Goal: Information Seeking & Learning: Learn about a topic

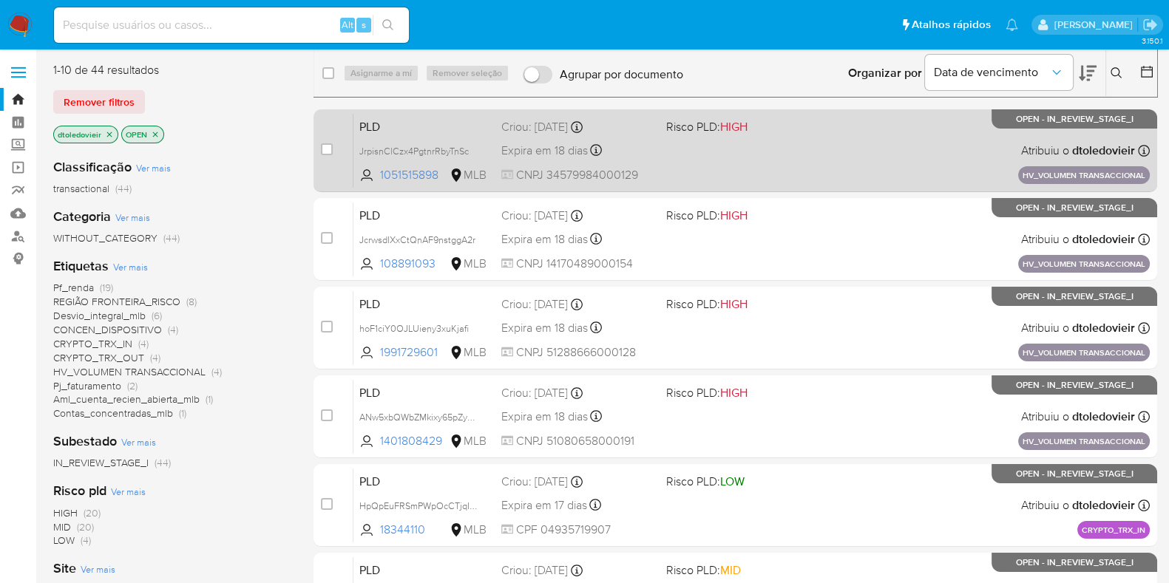
click at [709, 183] on div "PLD JrpisnClCzx4PgtnrRbyTnSc 1051515898 MLB Risco PLD: HIGH Criou: 15/07/2025 C…" at bounding box center [751, 150] width 796 height 75
click at [813, 149] on div "PLD JrpisnClCzx4PgtnrRbyTnSc 1051515898 MLB Risco PLD: HIGH Criou: 15/07/2025 C…" at bounding box center [751, 150] width 796 height 75
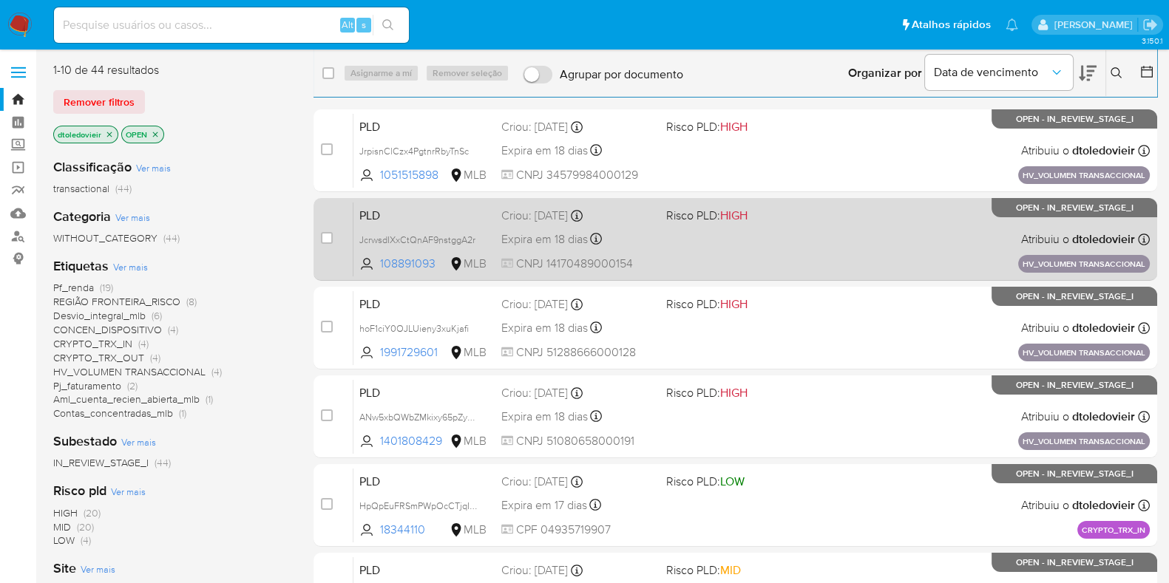
click at [796, 237] on div "PLD JcrwsdIXxCtQnAF9nstggA2r 108891093 MLB Risco PLD: HIGH Criou: 15/07/2025 Cr…" at bounding box center [751, 239] width 796 height 75
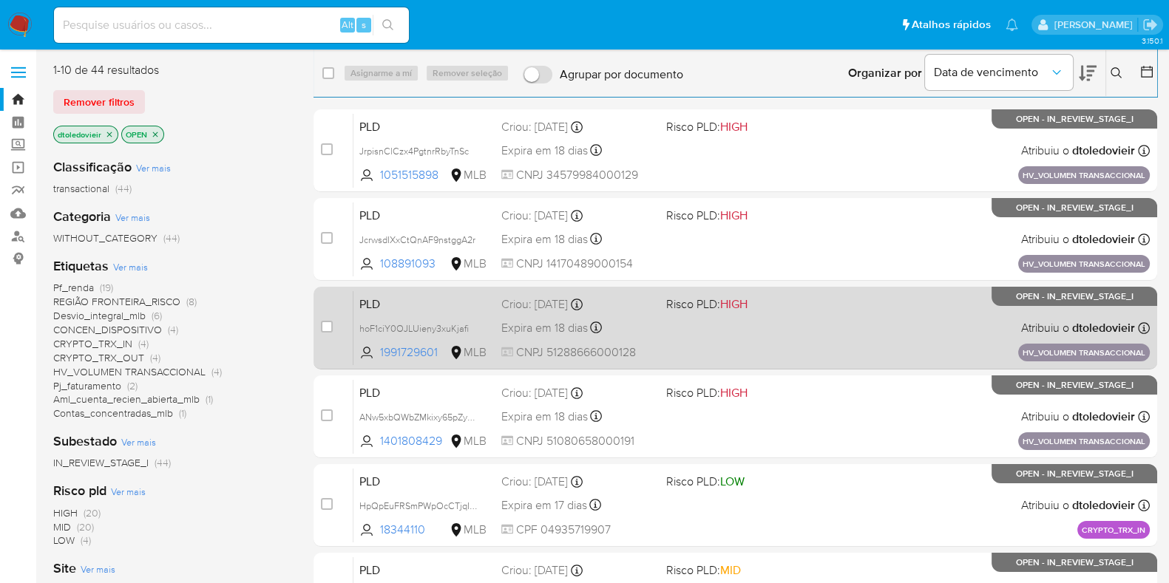
click at [782, 327] on div "PLD hoF1ciY0OJLUieny3xuKjafi 1991729601 MLB Risco PLD: HIGH Criou: 15/07/2025 C…" at bounding box center [751, 328] width 796 height 75
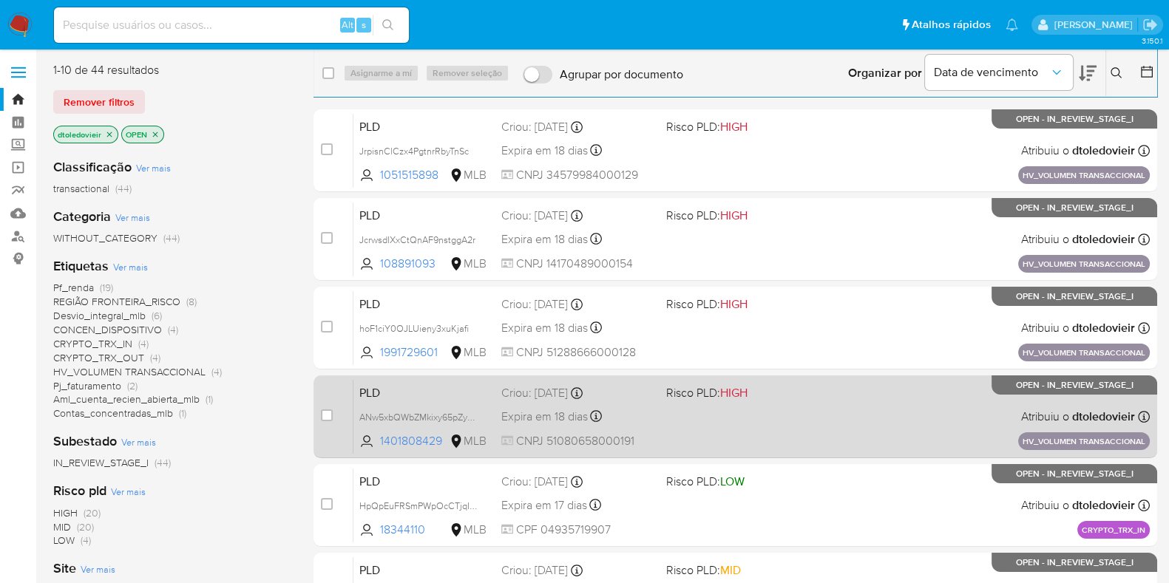
click at [727, 416] on div "PLD ANw5xbQWbZMkixy65pZy378D 1401808429 MLB Risco PLD: HIGH Criou: 15/07/2025 C…" at bounding box center [751, 416] width 796 height 75
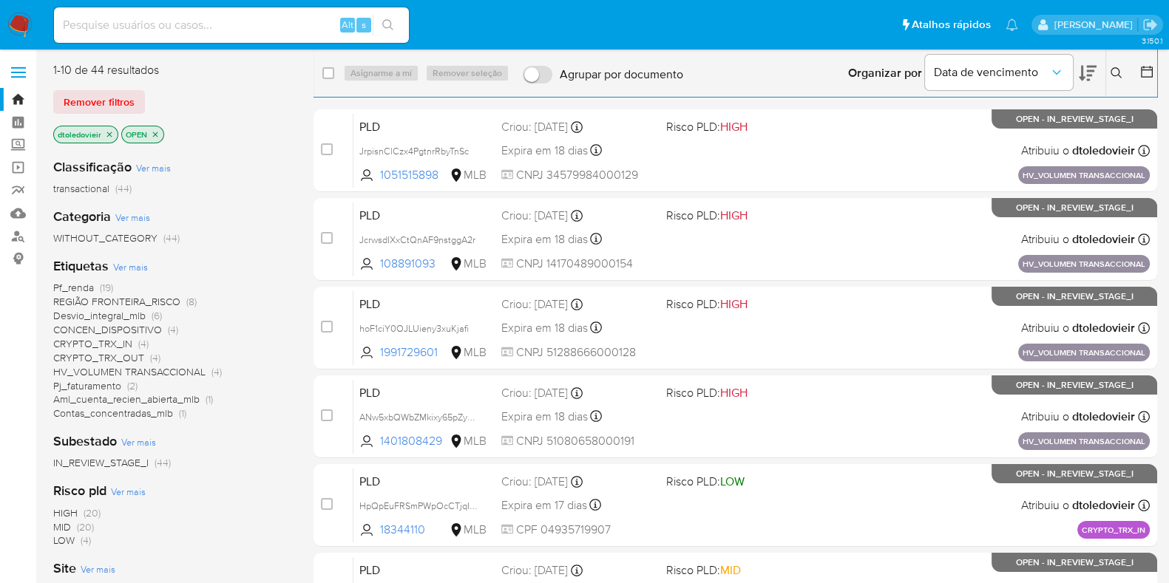
click at [90, 387] on span "Pj_faturamento" at bounding box center [87, 386] width 68 height 15
drag, startPoint x: 697, startPoint y: 77, endPoint x: 559, endPoint y: 89, distance: 138.8
click at [559, 89] on div "select-all-cases-checkbox Asignarme a mí Remover seleção Agrupar por documento …" at bounding box center [736, 73] width 844 height 46
click at [716, 75] on div "Organizar por Data de vencimento Os resultados não podem ser classificados enqu…" at bounding box center [924, 73] width 467 height 46
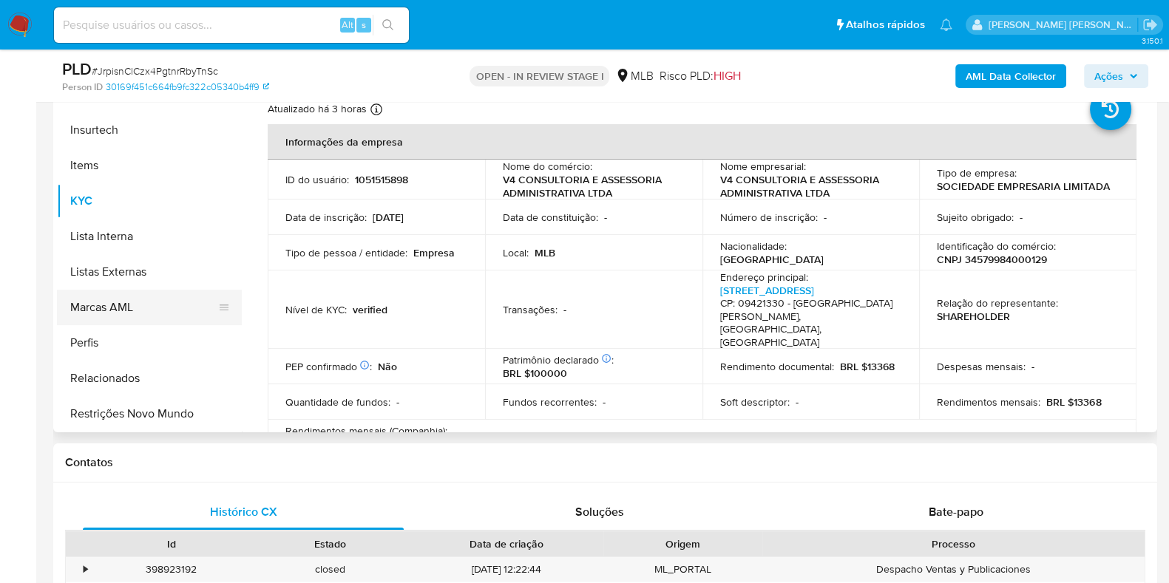
scroll to position [318, 0]
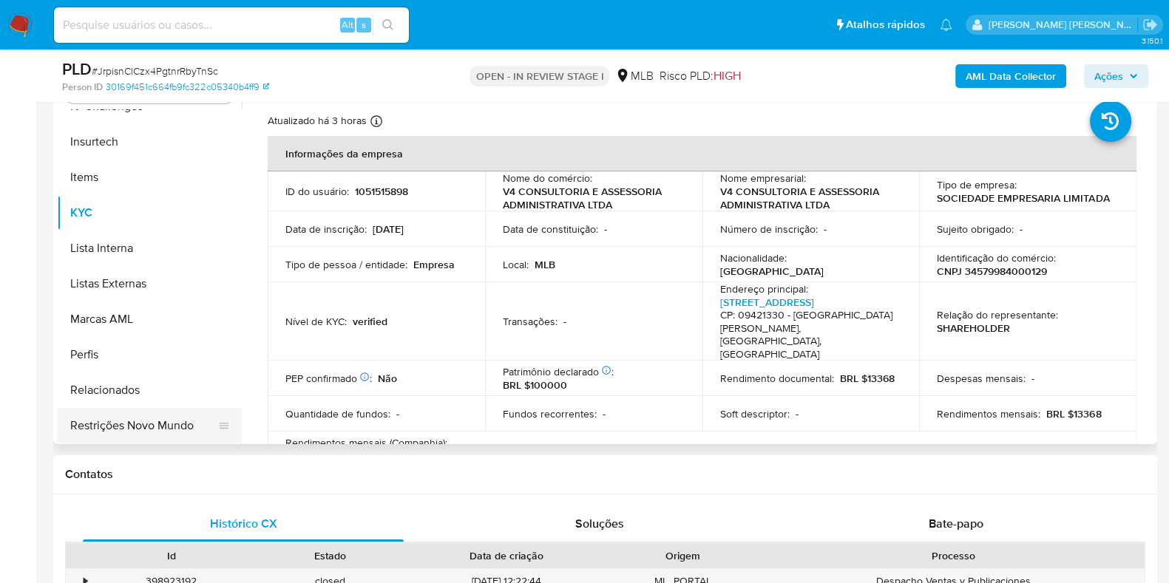
select select "10"
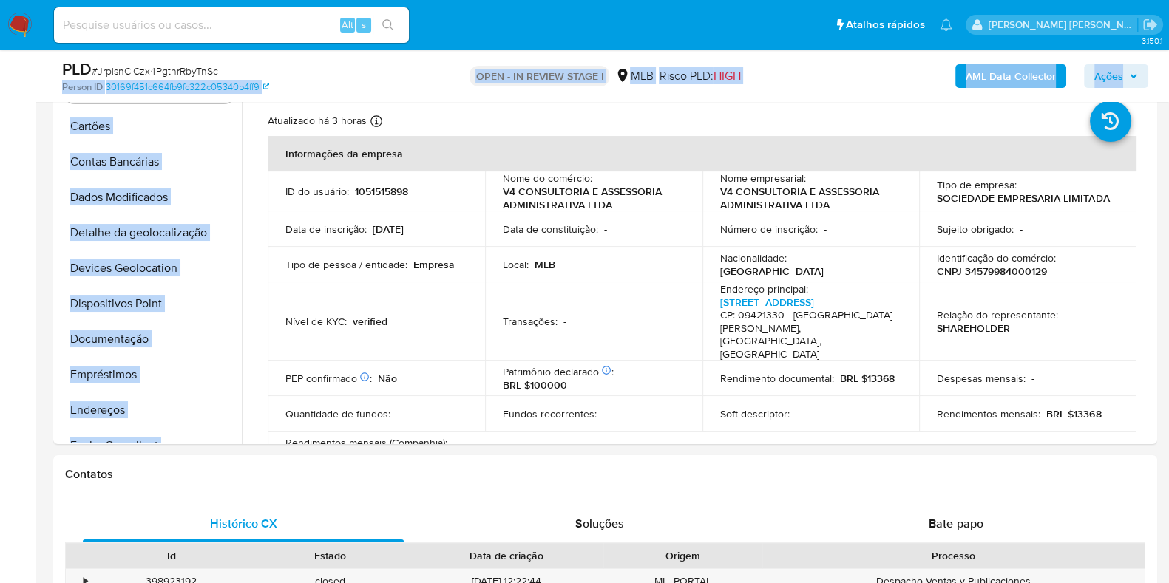
scroll to position [0, 0]
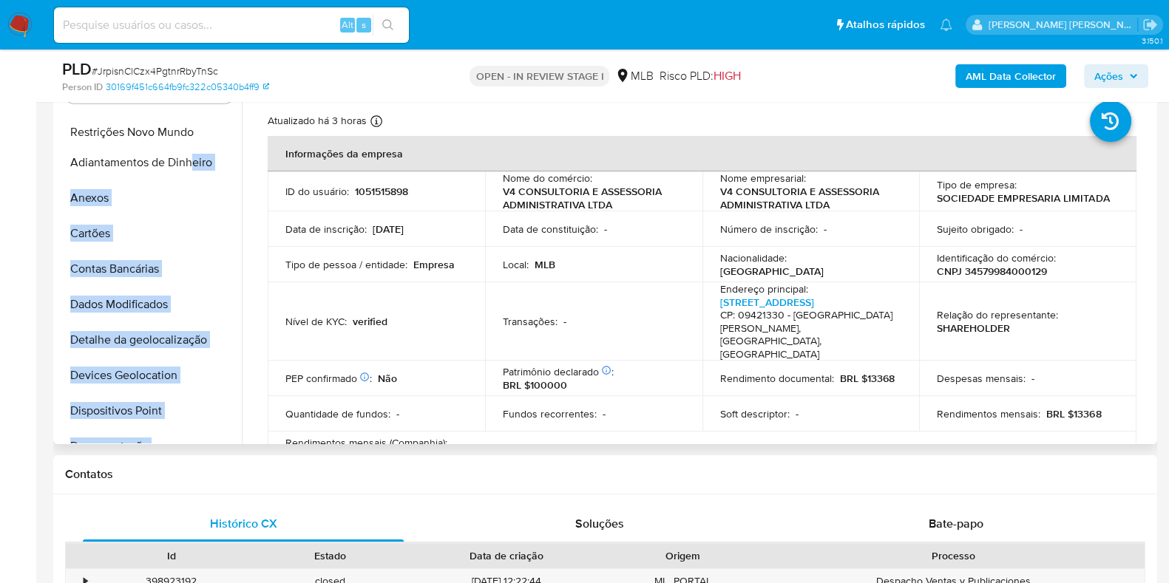
drag, startPoint x: 219, startPoint y: 423, endPoint x: 189, endPoint y: 131, distance: 293.6
click at [189, 131] on ul "Adiantamentos de Dinheiro Anexos Cartões Contas Bancárias Dados Modificados Det…" at bounding box center [149, 275] width 185 height 333
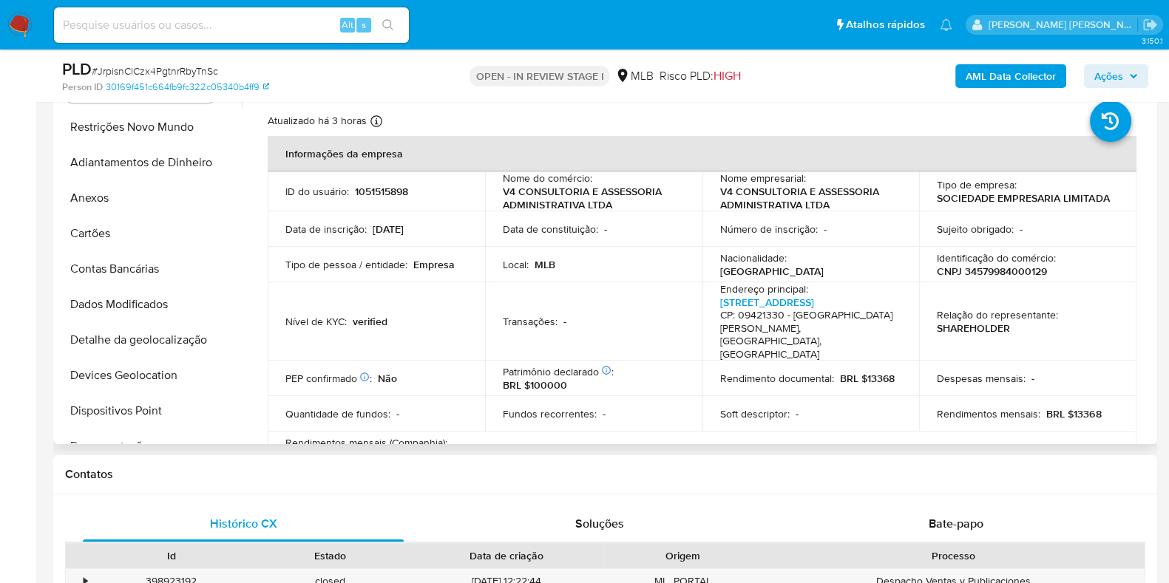
click at [392, 261] on p "Tipo de pessoa / entidade :" at bounding box center [346, 264] width 122 height 13
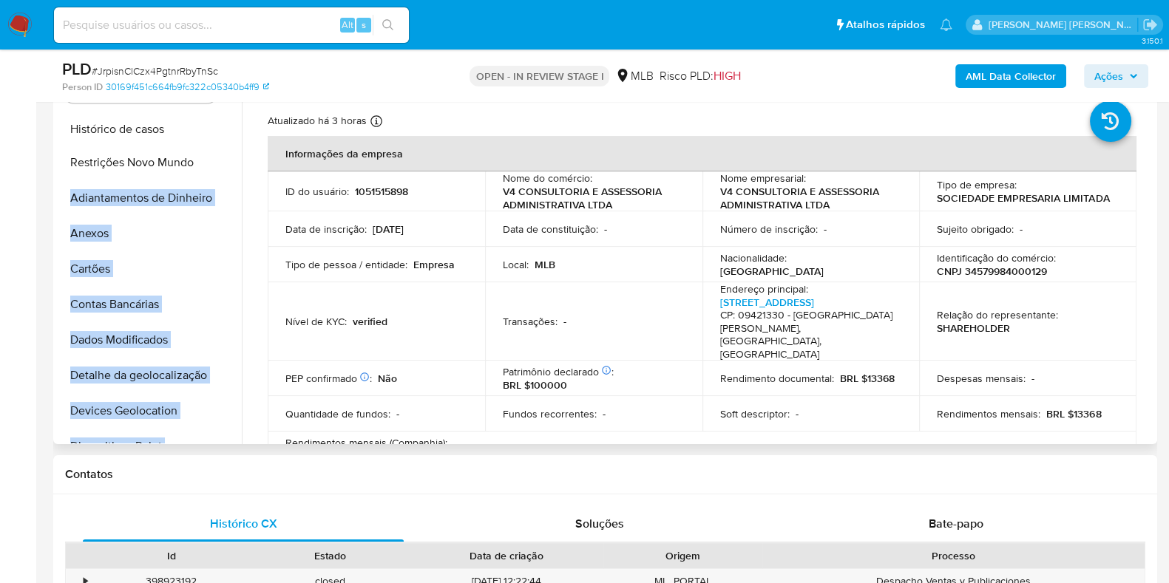
drag, startPoint x: 217, startPoint y: 253, endPoint x: 208, endPoint y: 128, distance: 125.3
click at [208, 128] on ul "Restrições Novo Mundo Adiantamentos de Dinheiro Anexos Cartões Contas Bancárias…" at bounding box center [149, 275] width 185 height 333
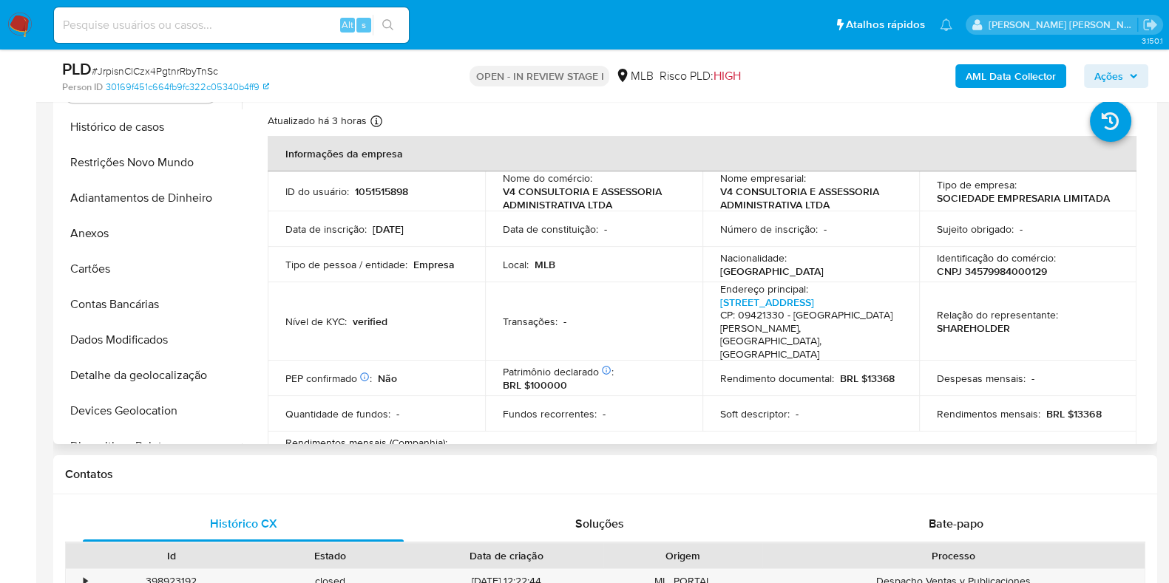
drag, startPoint x: 387, startPoint y: 268, endPoint x: 305, endPoint y: 262, distance: 82.3
click at [387, 269] on p "Tipo de pessoa / entidade :" at bounding box center [346, 264] width 122 height 13
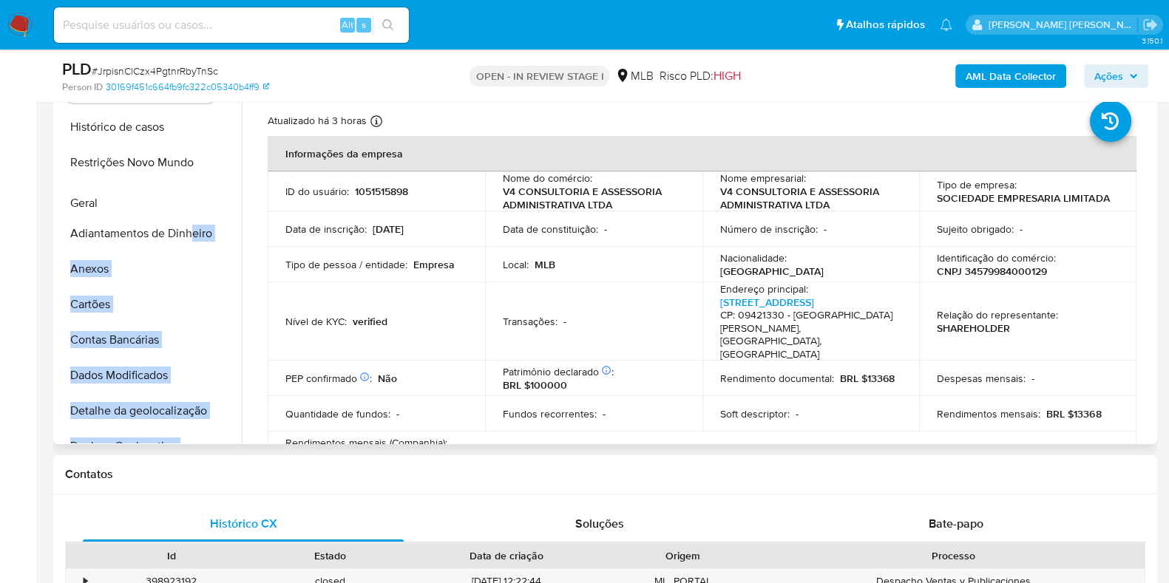
drag, startPoint x: 218, startPoint y: 286, endPoint x: 194, endPoint y: 200, distance: 89.2
click at [194, 200] on ul "Histórico de casos Restrições Novo Mundo Adiantamentos de Dinheiro Anexos Cartõ…" at bounding box center [149, 275] width 185 height 333
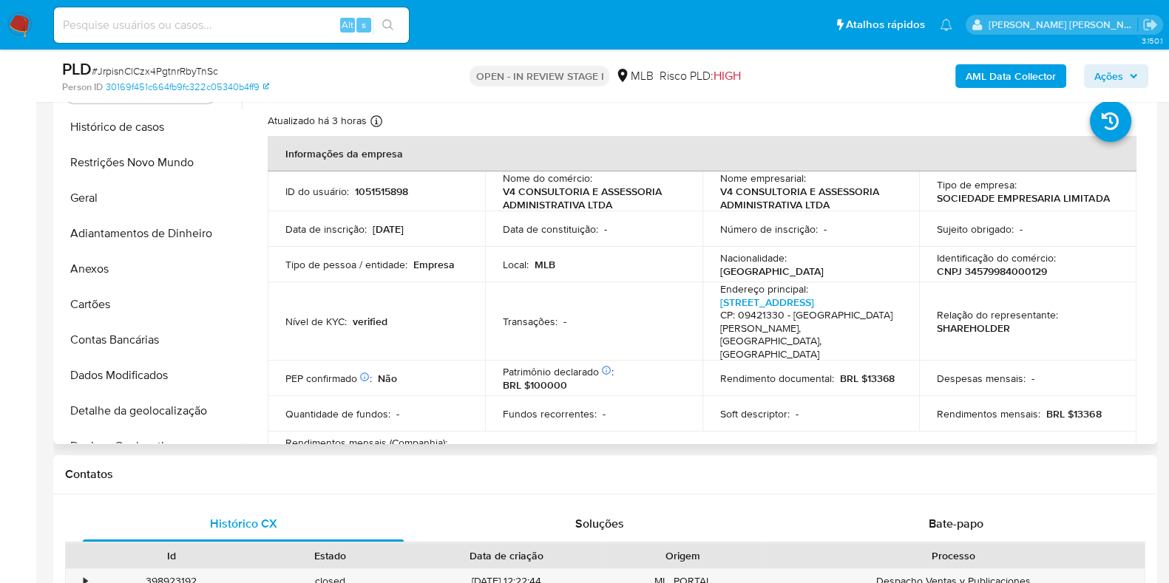
click at [485, 247] on td "Local : MLB" at bounding box center [593, 264] width 217 height 35
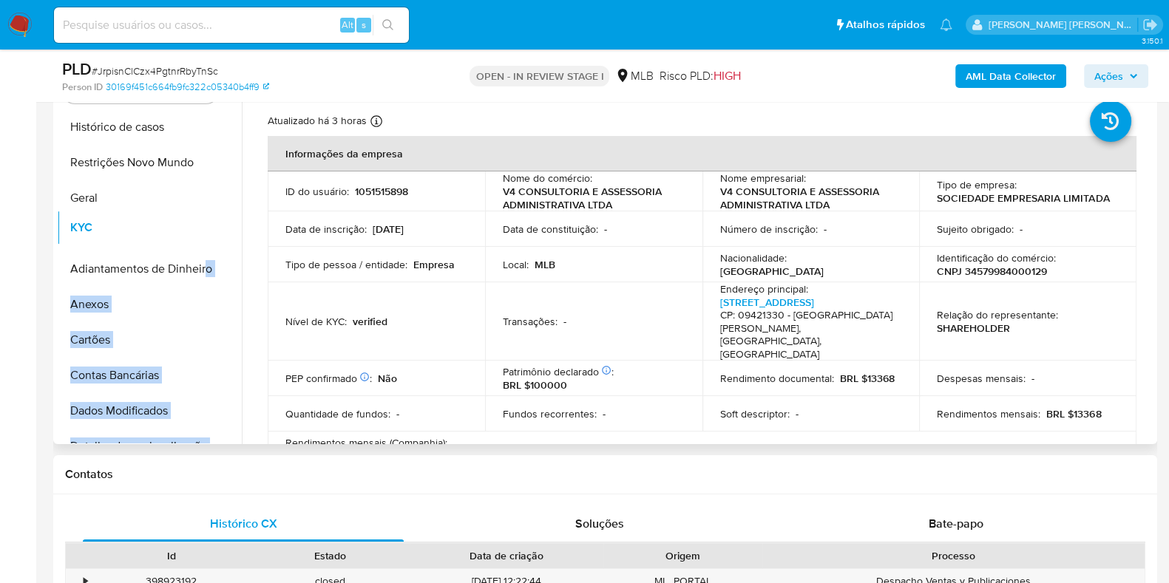
drag, startPoint x: 218, startPoint y: 316, endPoint x: 203, endPoint y: 226, distance: 91.4
click at [203, 226] on ul "Histórico de casos Restrições Novo Mundo Geral Adiantamentos de Dinheiro Anexos…" at bounding box center [149, 275] width 185 height 333
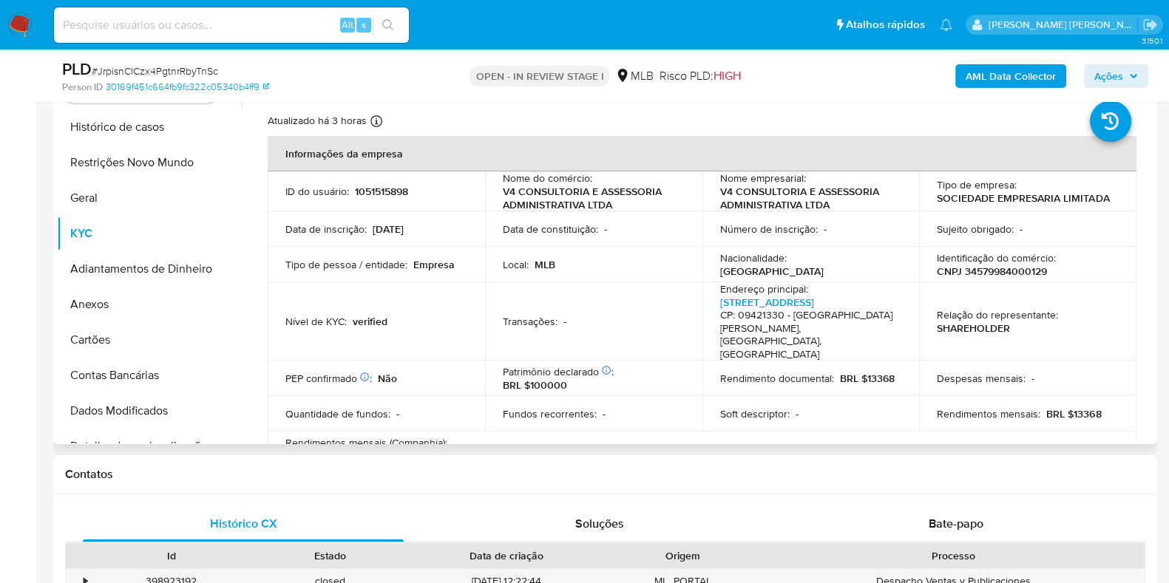
click at [424, 249] on td "Tipo de pessoa / entidade : Empresa" at bounding box center [376, 264] width 217 height 35
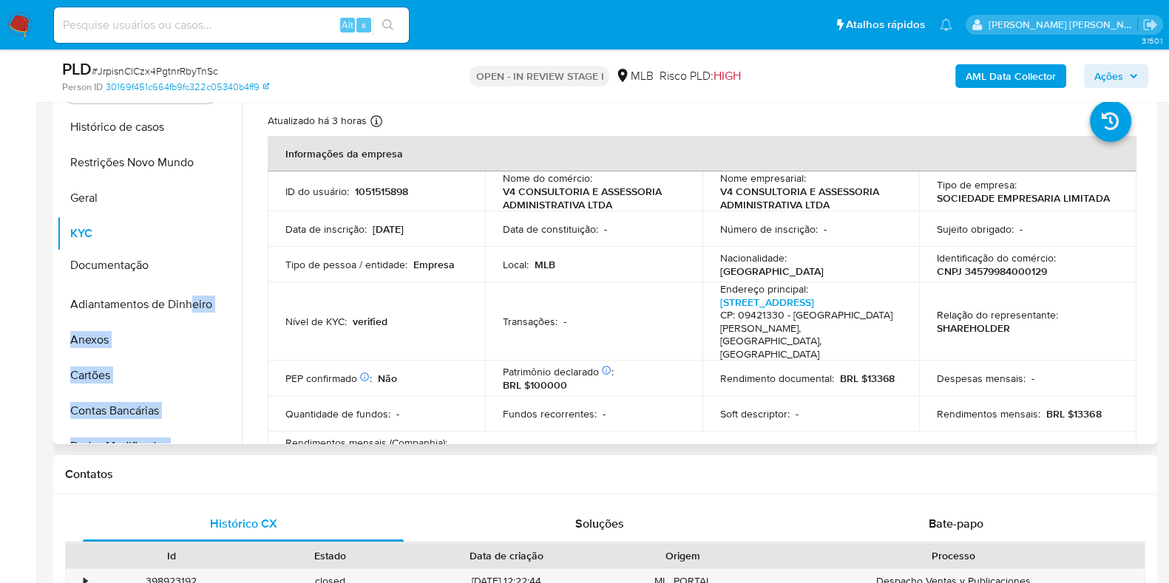
drag, startPoint x: 221, startPoint y: 271, endPoint x: 193, endPoint y: 262, distance: 29.7
click at [193, 262] on ul "Histórico de casos Restrições Novo Mundo Geral KYC Adiantamentos de Dinheiro An…" at bounding box center [149, 275] width 185 height 333
click at [339, 319] on td "Nível de KYC : verified" at bounding box center [376, 321] width 217 height 78
drag, startPoint x: 220, startPoint y: 339, endPoint x: 211, endPoint y: 295, distance: 45.2
click at [211, 297] on ul "Histórico de casos Restrições Novo Mundo Geral KYC Documentação Adiantamentos d…" at bounding box center [149, 275] width 185 height 333
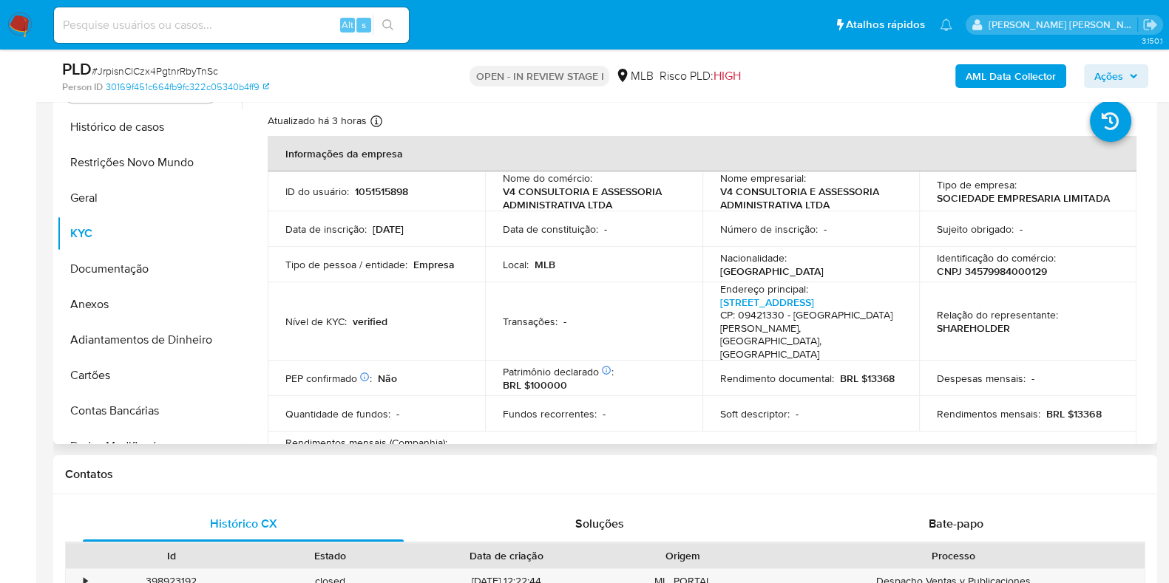
click at [360, 290] on td "Nível de KYC : verified" at bounding box center [376, 321] width 217 height 78
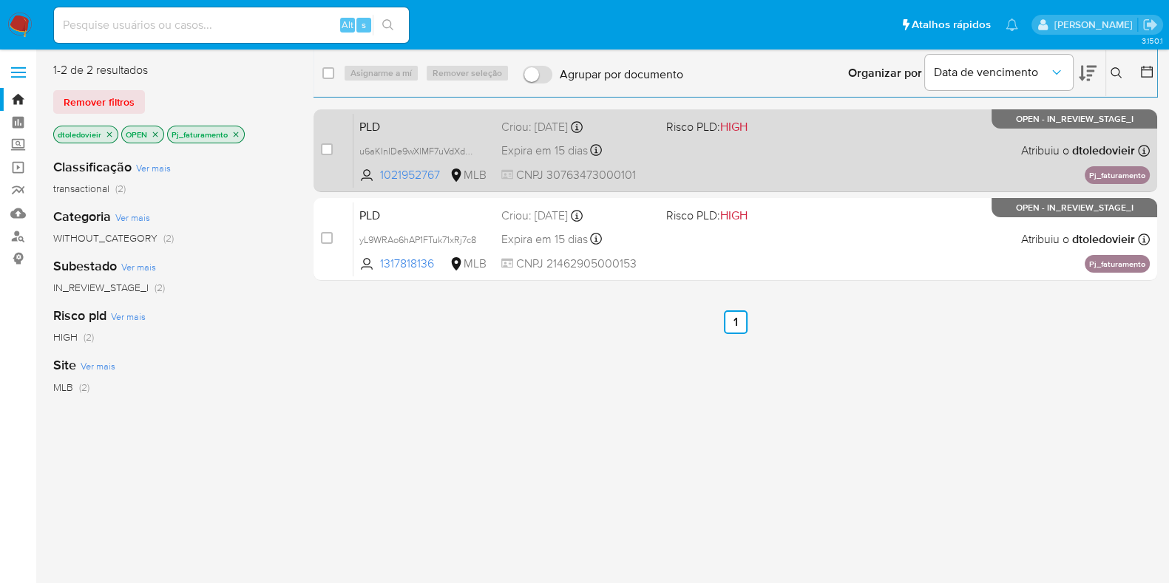
click at [688, 144] on div "PLD u6aKInIDe9wXlMF7uVdXdq0Z 1021952767 MLB Risco PLD: HIGH Criou: 12/07/2025 C…" at bounding box center [751, 150] width 796 height 75
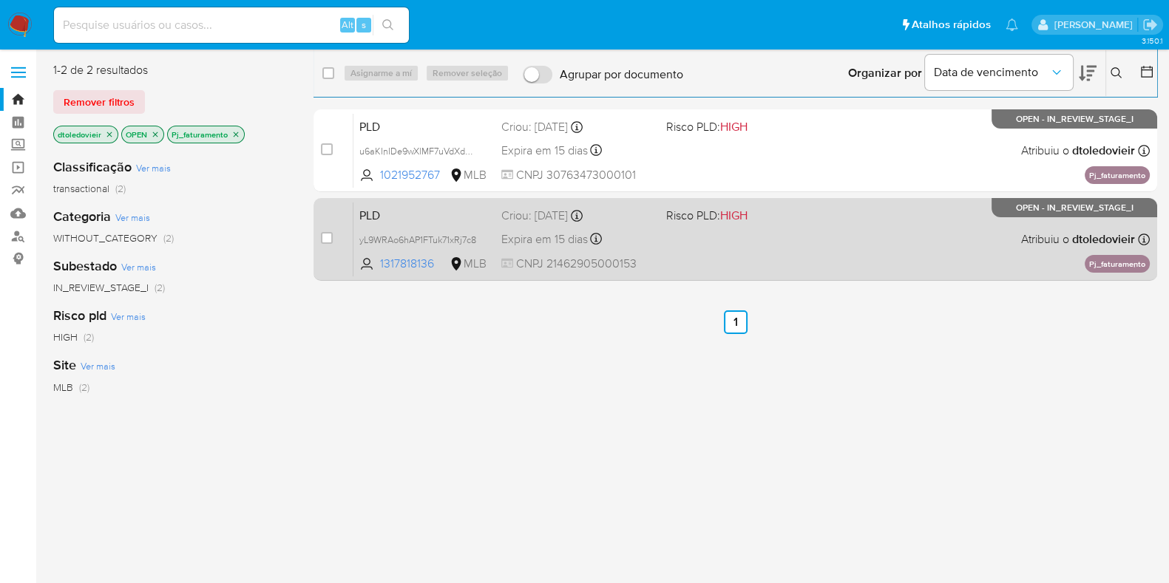
click at [695, 264] on div "PLD yL9WRAo6hAP1FTuk71xRj7c8 1317818136 MLB Risco PLD: HIGH Criou: 12/07/2025 C…" at bounding box center [751, 239] width 796 height 75
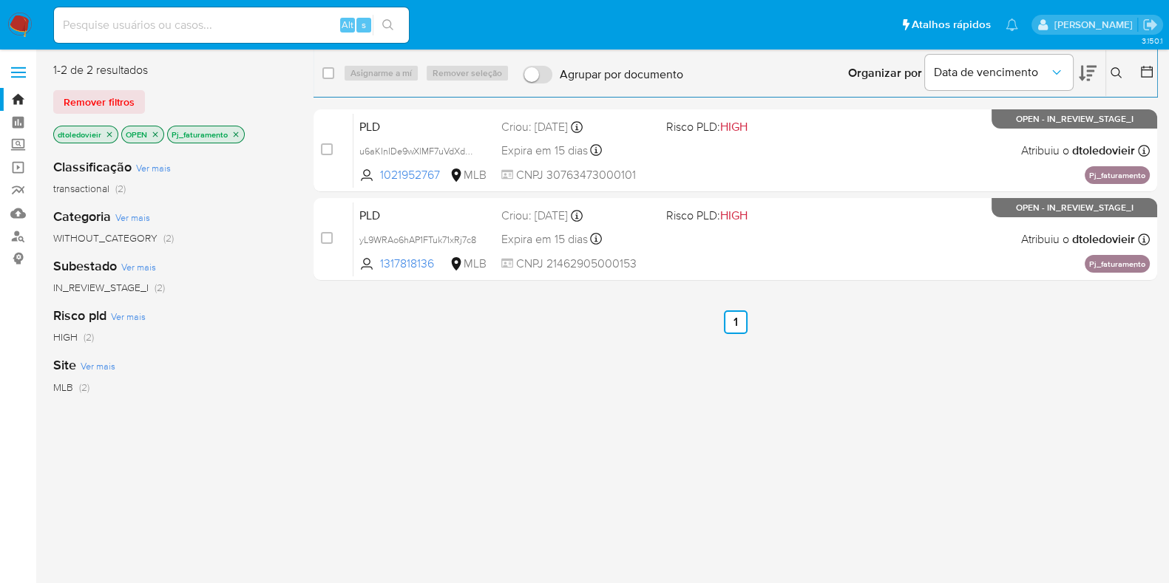
click at [236, 133] on icon "close-filter" at bounding box center [236, 134] width 5 height 5
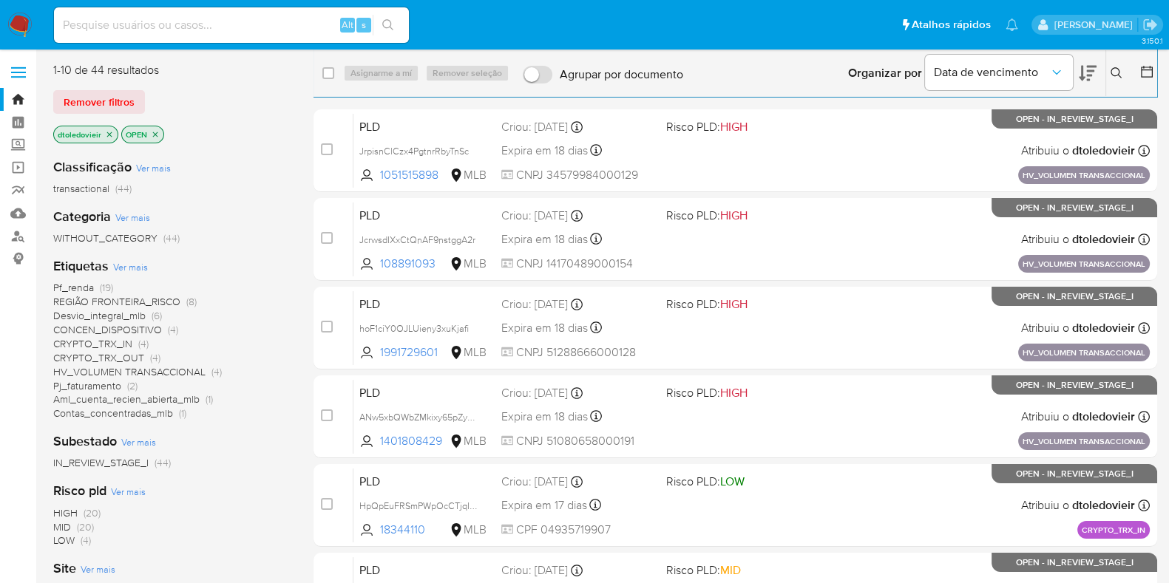
click at [135, 265] on span "Ver mais" at bounding box center [130, 266] width 35 height 13
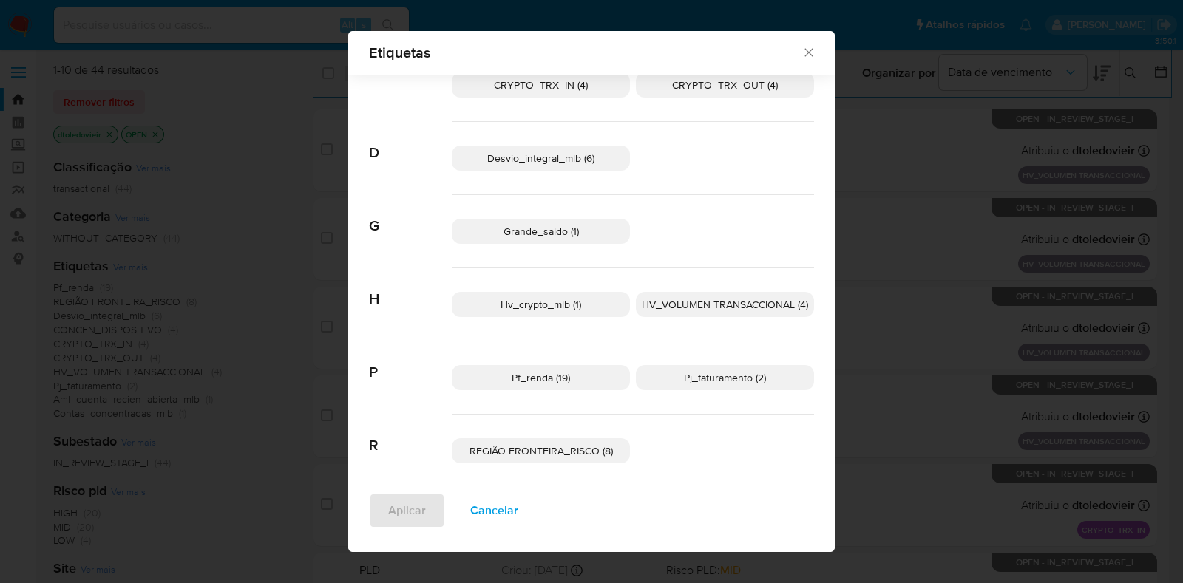
scroll to position [156, 0]
click at [580, 310] on p "Hv_crypto_mlb (1)" at bounding box center [541, 303] width 178 height 25
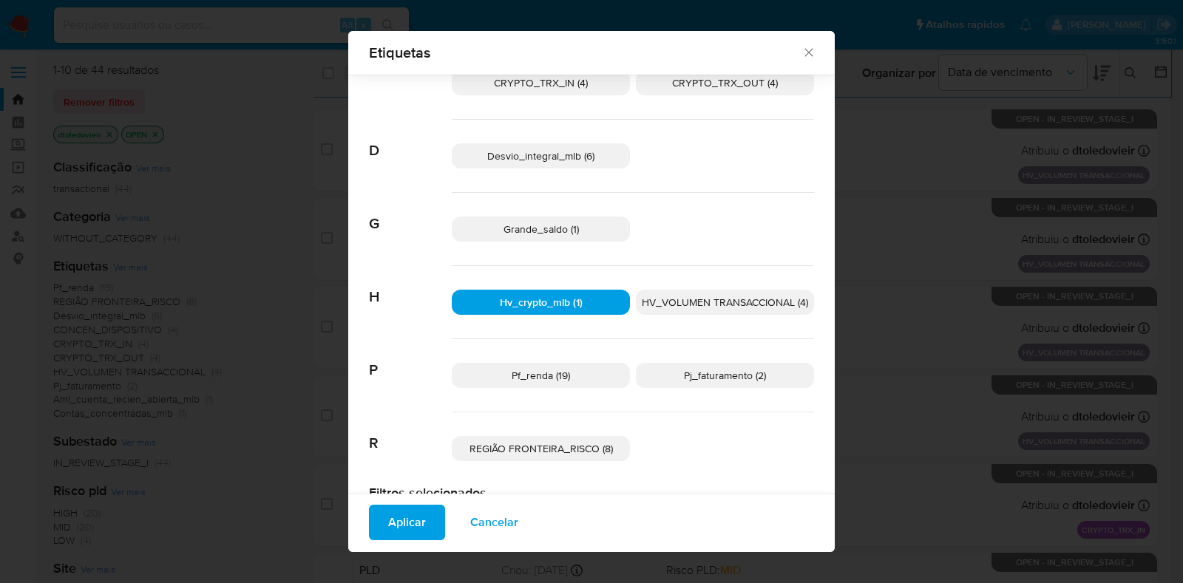
scroll to position [184, 0]
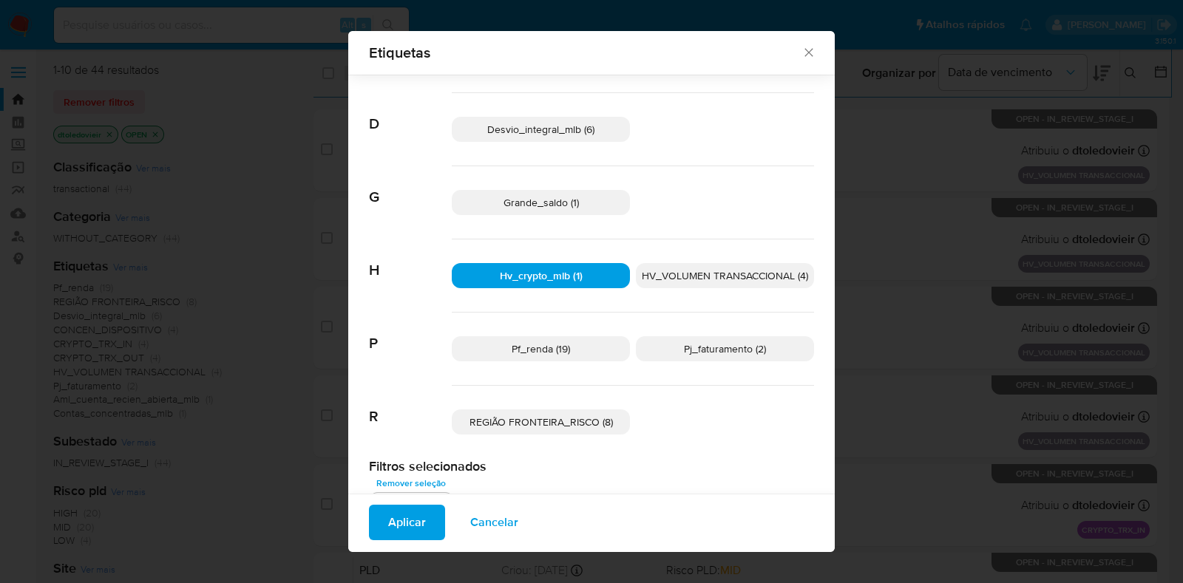
click at [604, 205] on p "Grande_saldo (1)" at bounding box center [541, 202] width 178 height 25
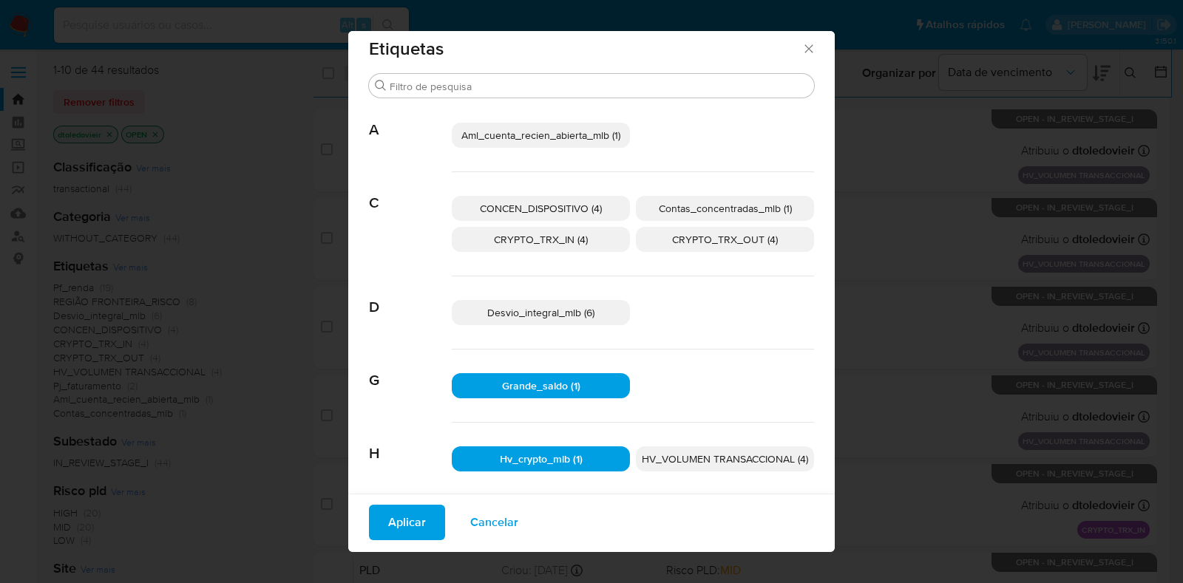
scroll to position [0, 0]
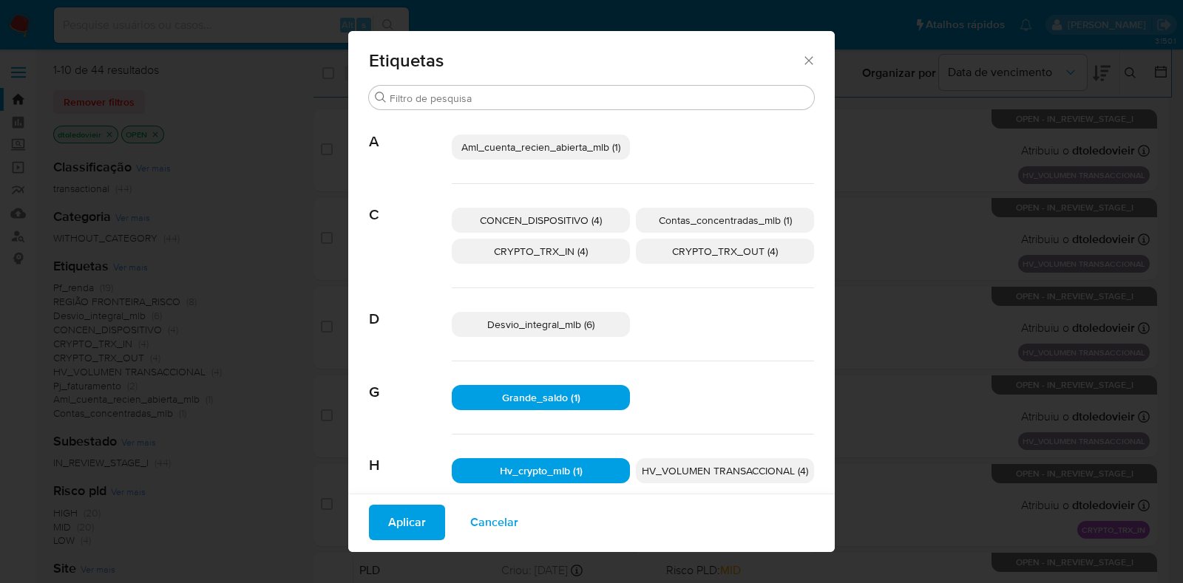
click at [600, 154] on p "Aml_cuenta_recien_abierta_mlb (1)" at bounding box center [541, 147] width 178 height 25
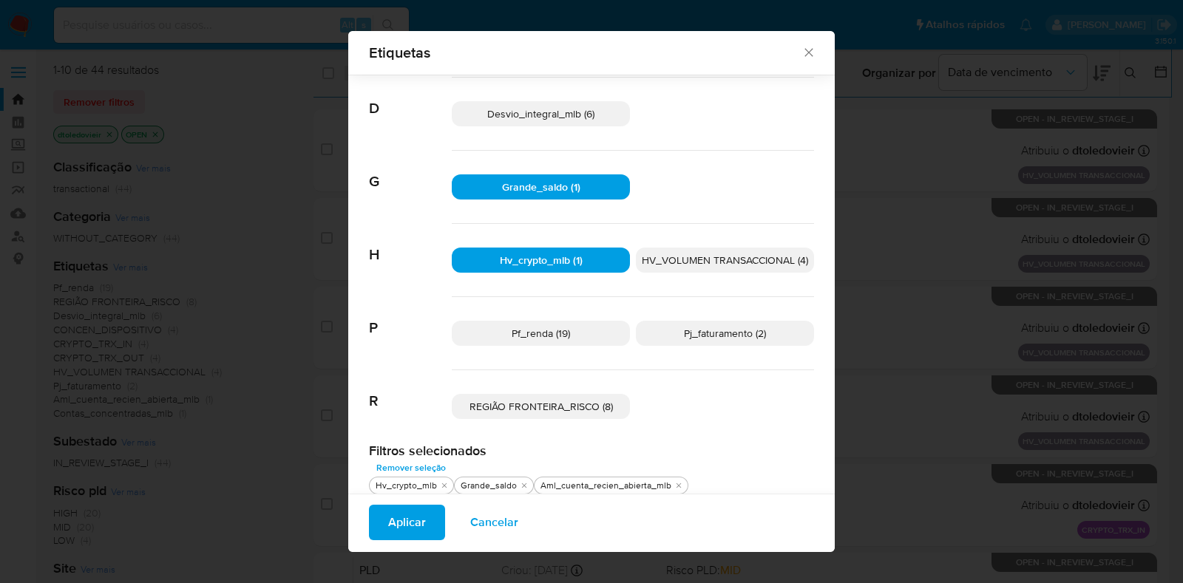
scroll to position [209, 0]
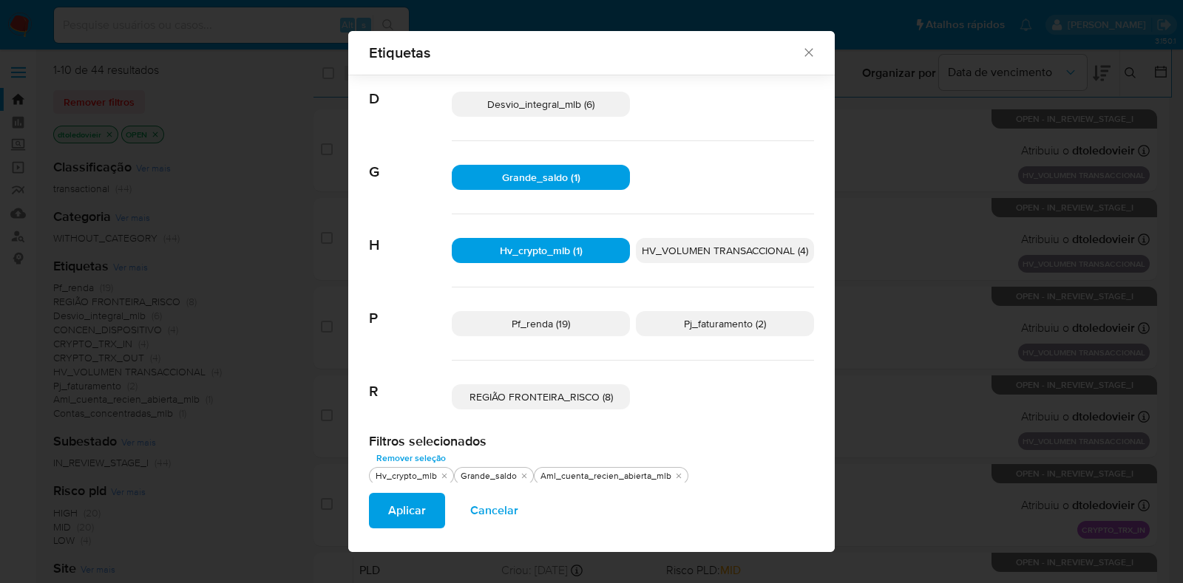
click at [393, 513] on span "Aplicar" at bounding box center [407, 511] width 38 height 33
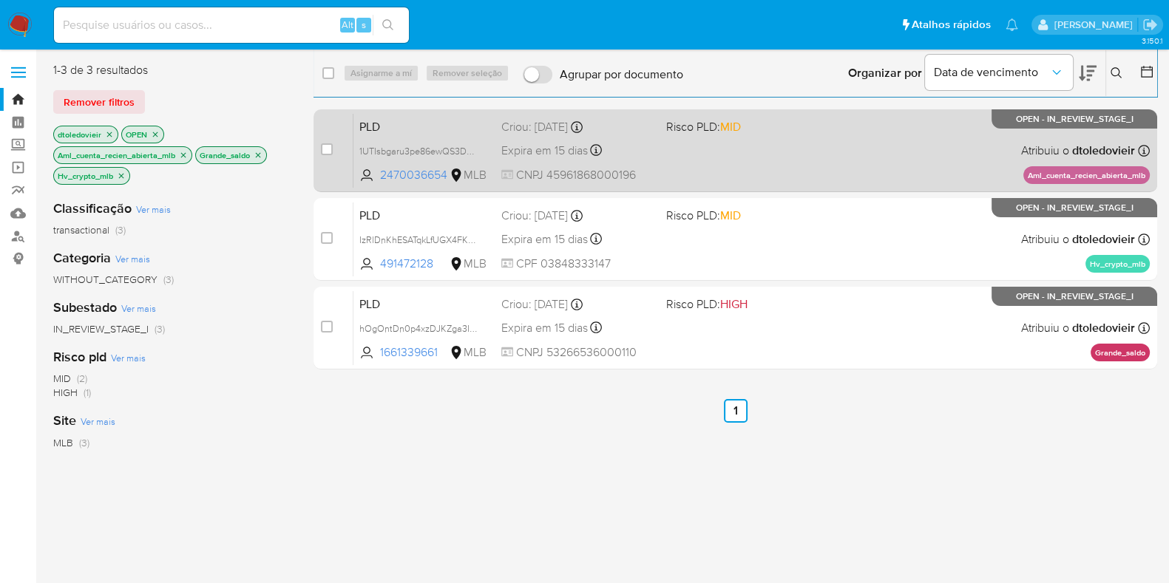
click at [842, 166] on div "PLD 1UTIsbgaru3pe86ewQS3DxQD 2470036654 MLB Risco PLD: MID Criou: 12/07/2025 Cr…" at bounding box center [751, 150] width 796 height 75
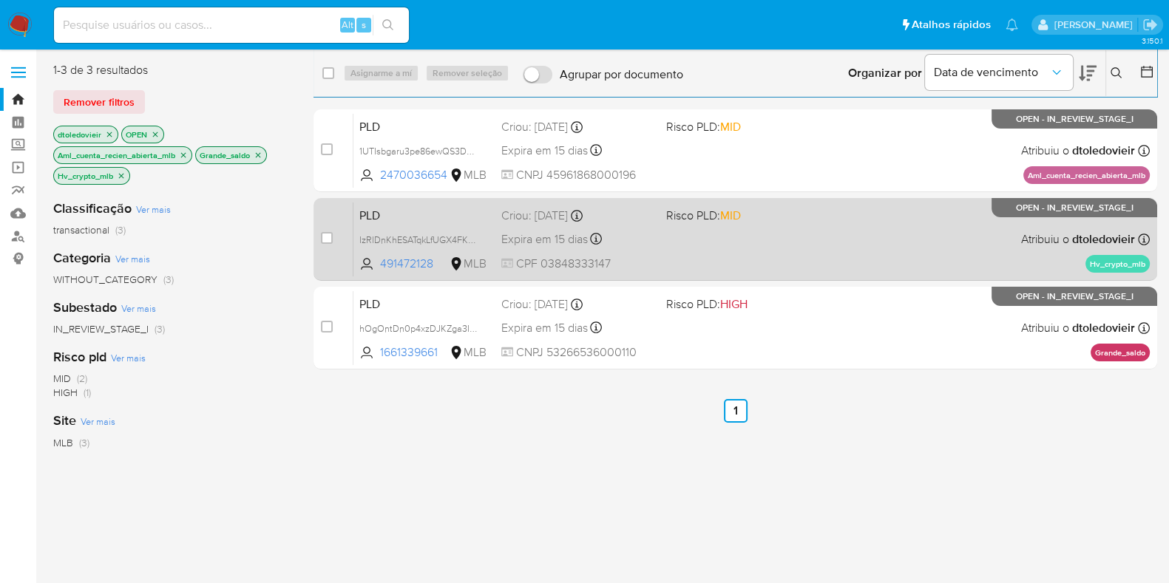
click at [805, 247] on div "PLD IzRlDnKhESATqkLfUGX4FK9O 491472128 MLB Risco PLD: MID Criou: 12/07/2025 Cri…" at bounding box center [751, 239] width 796 height 75
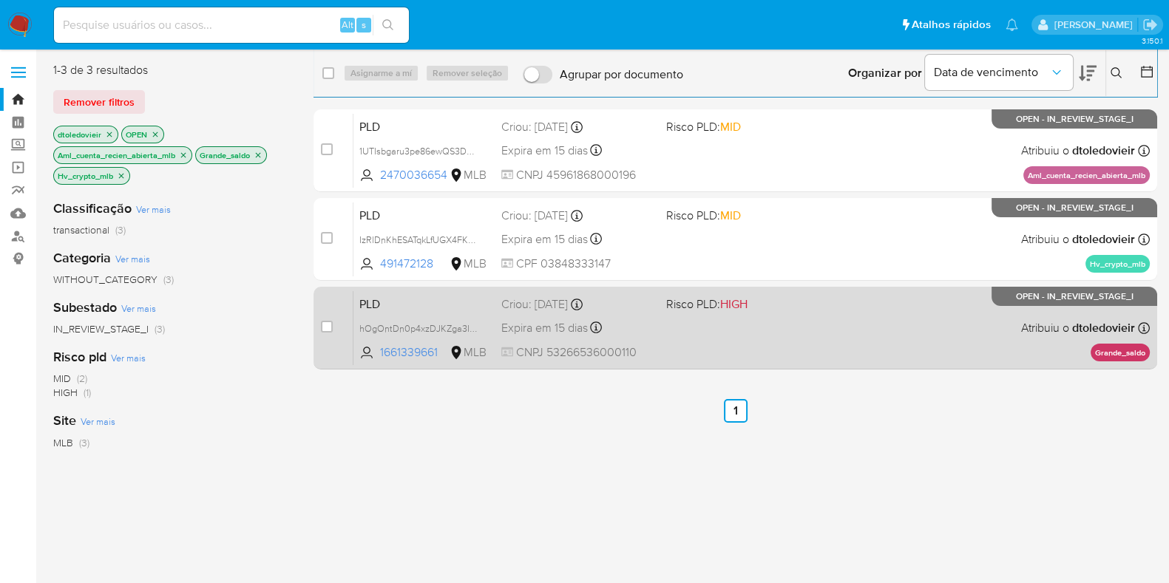
click at [839, 348] on div "PLD hOgOntDn0p4xzDJKZga3IVFV 1661339661 MLB Risco PLD: HIGH Criou: 12/07/2025 C…" at bounding box center [751, 328] width 796 height 75
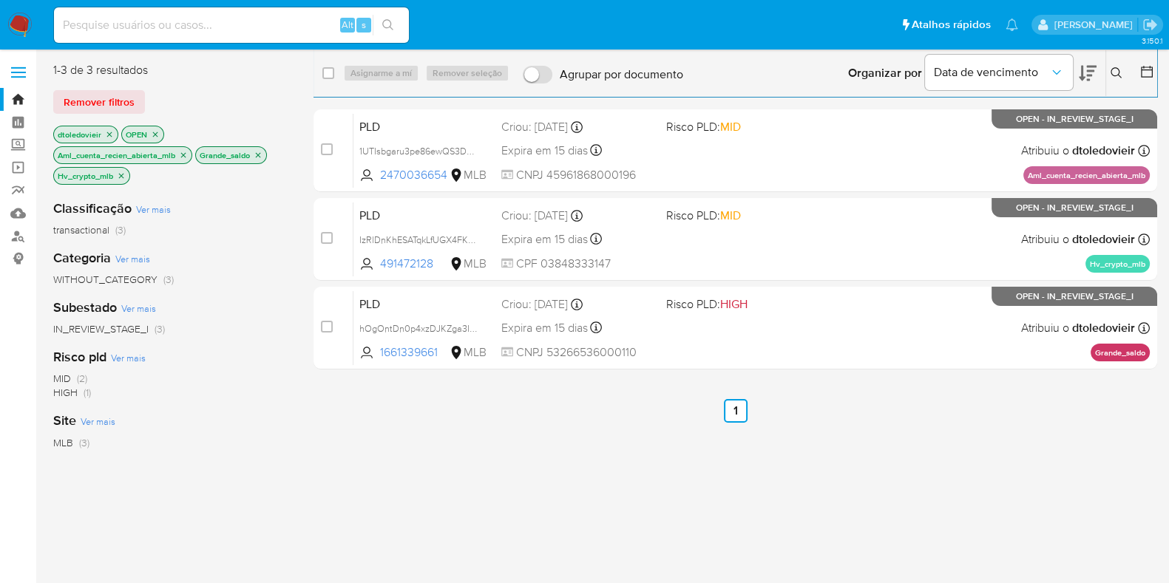
click at [123, 175] on icon "close-filter" at bounding box center [121, 176] width 9 height 9
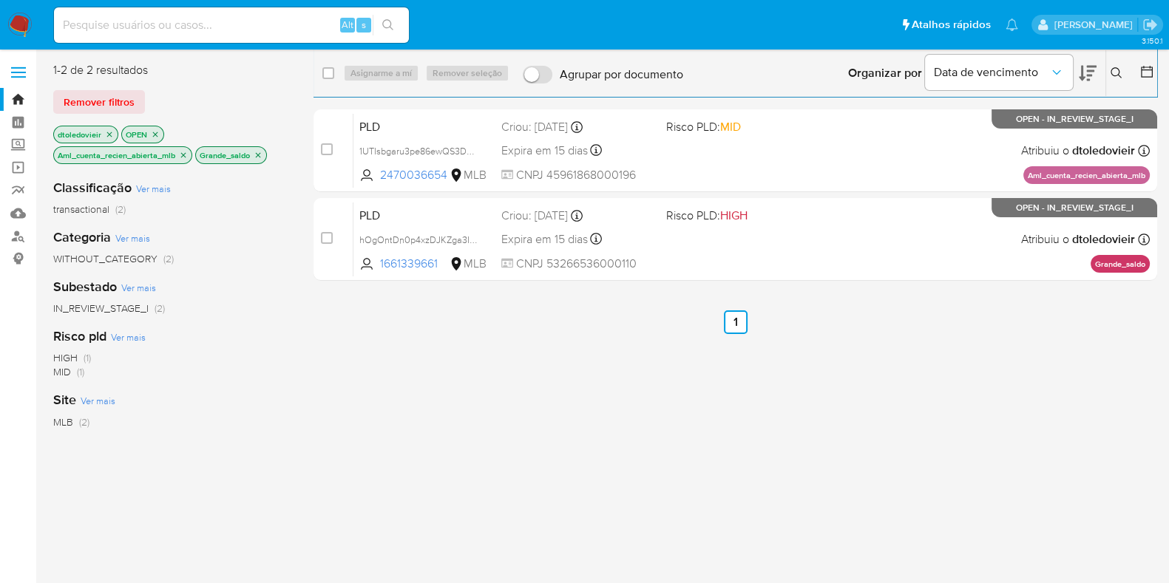
click at [189, 155] on p "Aml_cuenta_recien_abierta_mlb" at bounding box center [123, 155] width 138 height 16
click at [262, 157] on icon "close-filter" at bounding box center [258, 155] width 9 height 9
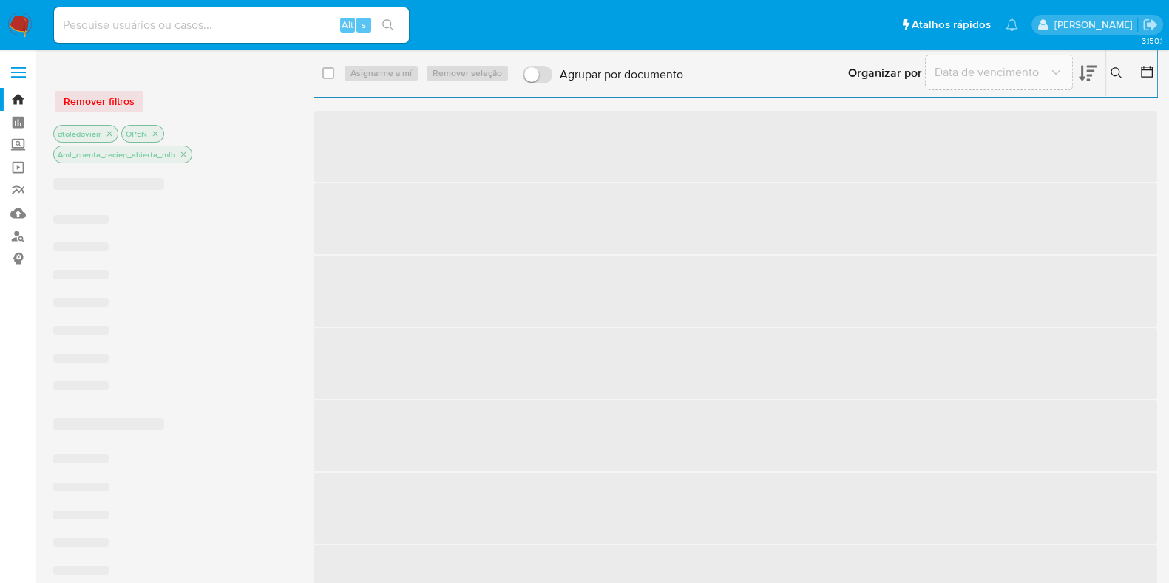
click at [254, 157] on div "dtoledovieir OPEN Aml_cuenta_recien_abierta_mlb" at bounding box center [171, 145] width 237 height 41
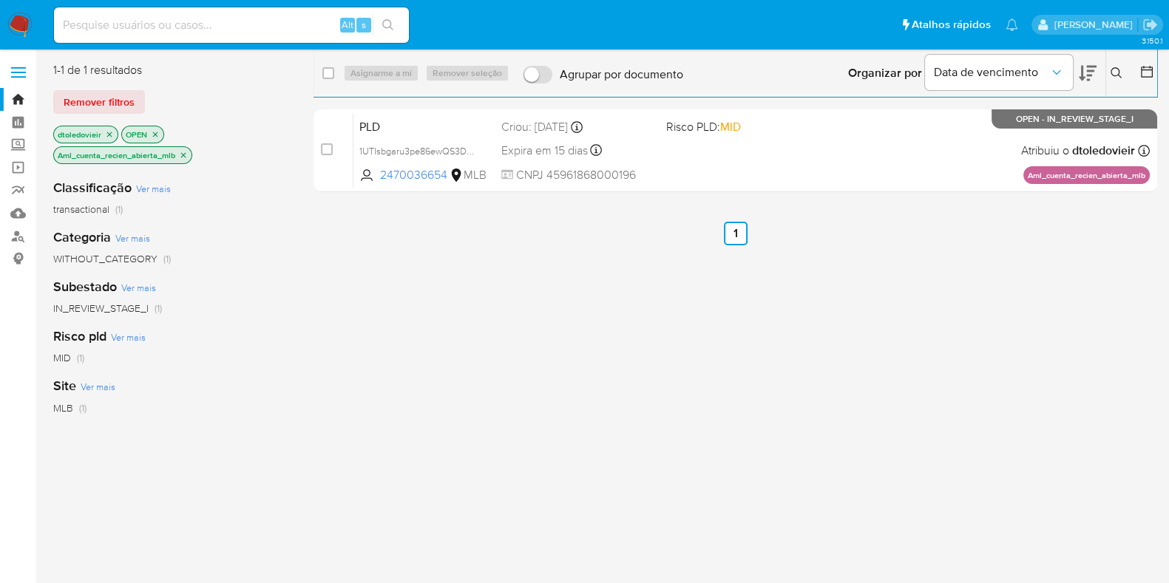
click at [186, 157] on icon "close-filter" at bounding box center [183, 155] width 9 height 9
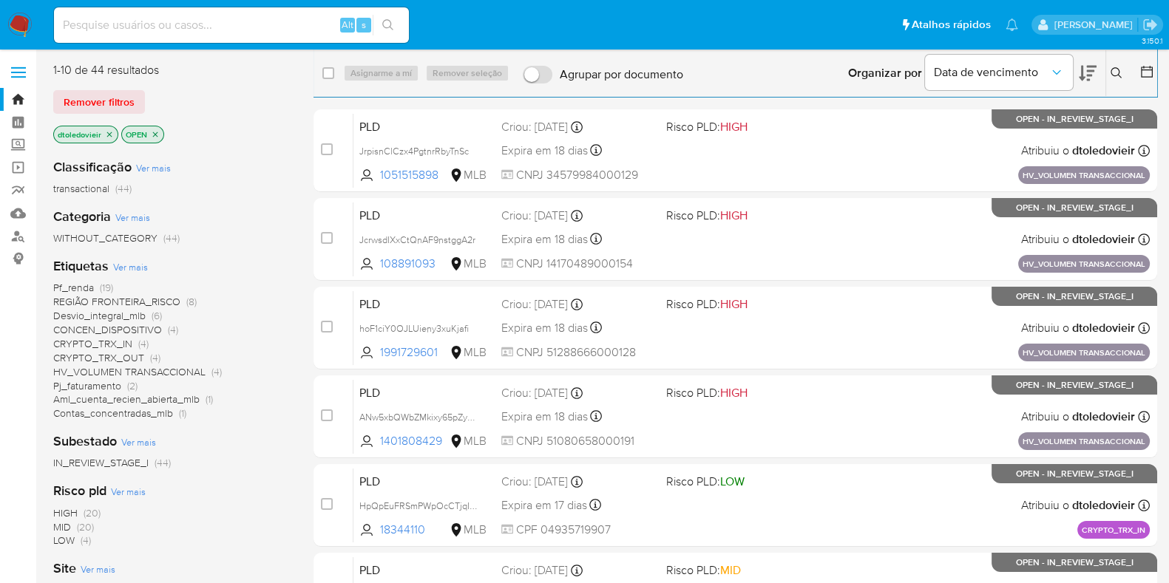
click at [127, 279] on div "Etiquetas Ver mais Pf_renda (19) REGIÃO FRONTEIRA_RISCO (8) Desvio_integral_mlb…" at bounding box center [171, 338] width 237 height 163
click at [127, 275] on div "Etiquetas Ver mais Pf_renda (19) REGIÃO FRONTEIRA_RISCO (8) Desvio_integral_mlb…" at bounding box center [171, 338] width 237 height 163
click at [130, 269] on span "Ver mais" at bounding box center [130, 266] width 35 height 13
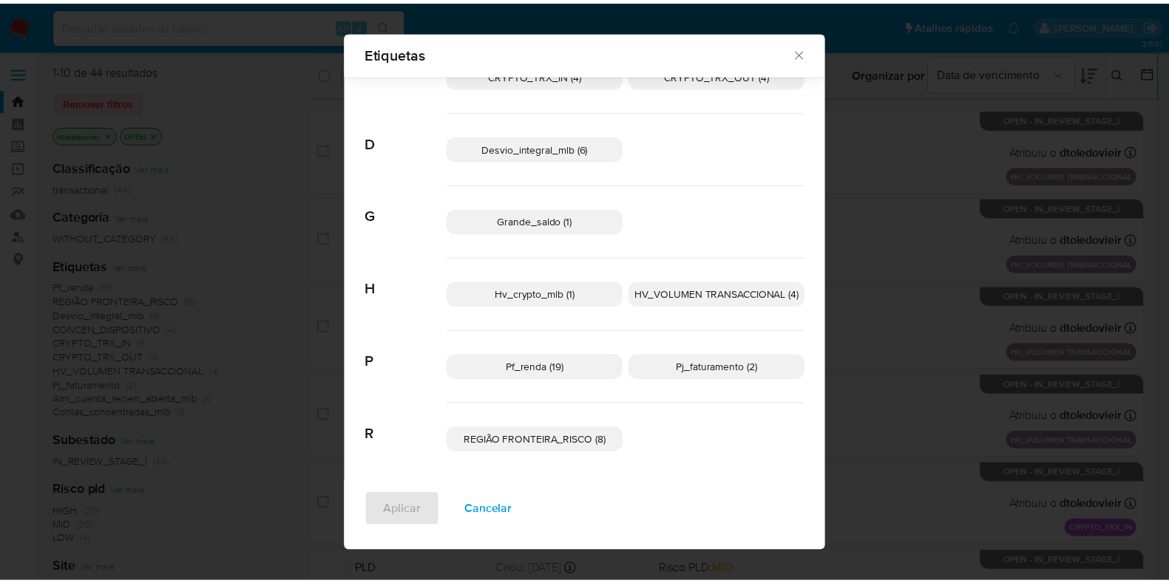
scroll to position [169, 0]
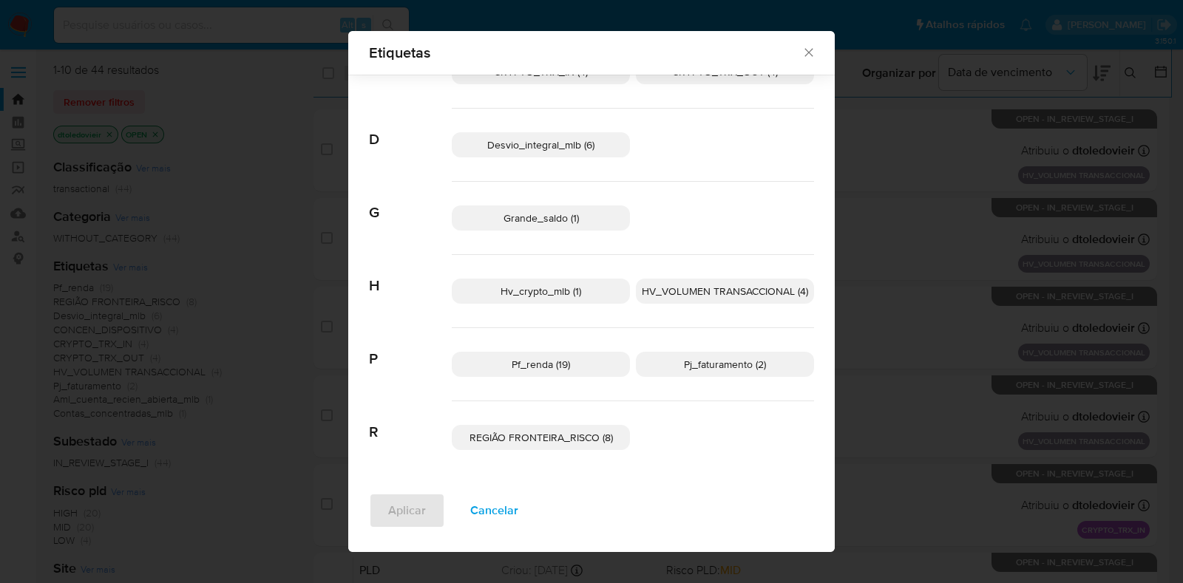
click at [516, 438] on span "REGIÃO FRONTEIRA_RISCO (8)" at bounding box center [541, 437] width 143 height 15
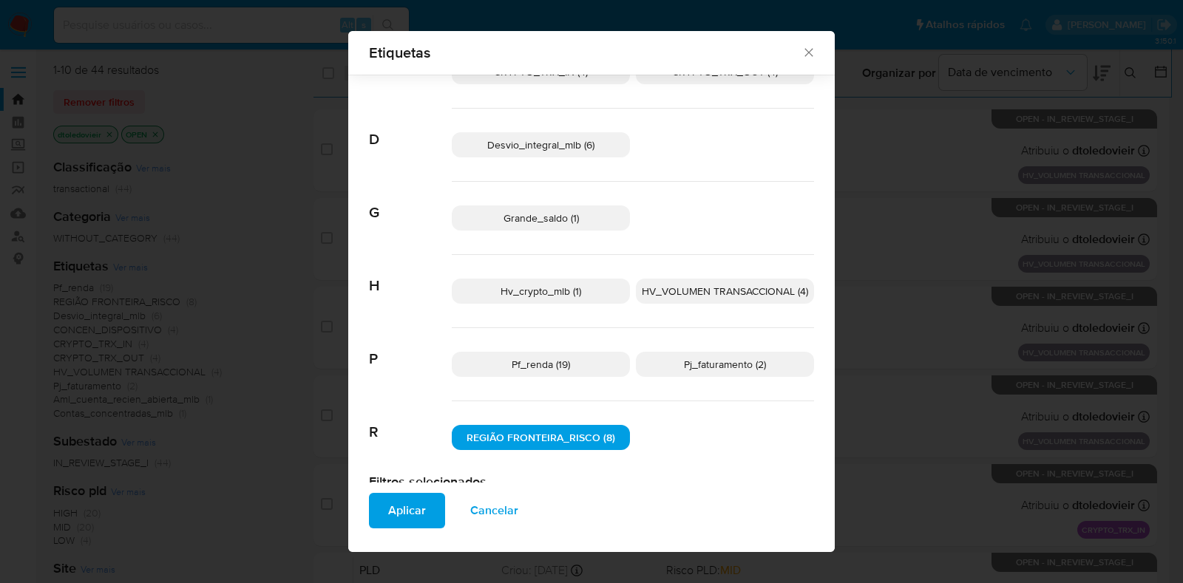
click at [405, 515] on span "Aplicar" at bounding box center [407, 511] width 38 height 33
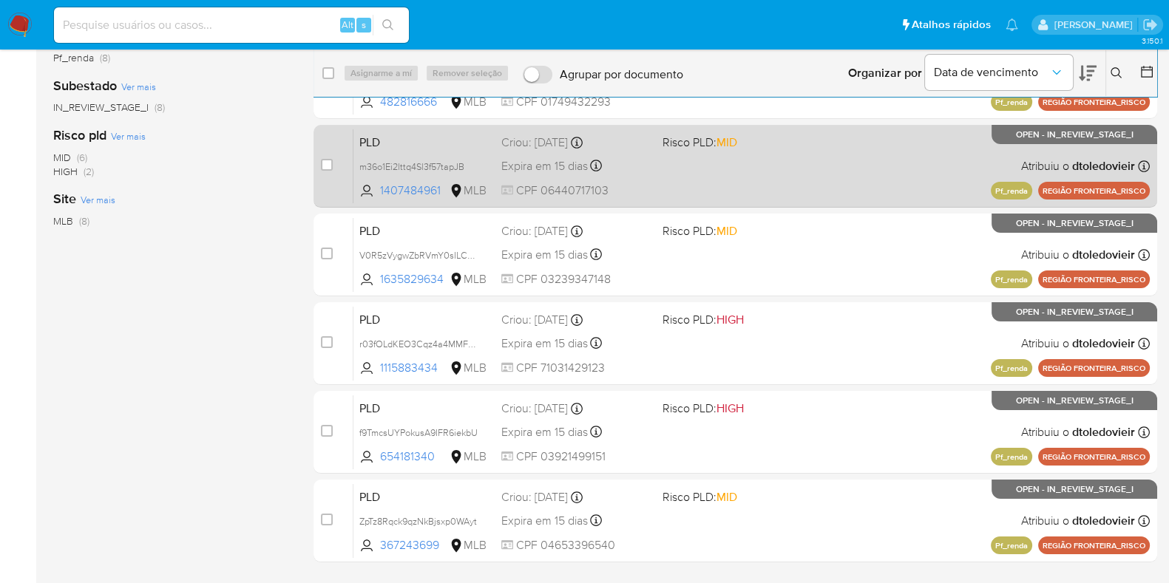
scroll to position [292, 0]
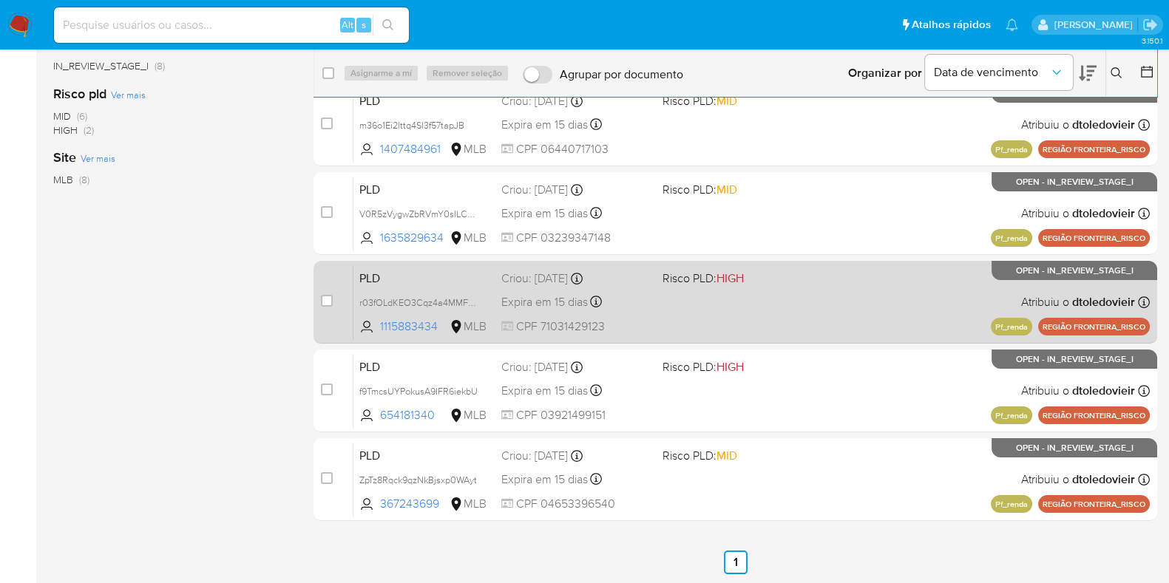
click at [799, 310] on div "PLD r03fOLdKEO3Cqz4a4MMFpY2E 1115883434 MLB Risco PLD: HIGH Criou: 12/07/2025 C…" at bounding box center [751, 302] width 796 height 75
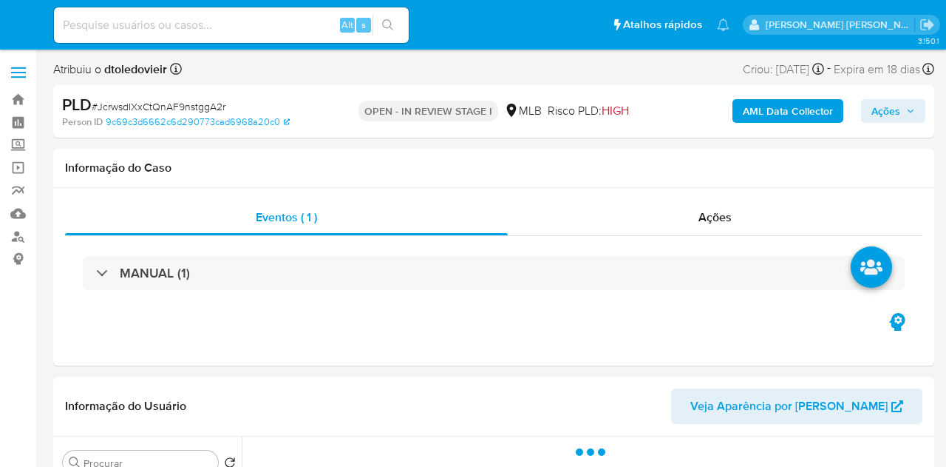
select select "10"
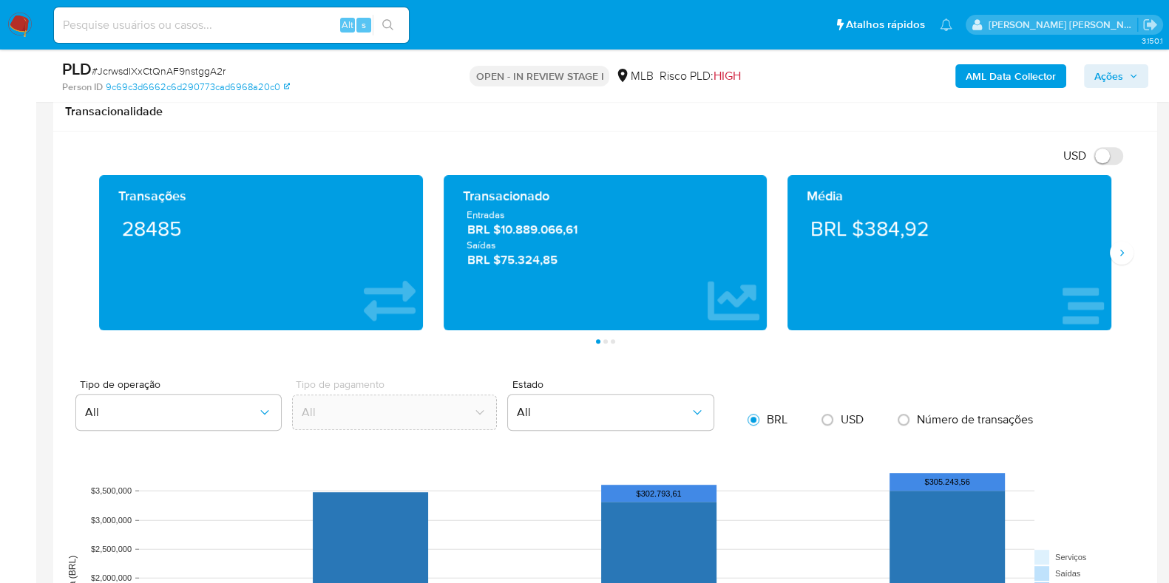
scroll to position [1478, 0]
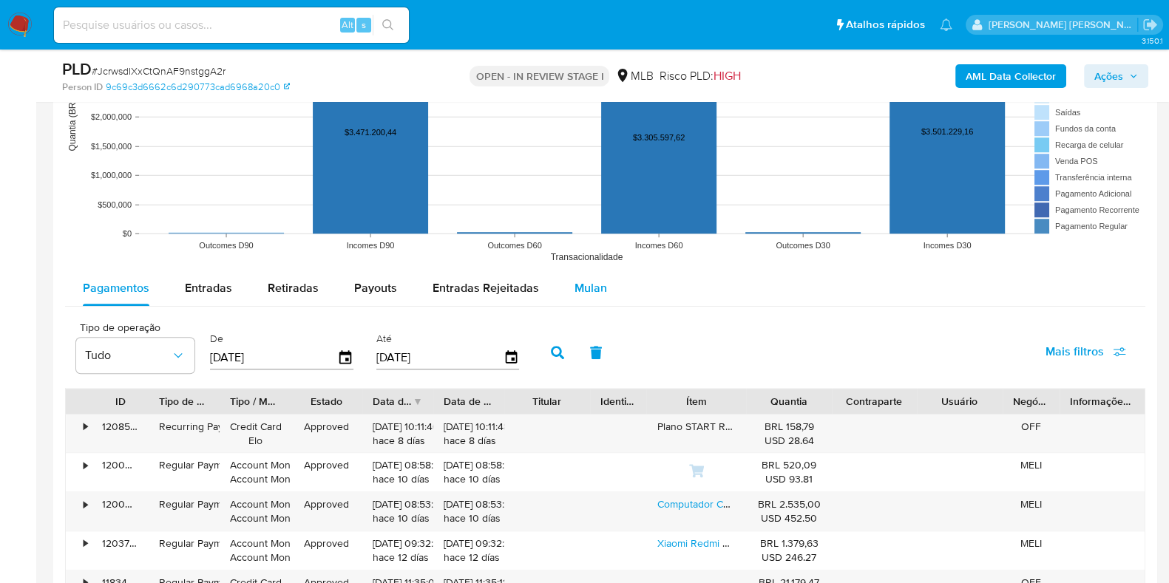
click at [580, 291] on span "Mulan" at bounding box center [591, 288] width 33 height 17
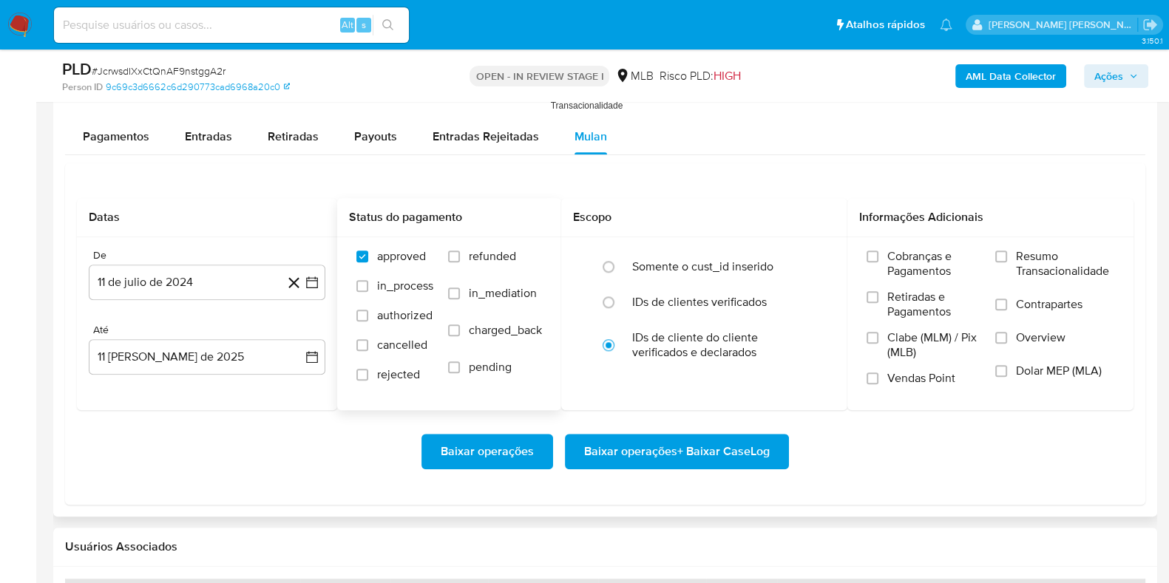
scroll to position [1756, 0]
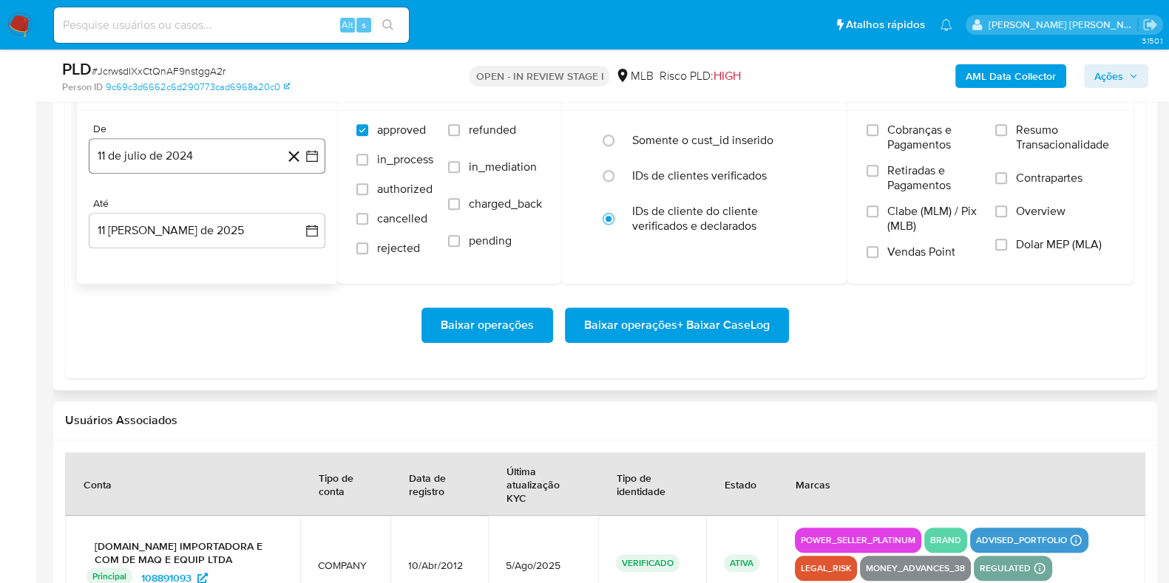
click at [203, 159] on button "11 de julio de 2024" at bounding box center [207, 155] width 237 height 35
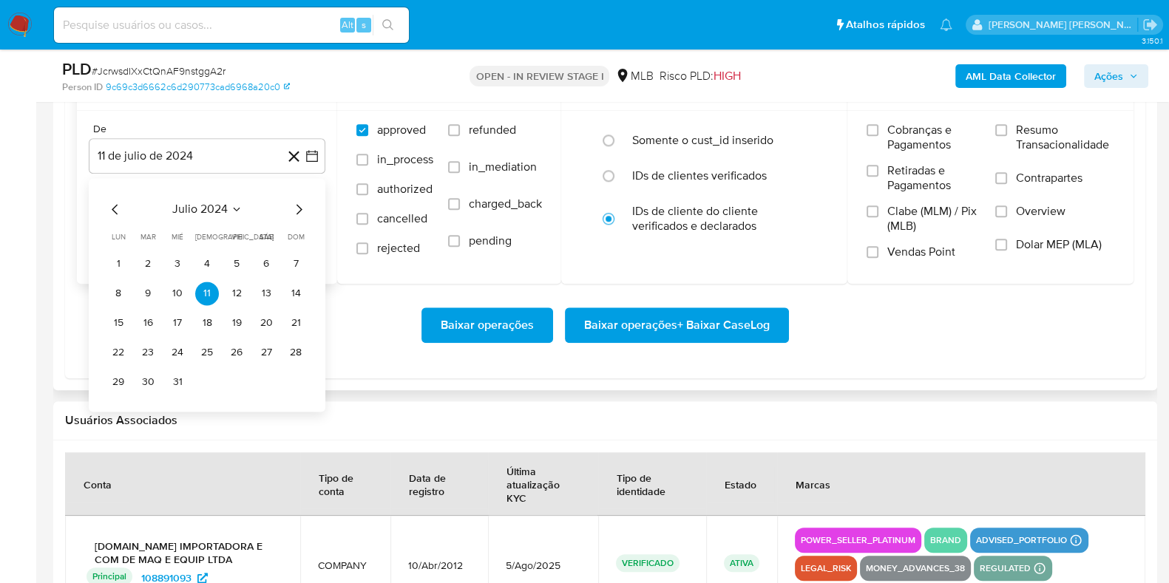
click at [294, 209] on icon "Mes siguiente" at bounding box center [299, 209] width 18 height 18
click at [295, 208] on icon "Mes siguiente" at bounding box center [299, 209] width 18 height 18
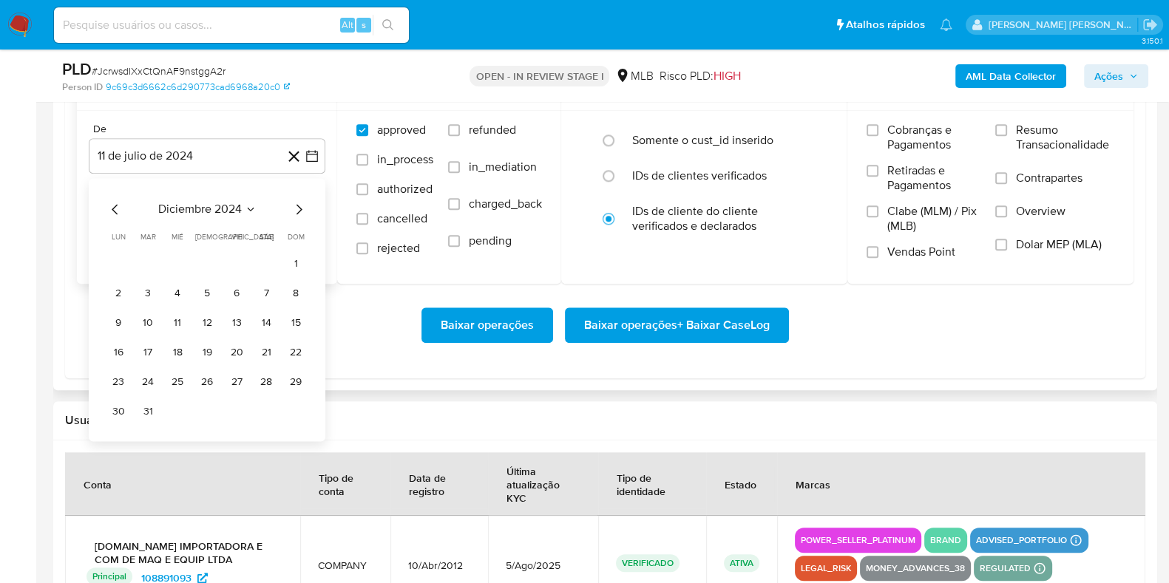
click at [295, 208] on icon "Mes siguiente" at bounding box center [299, 209] width 18 height 18
click at [295, 207] on icon "Mes siguiente" at bounding box center [299, 209] width 18 height 18
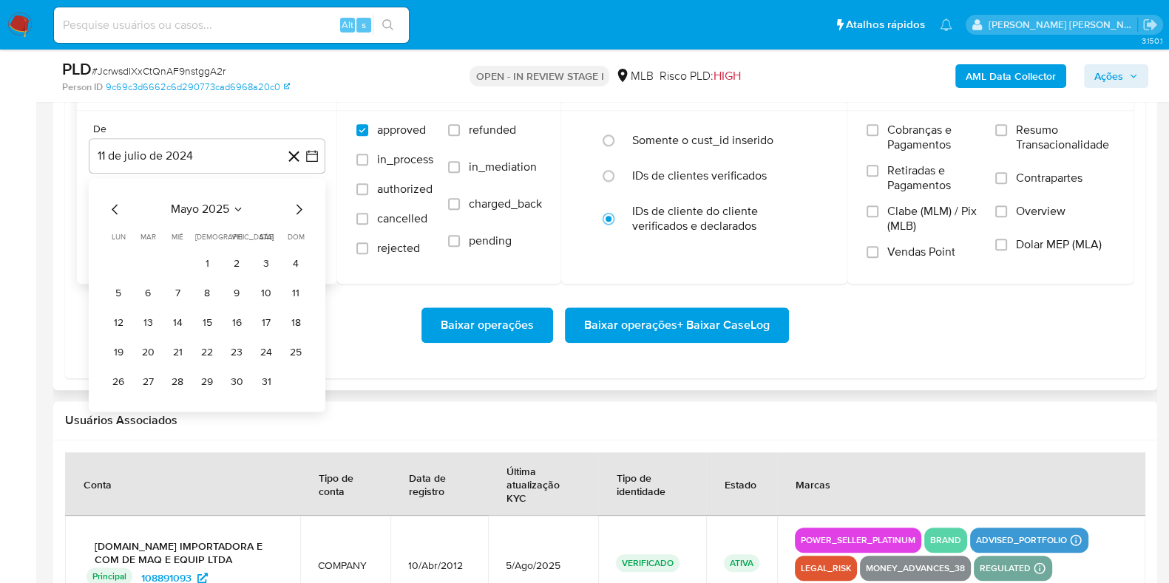
click at [295, 207] on icon "Mes siguiente" at bounding box center [299, 209] width 18 height 18
click at [293, 261] on button "1" at bounding box center [296, 264] width 24 height 24
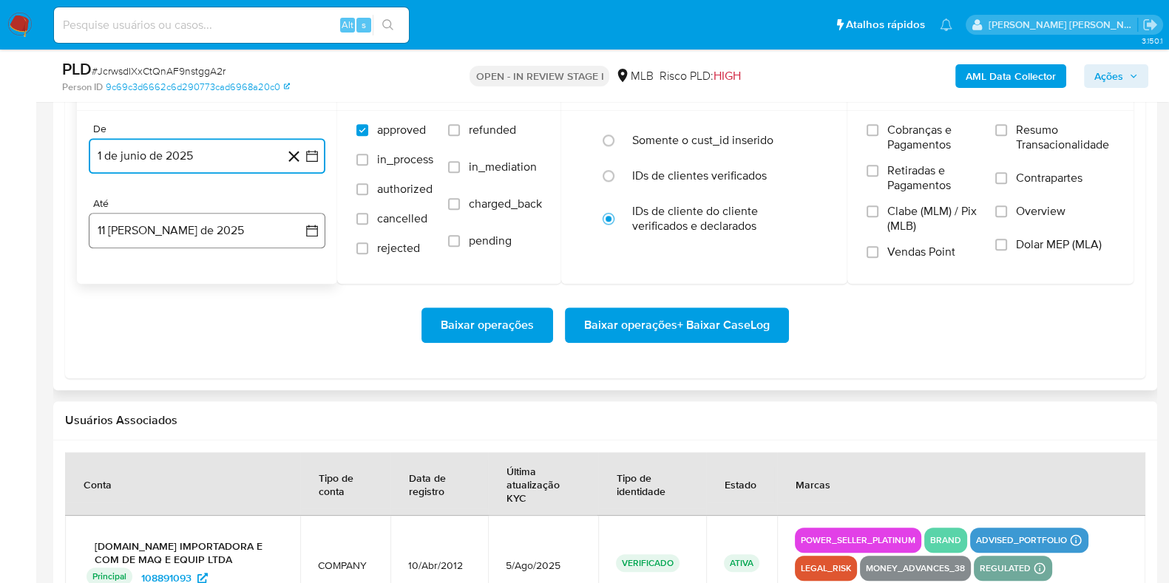
click at [228, 214] on button "11 de agosto de 2025" at bounding box center [207, 230] width 237 height 35
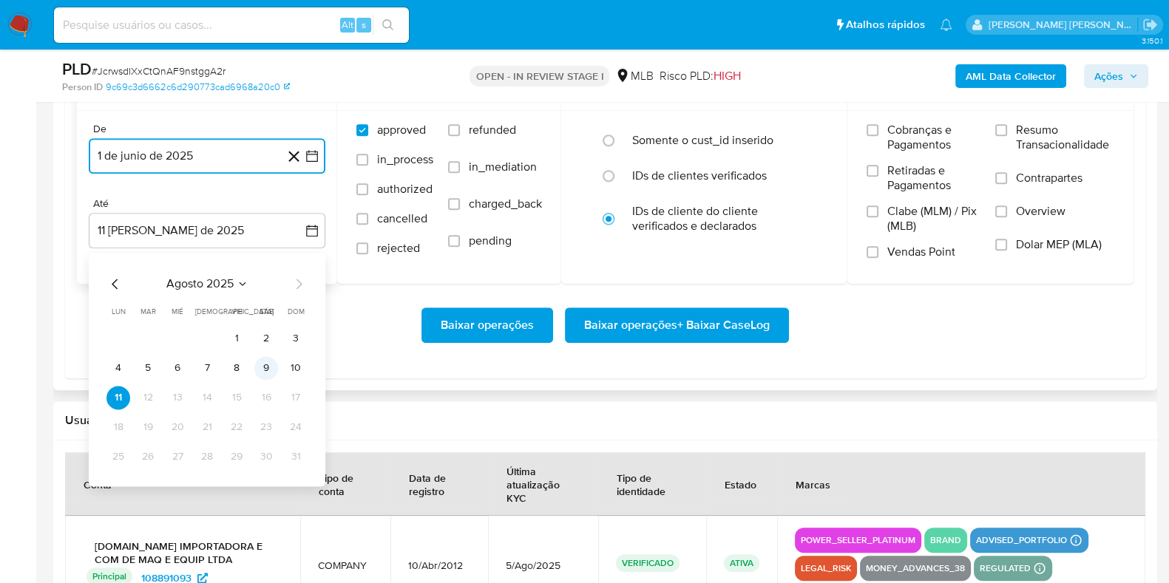
click at [272, 368] on button "9" at bounding box center [266, 368] width 24 height 24
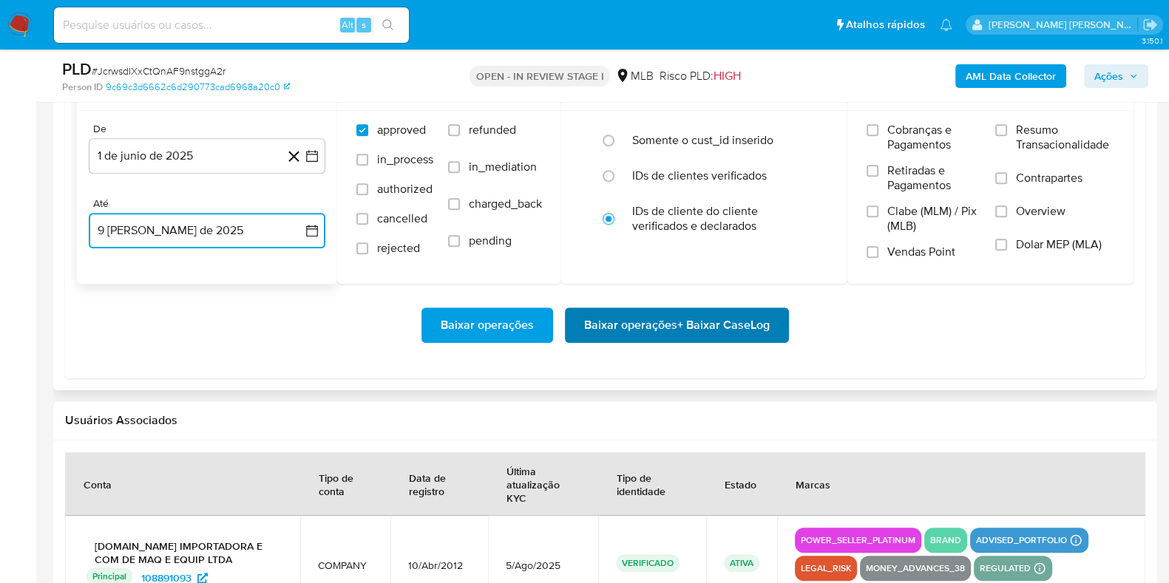
click at [651, 328] on span "Baixar operações + Baixar CaseLog" at bounding box center [677, 325] width 186 height 33
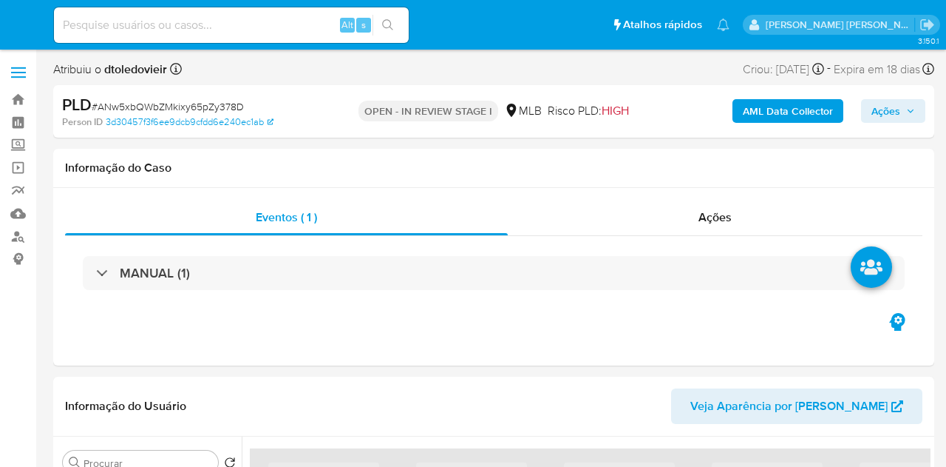
select select "10"
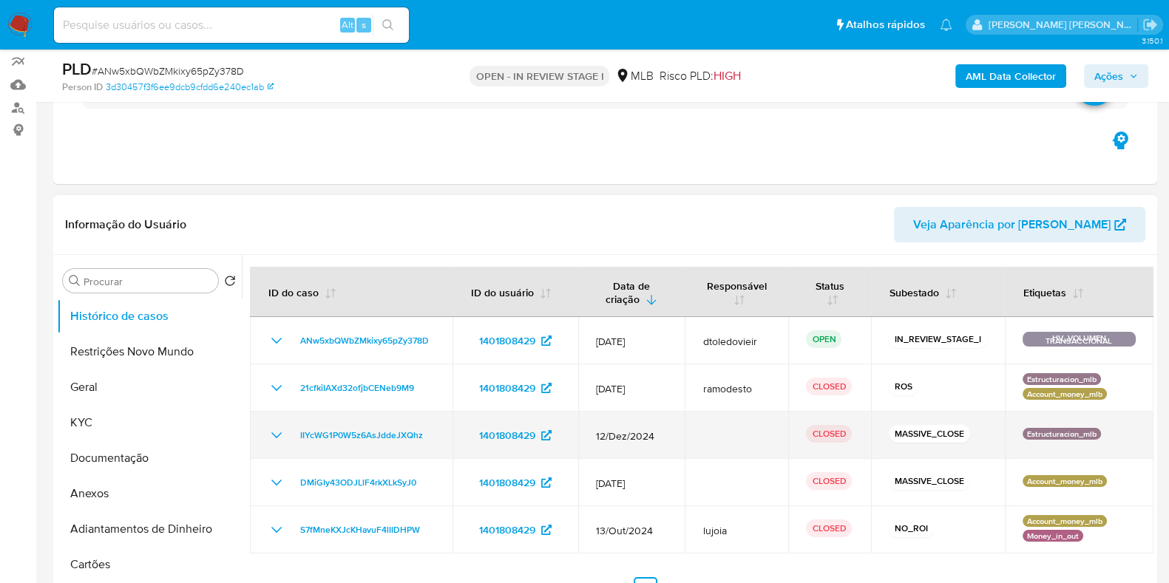
scroll to position [184, 0]
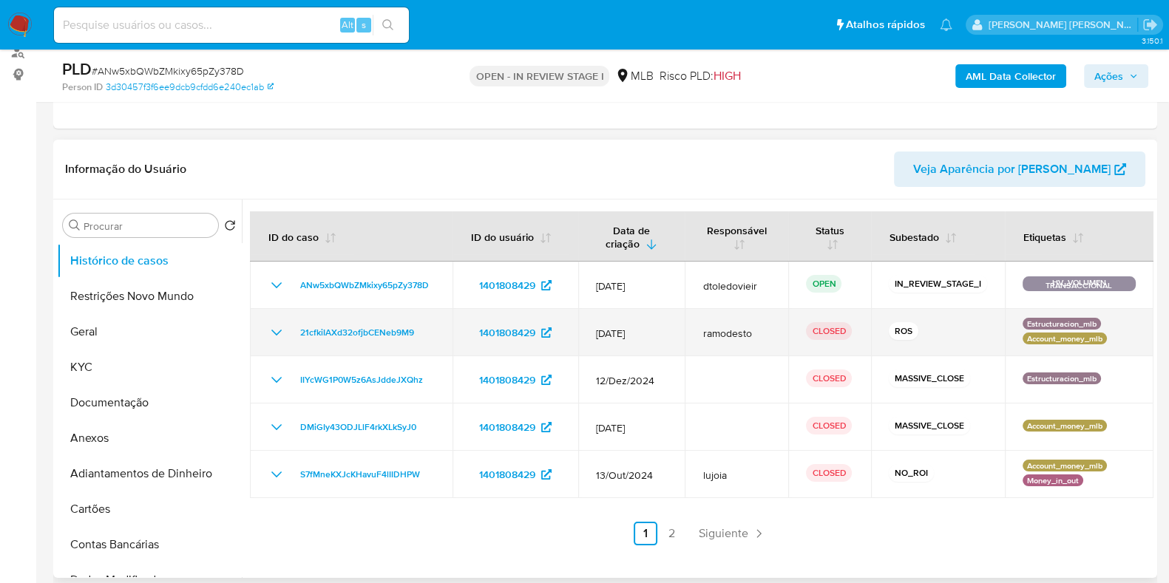
click at [280, 324] on icon "Mostrar/Ocultar" at bounding box center [277, 333] width 18 height 18
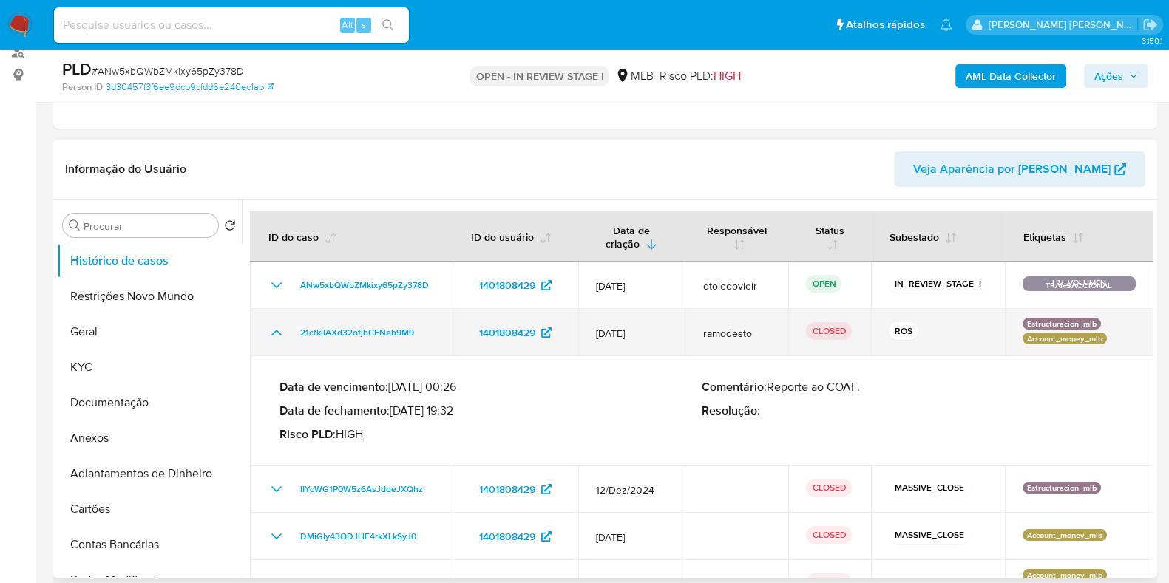
click at [277, 328] on icon "Mostrar/Ocultar" at bounding box center [277, 333] width 18 height 18
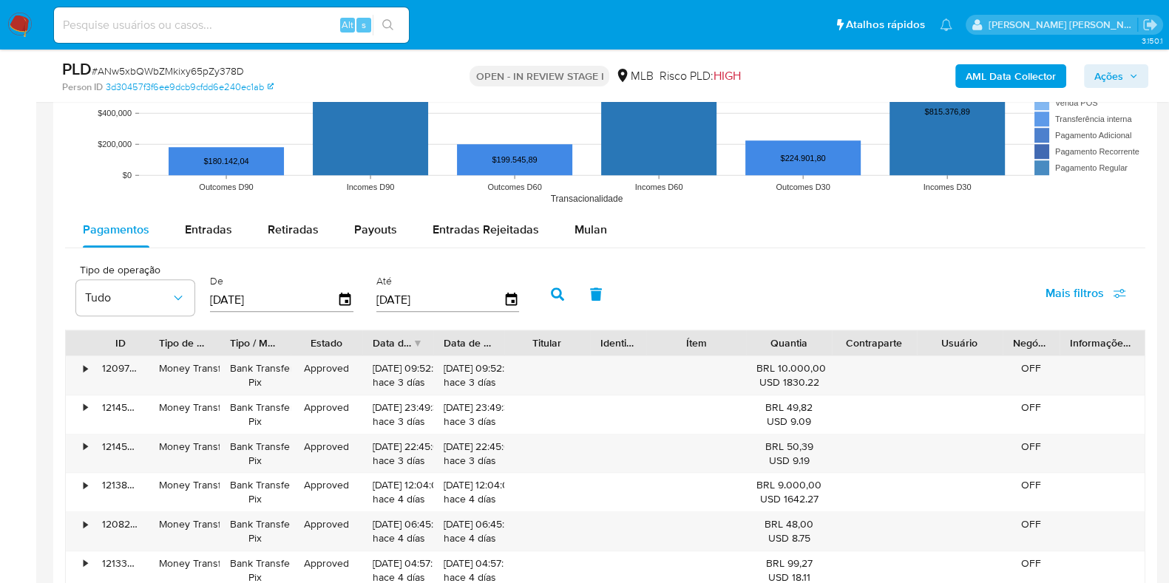
scroll to position [1478, 0]
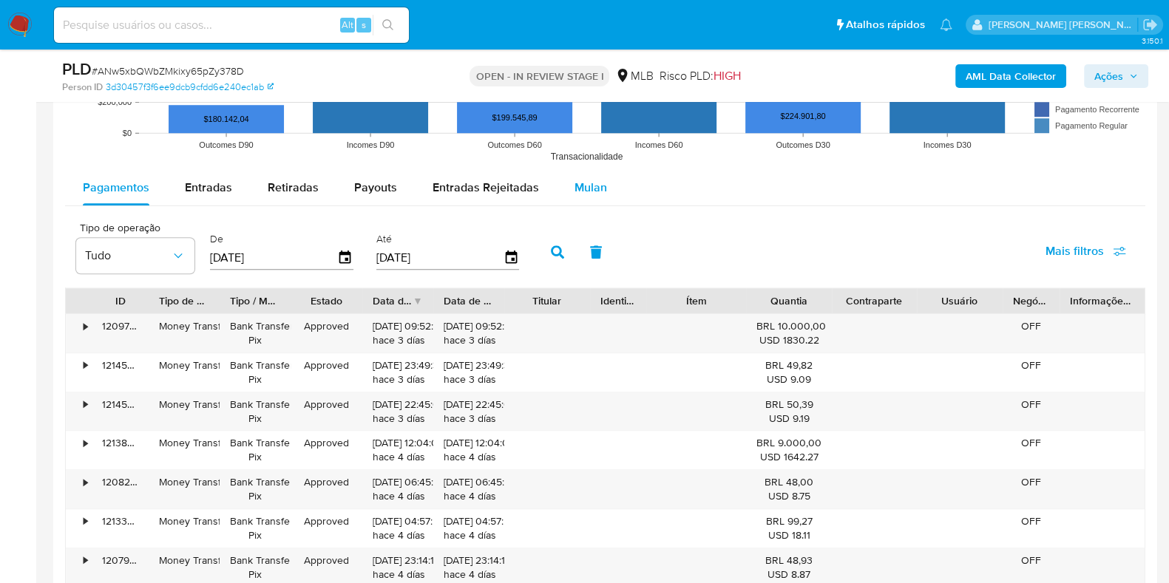
click at [586, 186] on span "Mulan" at bounding box center [591, 187] width 33 height 17
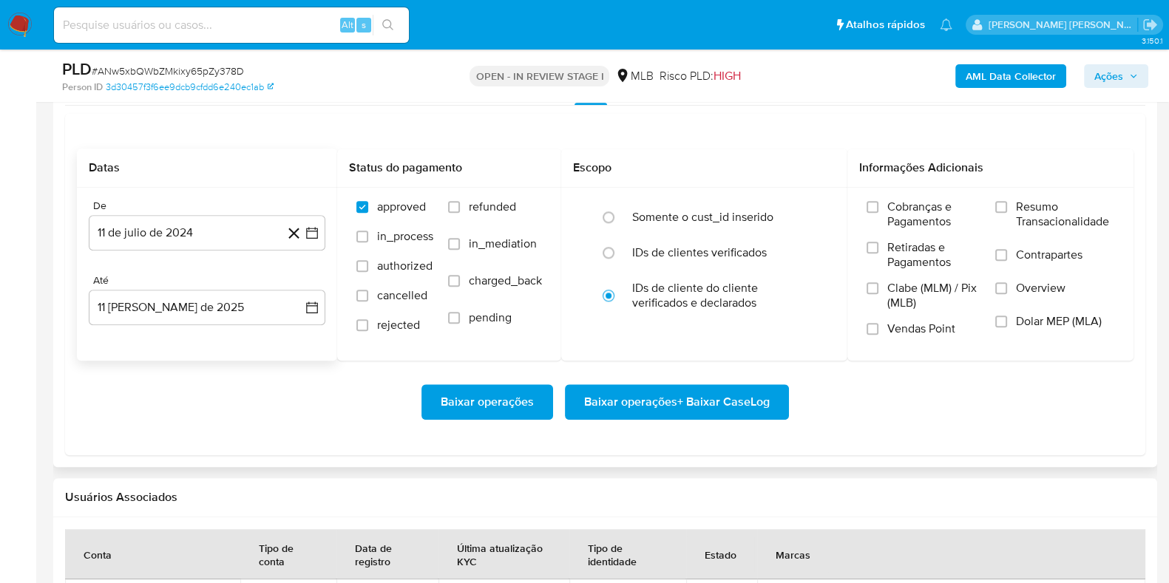
scroll to position [1664, 0]
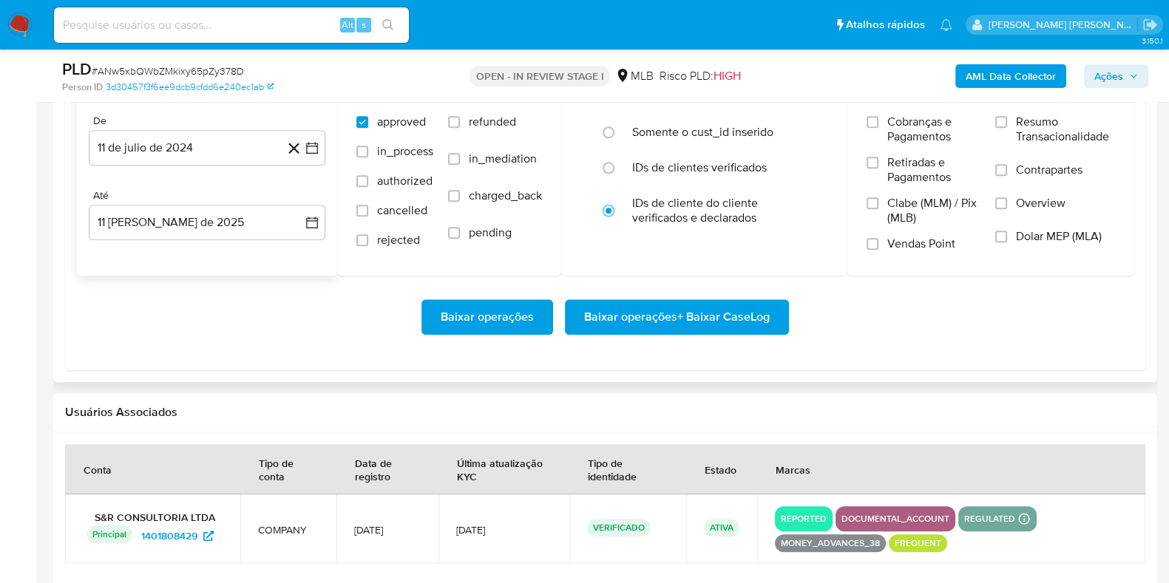
click at [200, 166] on div "De 11 de [PERSON_NAME] de 2024 [DATE] Até 11 [PERSON_NAME] de 2025 [DATE]" at bounding box center [207, 189] width 260 height 173
click at [223, 160] on button "11 de julio de 2024" at bounding box center [207, 147] width 237 height 35
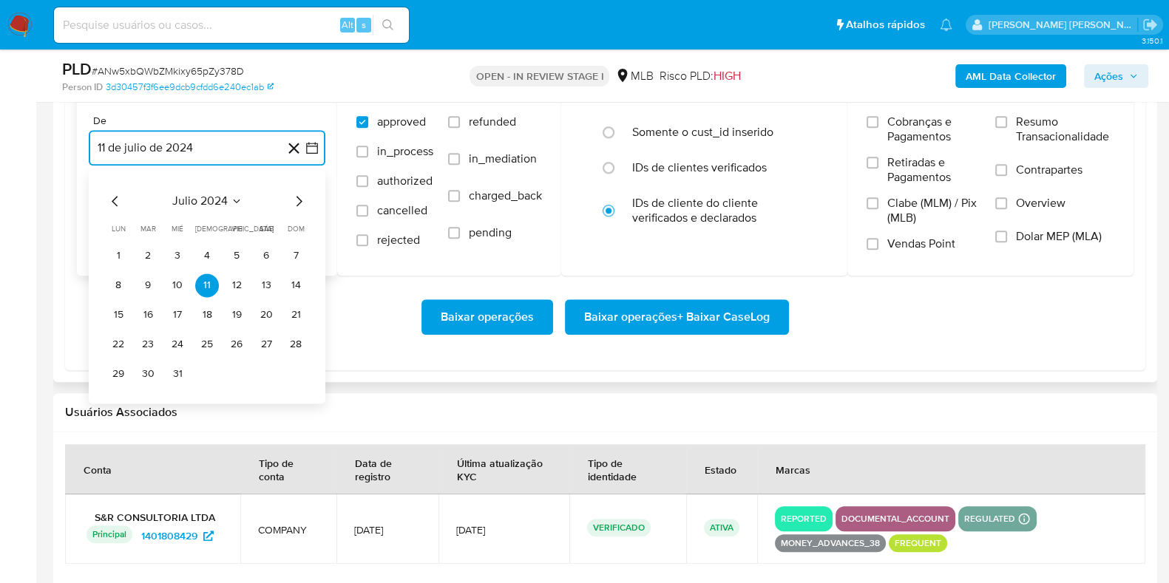
click at [297, 197] on icon "Mes siguiente" at bounding box center [299, 201] width 18 height 18
click at [297, 197] on icon "Mes siguiente" at bounding box center [300, 201] width 6 height 10
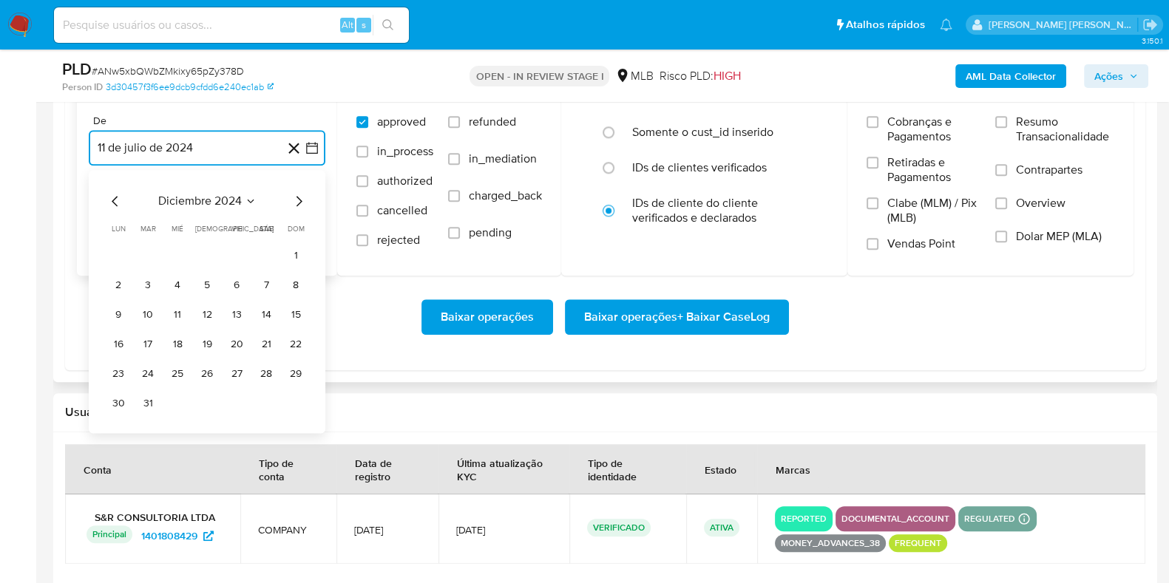
click at [299, 197] on icon "Mes siguiente" at bounding box center [299, 201] width 18 height 18
click at [301, 198] on icon "Mes siguiente" at bounding box center [299, 201] width 18 height 18
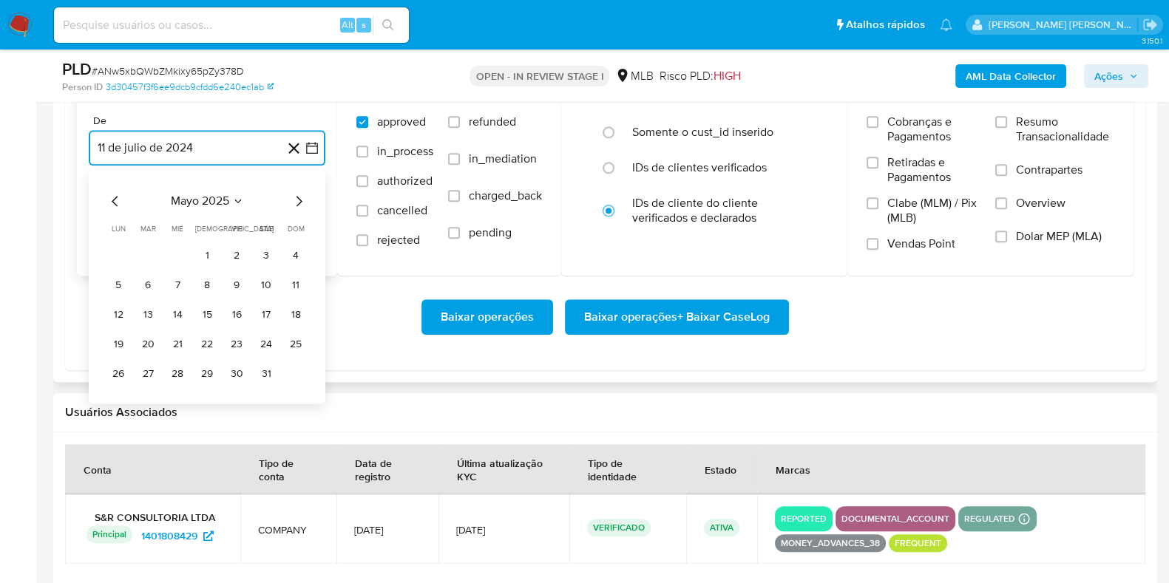
click at [296, 205] on icon "Mes siguiente" at bounding box center [299, 201] width 18 height 18
click at [295, 254] on button "1" at bounding box center [296, 256] width 24 height 24
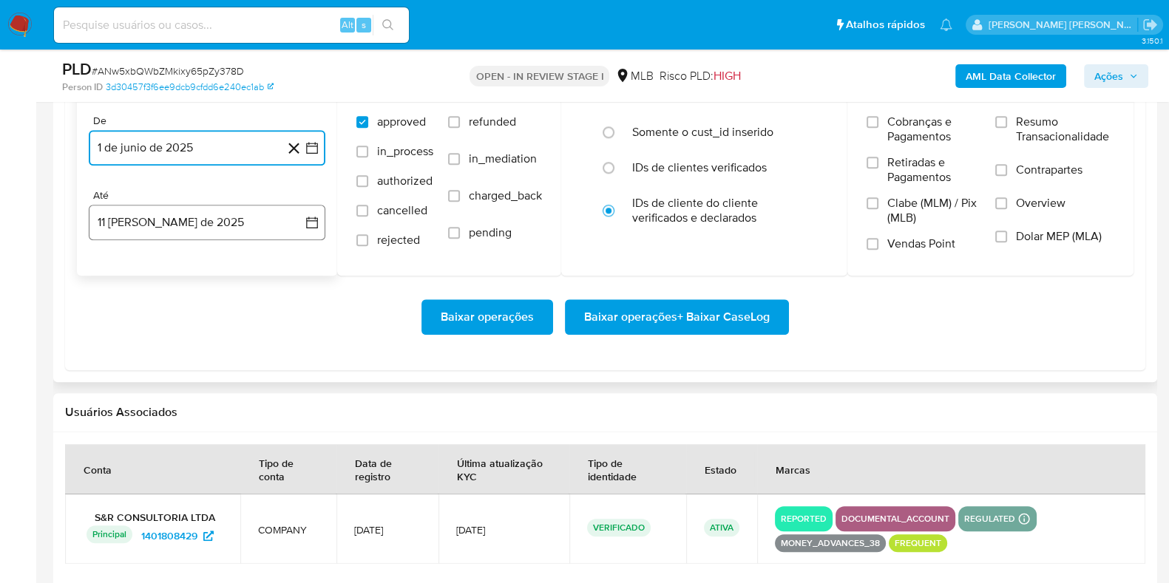
click at [217, 234] on button "11 [PERSON_NAME] de 2025" at bounding box center [207, 222] width 237 height 35
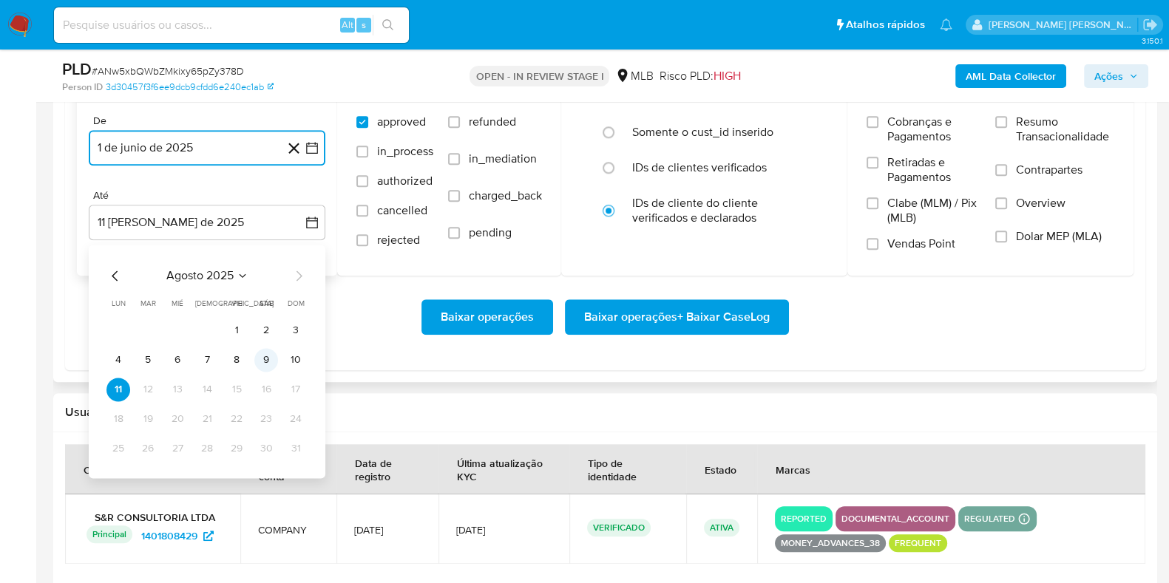
click at [261, 355] on button "9" at bounding box center [266, 360] width 24 height 24
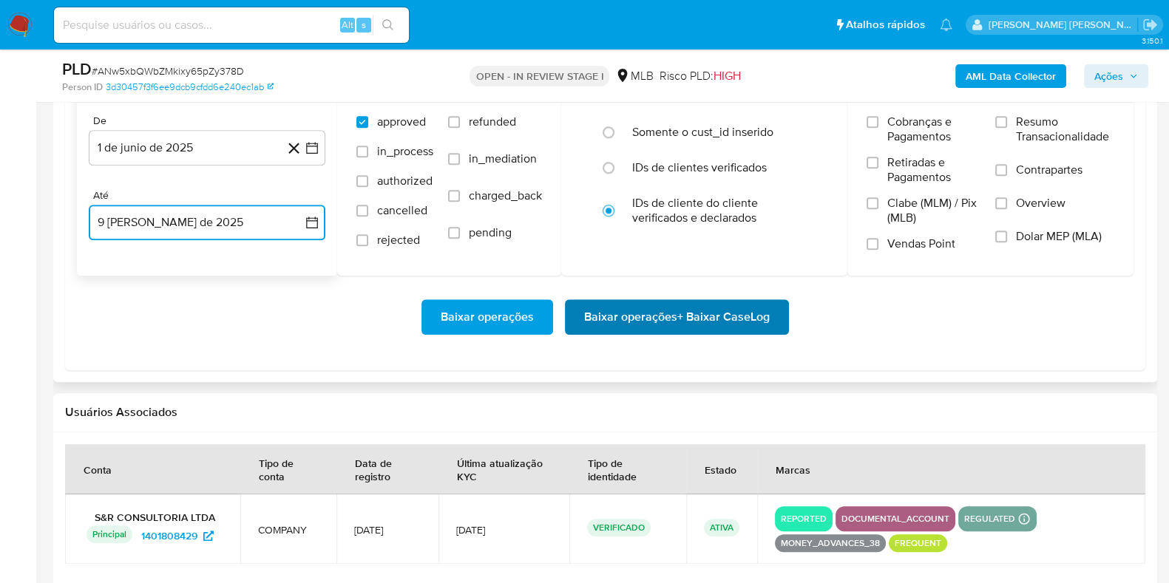
click at [620, 312] on span "Baixar operações + Baixar CaseLog" at bounding box center [677, 317] width 186 height 33
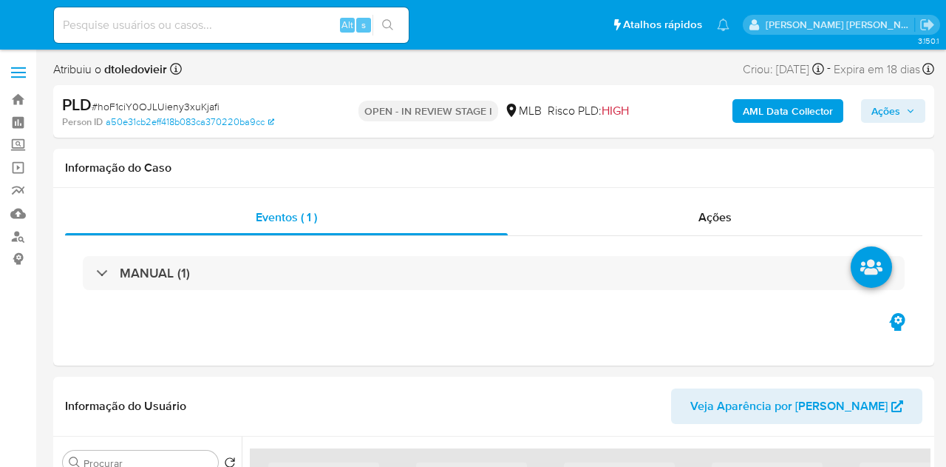
select select "10"
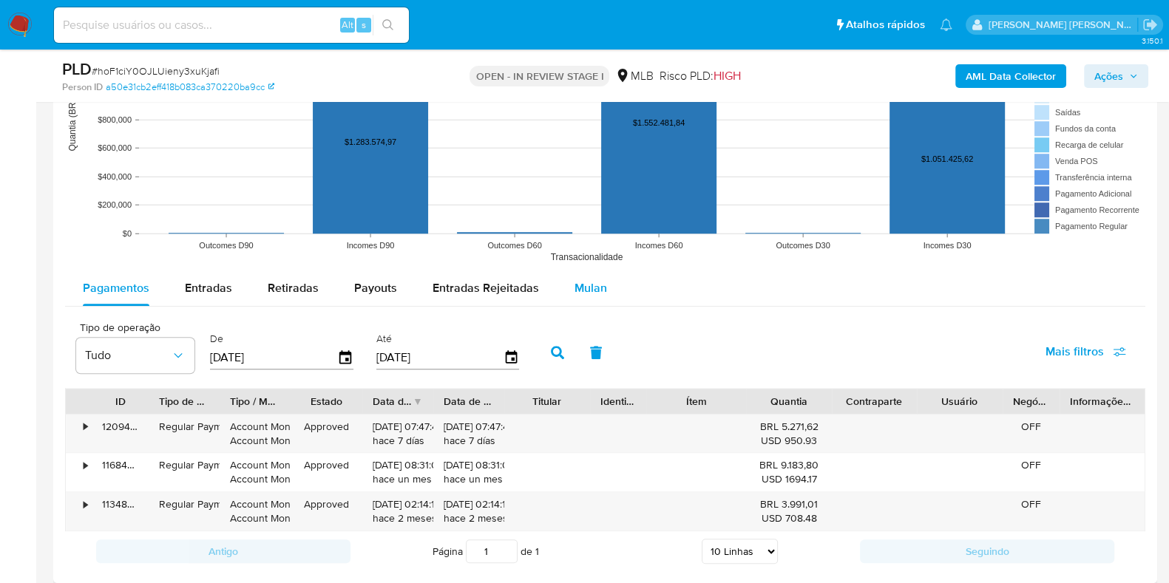
click at [596, 282] on span "Mulan" at bounding box center [591, 288] width 33 height 17
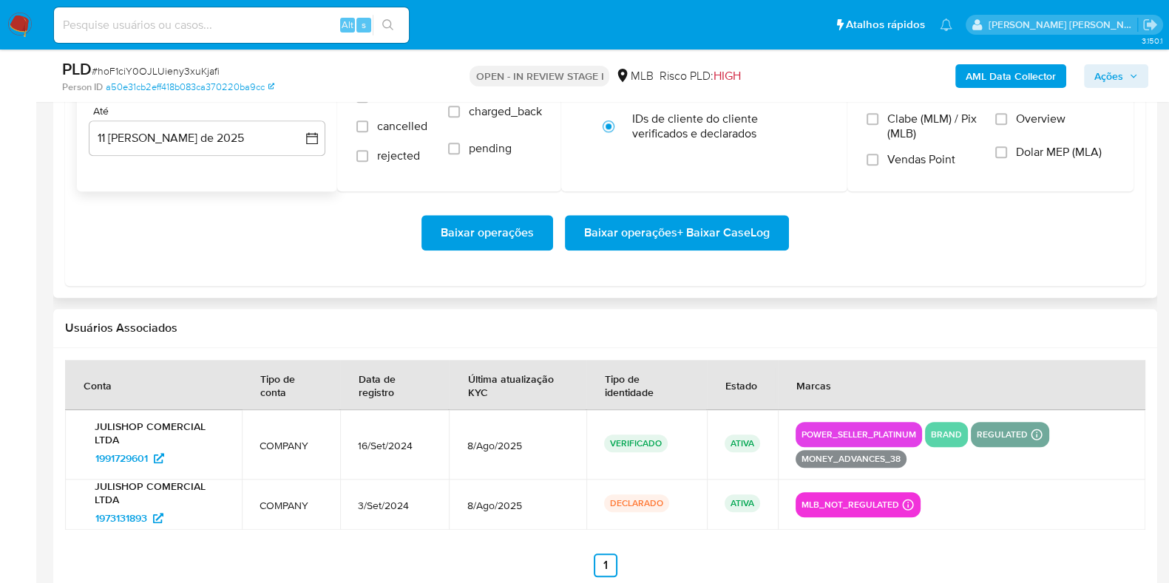
scroll to position [1756, 0]
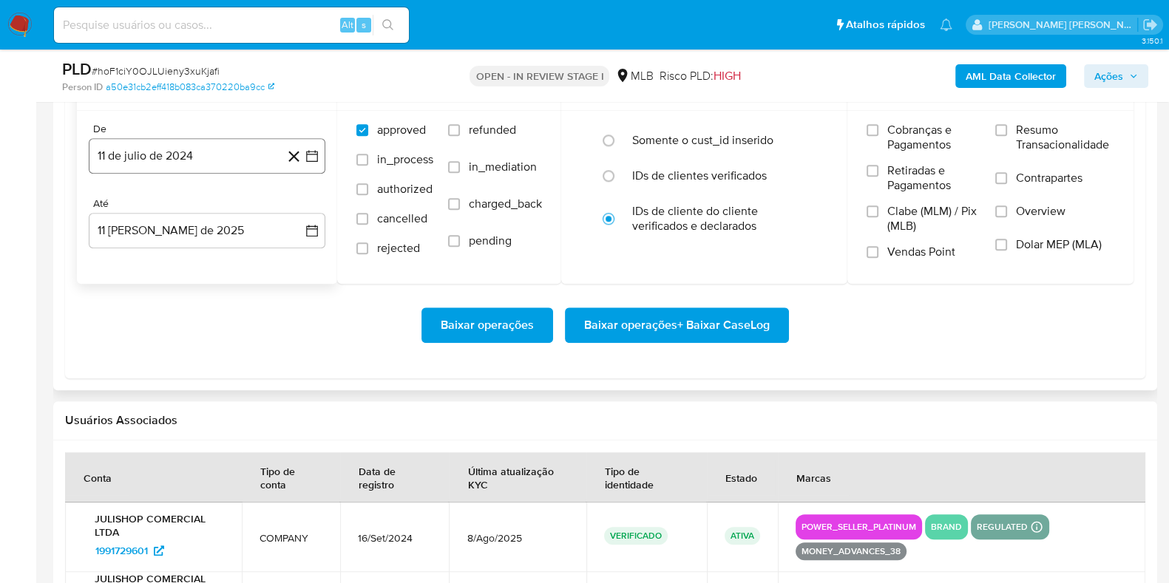
click at [198, 169] on button "11 de julio de 2024" at bounding box center [207, 155] width 237 height 35
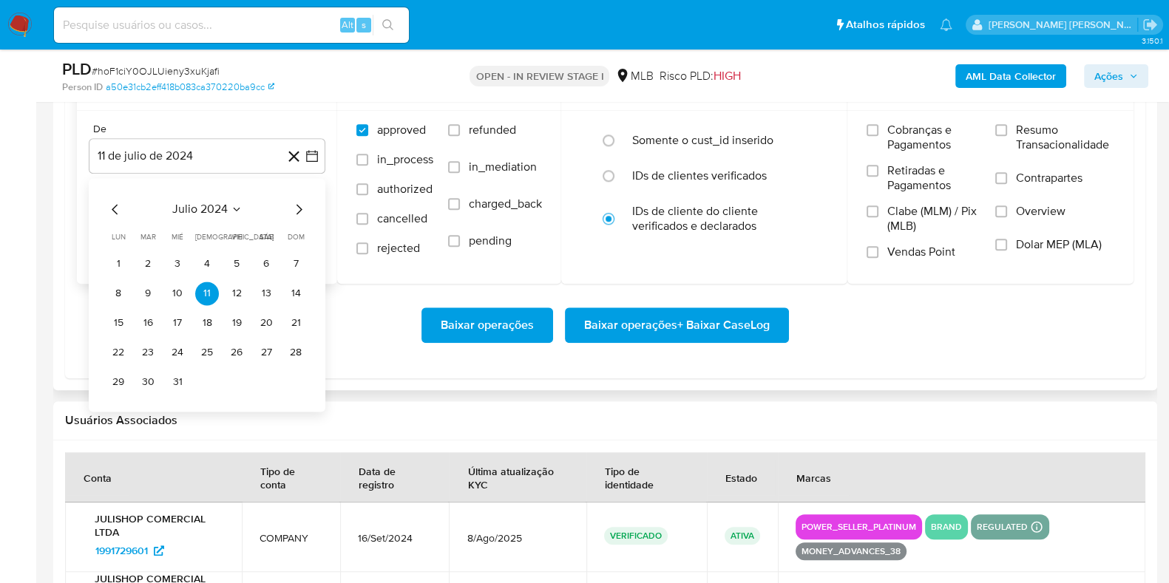
click at [303, 209] on icon "Mes siguiente" at bounding box center [299, 209] width 18 height 18
click at [302, 209] on icon "Mes siguiente" at bounding box center [299, 209] width 18 height 18
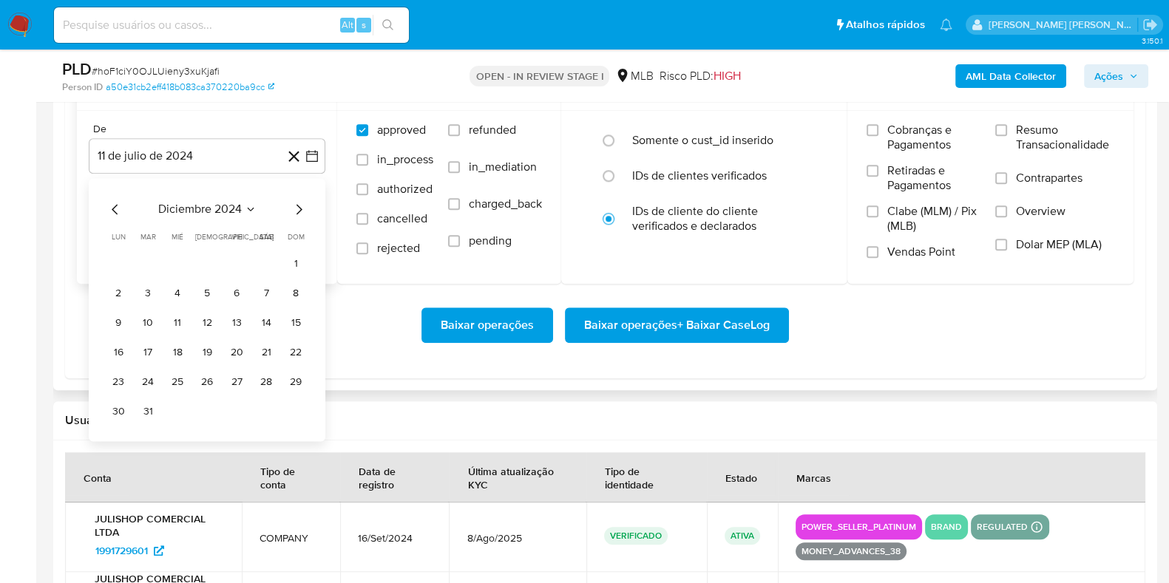
click at [302, 210] on icon "Mes siguiente" at bounding box center [299, 209] width 18 height 18
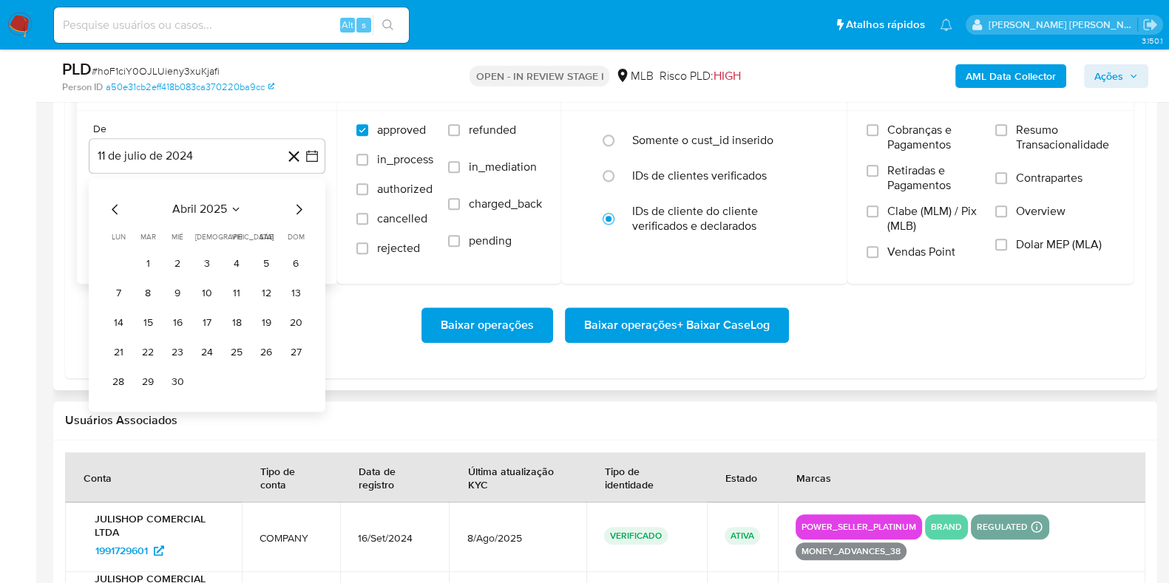
click at [302, 210] on icon "Mes siguiente" at bounding box center [299, 209] width 18 height 18
click at [295, 262] on button "1" at bounding box center [296, 264] width 24 height 24
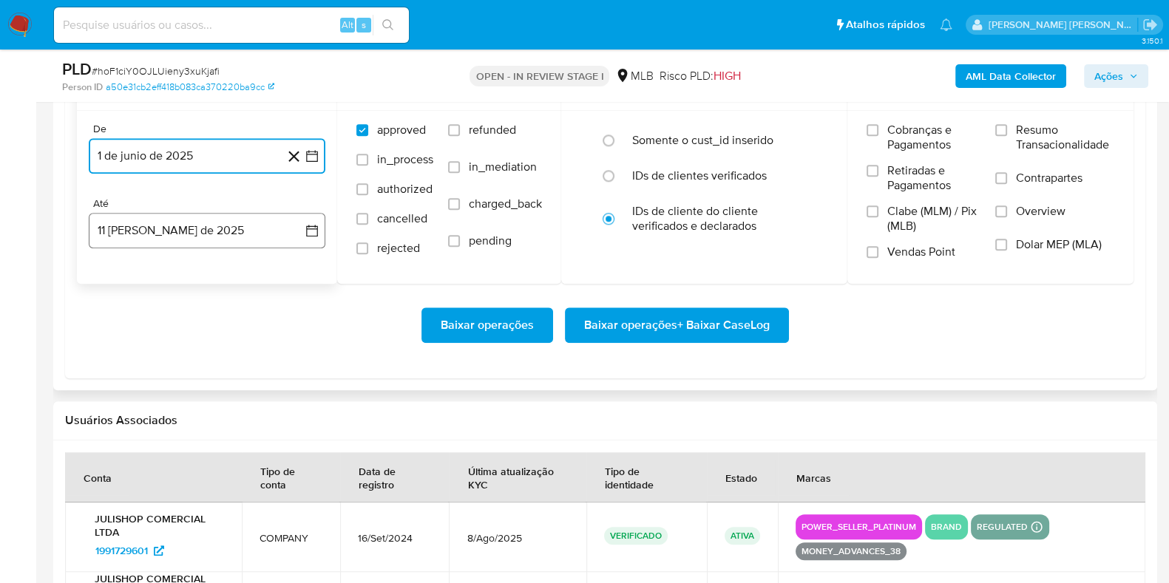
click at [207, 230] on button "11 [PERSON_NAME] de 2025" at bounding box center [207, 230] width 237 height 35
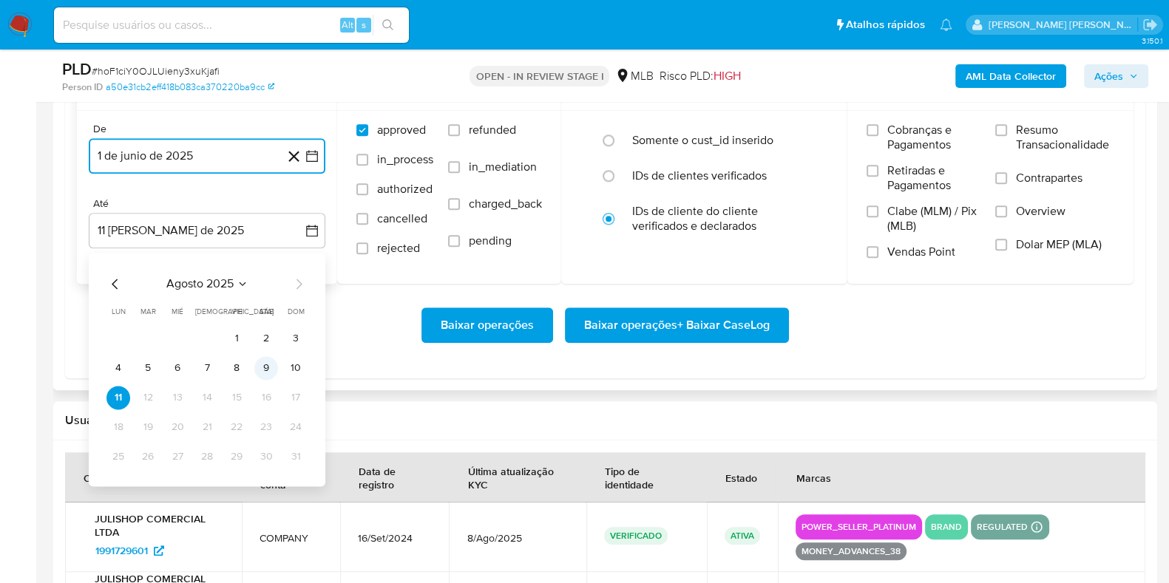
click at [272, 373] on button "9" at bounding box center [266, 368] width 24 height 24
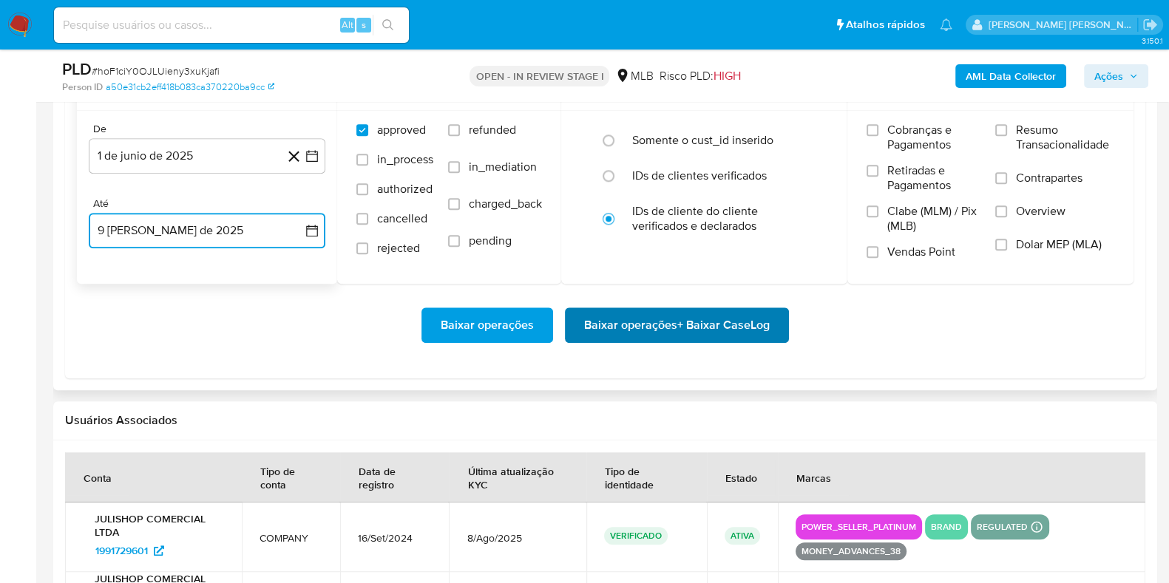
click at [673, 331] on span "Baixar operações + Baixar CaseLog" at bounding box center [677, 325] width 186 height 33
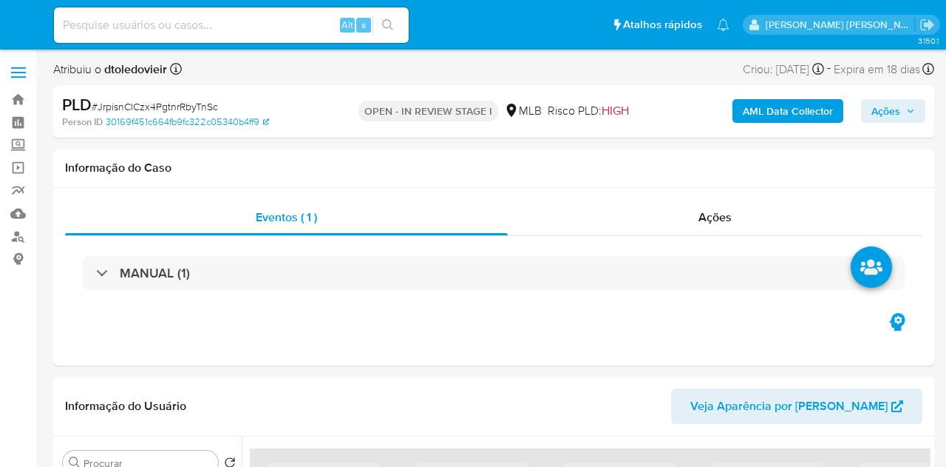
select select "10"
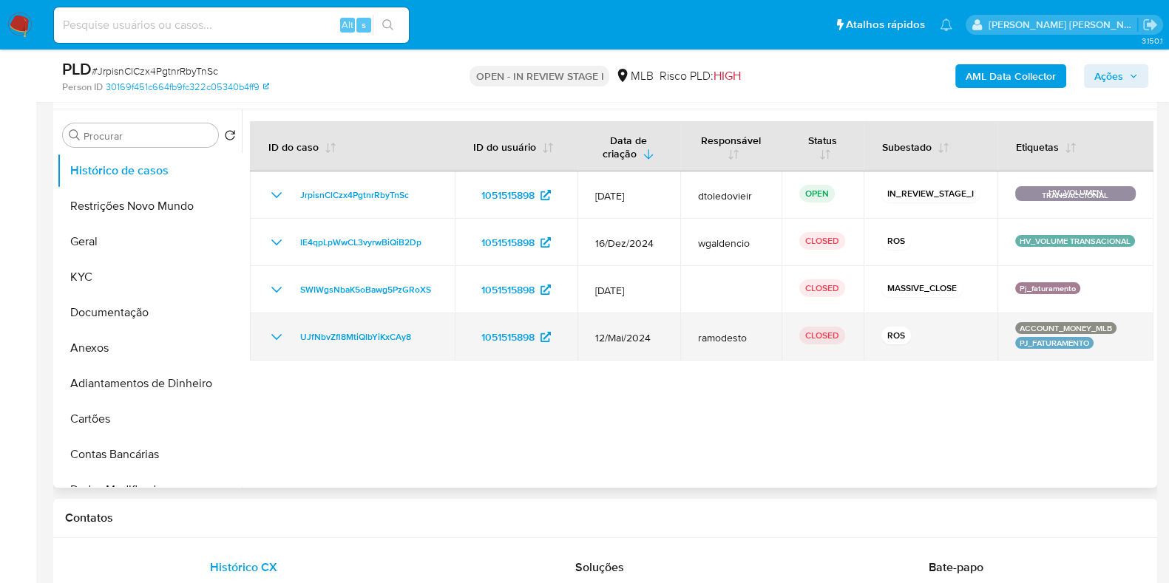
scroll to position [277, 0]
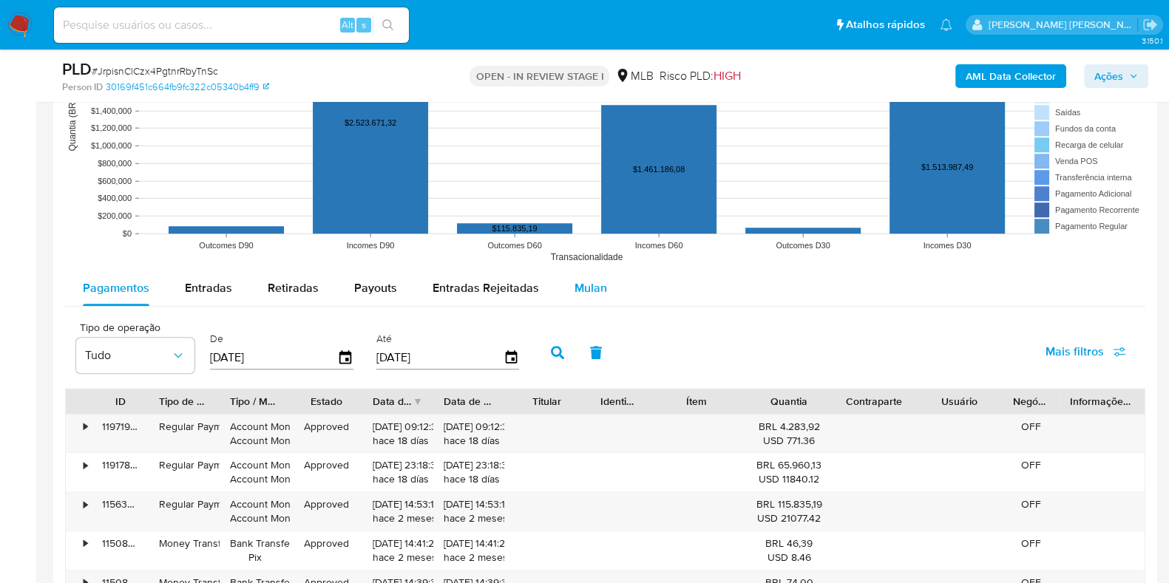
click at [577, 285] on span "Mulan" at bounding box center [591, 288] width 33 height 17
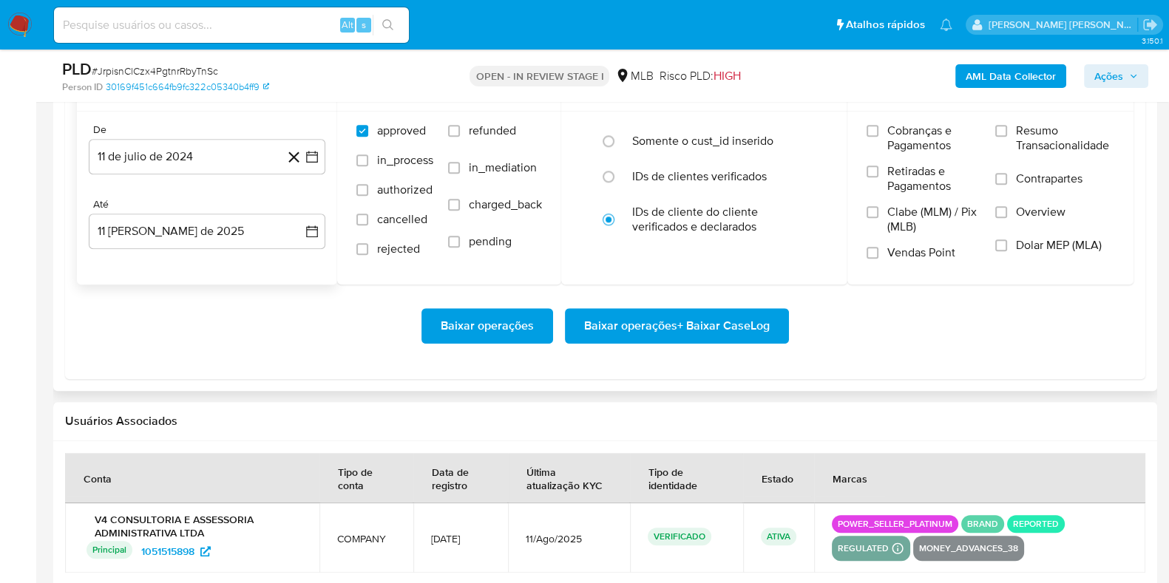
scroll to position [1756, 0]
click at [217, 172] on button "11 de julio de 2024" at bounding box center [207, 155] width 237 height 35
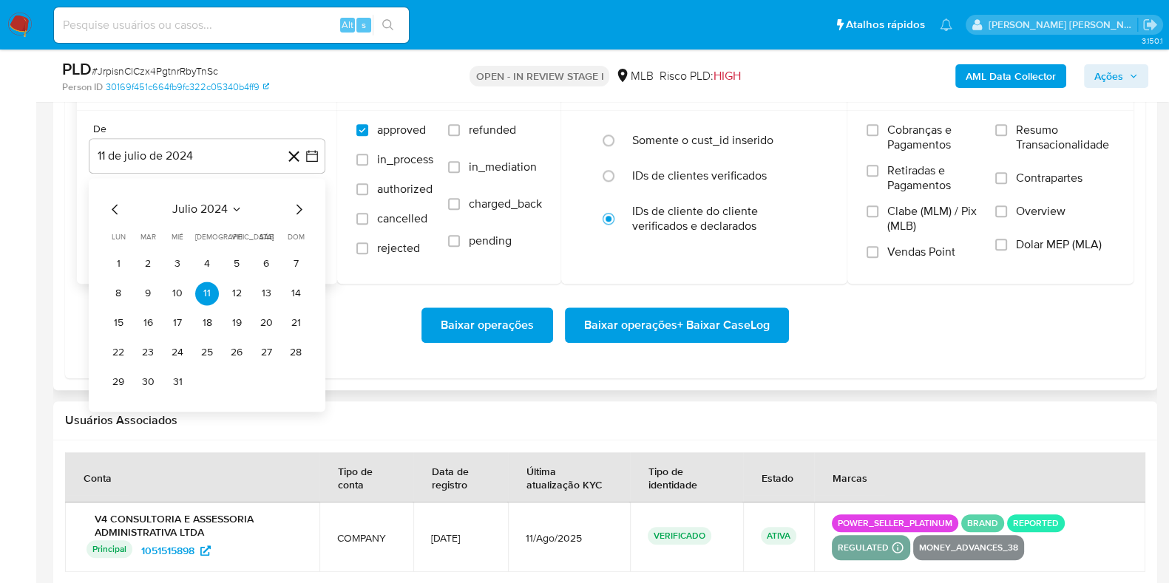
click at [300, 209] on icon "Mes siguiente" at bounding box center [300, 209] width 6 height 10
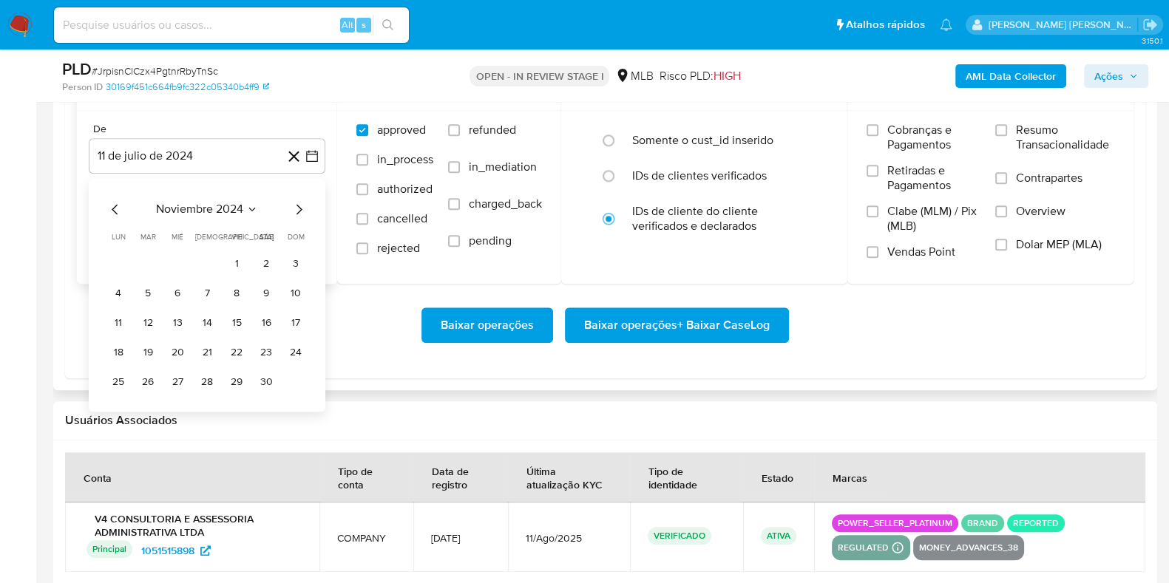
click at [300, 209] on icon "Mes siguiente" at bounding box center [300, 209] width 6 height 10
click at [302, 208] on icon "Mes siguiente" at bounding box center [300, 209] width 6 height 10
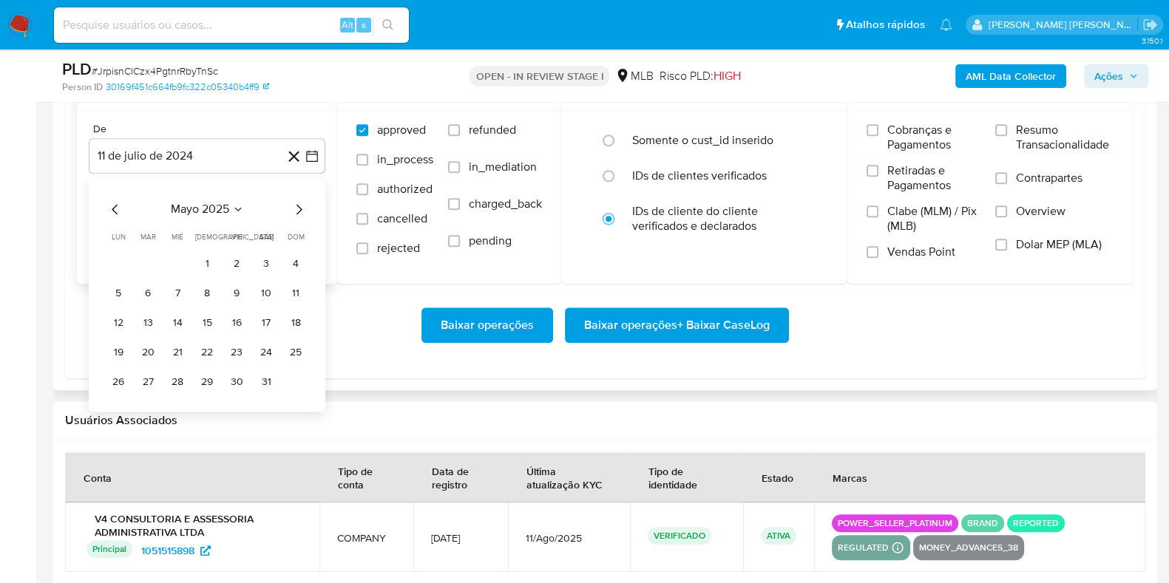
click at [302, 208] on icon "Mes siguiente" at bounding box center [300, 209] width 6 height 10
click at [289, 257] on button "1" at bounding box center [296, 264] width 24 height 24
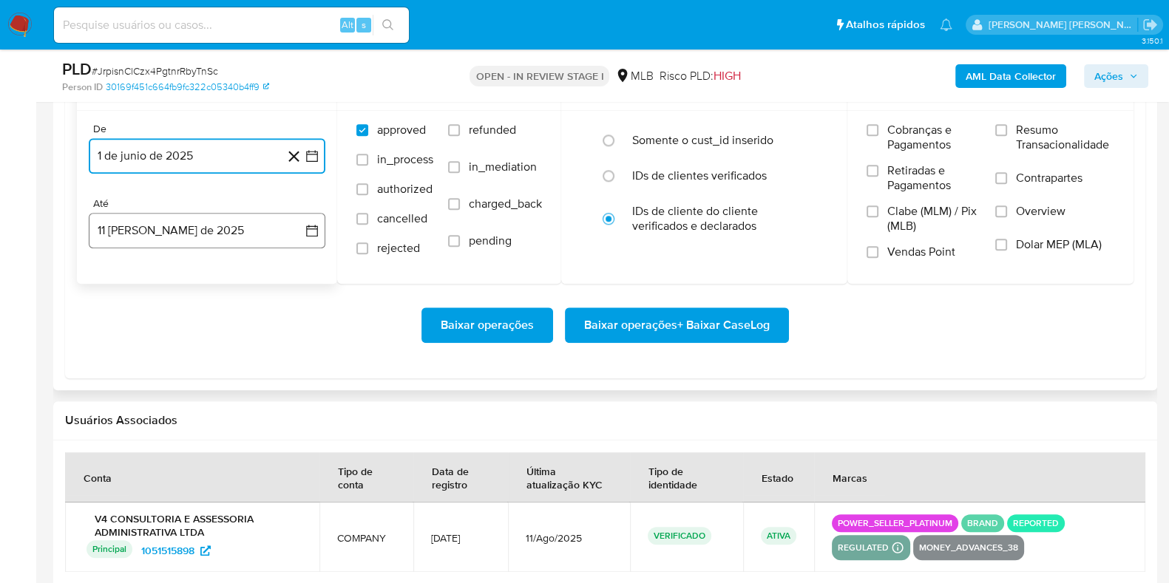
click at [206, 223] on button "11 [PERSON_NAME] de 2025" at bounding box center [207, 230] width 237 height 35
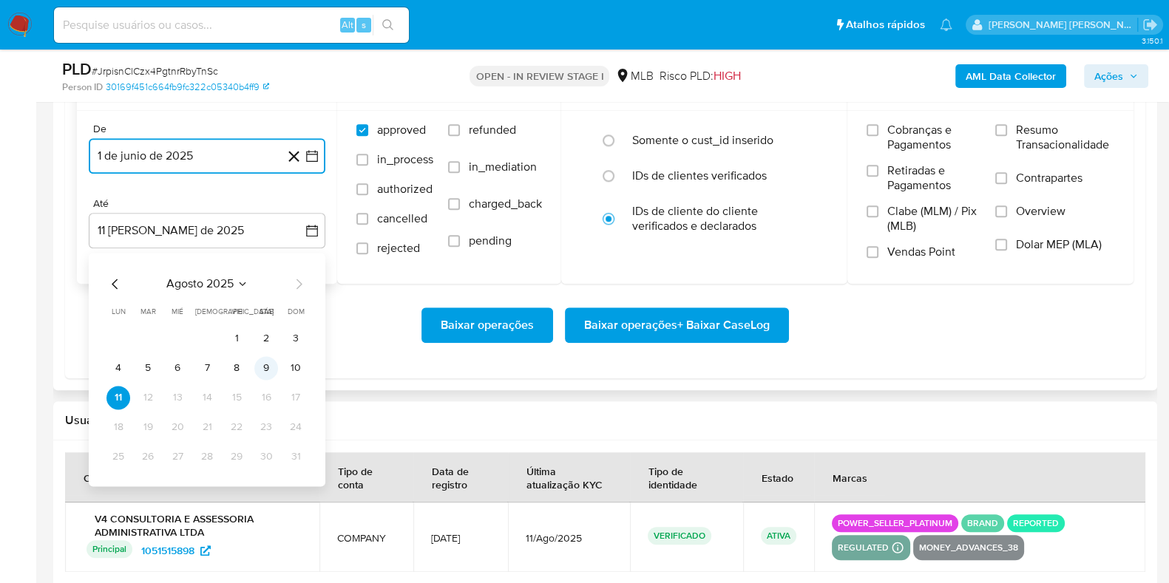
click at [271, 371] on button "9" at bounding box center [266, 368] width 24 height 24
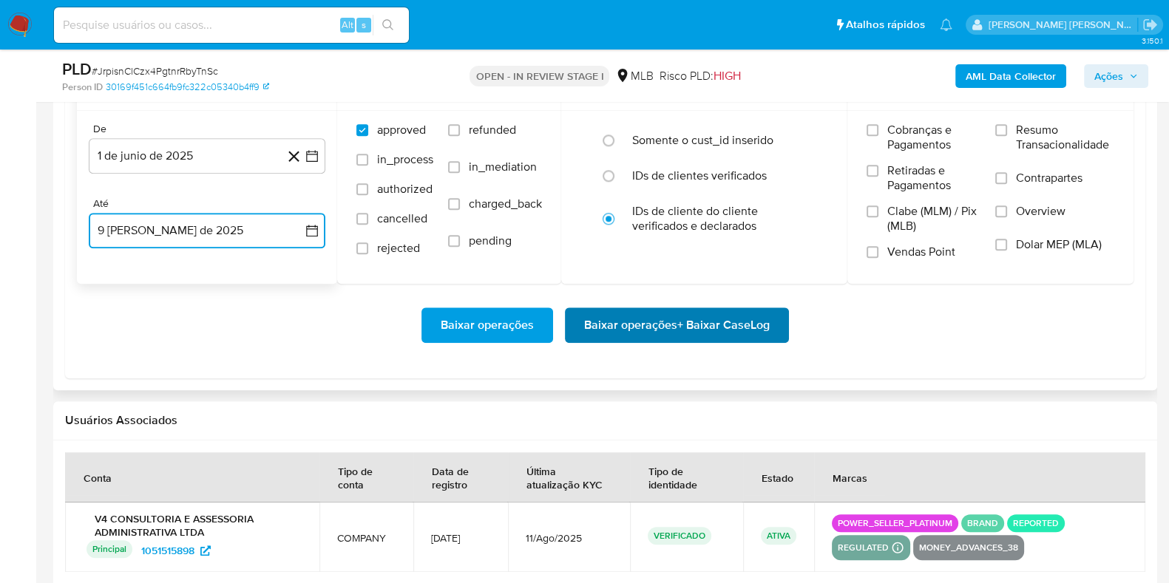
click at [638, 339] on span "Baixar operações + Baixar CaseLog" at bounding box center [677, 325] width 186 height 33
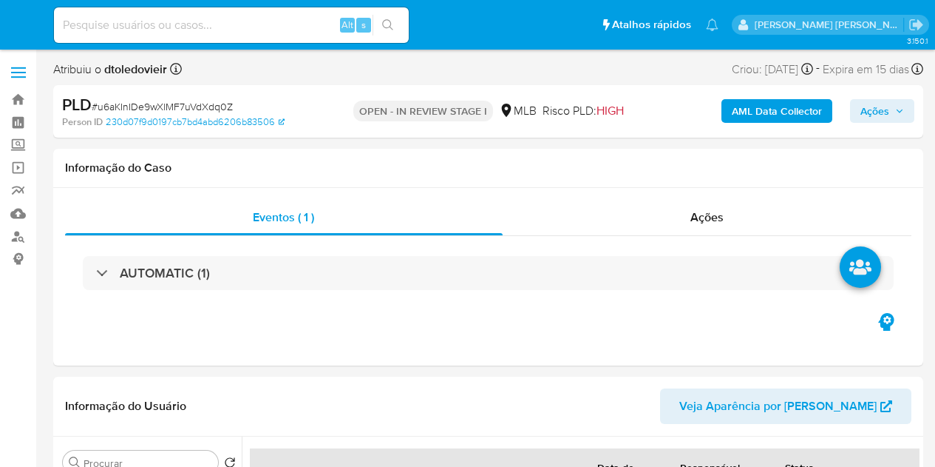
select select "10"
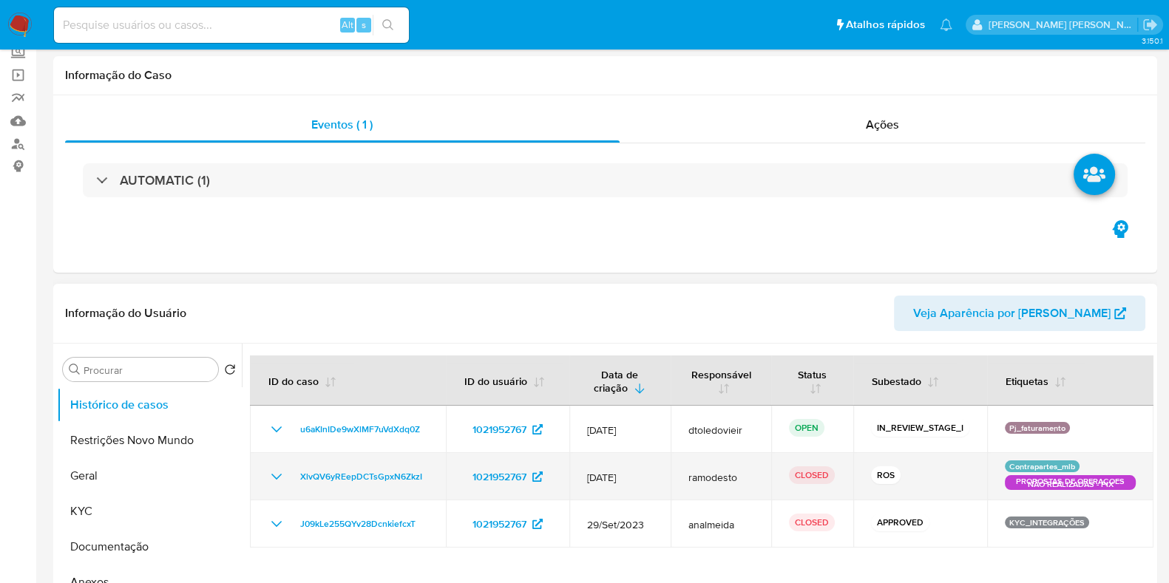
scroll to position [184, 0]
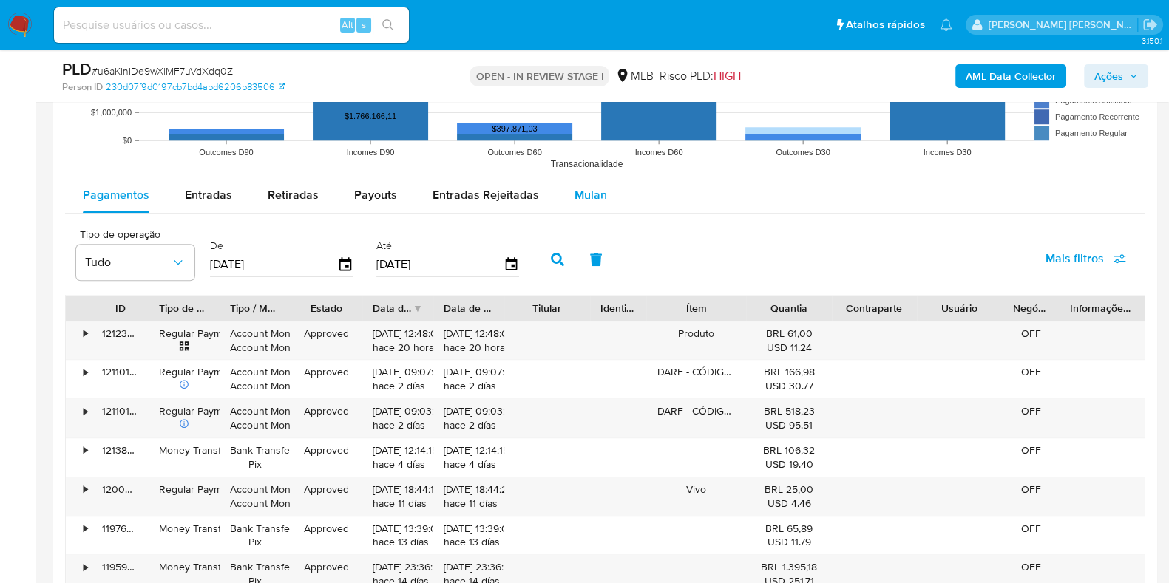
click at [580, 197] on span "Mulan" at bounding box center [591, 194] width 33 height 17
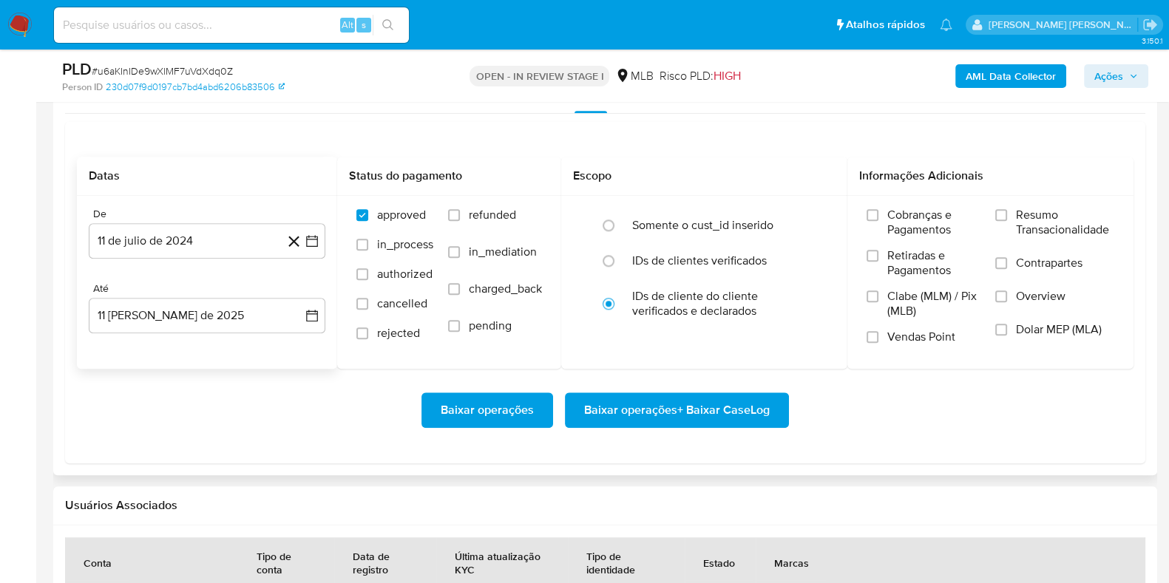
scroll to position [1756, 0]
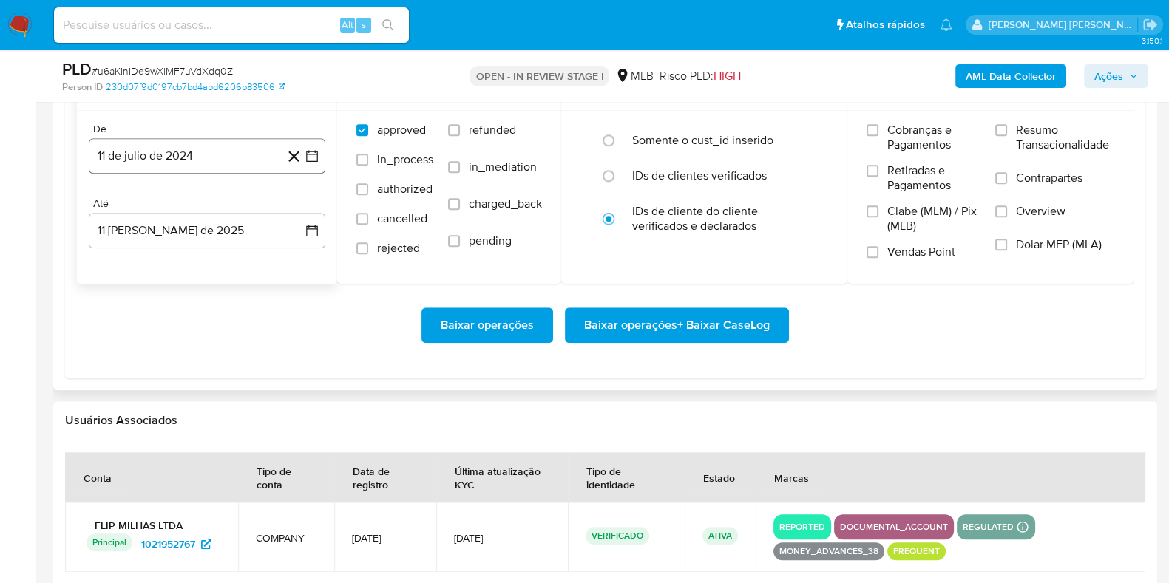
click at [204, 162] on button "11 de julio de 2024" at bounding box center [207, 155] width 237 height 35
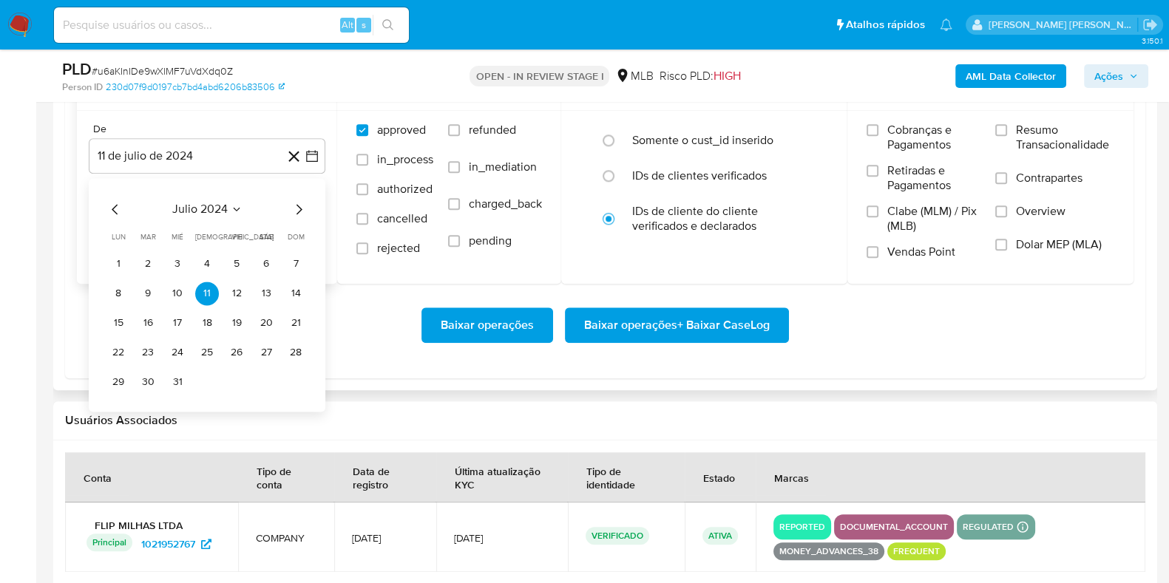
click at [307, 198] on div "julio 2024 julio 2024 lun lunes mar martes mié miércoles jue jueves vie viernes…" at bounding box center [207, 295] width 237 height 234
click at [290, 208] on icon "Mes siguiente" at bounding box center [299, 209] width 18 height 18
click at [292, 209] on icon "Mes siguiente" at bounding box center [299, 209] width 18 height 18
click at [307, 210] on icon "Mes siguiente" at bounding box center [299, 209] width 18 height 18
click at [296, 210] on icon "Mes siguiente" at bounding box center [299, 209] width 18 height 18
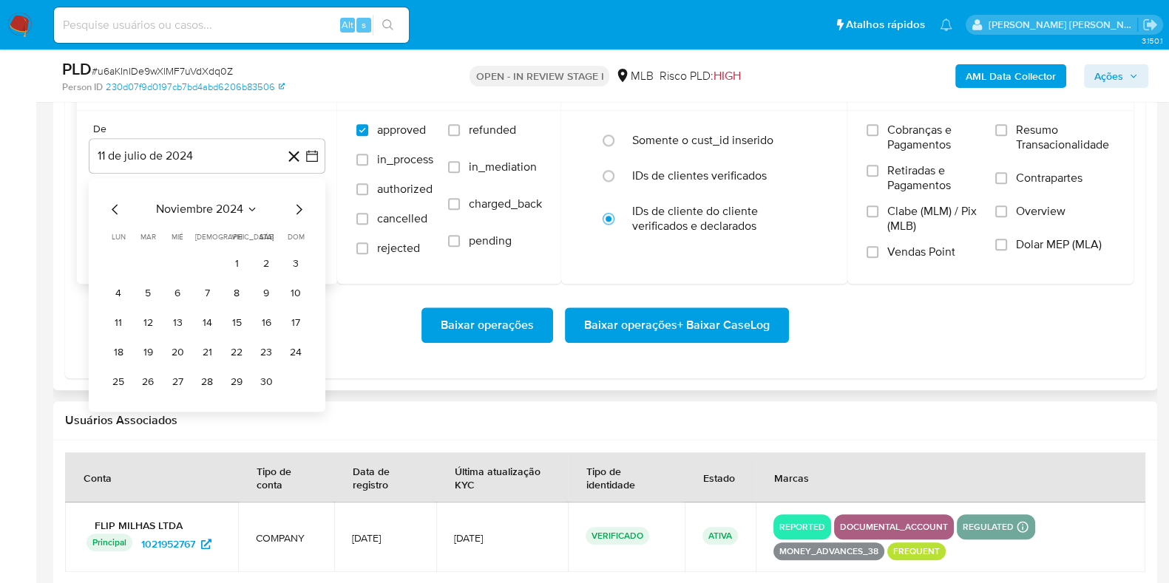
click at [296, 210] on icon "Mes siguiente" at bounding box center [299, 209] width 18 height 18
click at [297, 210] on icon "Mes siguiente" at bounding box center [299, 209] width 18 height 18
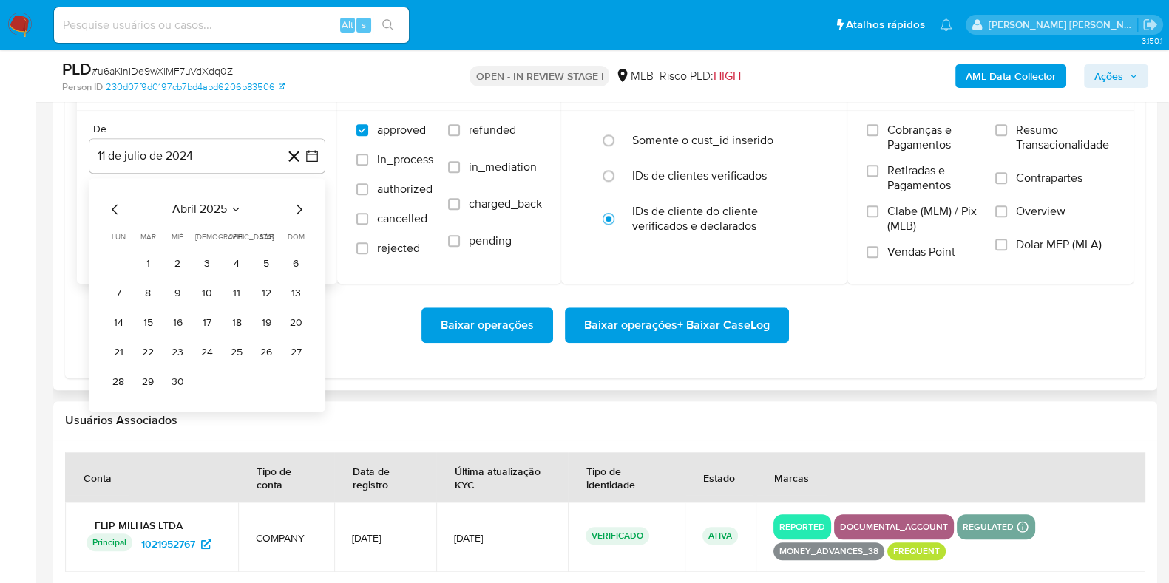
click at [298, 210] on icon "Mes siguiente" at bounding box center [300, 209] width 6 height 10
click at [302, 207] on icon "Mes siguiente" at bounding box center [299, 209] width 18 height 18
click at [288, 258] on button "1" at bounding box center [296, 264] width 24 height 24
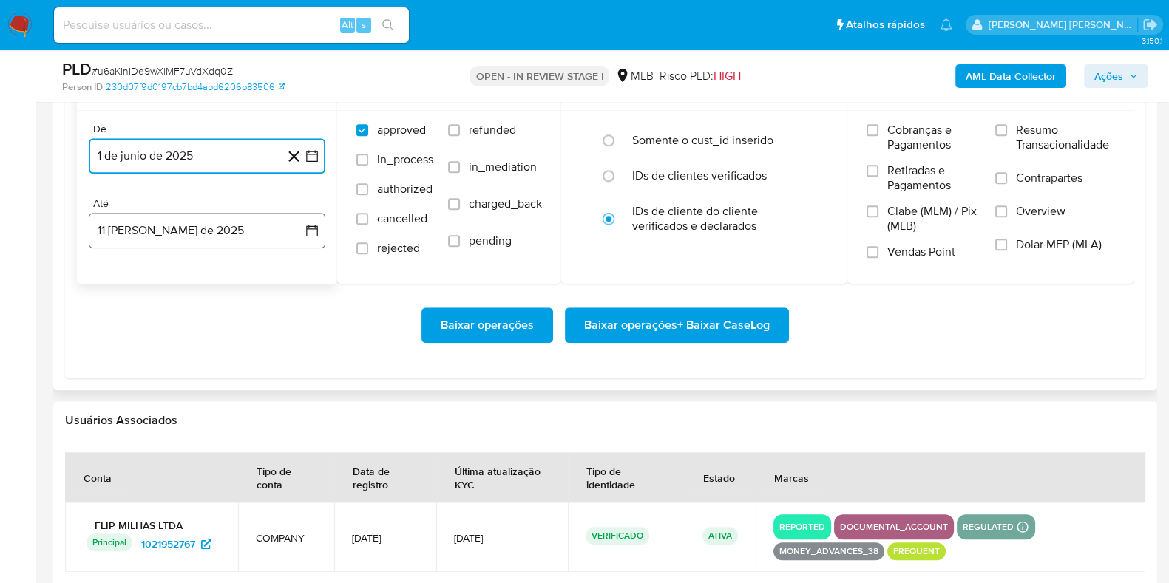
click at [251, 231] on button "11 [PERSON_NAME] de 2025" at bounding box center [207, 230] width 237 height 35
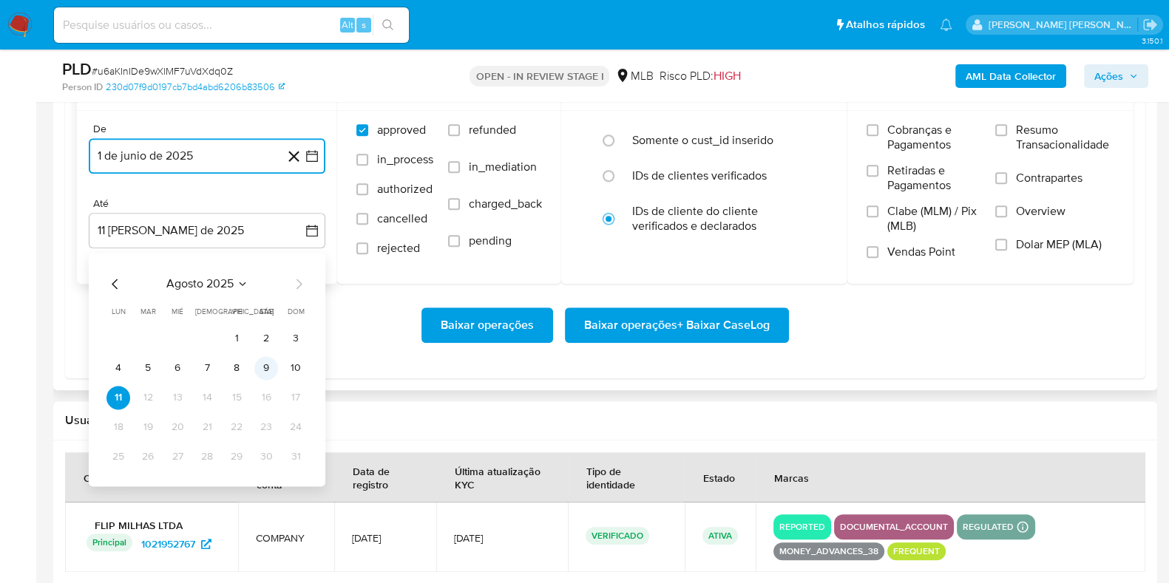
click at [267, 374] on button "9" at bounding box center [266, 368] width 24 height 24
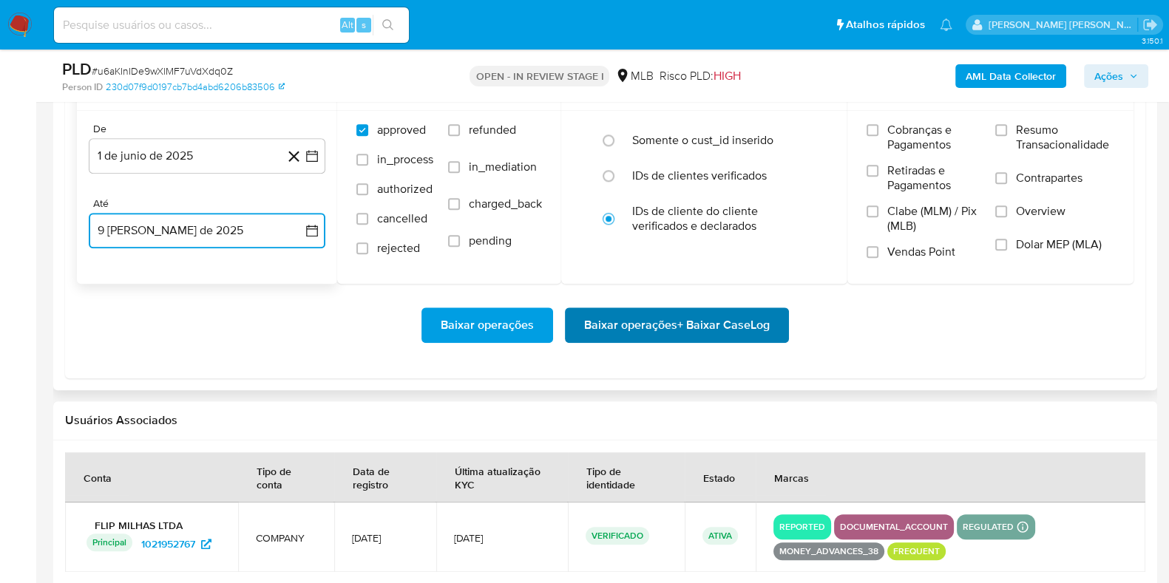
click at [617, 331] on span "Baixar operações + Baixar CaseLog" at bounding box center [677, 325] width 186 height 33
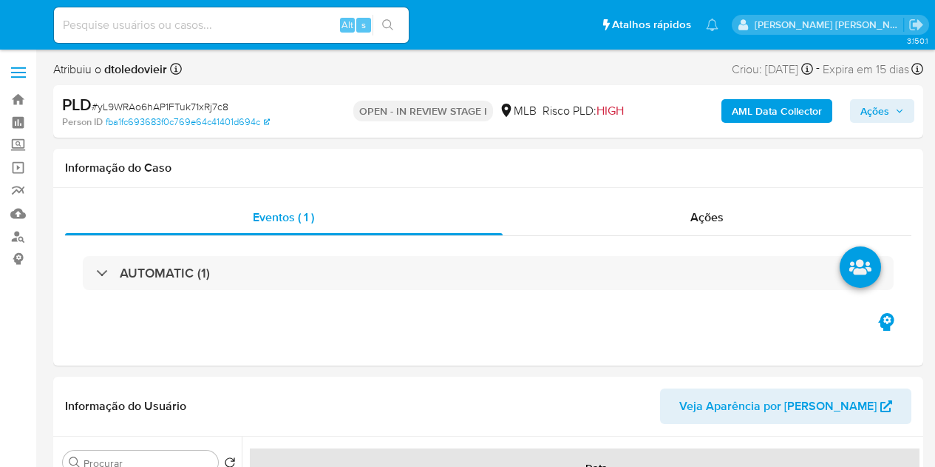
select select "10"
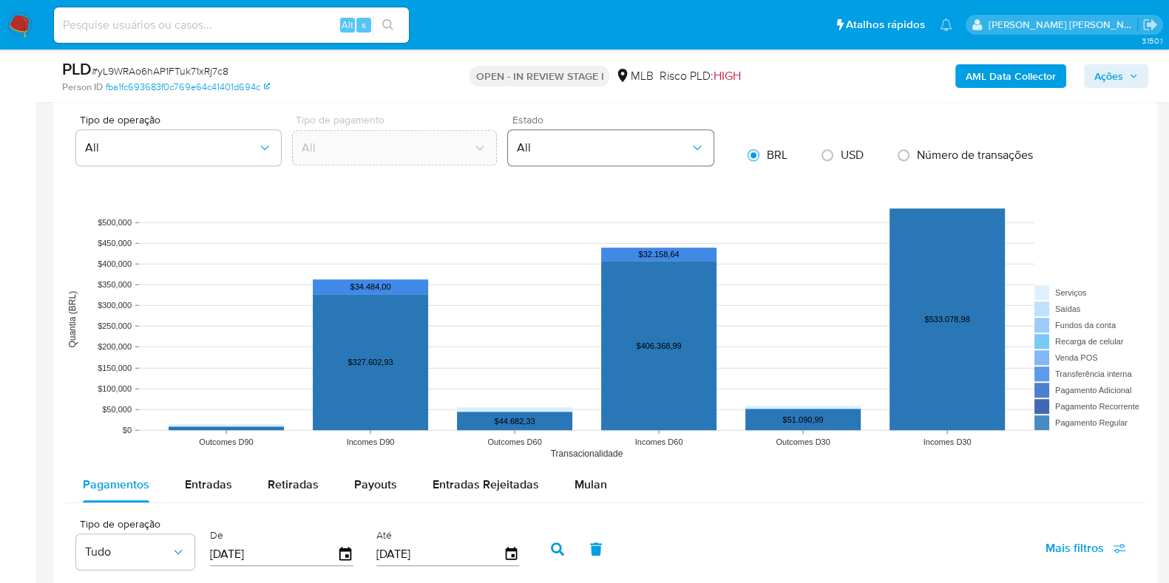
scroll to position [1478, 0]
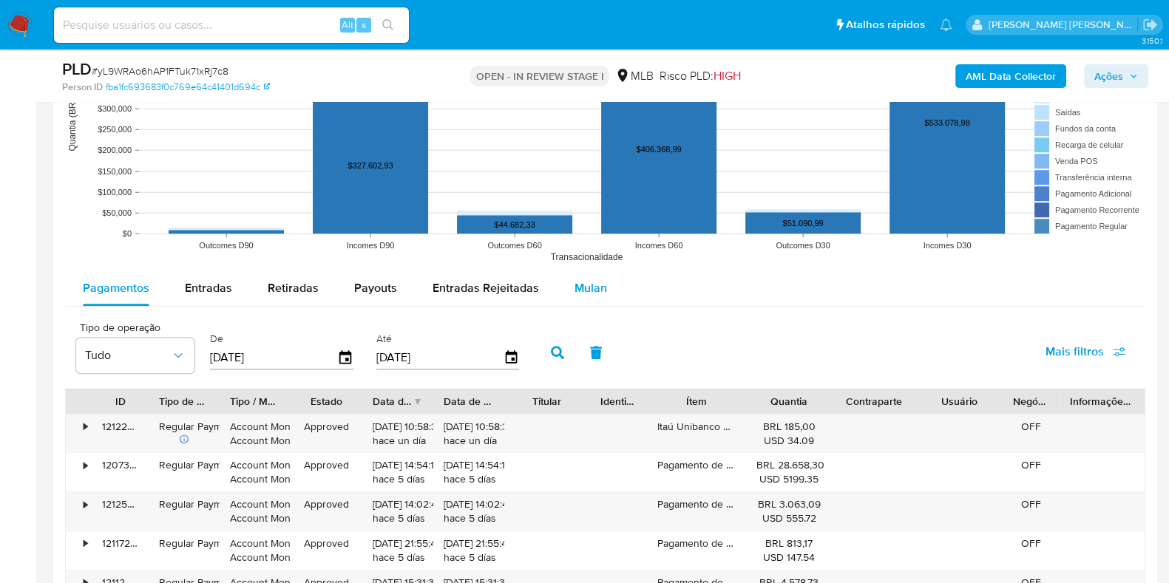
drag, startPoint x: 617, startPoint y: 290, endPoint x: 606, endPoint y: 289, distance: 10.4
click at [615, 290] on button "Mulan" at bounding box center [591, 288] width 68 height 35
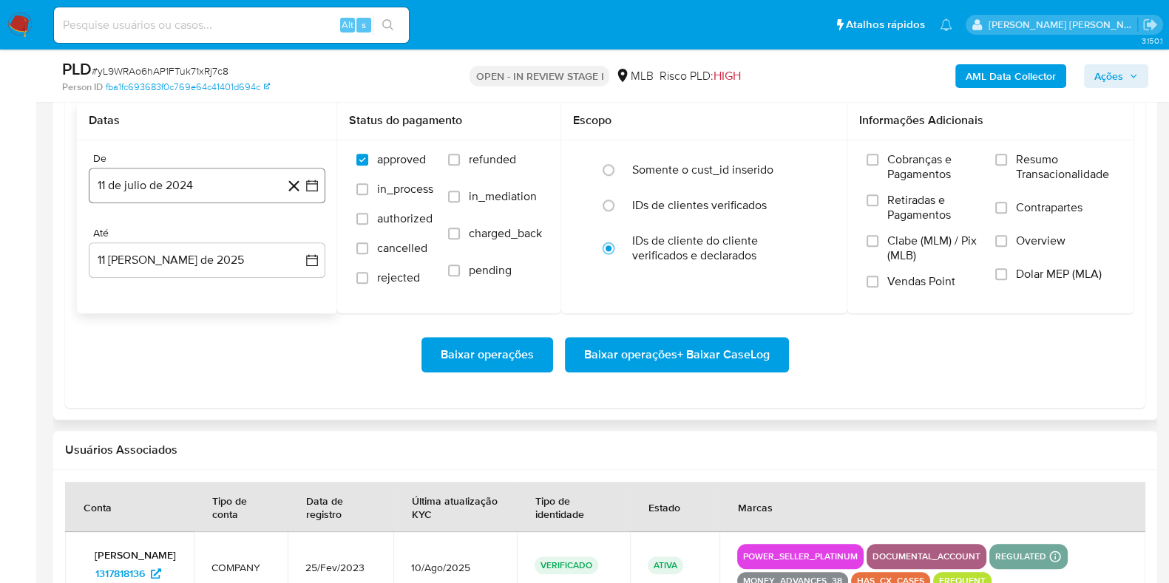
scroll to position [1756, 0]
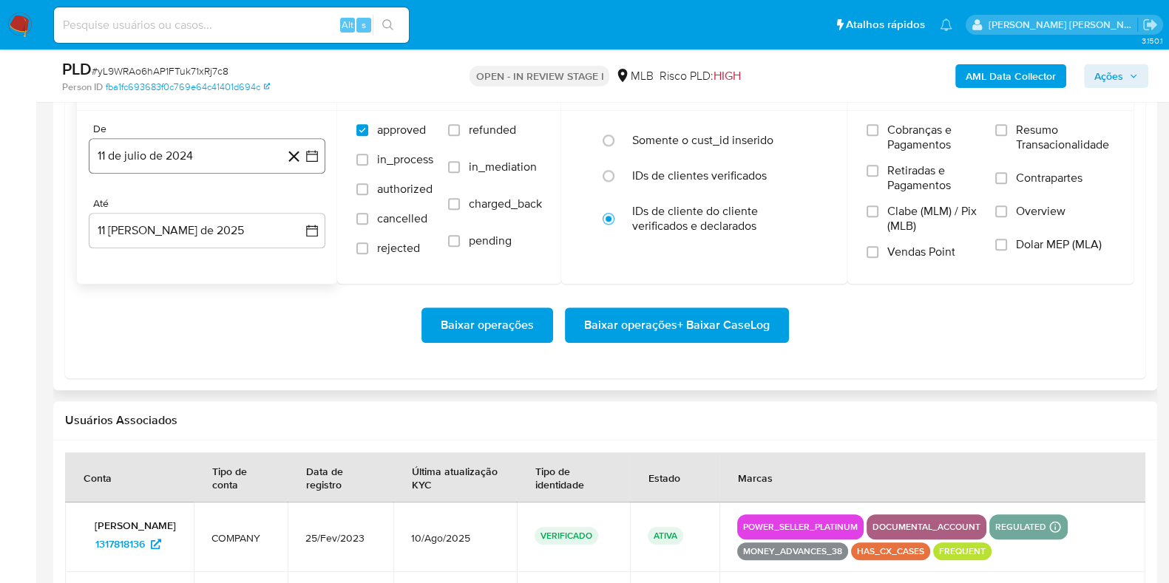
click at [192, 152] on button "11 de julio de 2024" at bounding box center [207, 155] width 237 height 35
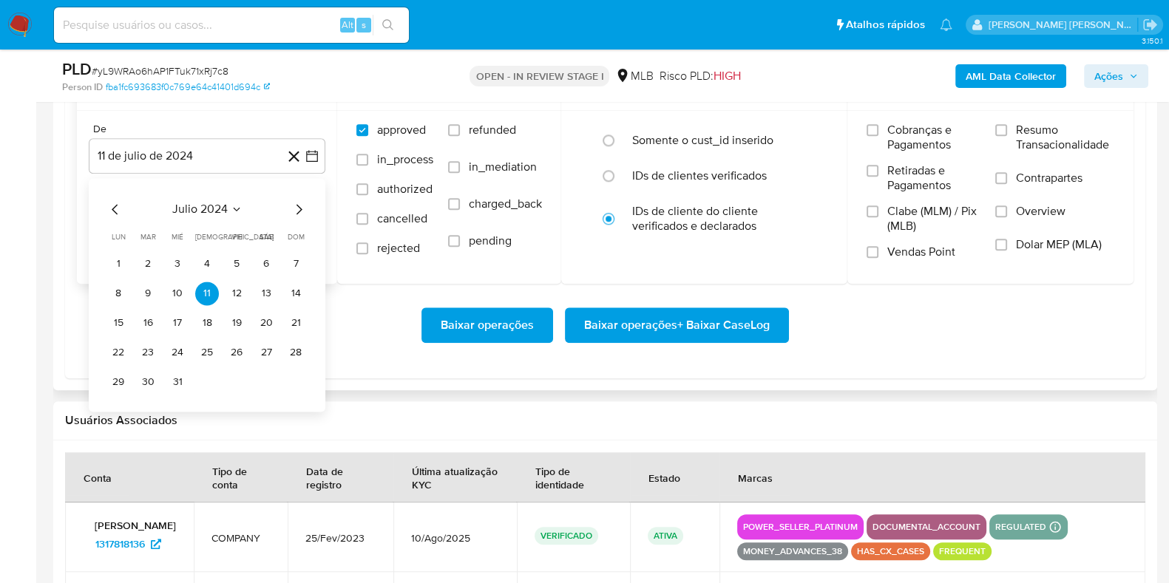
click at [293, 211] on icon "Mes siguiente" at bounding box center [299, 209] width 18 height 18
click at [295, 209] on icon "Mes siguiente" at bounding box center [299, 209] width 18 height 18
click at [296, 209] on icon "Mes siguiente" at bounding box center [299, 209] width 18 height 18
click at [299, 212] on icon "Mes siguiente" at bounding box center [299, 209] width 18 height 18
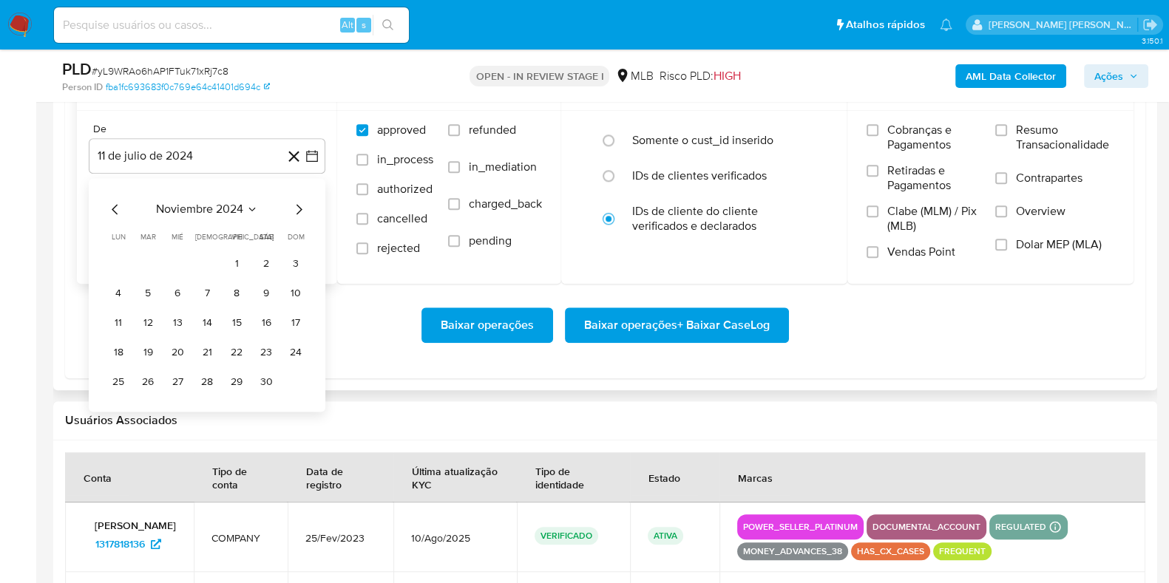
click at [299, 212] on icon "Mes siguiente" at bounding box center [299, 209] width 18 height 18
click at [299, 206] on icon "Mes siguiente" at bounding box center [299, 209] width 18 height 18
click at [299, 203] on icon "Mes siguiente" at bounding box center [299, 209] width 18 height 18
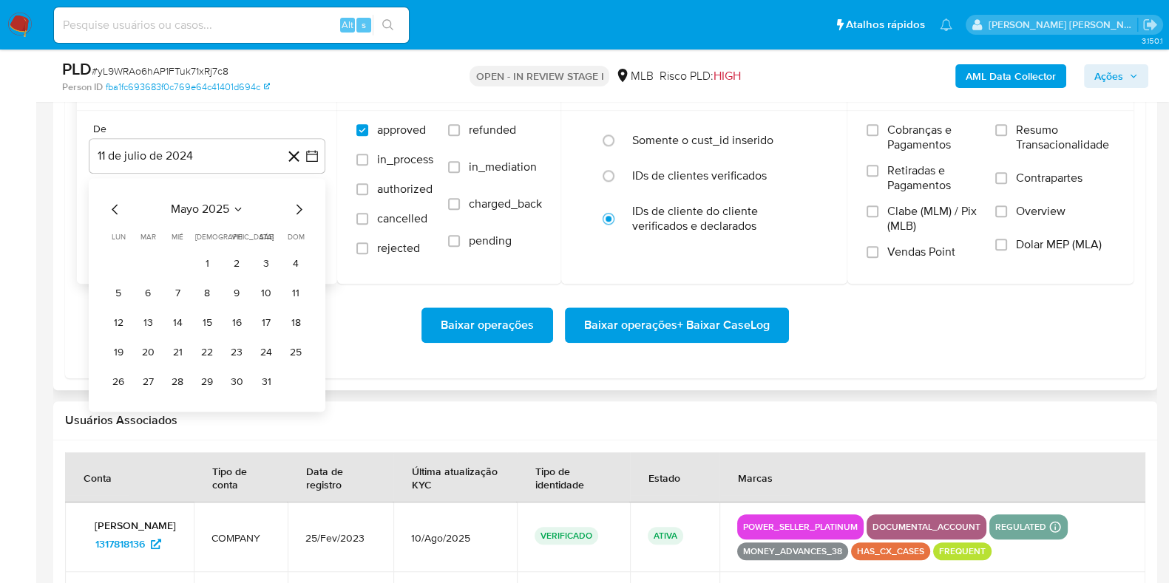
drag, startPoint x: 288, startPoint y: 203, endPoint x: 297, endPoint y: 203, distance: 8.1
click at [296, 203] on div "mayo 2025" at bounding box center [206, 209] width 201 height 18
click at [297, 203] on icon "Mes siguiente" at bounding box center [299, 209] width 18 height 18
click at [303, 261] on button "1" at bounding box center [296, 264] width 24 height 24
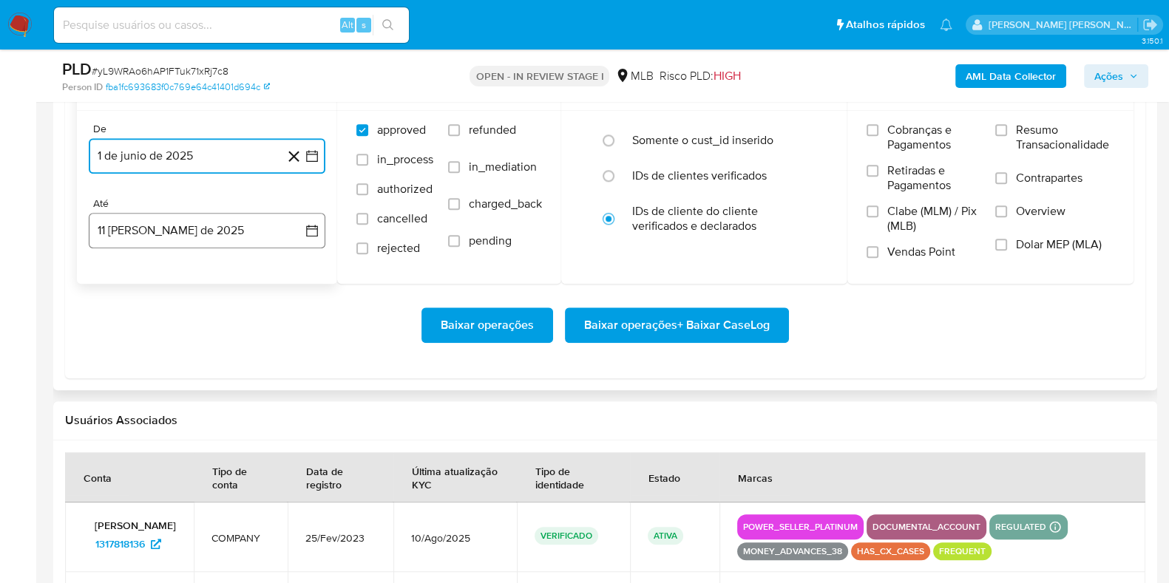
click at [229, 233] on button "11 [PERSON_NAME] de 2025" at bounding box center [207, 230] width 237 height 35
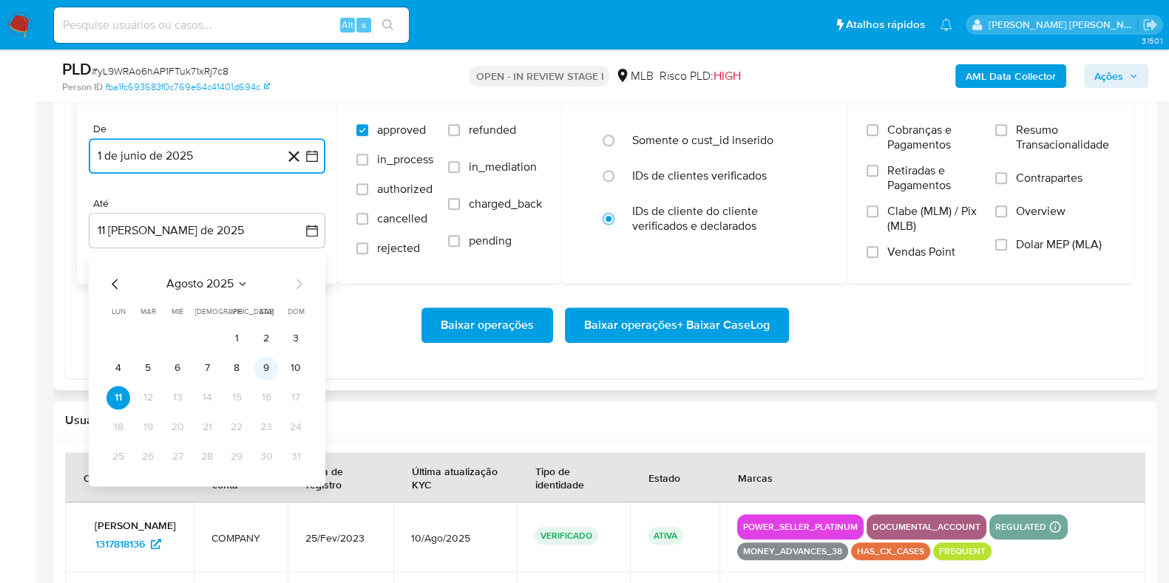
click at [265, 364] on button "9" at bounding box center [266, 368] width 24 height 24
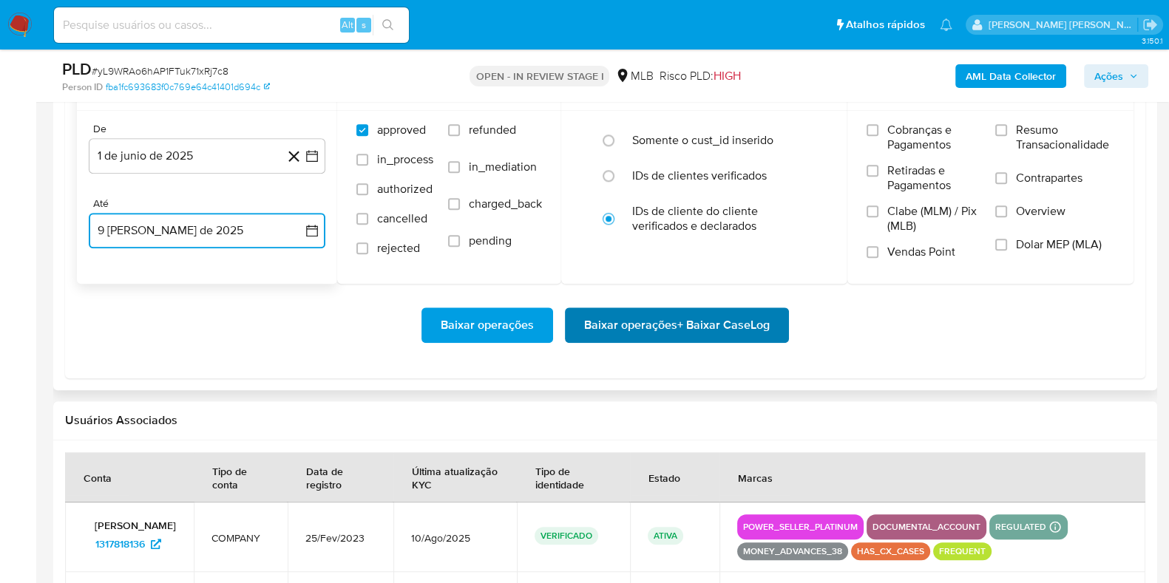
click at [662, 331] on span "Baixar operações + Baixar CaseLog" at bounding box center [677, 325] width 186 height 33
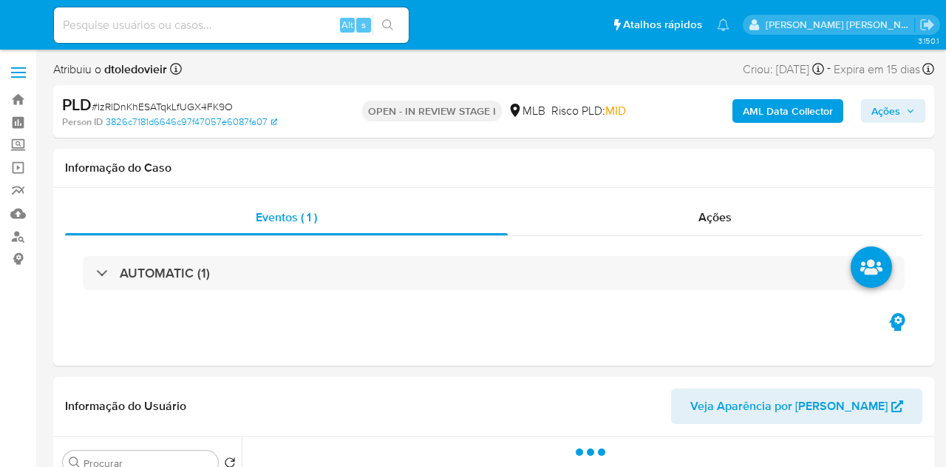
select select "10"
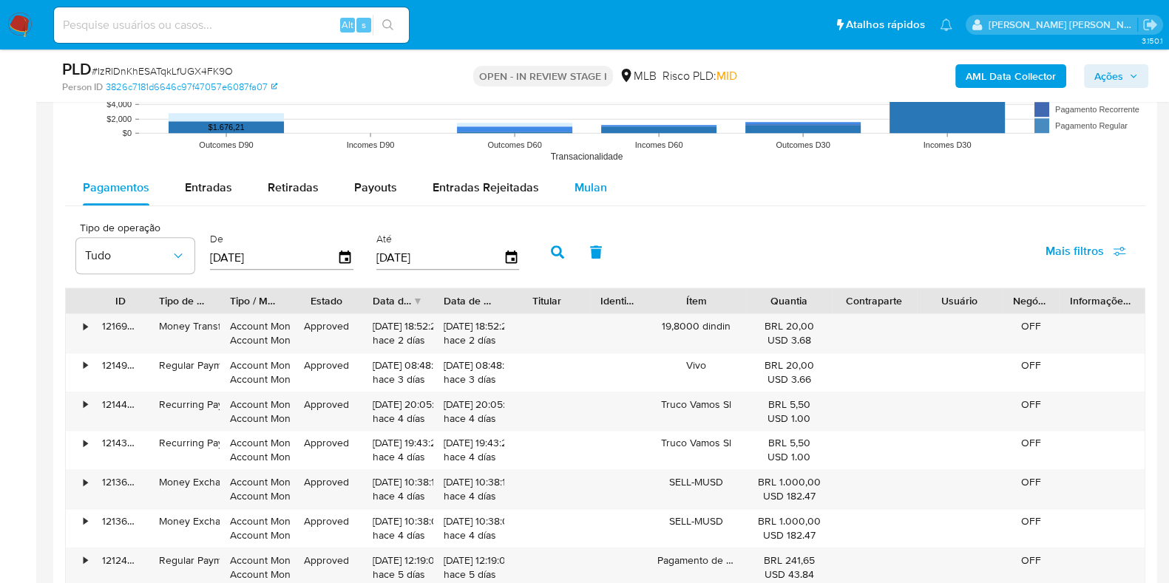
click at [584, 180] on span "Mulan" at bounding box center [591, 187] width 33 height 17
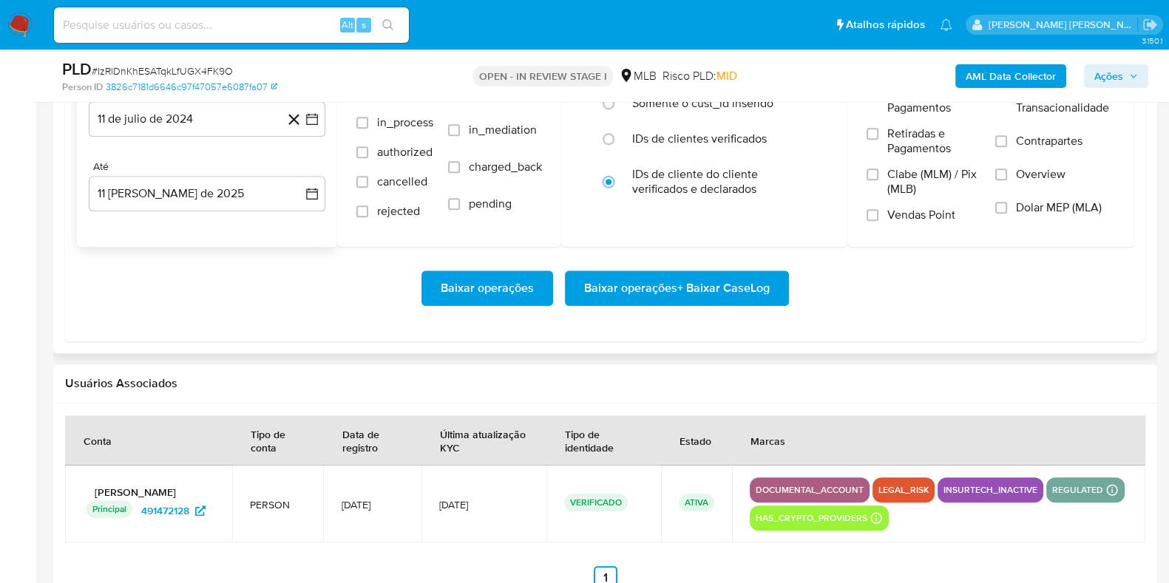
scroll to position [1664, 0]
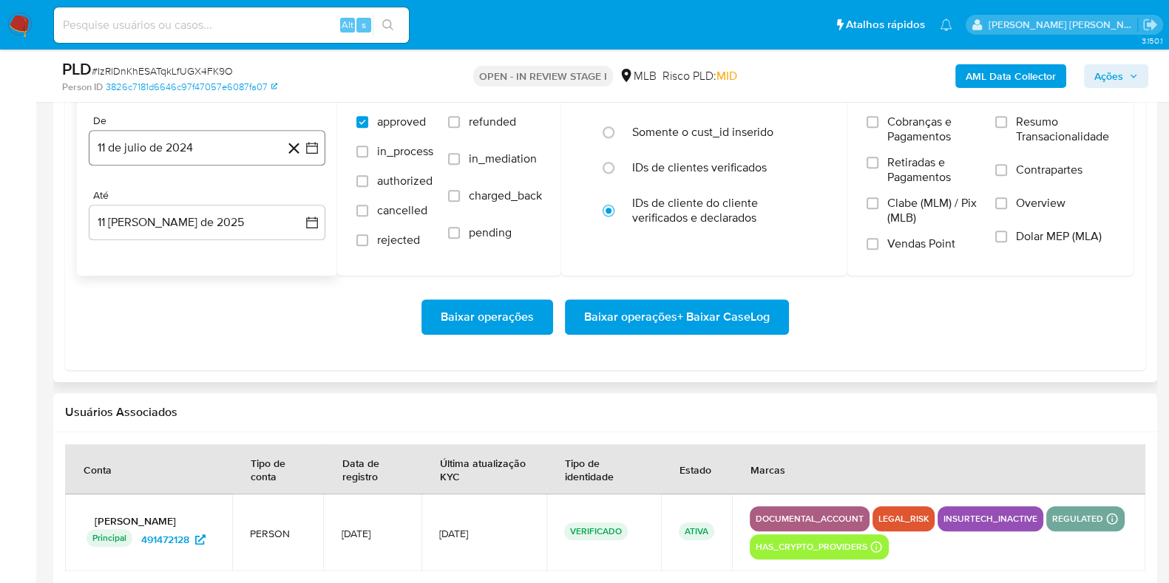
click at [215, 142] on button "11 de julio de 2024" at bounding box center [207, 147] width 237 height 35
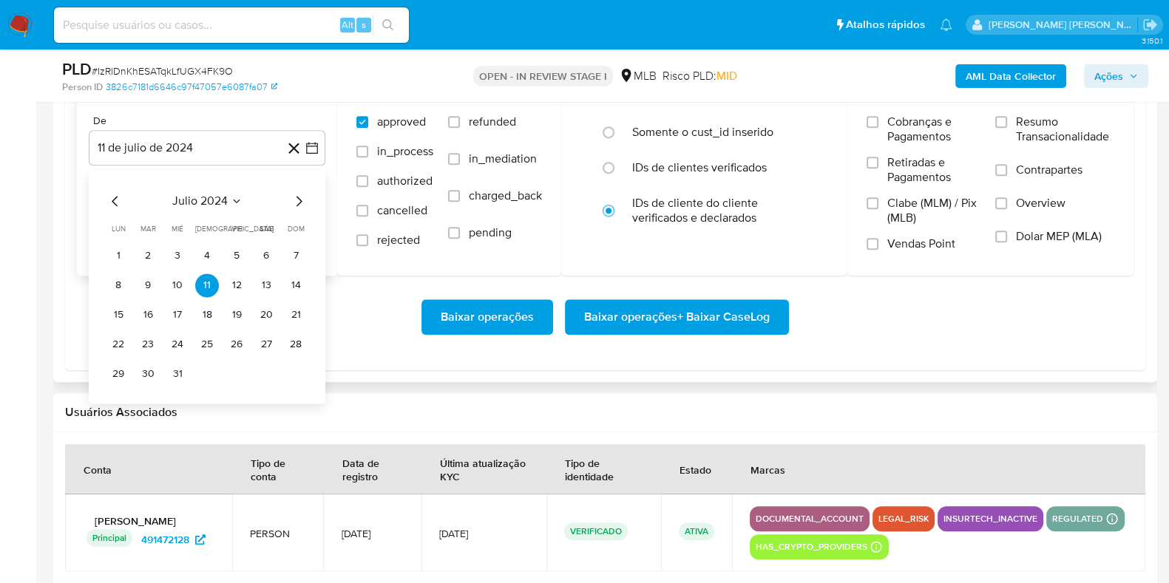
click at [285, 197] on div "julio 2024" at bounding box center [206, 201] width 201 height 18
click at [296, 196] on icon "Mes siguiente" at bounding box center [299, 201] width 18 height 18
click at [296, 197] on icon "Mes siguiente" at bounding box center [299, 201] width 18 height 18
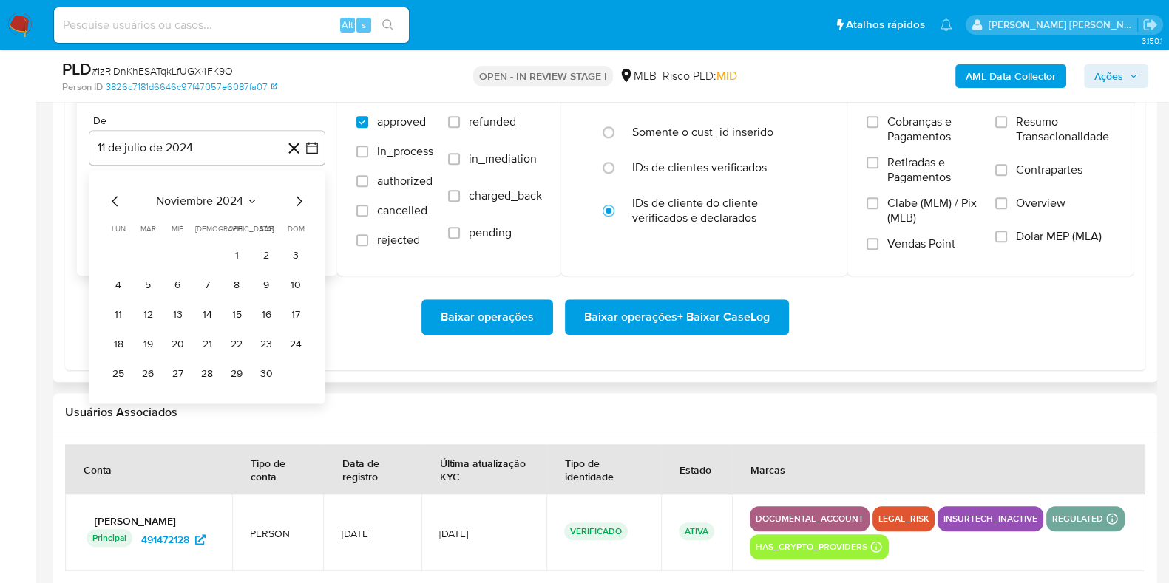
click at [296, 197] on icon "Mes siguiente" at bounding box center [299, 201] width 18 height 18
click at [297, 197] on icon "Mes siguiente" at bounding box center [299, 201] width 18 height 18
click at [310, 194] on div "enero 2025 enero 2025 lun lunes mar martes mié miércoles jue jueves vie viernes…" at bounding box center [207, 287] width 237 height 234
click at [300, 197] on icon "Mes siguiente" at bounding box center [299, 201] width 18 height 18
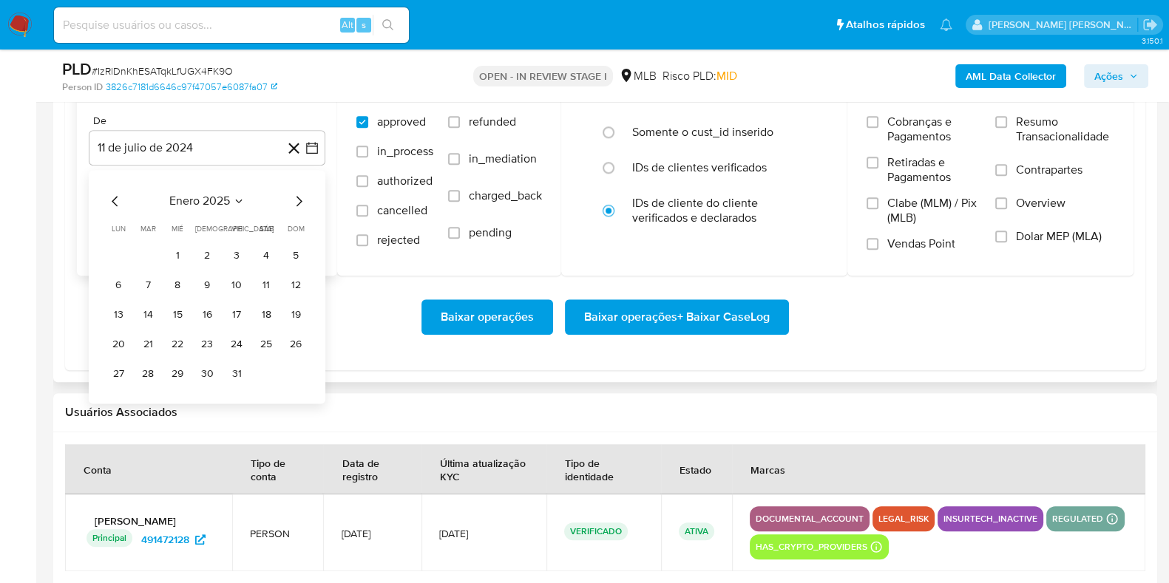
click at [299, 199] on icon "Mes siguiente" at bounding box center [299, 201] width 18 height 18
click at [291, 258] on button "1" at bounding box center [296, 256] width 24 height 24
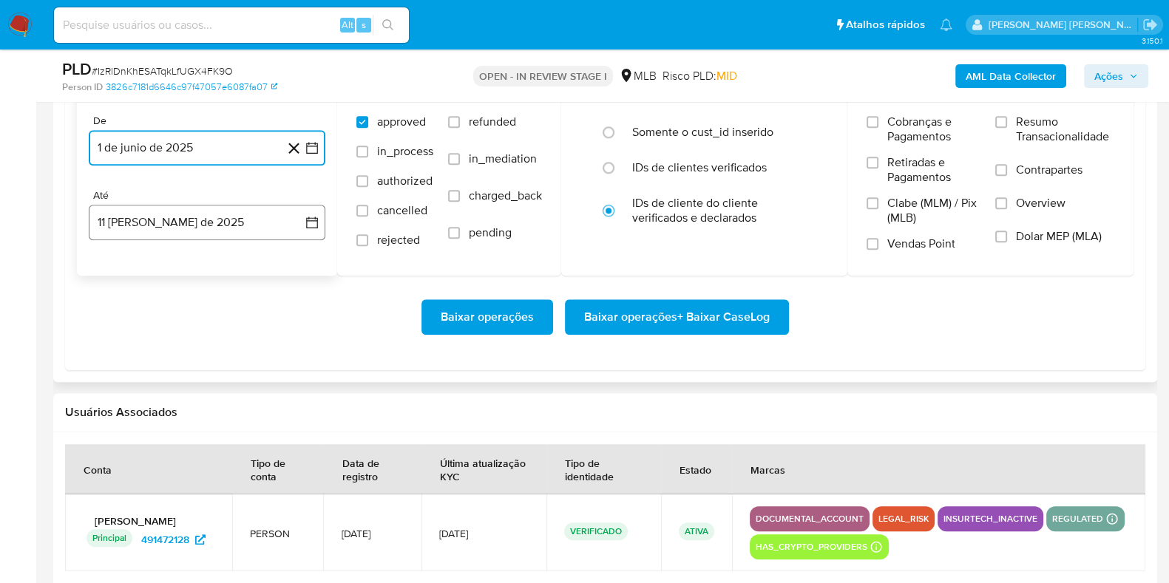
click at [239, 223] on button "11 [PERSON_NAME] de 2025" at bounding box center [207, 222] width 237 height 35
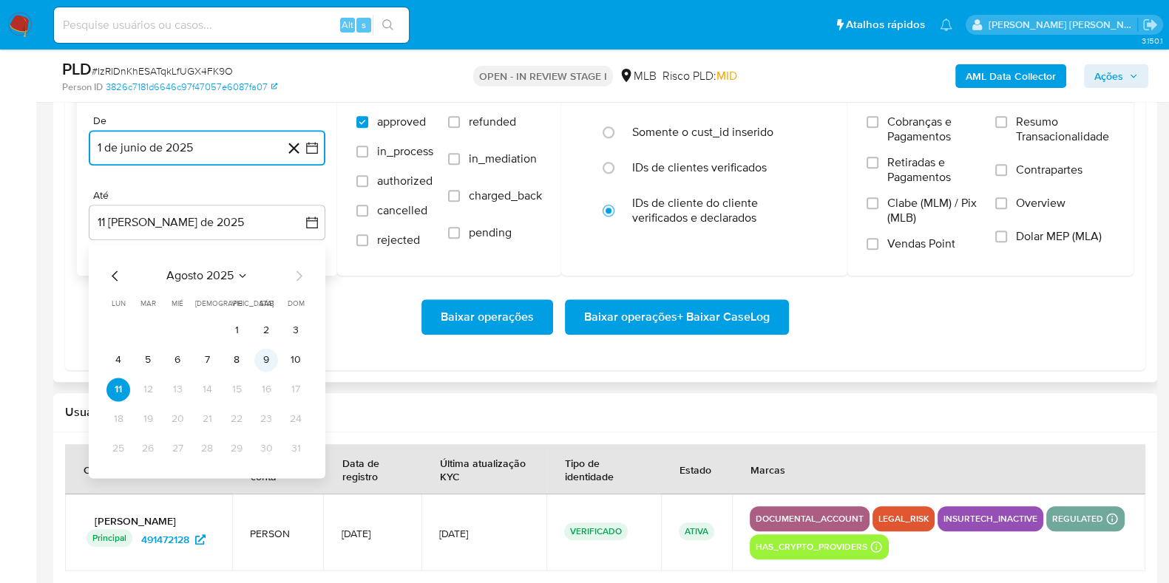
click at [269, 356] on button "9" at bounding box center [266, 360] width 24 height 24
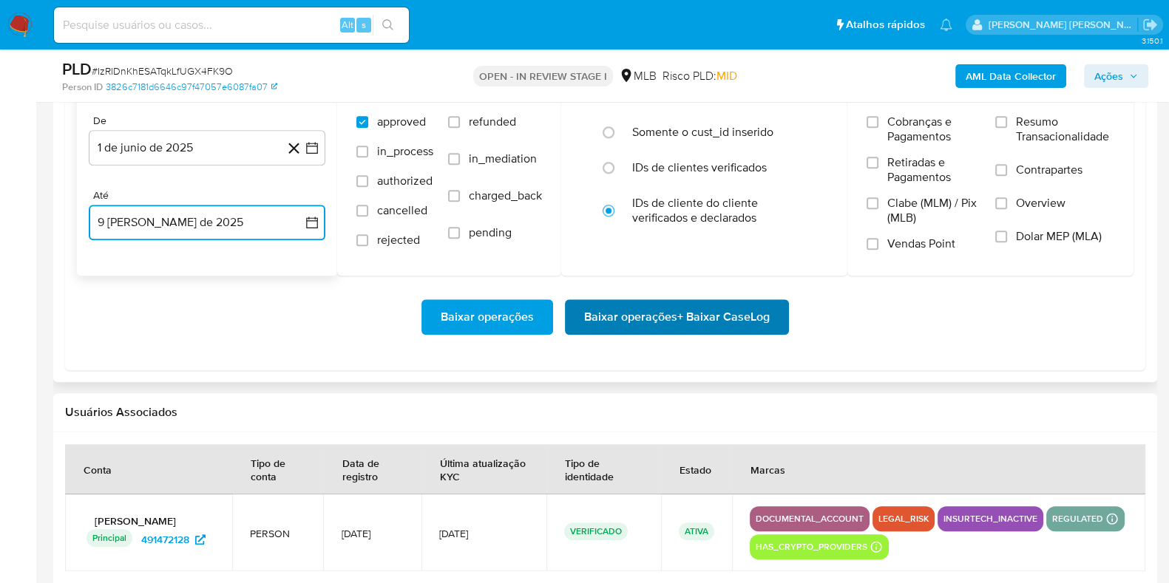
click at [689, 325] on span "Baixar operações + Baixar CaseLog" at bounding box center [677, 317] width 186 height 33
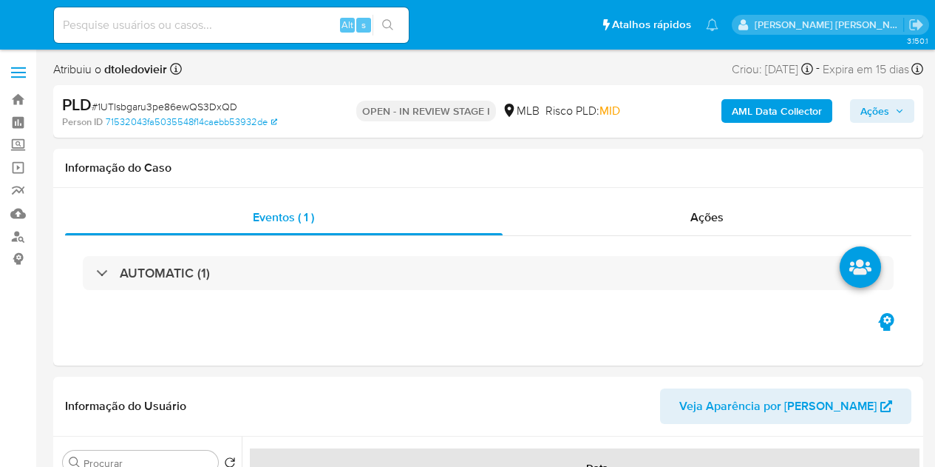
select select "10"
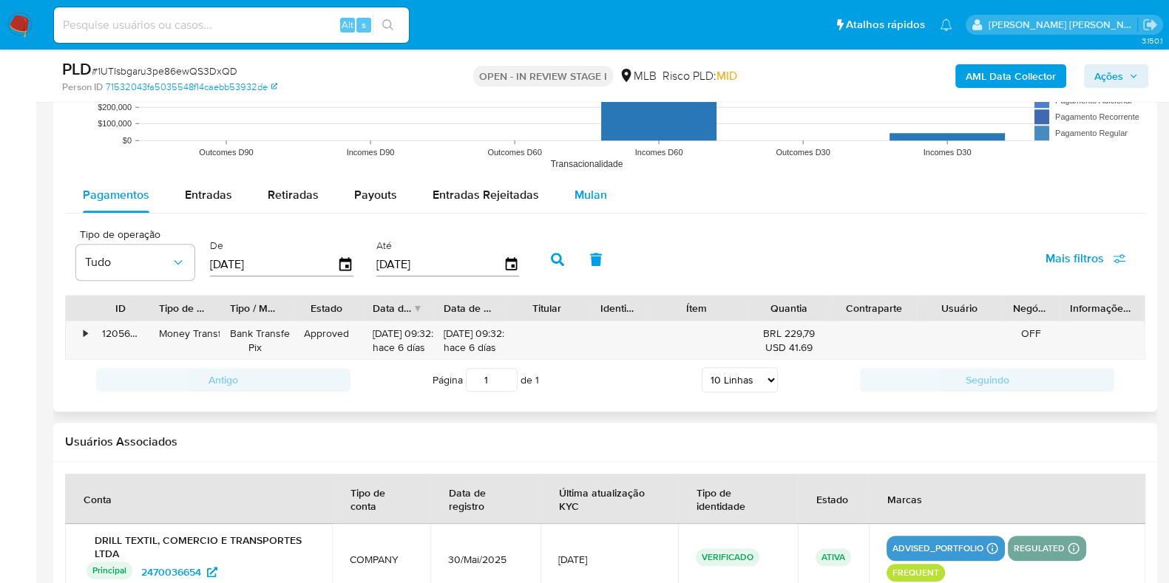
click at [588, 182] on div "Mulan" at bounding box center [591, 194] width 33 height 35
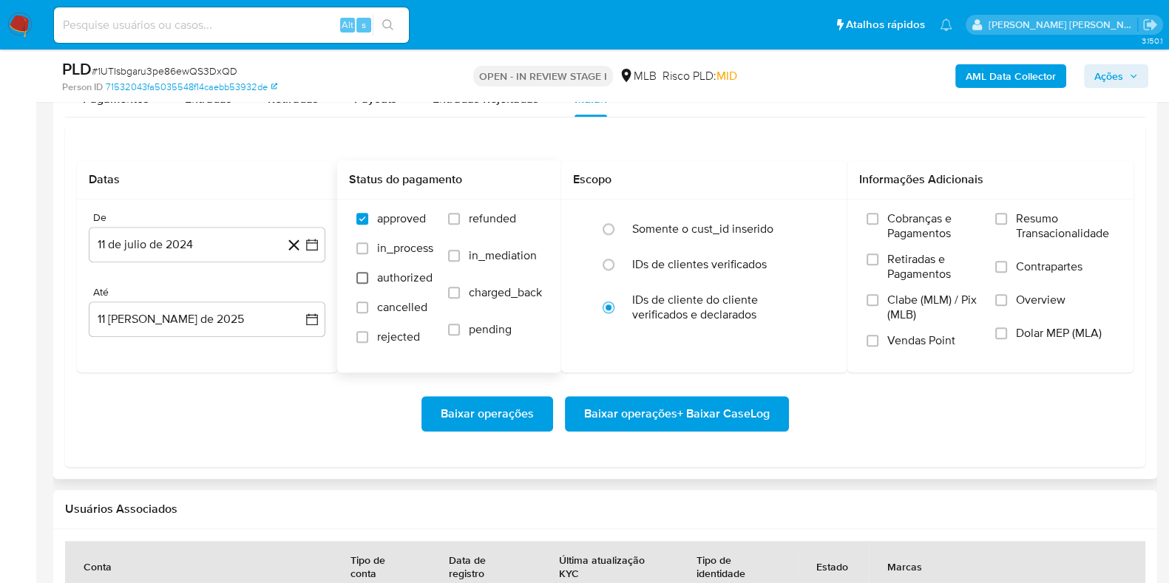
scroll to position [1756, 0]
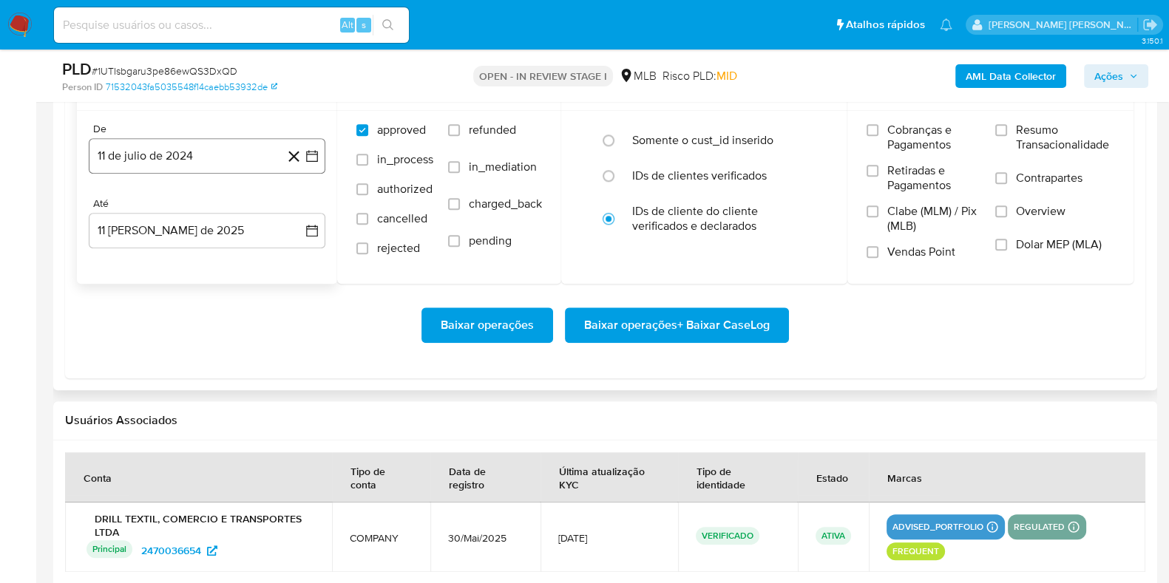
click at [172, 154] on button "11 de julio de 2024" at bounding box center [207, 155] width 237 height 35
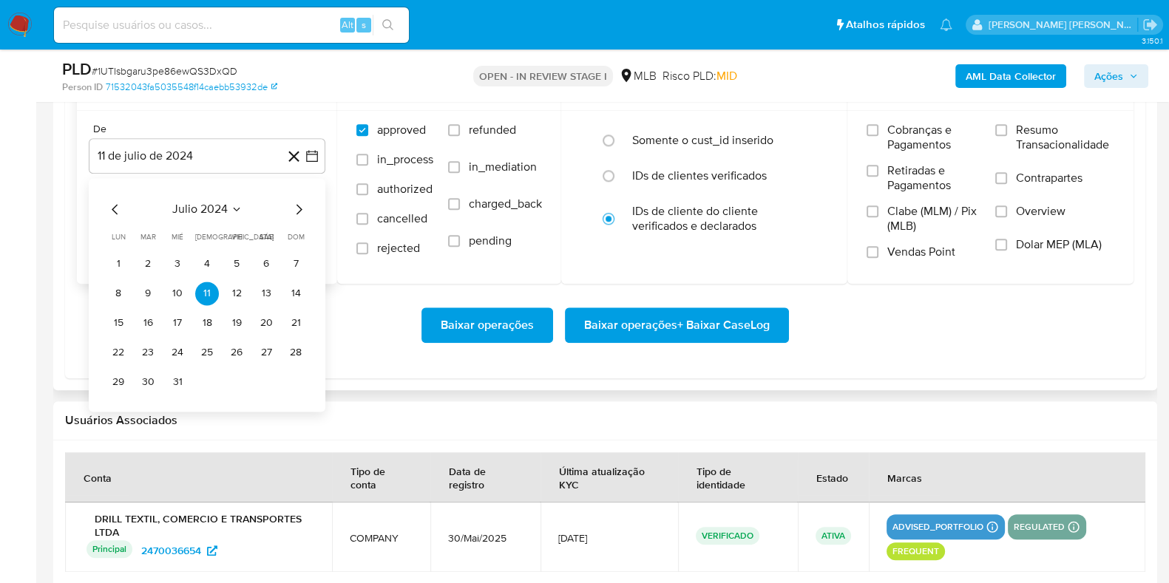
click at [300, 204] on icon "Mes siguiente" at bounding box center [299, 209] width 18 height 18
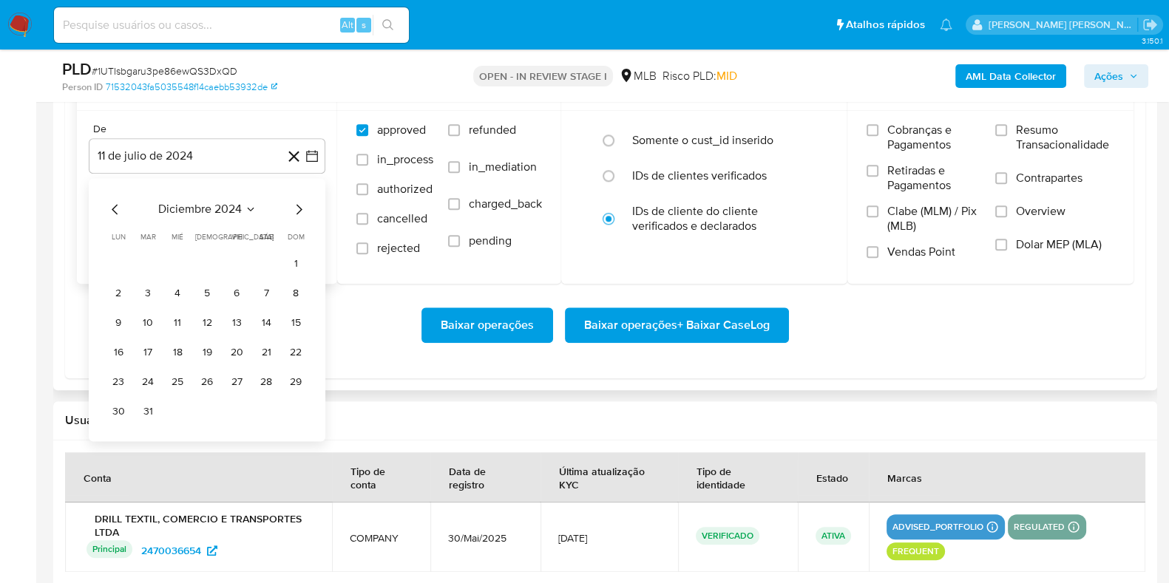
click at [300, 204] on icon "Mes siguiente" at bounding box center [299, 209] width 18 height 18
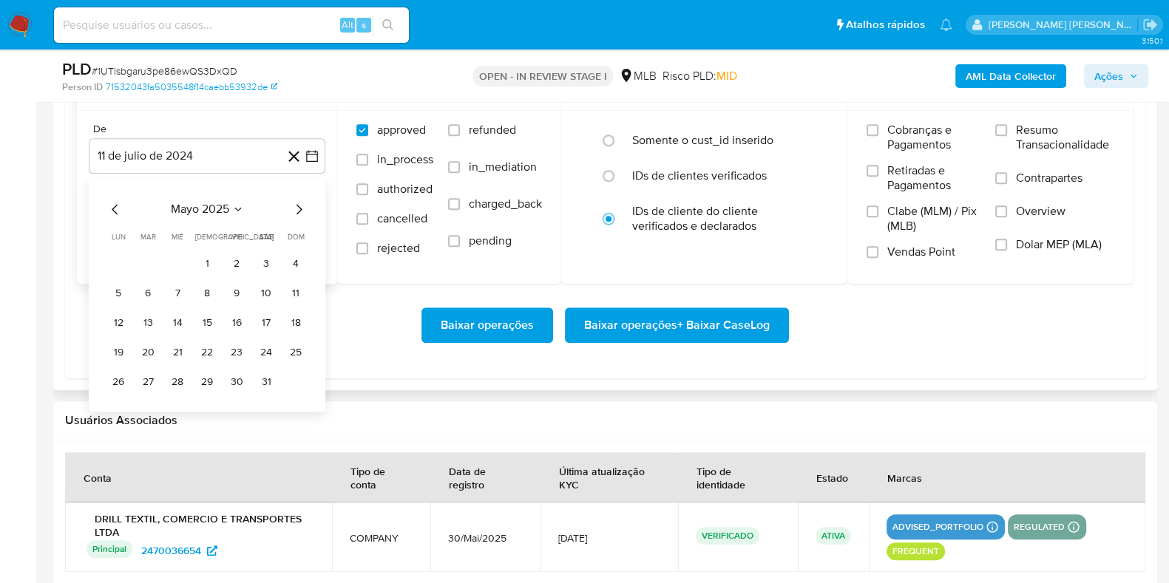
click at [300, 204] on icon "Mes siguiente" at bounding box center [299, 209] width 18 height 18
click at [290, 261] on button "1" at bounding box center [296, 264] width 24 height 24
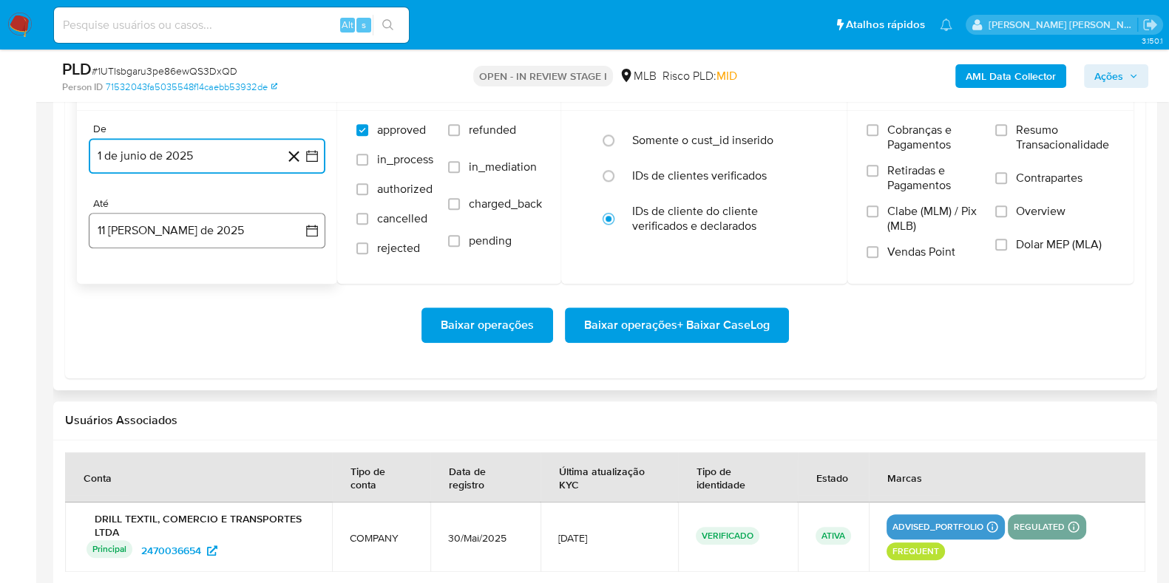
drag, startPoint x: 191, startPoint y: 223, endPoint x: 203, endPoint y: 234, distance: 17.3
click at [192, 223] on button "11 [PERSON_NAME] de 2025" at bounding box center [207, 230] width 237 height 35
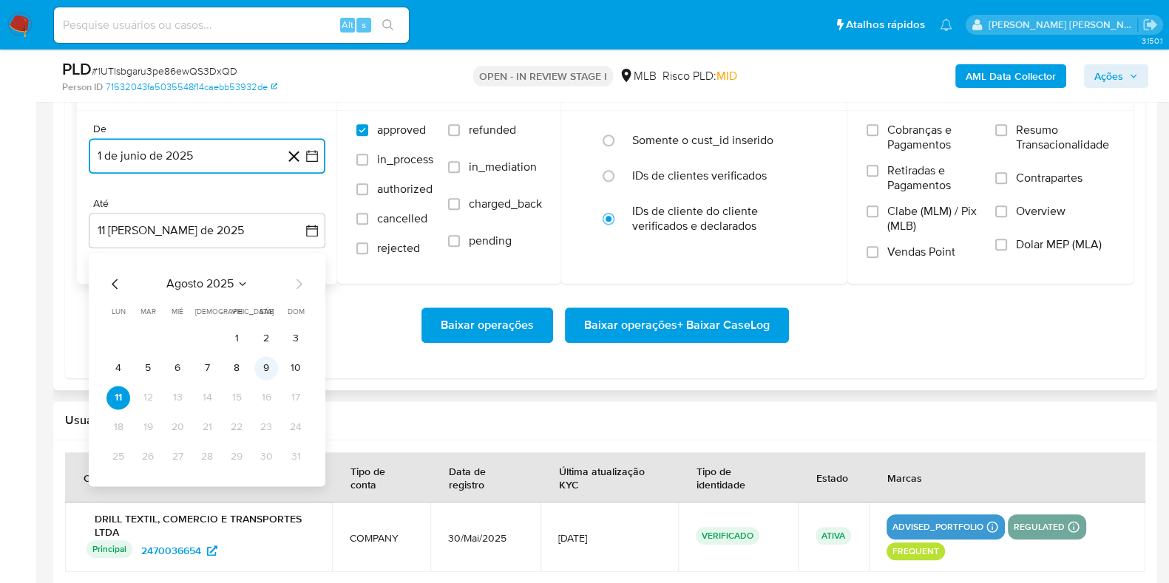
click at [265, 367] on button "9" at bounding box center [266, 368] width 24 height 24
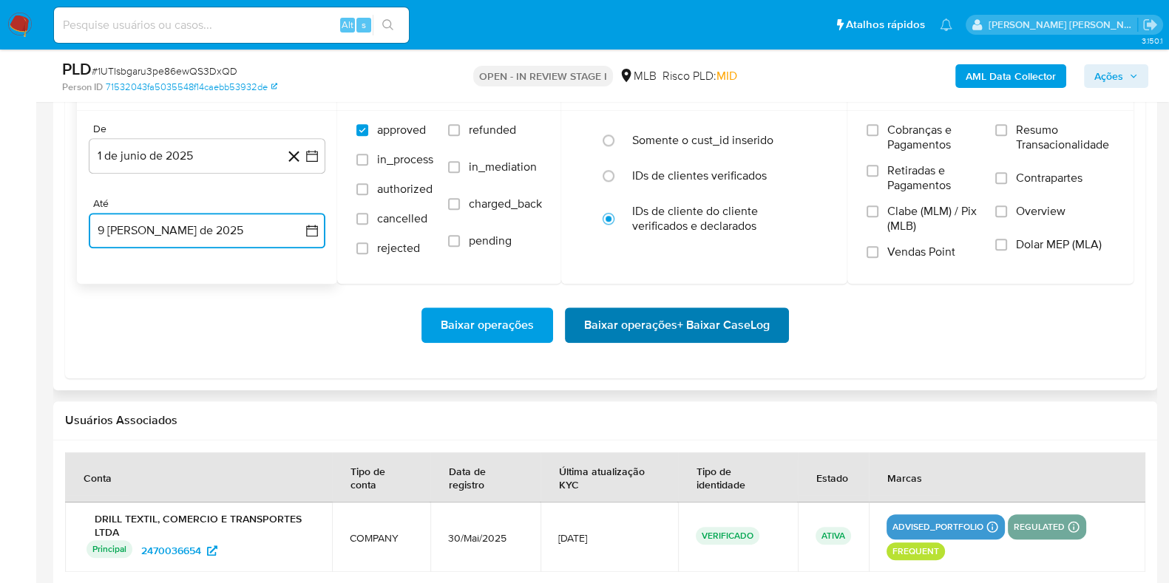
click at [620, 337] on span "Baixar operações + Baixar CaseLog" at bounding box center [677, 325] width 186 height 33
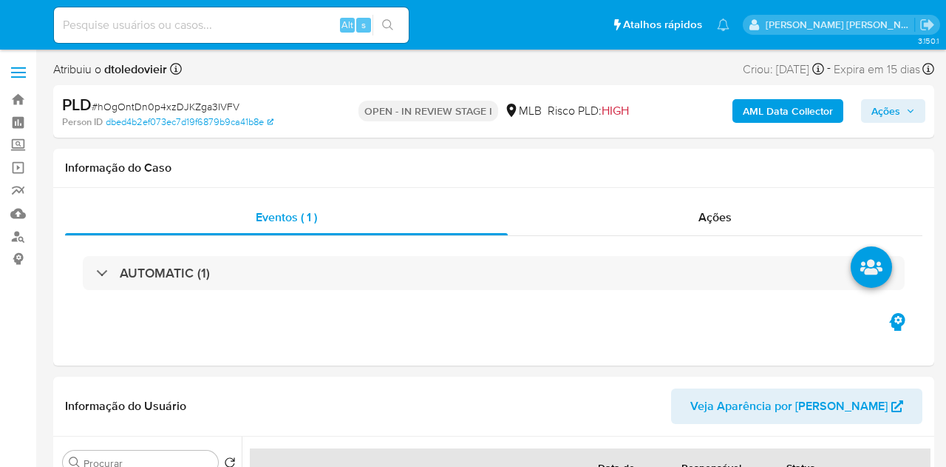
select select "10"
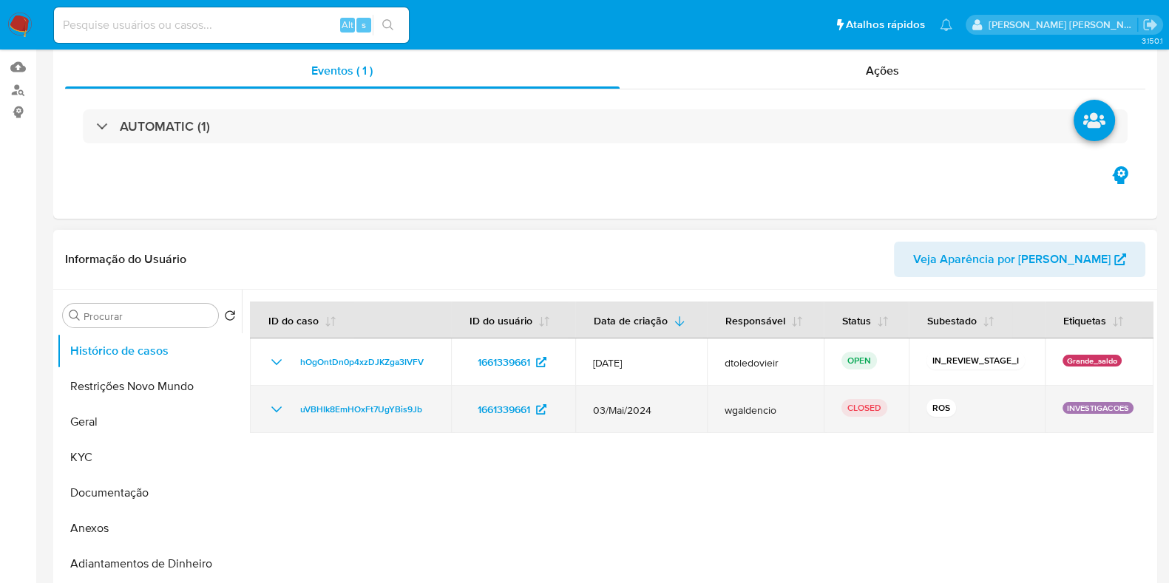
scroll to position [277, 0]
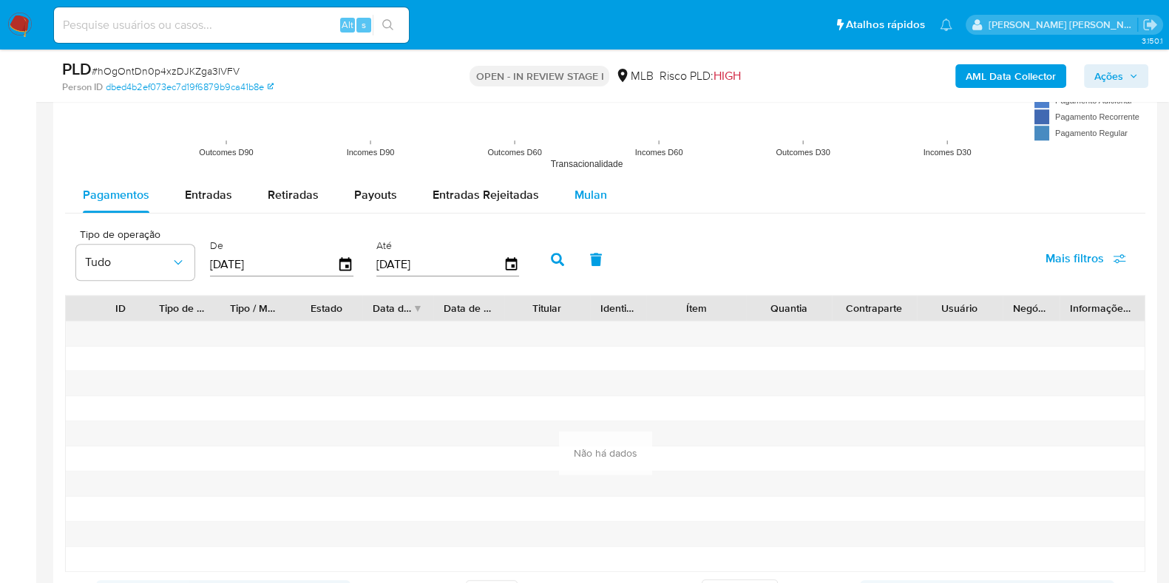
click at [597, 205] on div "Mulan" at bounding box center [591, 194] width 33 height 35
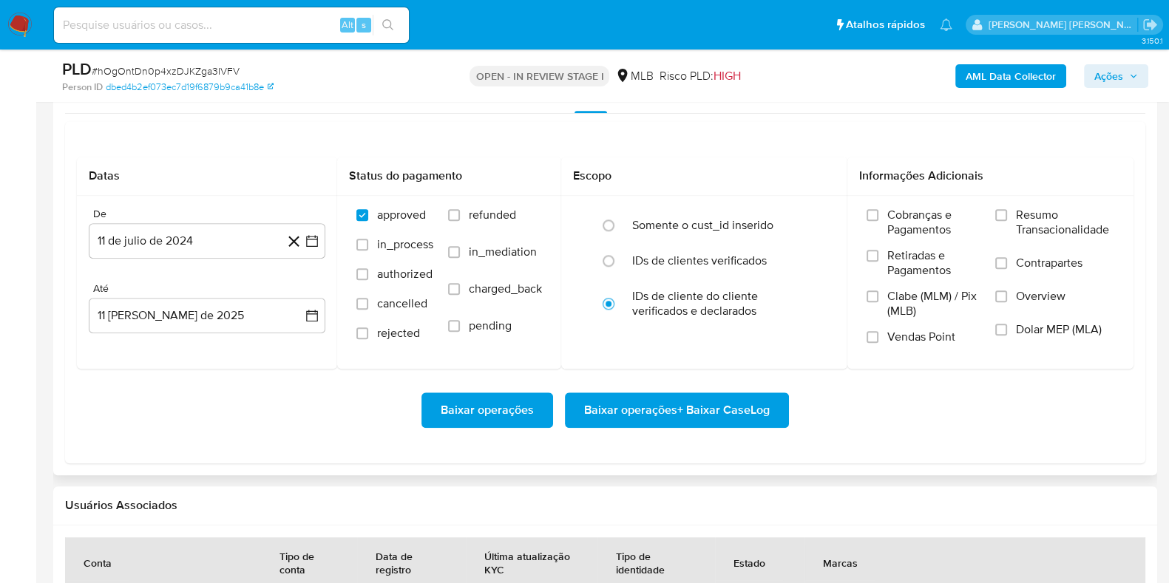
scroll to position [1756, 0]
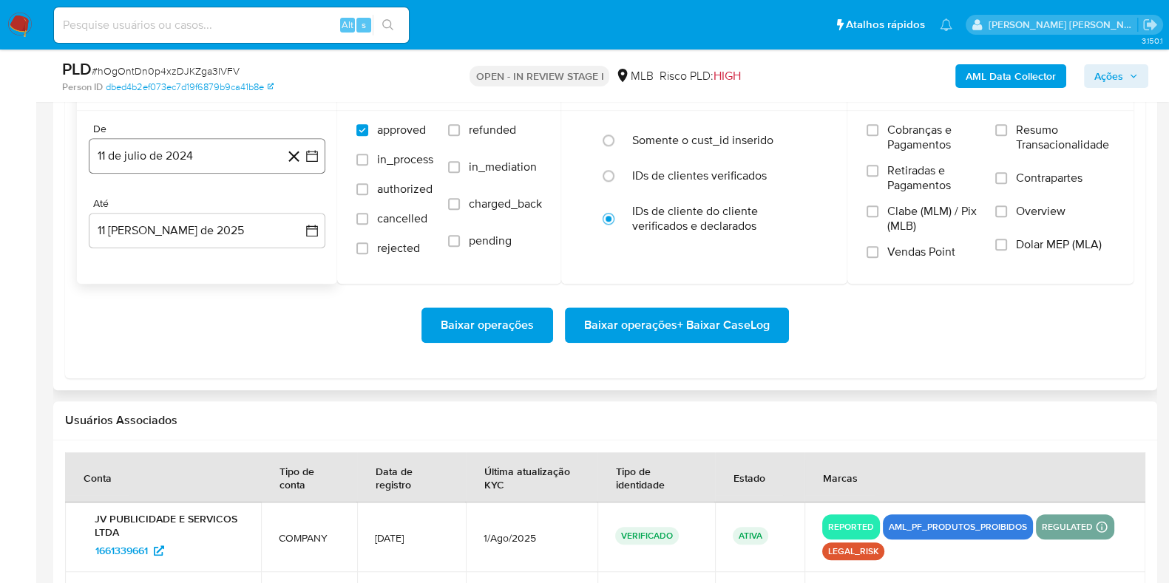
click at [189, 149] on button "11 de julio de 2024" at bounding box center [207, 155] width 237 height 35
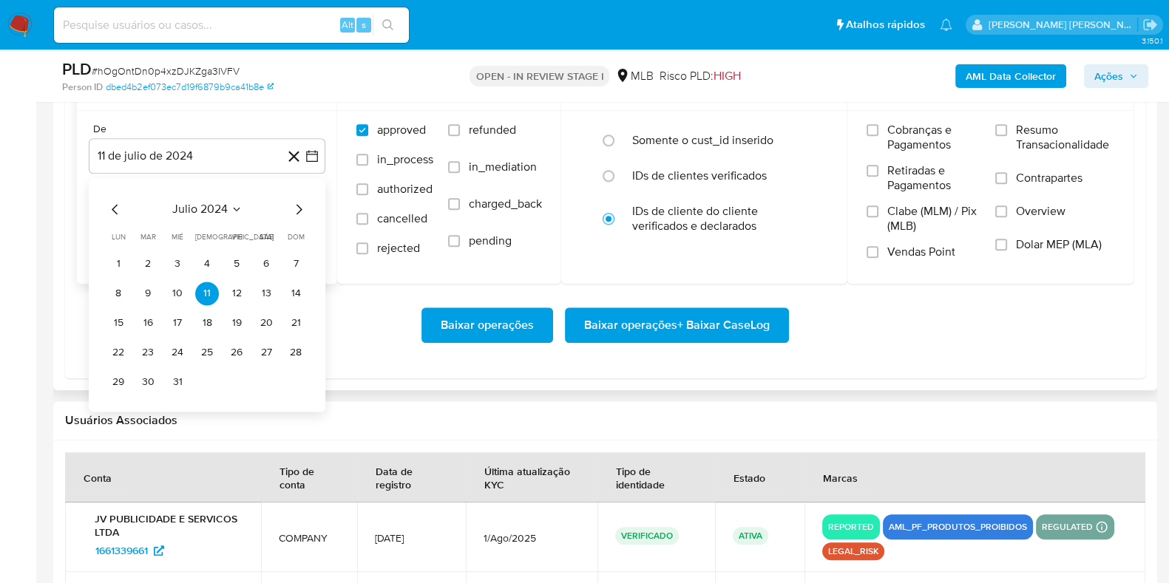
click at [299, 209] on icon "Mes siguiente" at bounding box center [300, 209] width 6 height 10
click at [299, 209] on icon "Mes siguiente" at bounding box center [299, 209] width 18 height 18
click at [298, 209] on icon "Mes siguiente" at bounding box center [299, 209] width 18 height 18
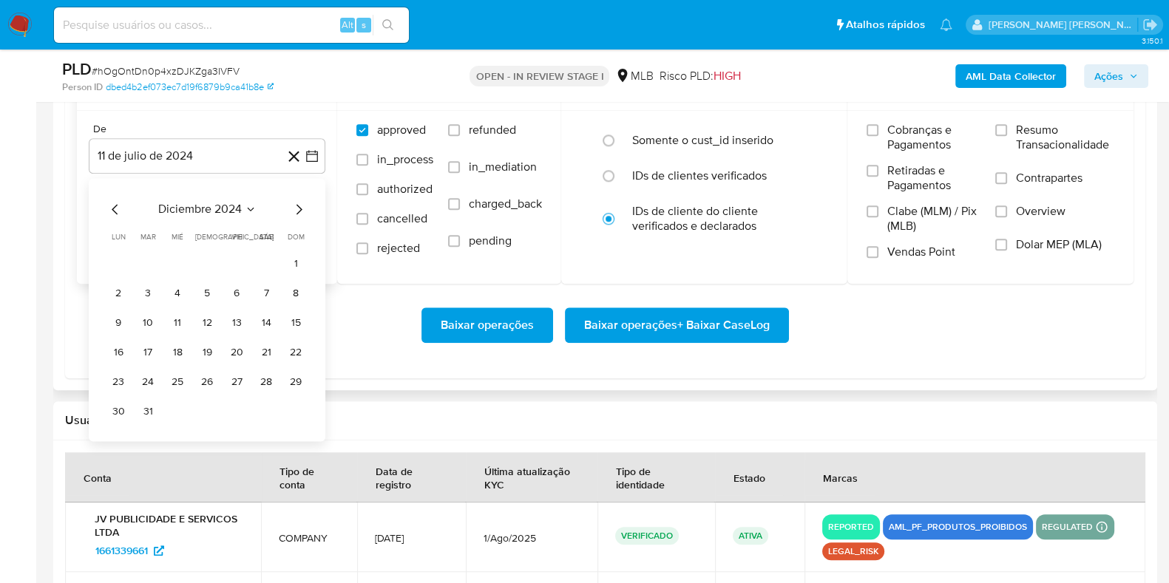
click at [298, 209] on icon "Mes siguiente" at bounding box center [299, 209] width 18 height 18
click at [298, 207] on icon "Mes siguiente" at bounding box center [299, 209] width 18 height 18
click at [300, 207] on icon "Mes siguiente" at bounding box center [299, 209] width 18 height 18
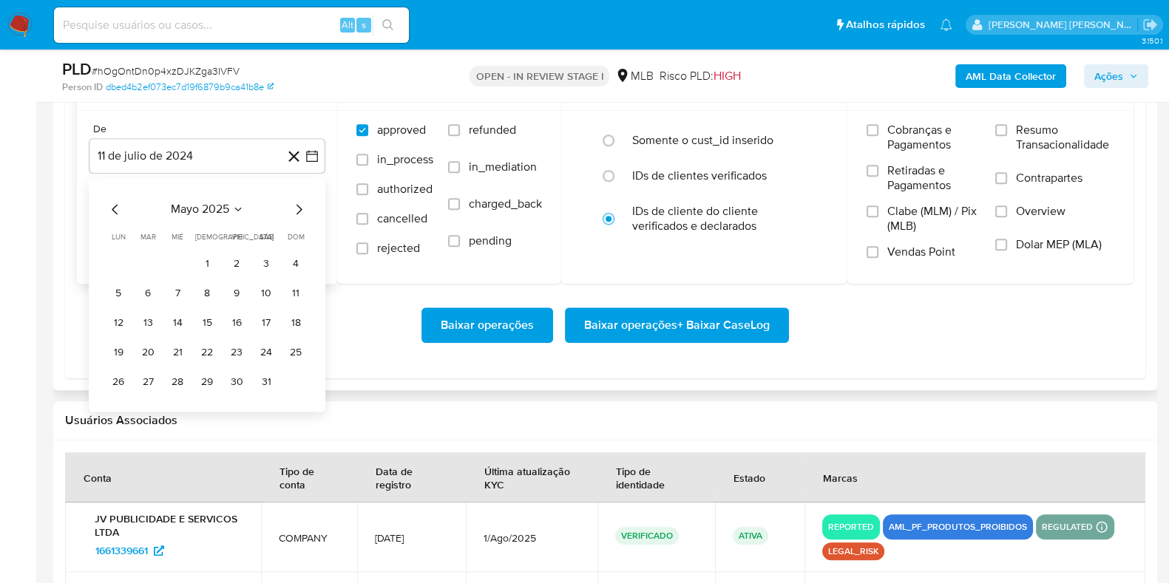
click at [302, 207] on icon "Mes siguiente" at bounding box center [299, 209] width 18 height 18
click at [291, 261] on button "1" at bounding box center [296, 264] width 24 height 24
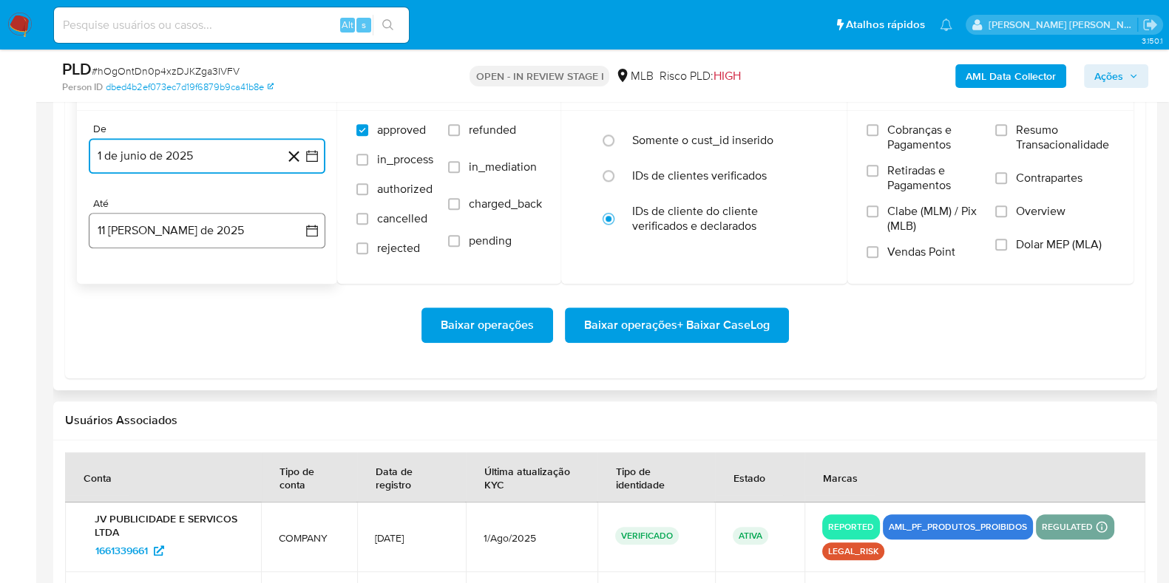
click at [238, 225] on button "11 [PERSON_NAME] de 2025" at bounding box center [207, 230] width 237 height 35
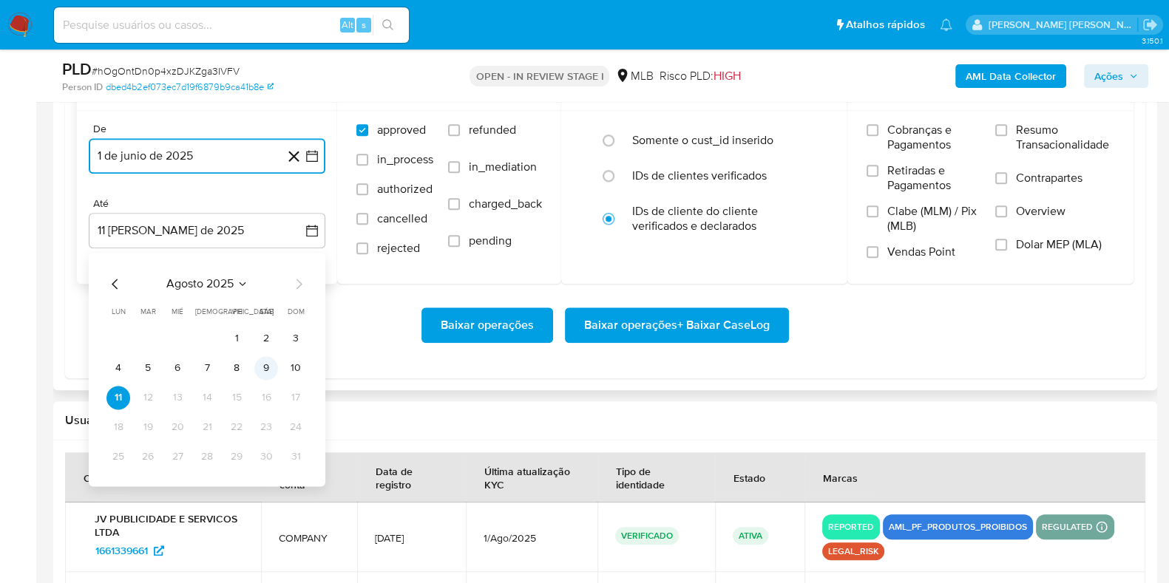
click at [260, 363] on button "9" at bounding box center [266, 368] width 24 height 24
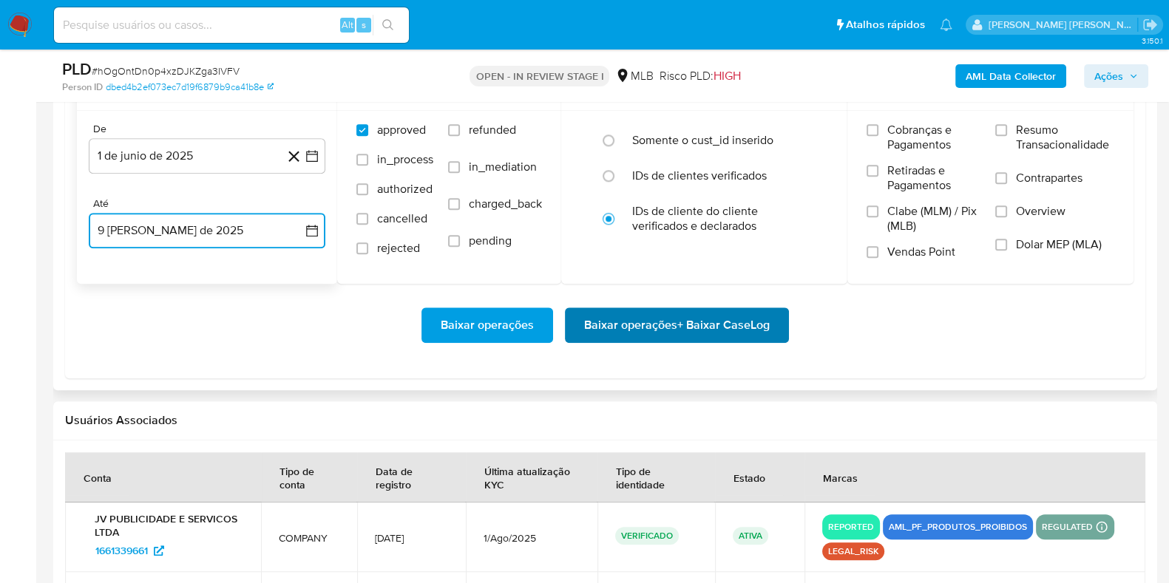
click at [701, 337] on span "Baixar operações + Baixar CaseLog" at bounding box center [677, 325] width 186 height 33
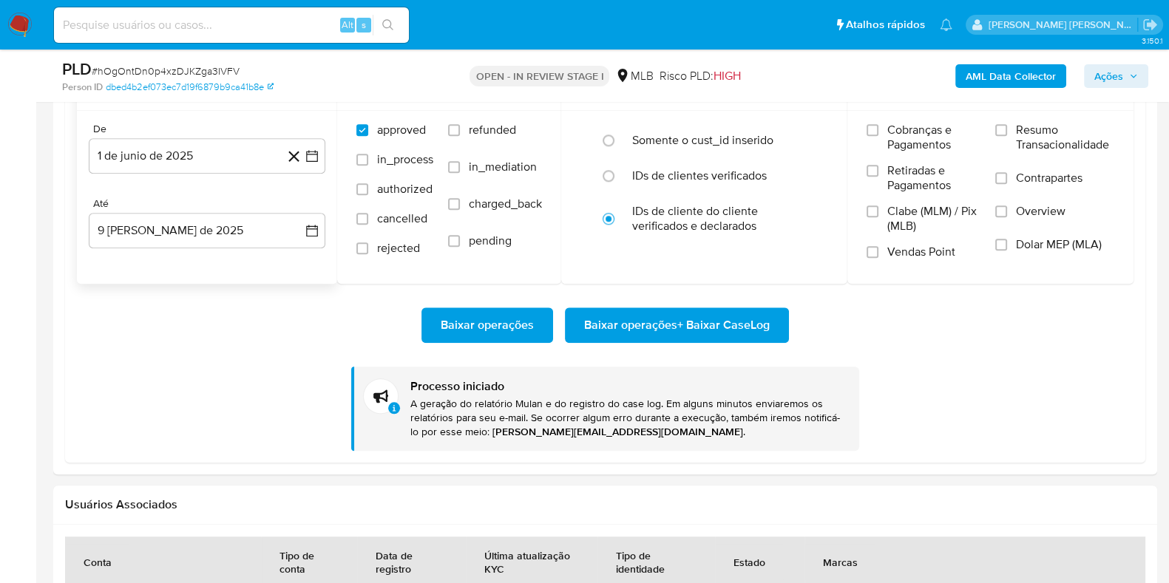
click at [24, 25] on img at bounding box center [19, 25] width 25 height 25
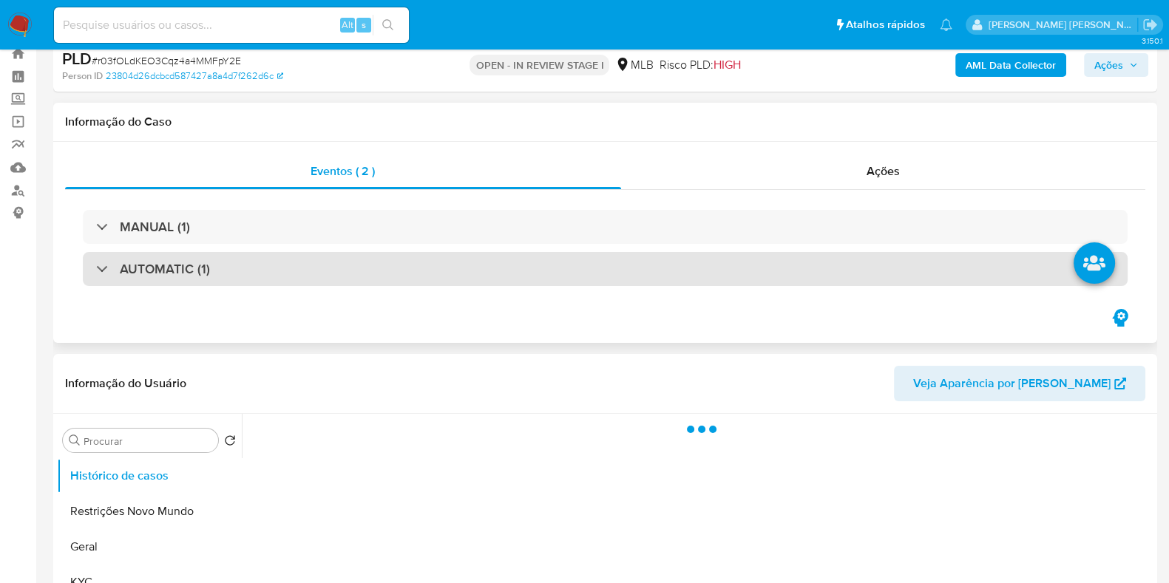
scroll to position [184, 0]
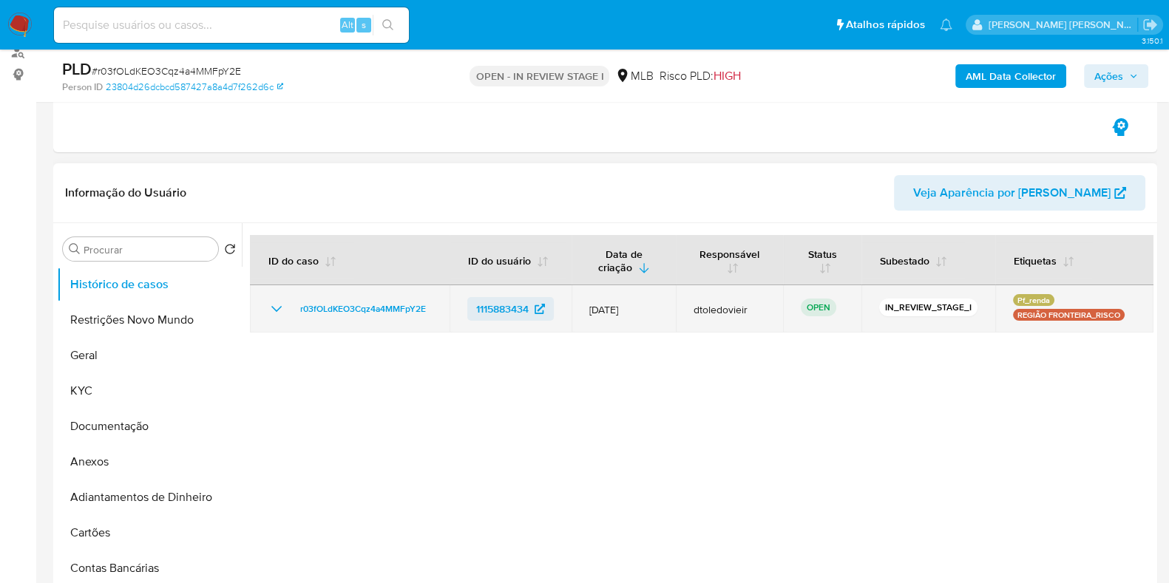
select select "10"
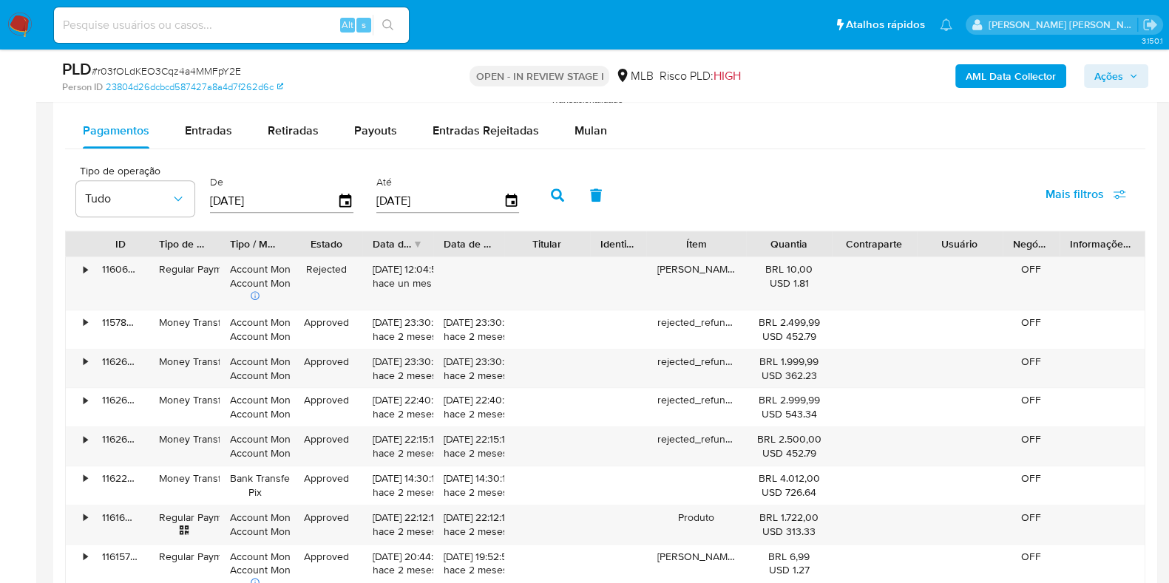
scroll to position [1664, 0]
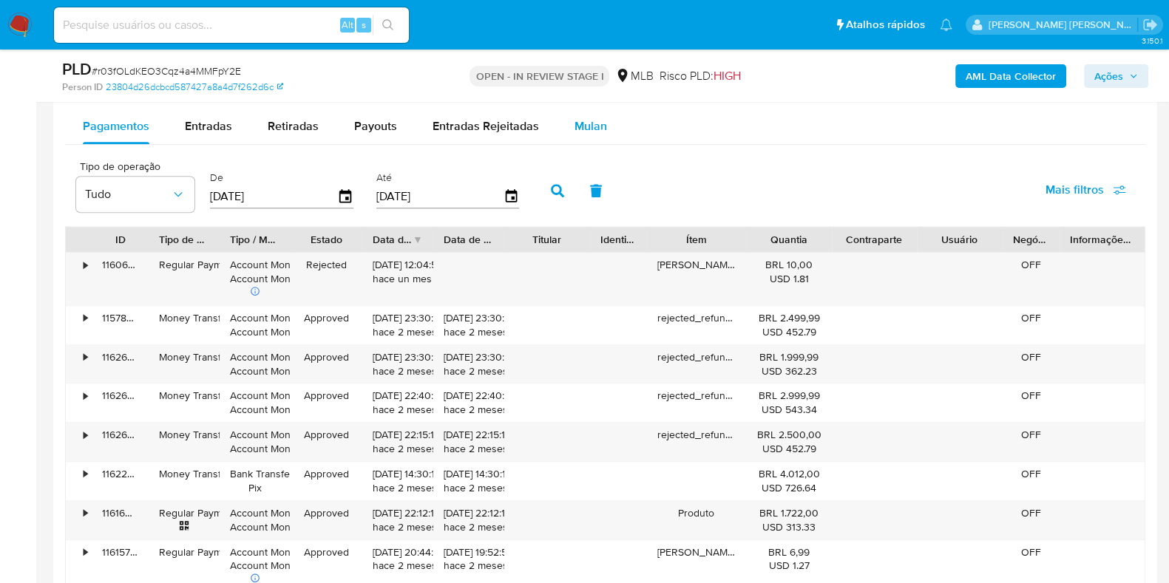
drag, startPoint x: 580, startPoint y: 151, endPoint x: 588, endPoint y: 131, distance: 21.6
click at [580, 149] on div "Pagamentos Entradas Retiradas Payouts Entradas Rejeitadas Mulan Tipo de operaçã…" at bounding box center [605, 424] width 1080 height 630
click at [594, 120] on span "Mulan" at bounding box center [591, 126] width 33 height 17
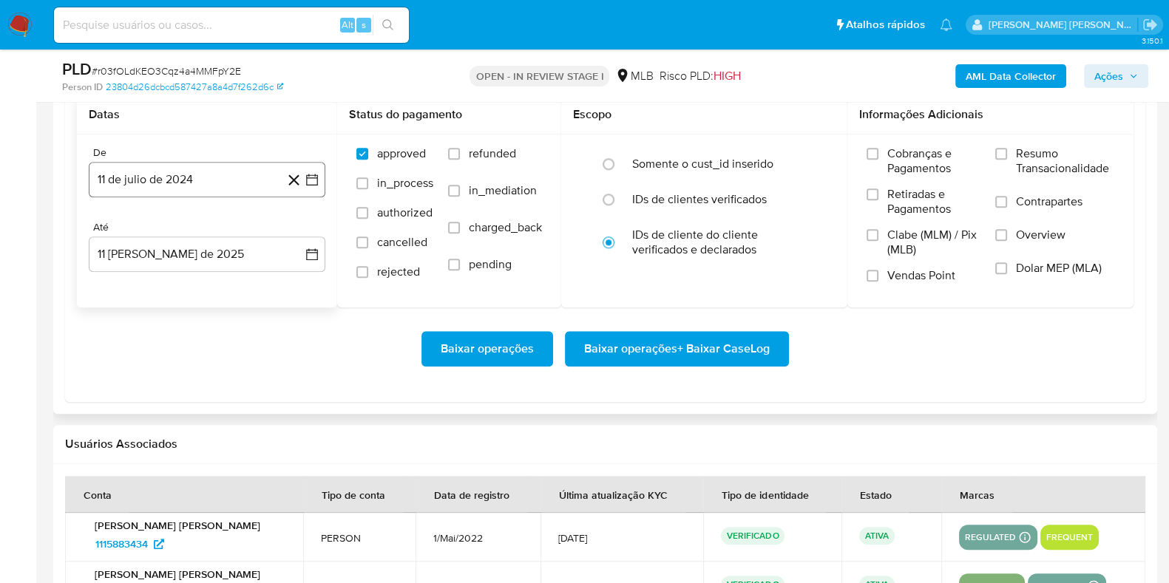
click at [212, 183] on button "11 de julio de 2024" at bounding box center [207, 179] width 237 height 35
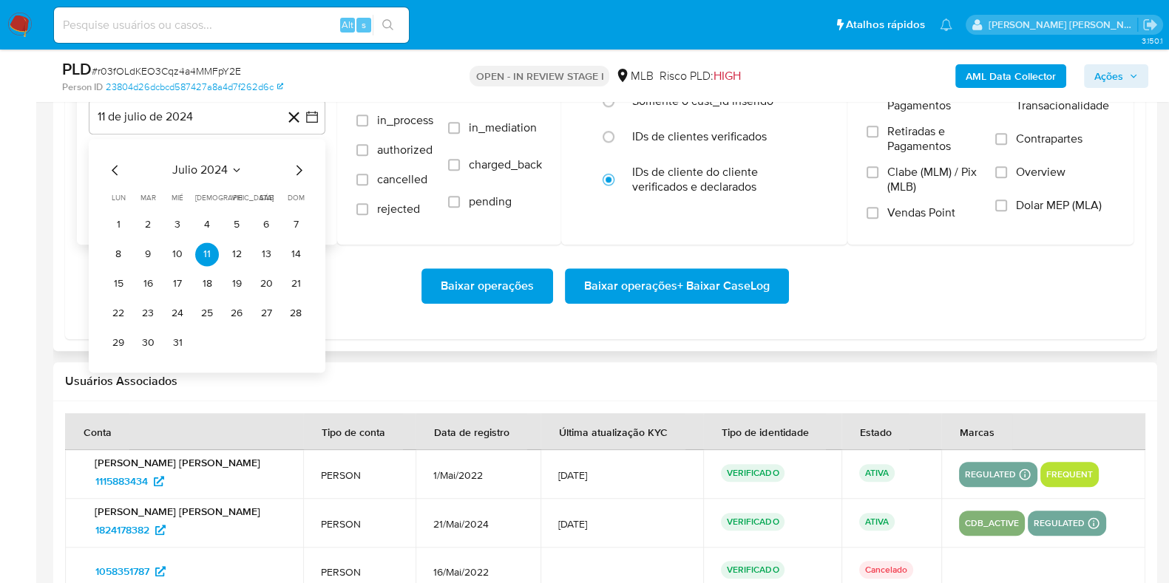
scroll to position [1849, 0]
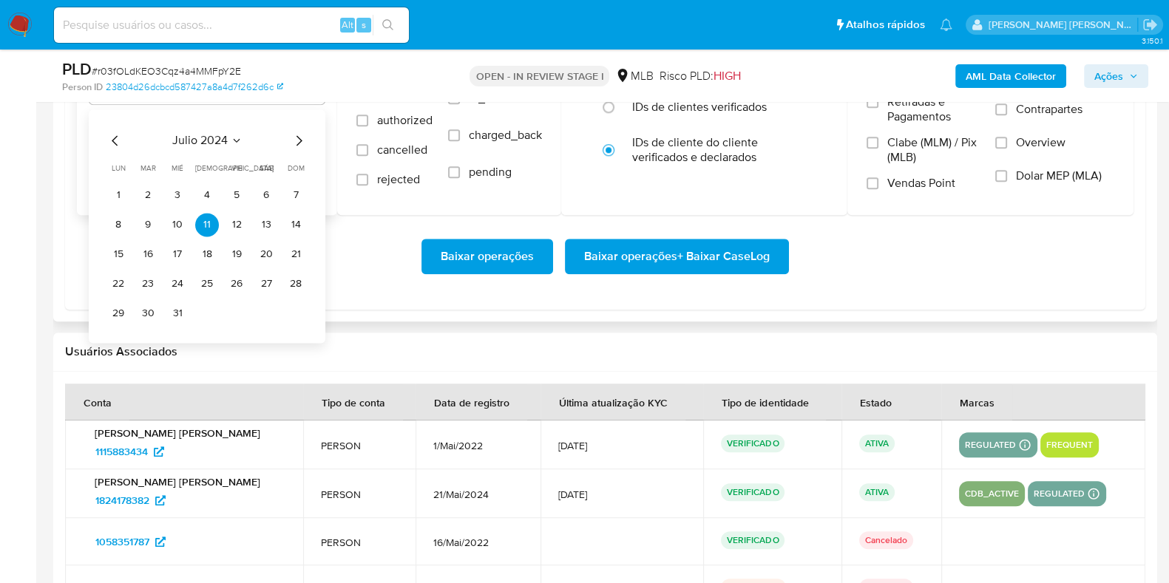
click at [297, 135] on icon "Mes siguiente" at bounding box center [300, 140] width 6 height 10
click at [297, 136] on icon "Mes siguiente" at bounding box center [299, 141] width 18 height 18
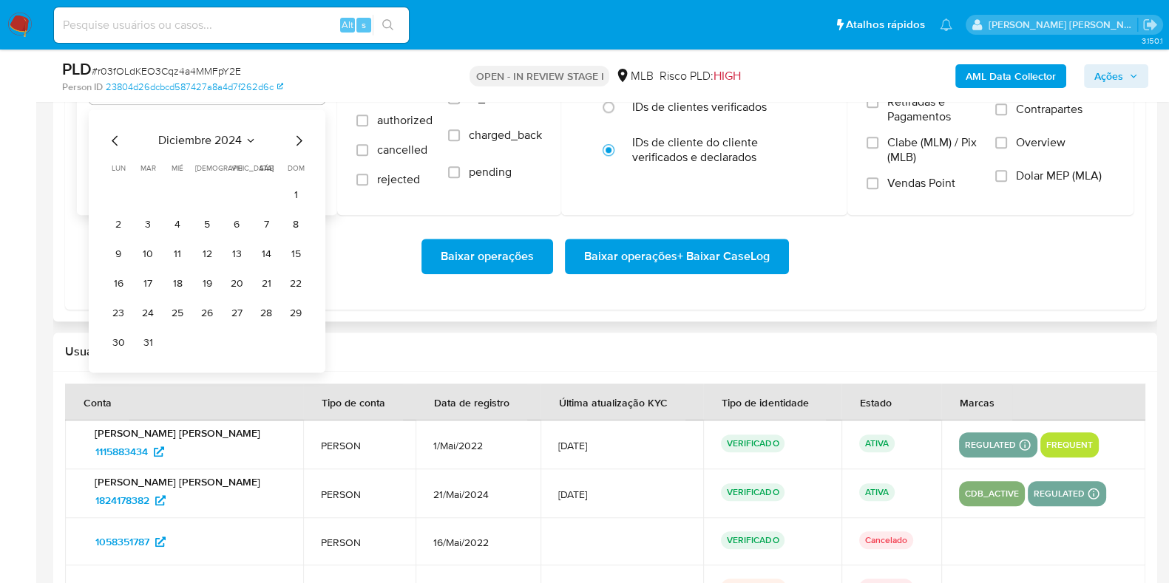
click at [297, 136] on icon "Mes siguiente" at bounding box center [299, 141] width 18 height 18
click at [297, 137] on icon "Mes siguiente" at bounding box center [299, 141] width 18 height 18
click at [297, 138] on icon "Mes siguiente" at bounding box center [299, 141] width 18 height 18
click at [297, 139] on icon "Mes siguiente" at bounding box center [299, 141] width 18 height 18
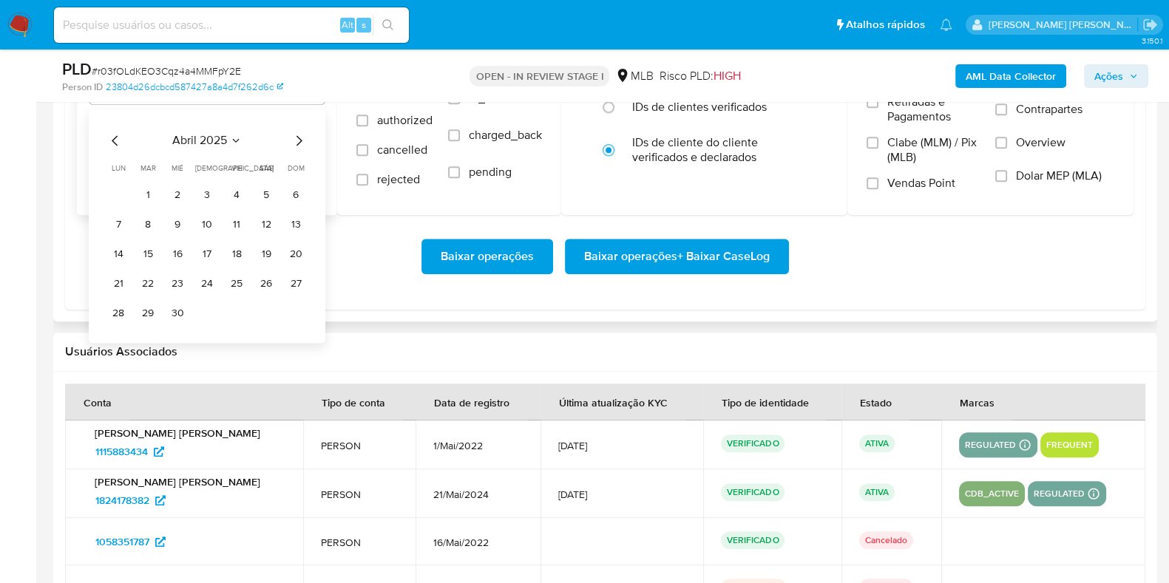
click at [297, 139] on icon "Mes siguiente" at bounding box center [299, 141] width 18 height 18
click at [288, 193] on button "1" at bounding box center [296, 195] width 24 height 24
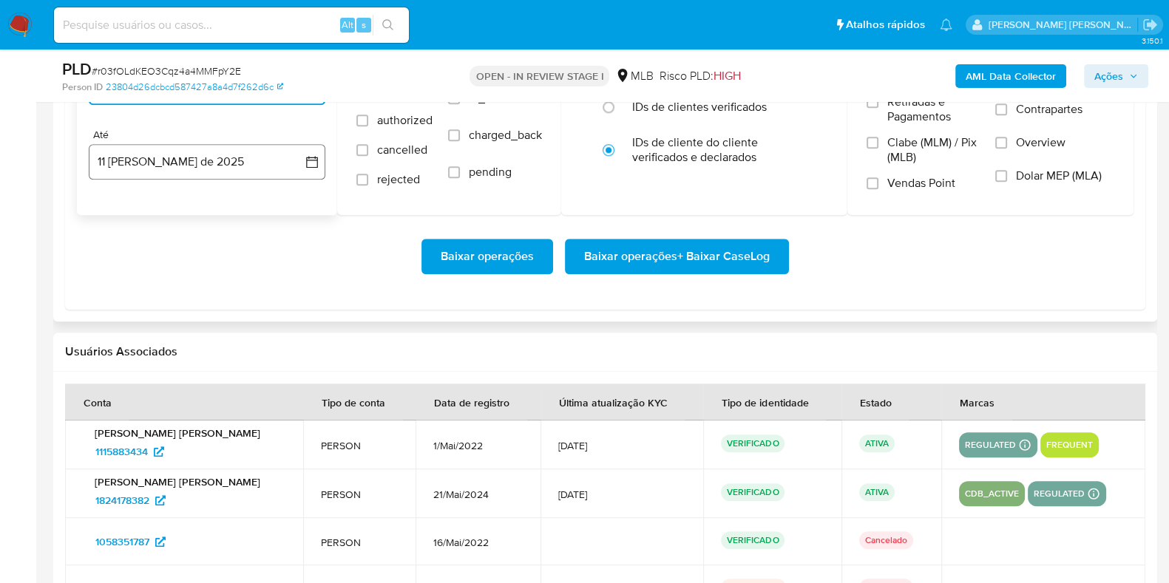
click at [212, 158] on button "11 de agosto de 2025" at bounding box center [207, 161] width 237 height 35
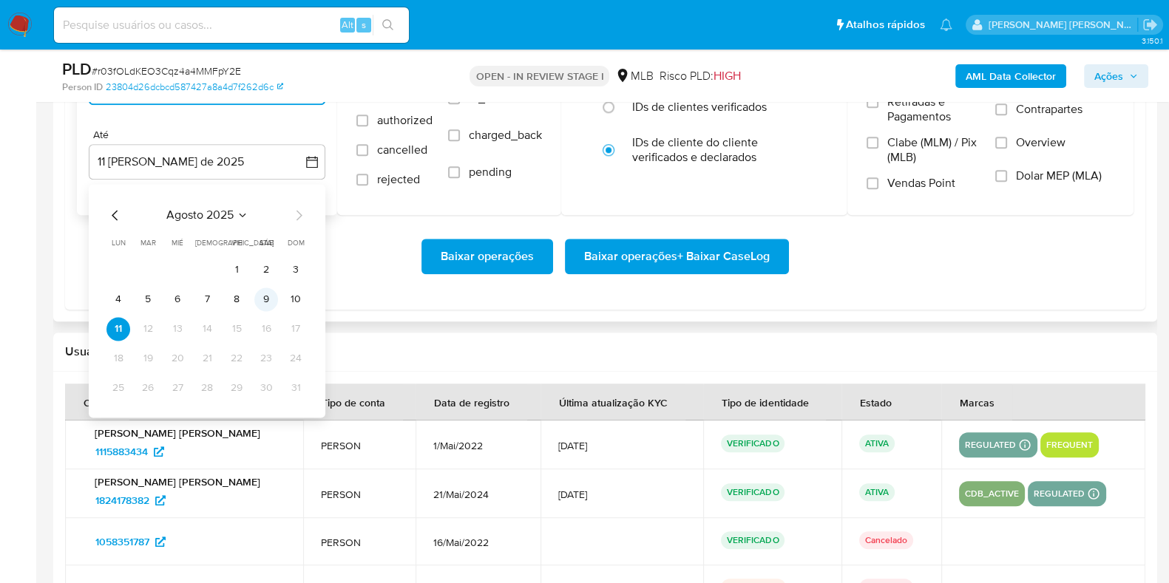
click at [271, 304] on button "9" at bounding box center [266, 300] width 24 height 24
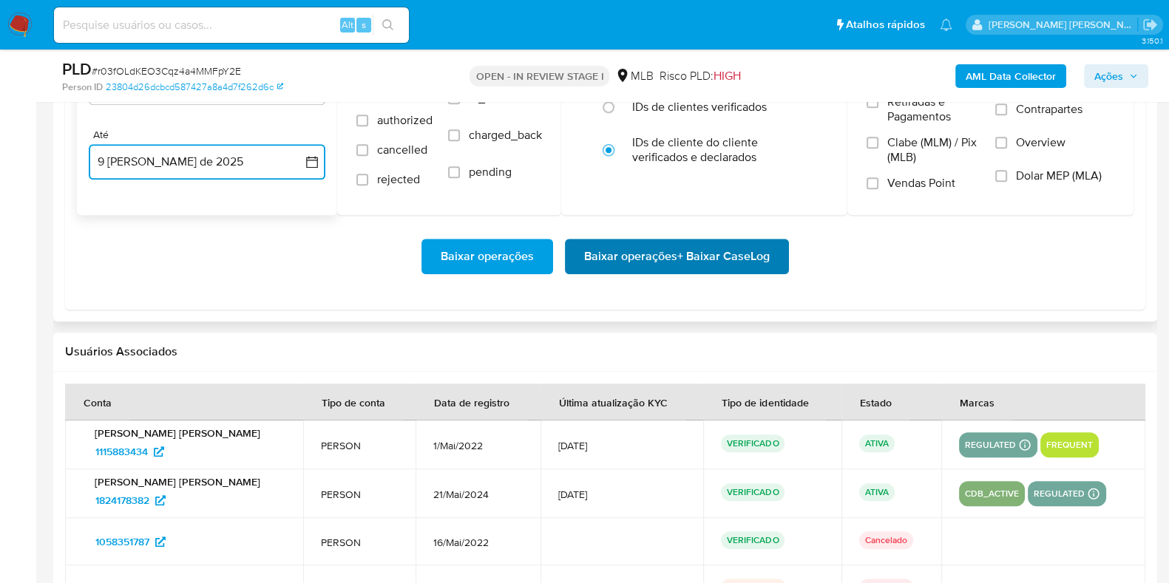
click at [588, 260] on span "Baixar operações + Baixar CaseLog" at bounding box center [677, 256] width 186 height 33
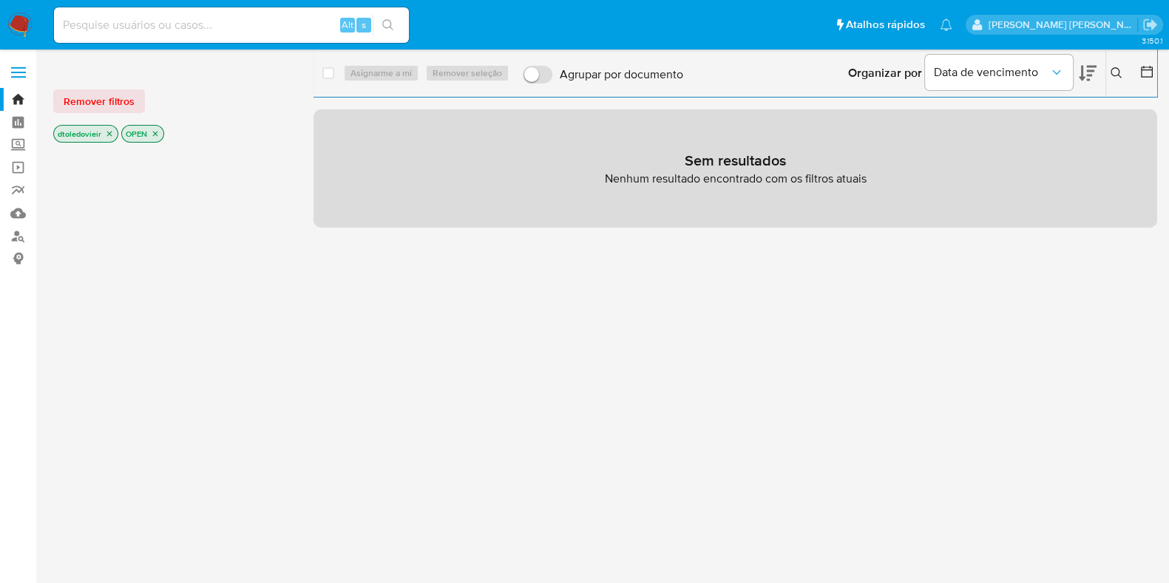
click at [11, 13] on img at bounding box center [19, 25] width 25 height 25
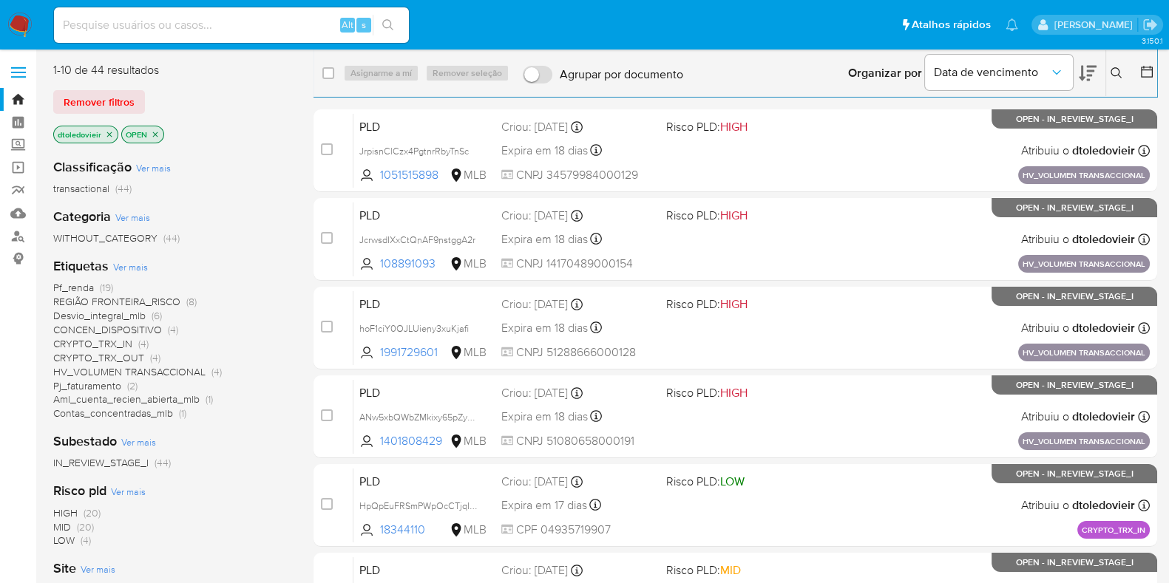
click at [125, 268] on span "Ver mais" at bounding box center [130, 266] width 35 height 13
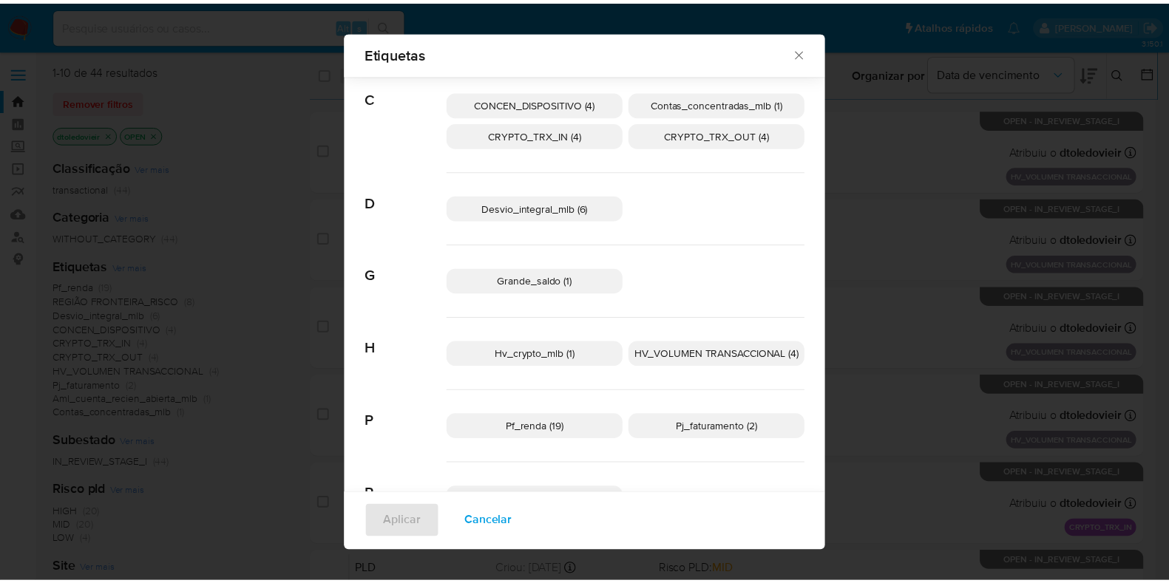
scroll to position [157, 0]
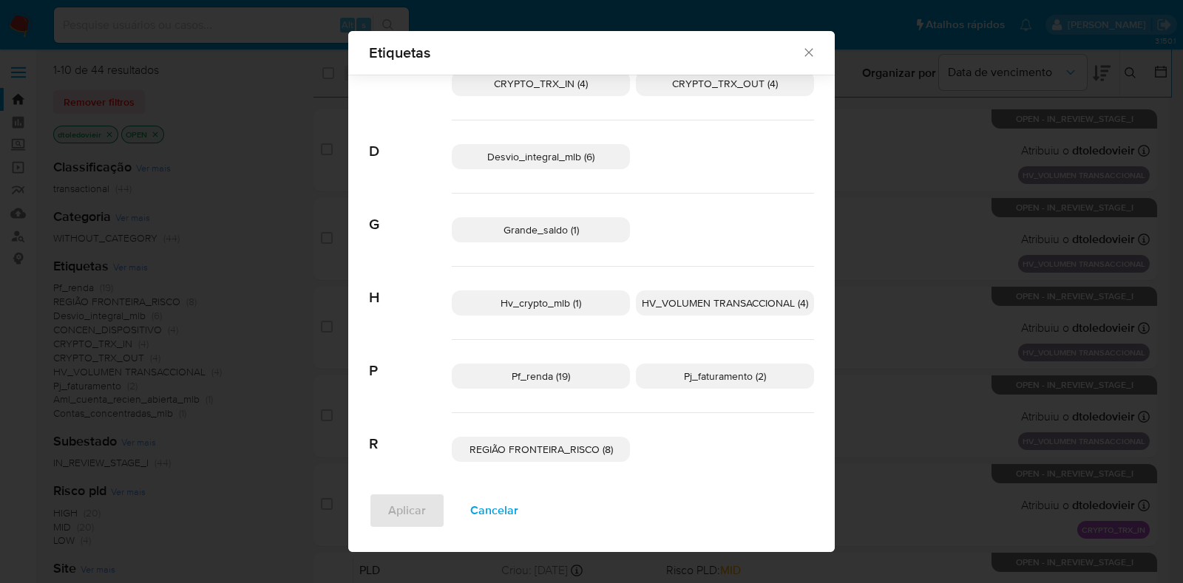
click at [504, 443] on span "REGIÃO FRONTEIRA_RISCO (8)" at bounding box center [541, 449] width 143 height 15
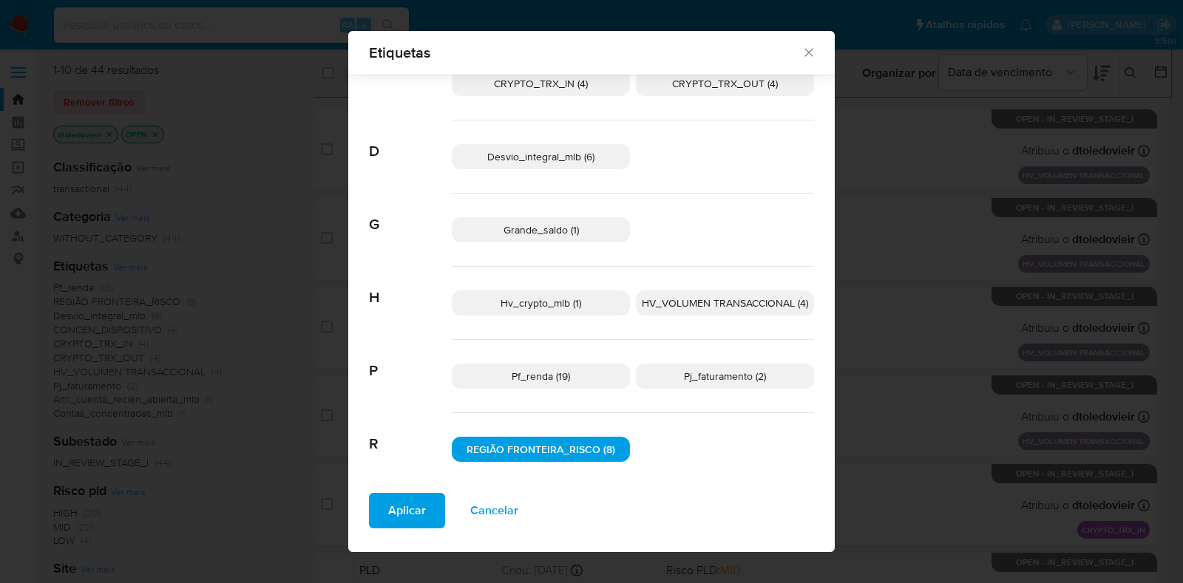
click at [401, 499] on span "Aplicar" at bounding box center [407, 511] width 38 height 33
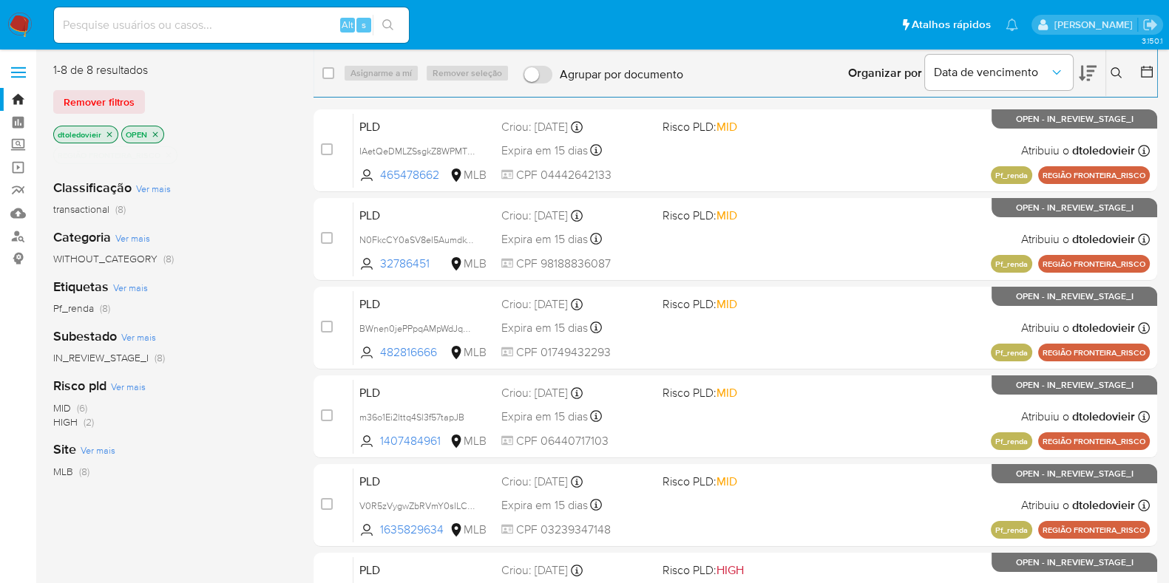
scroll to position [292, 0]
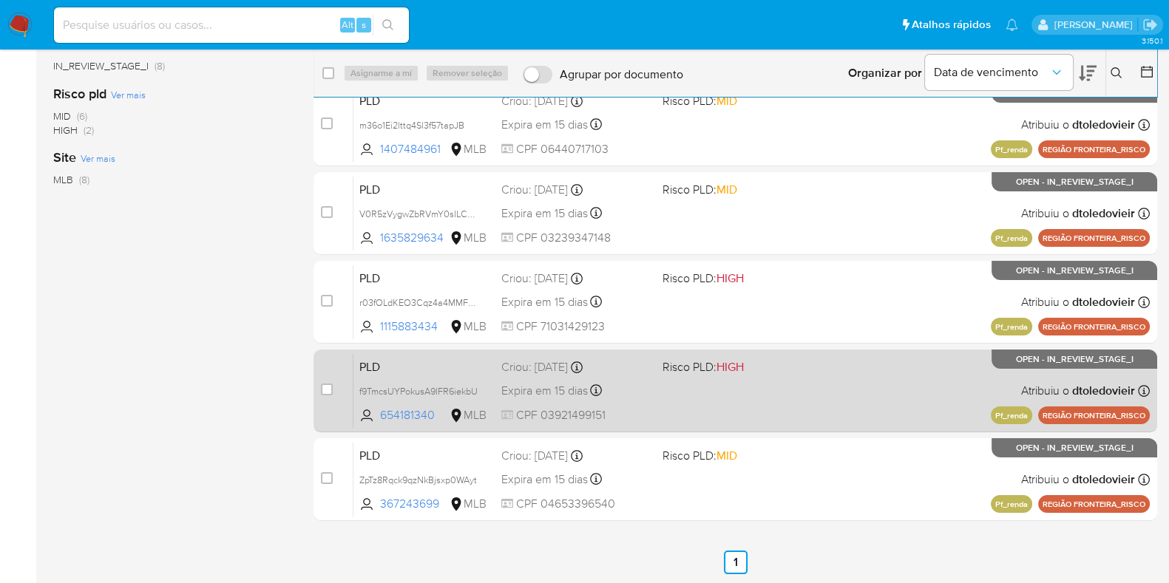
click at [809, 396] on div "PLD f9TmcsUYPokusA9IFR6iekbU 654181340 MLB Risco PLD: HIGH Criou: [DATE] Criou:…" at bounding box center [751, 390] width 796 height 75
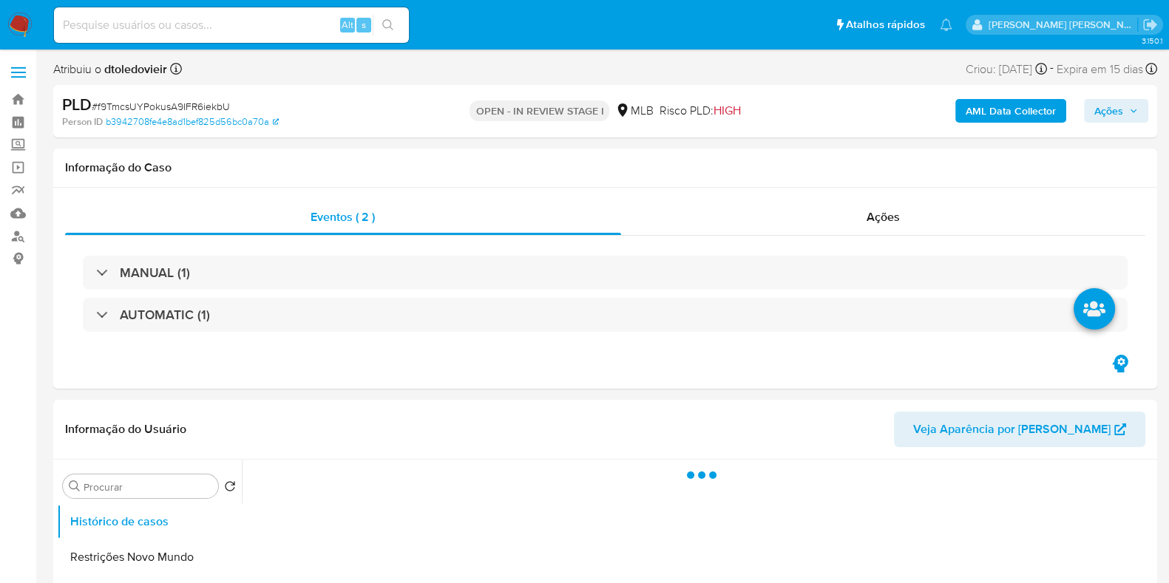
select select "10"
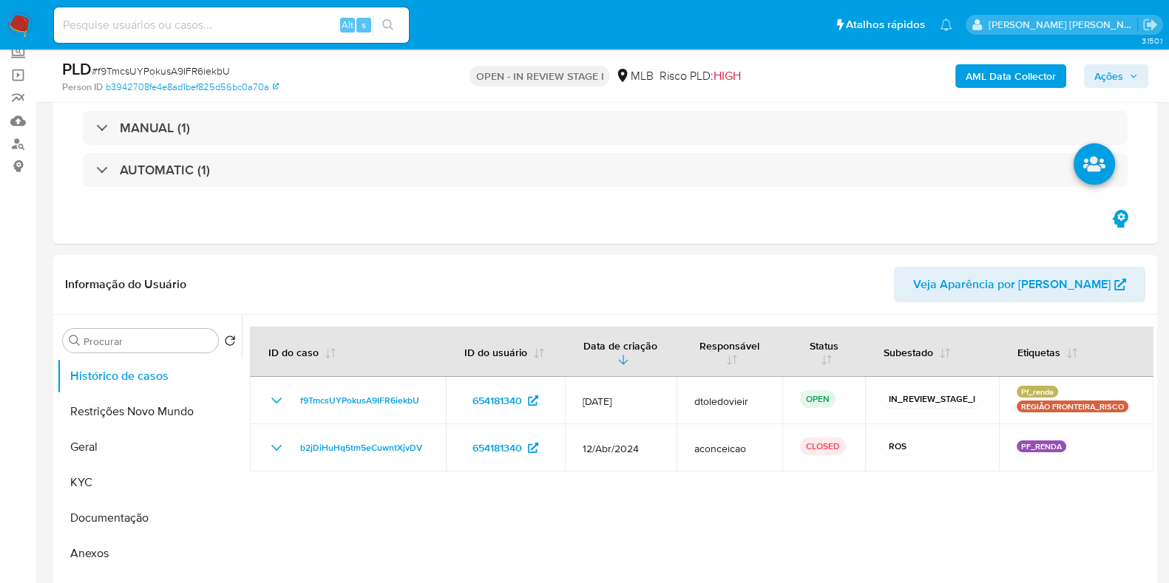
scroll to position [92, 0]
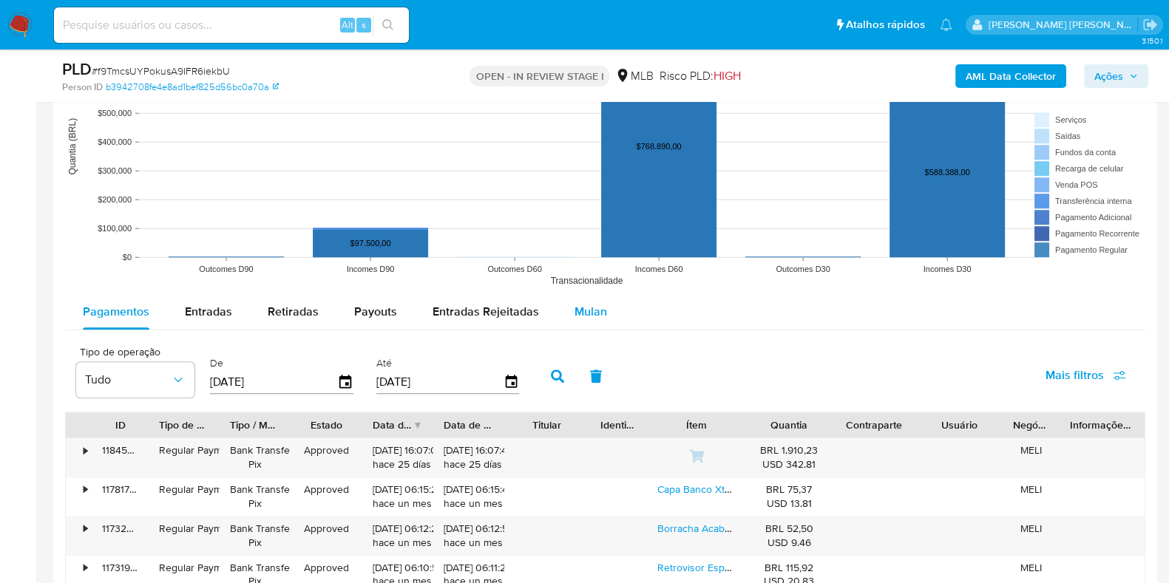
click at [575, 311] on span "Mulan" at bounding box center [591, 311] width 33 height 17
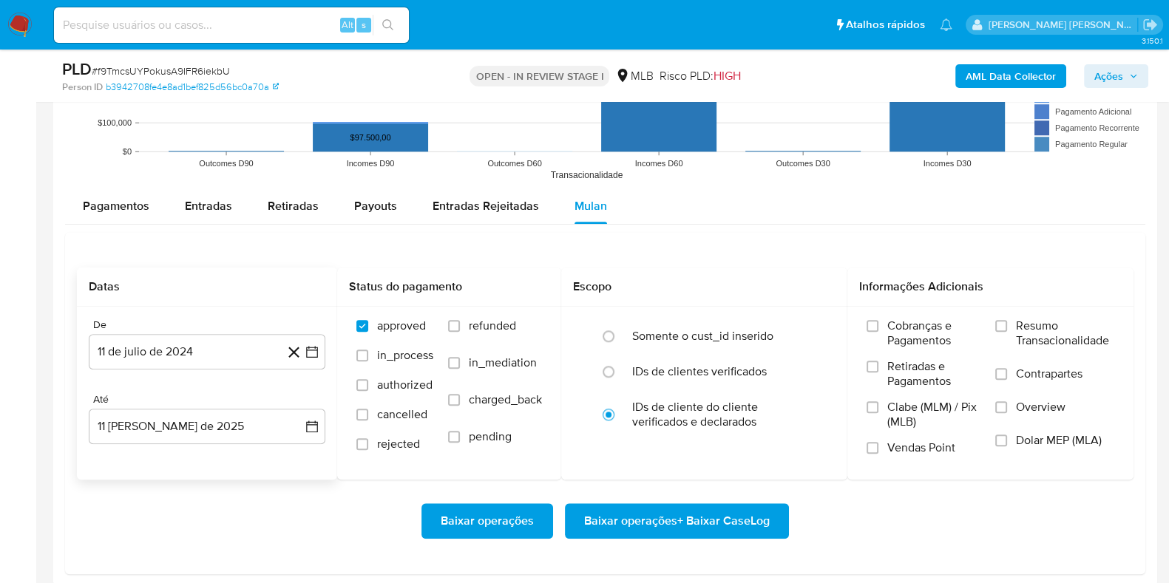
scroll to position [1756, 0]
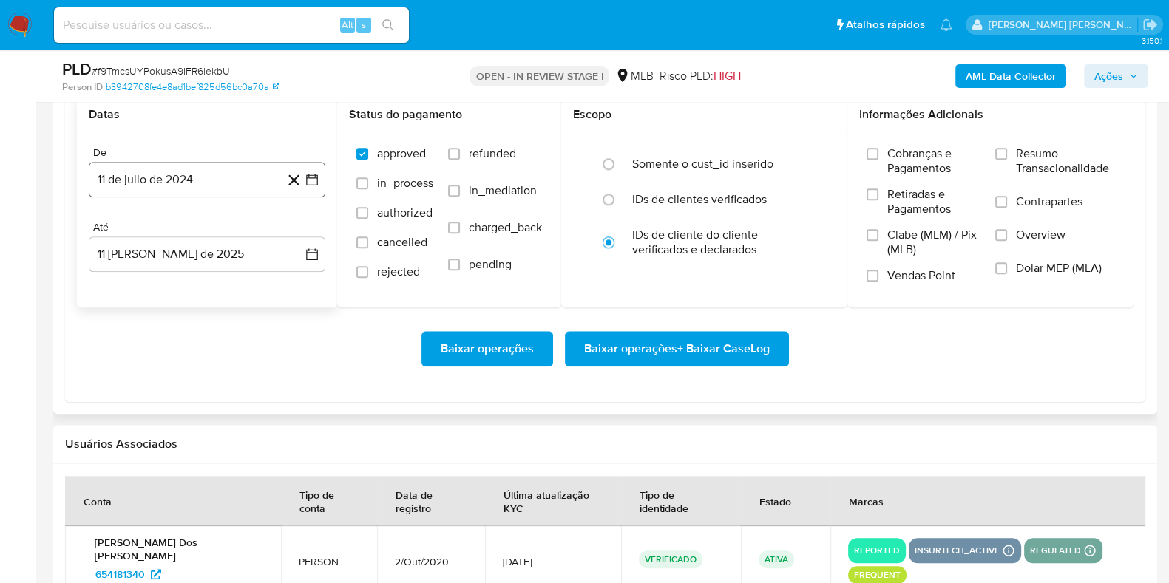
click at [249, 193] on button "11 de julio de 2024" at bounding box center [207, 179] width 237 height 35
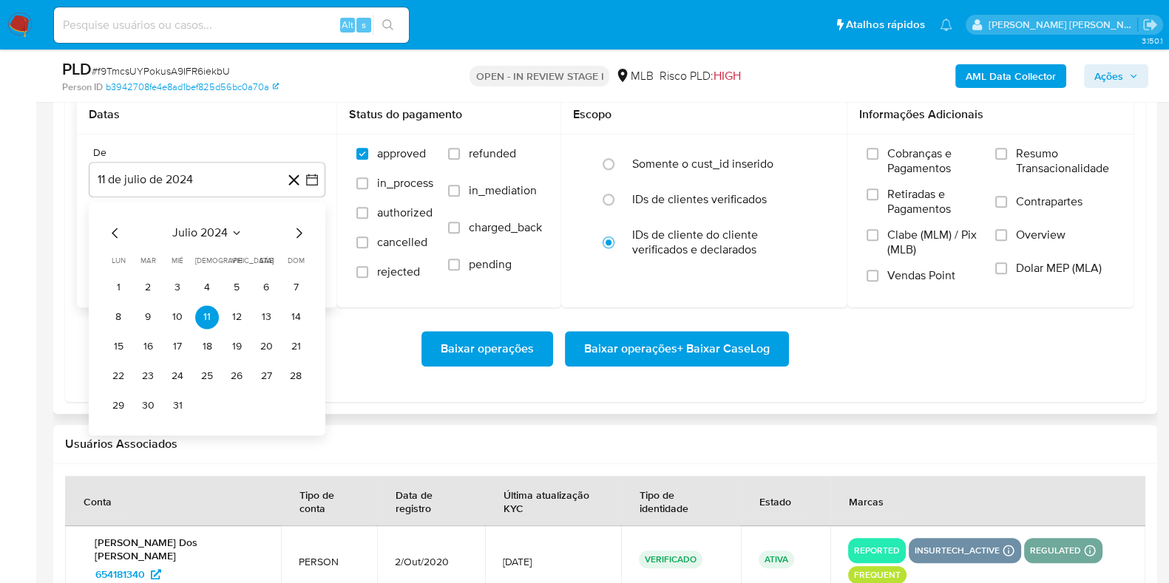
click at [301, 224] on icon "Mes siguiente" at bounding box center [299, 233] width 18 height 18
click at [299, 224] on icon "Mes siguiente" at bounding box center [299, 233] width 18 height 18
click at [299, 225] on icon "Mes siguiente" at bounding box center [299, 233] width 18 height 18
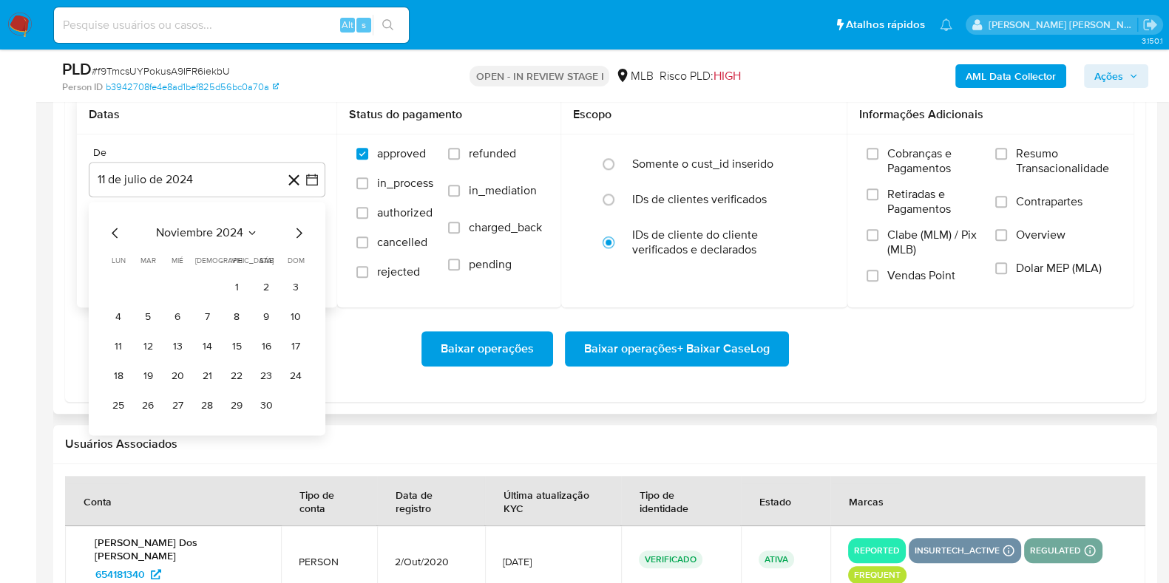
click at [299, 225] on icon "Mes siguiente" at bounding box center [299, 233] width 18 height 18
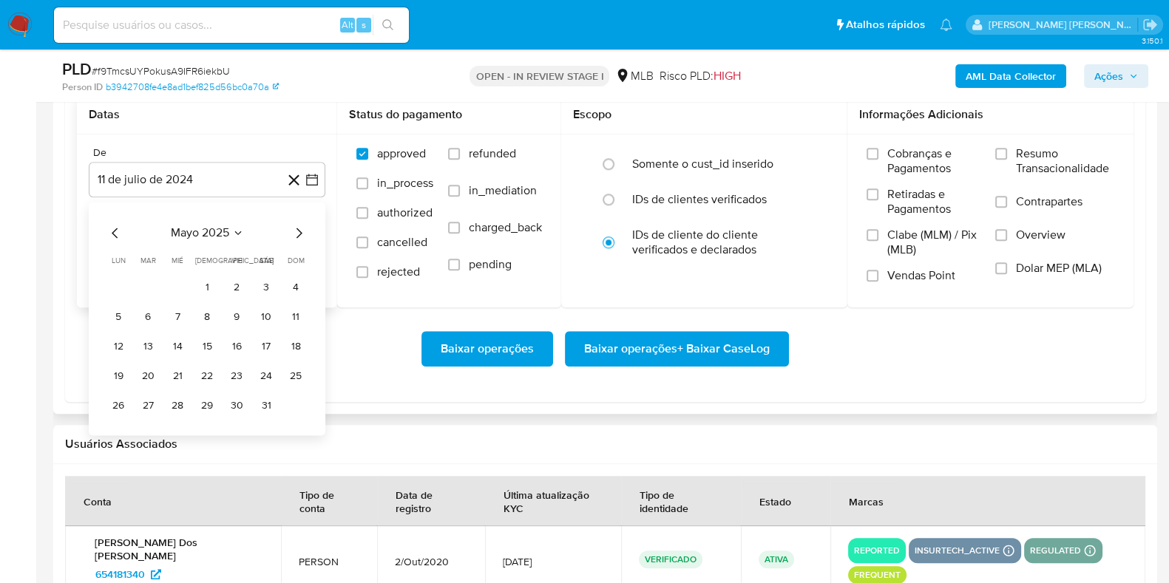
click at [300, 225] on icon "Mes siguiente" at bounding box center [299, 233] width 18 height 18
click at [292, 289] on button "1" at bounding box center [296, 288] width 24 height 24
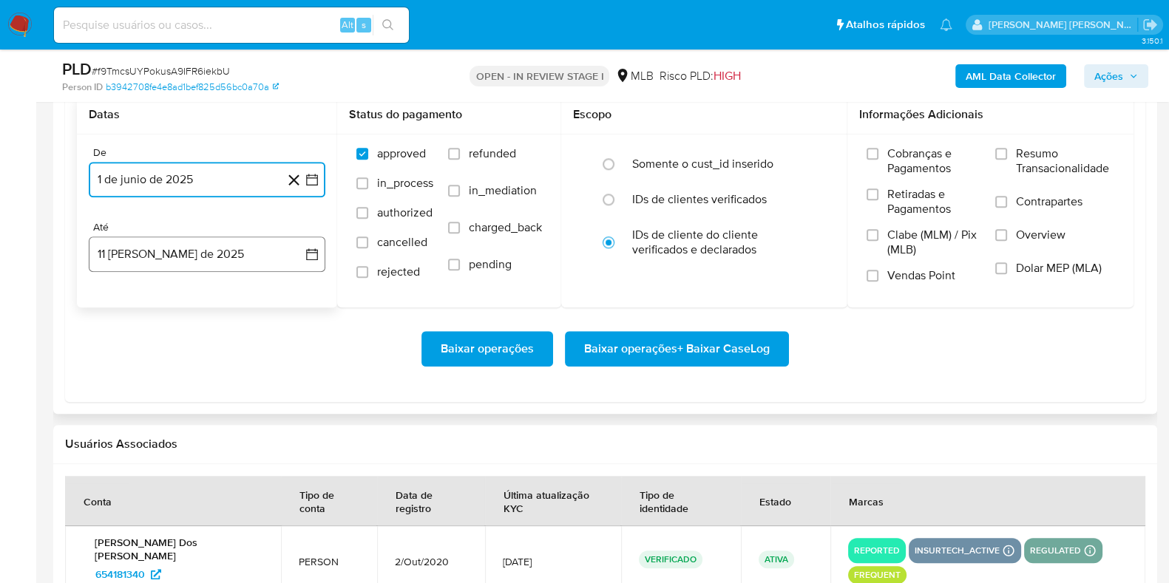
click at [220, 268] on button "11 [PERSON_NAME] de 2025" at bounding box center [207, 254] width 237 height 35
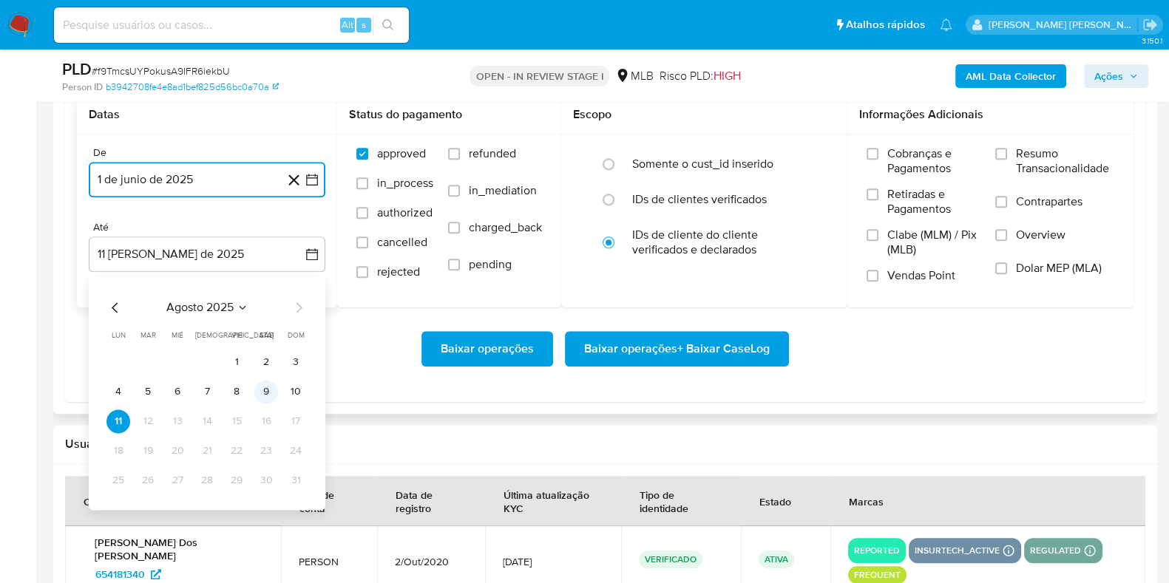
click at [261, 395] on button "9" at bounding box center [266, 392] width 24 height 24
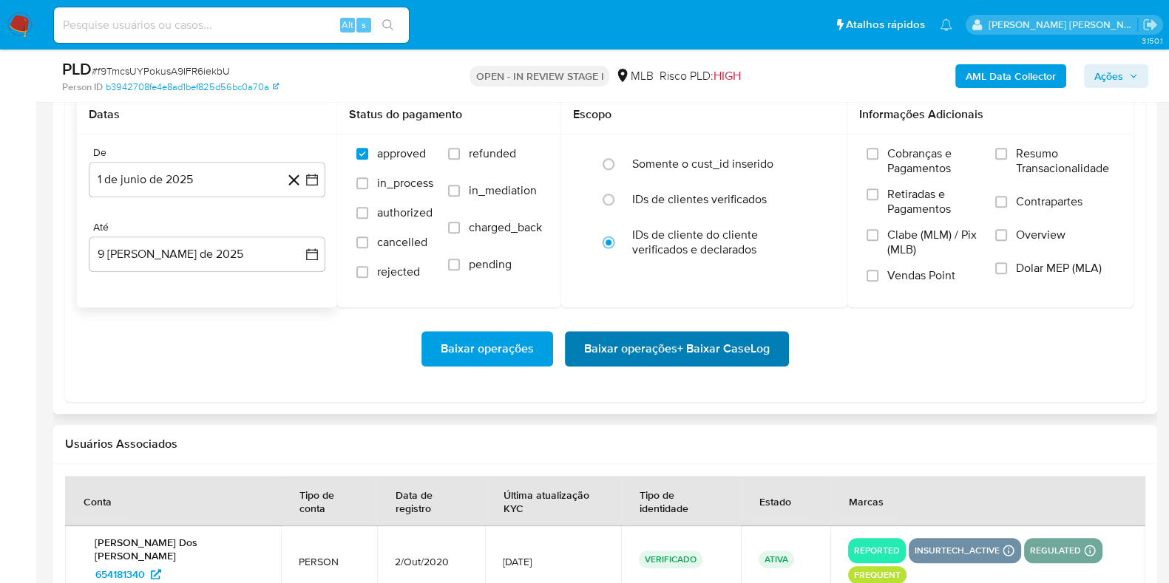
drag, startPoint x: 599, startPoint y: 376, endPoint x: 659, endPoint y: 347, distance: 66.8
click at [601, 376] on div "Baixar operações Baixar operações + Baixar CaseLog" at bounding box center [605, 349] width 1057 height 83
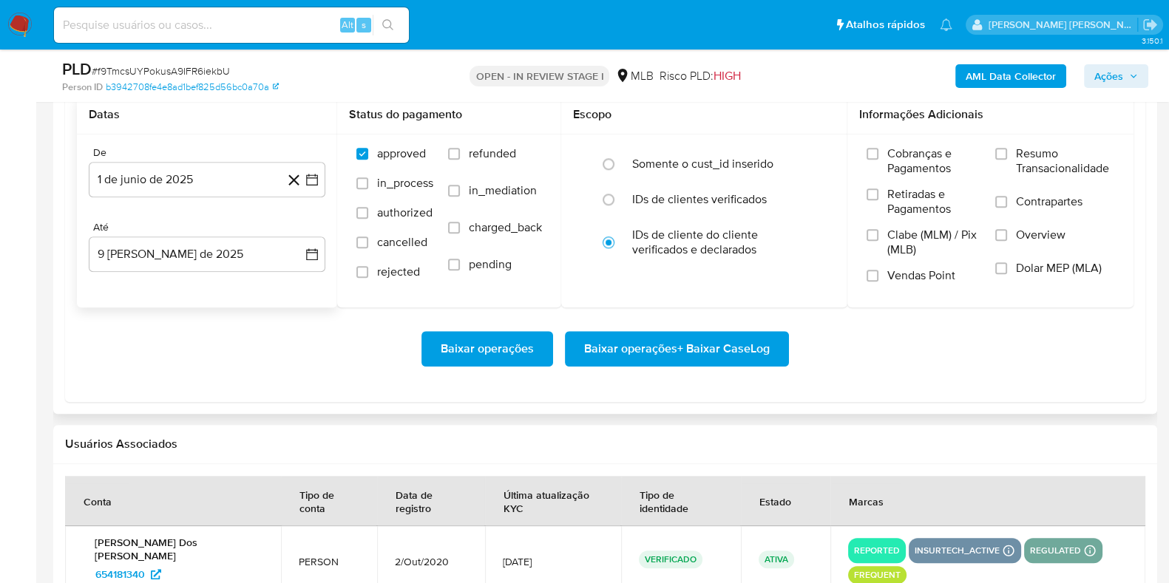
click at [660, 347] on span "Baixar operações + Baixar CaseLog" at bounding box center [677, 349] width 186 height 33
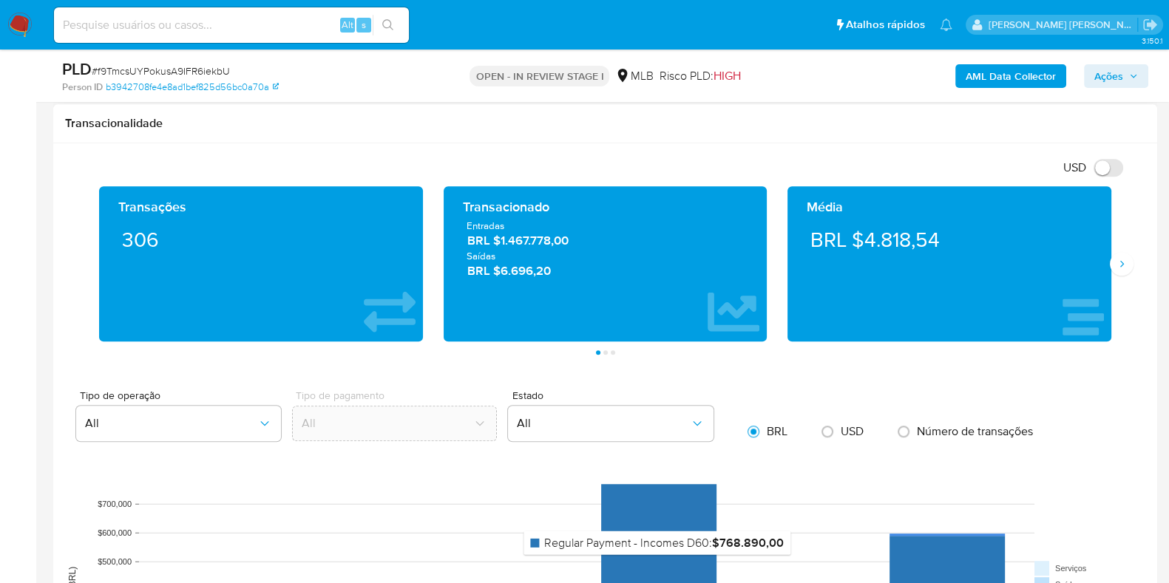
scroll to position [892, 0]
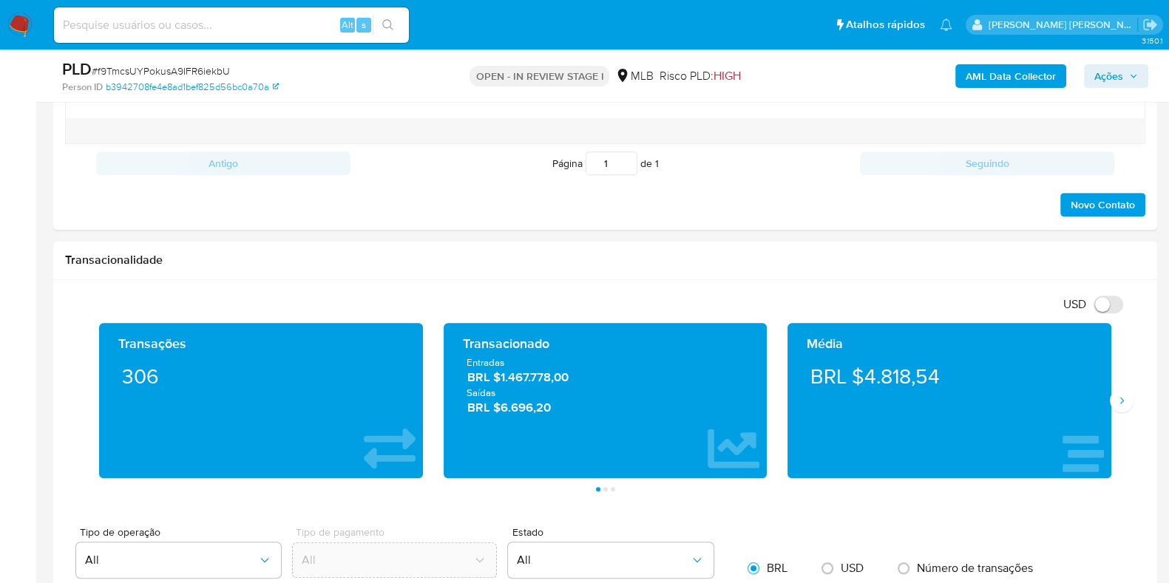
click at [451, 27] on ul "Pausado Ver notificaciones Alt s Atalhos rápidos Presiona las siguientes teclas…" at bounding box center [503, 24] width 913 height 37
click at [170, 25] on input at bounding box center [231, 25] width 355 height 19
paste input "108891093"
type input "108891093"
click at [248, 29] on input "108891093" at bounding box center [231, 25] width 355 height 19
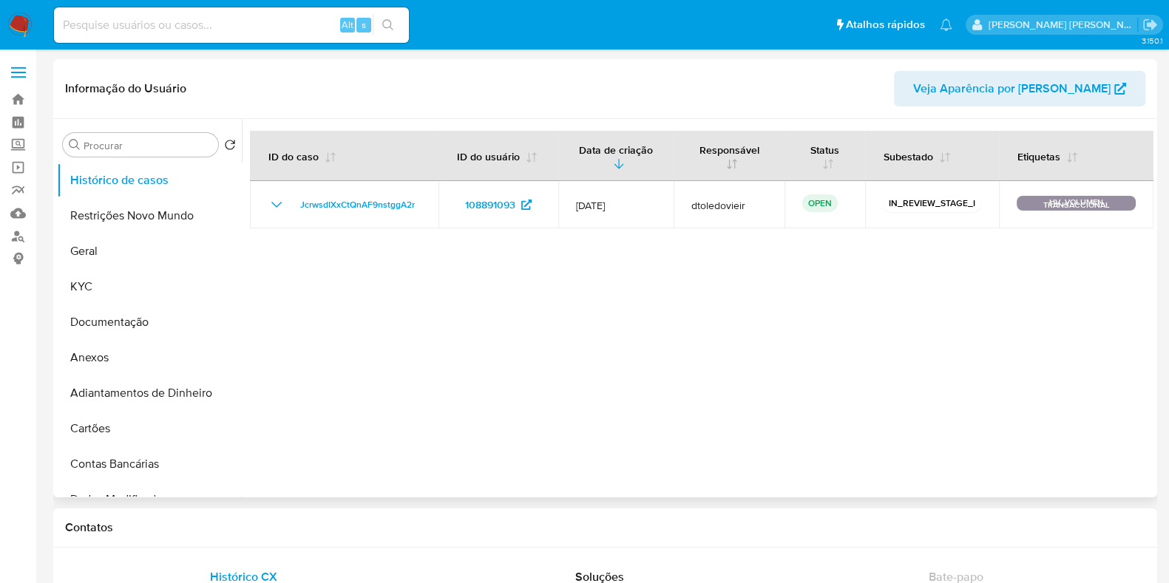
select select "10"
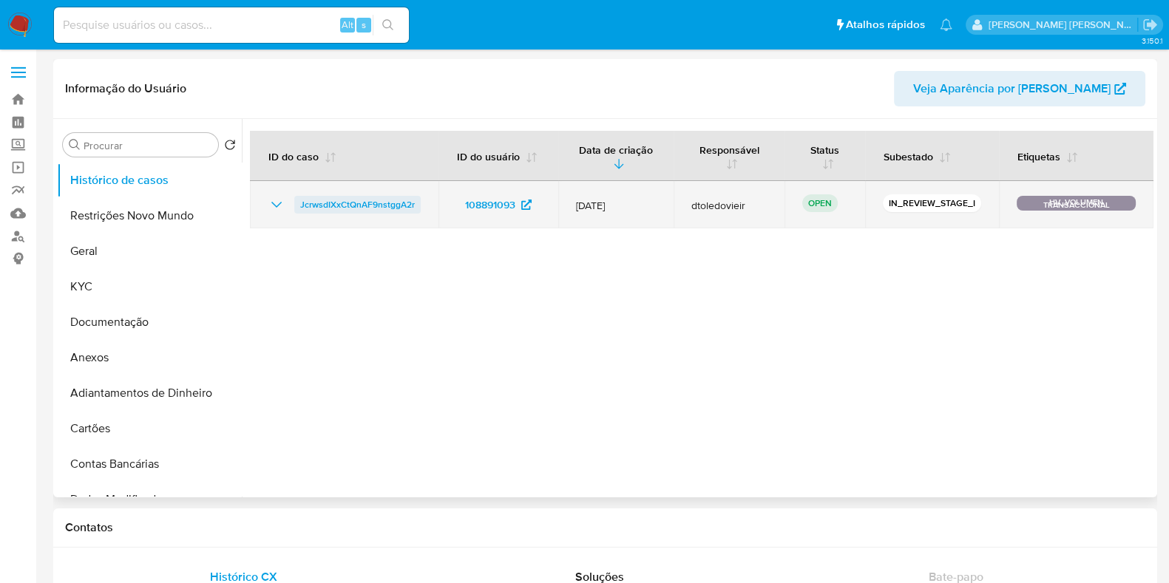
click at [352, 205] on span "JcrwsdIXxCtQnAF9nstggA2r" at bounding box center [357, 205] width 115 height 18
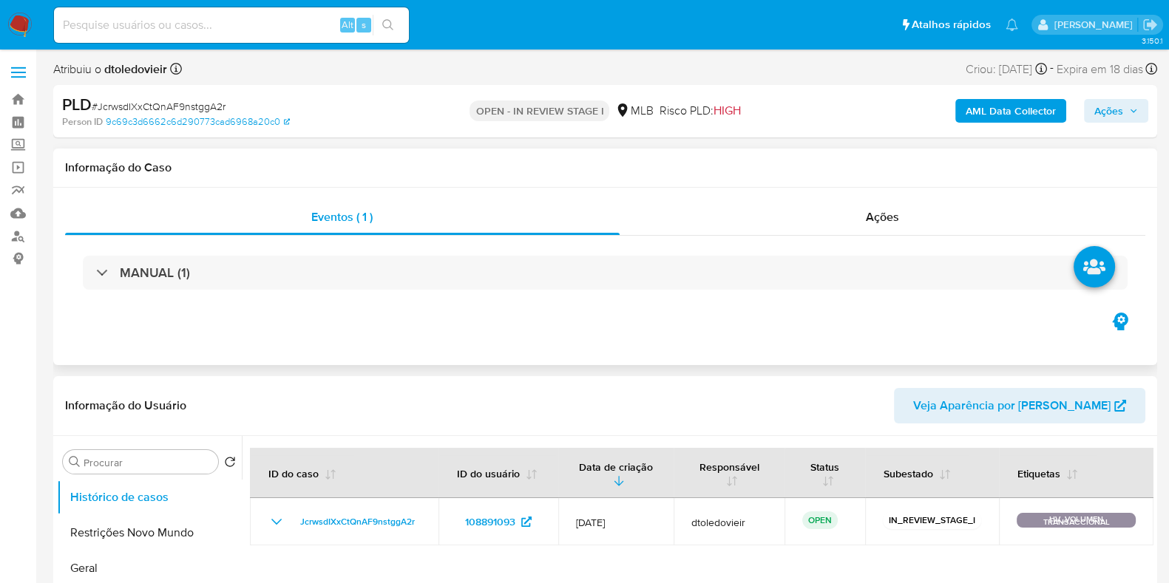
select select "10"
click at [211, 30] on input at bounding box center [231, 25] width 355 height 19
paste input "3or8LXKOHcoKDIkbXmLKvwNR"
type input "3or8LXKOHcoKDIkbXmLKvwNR"
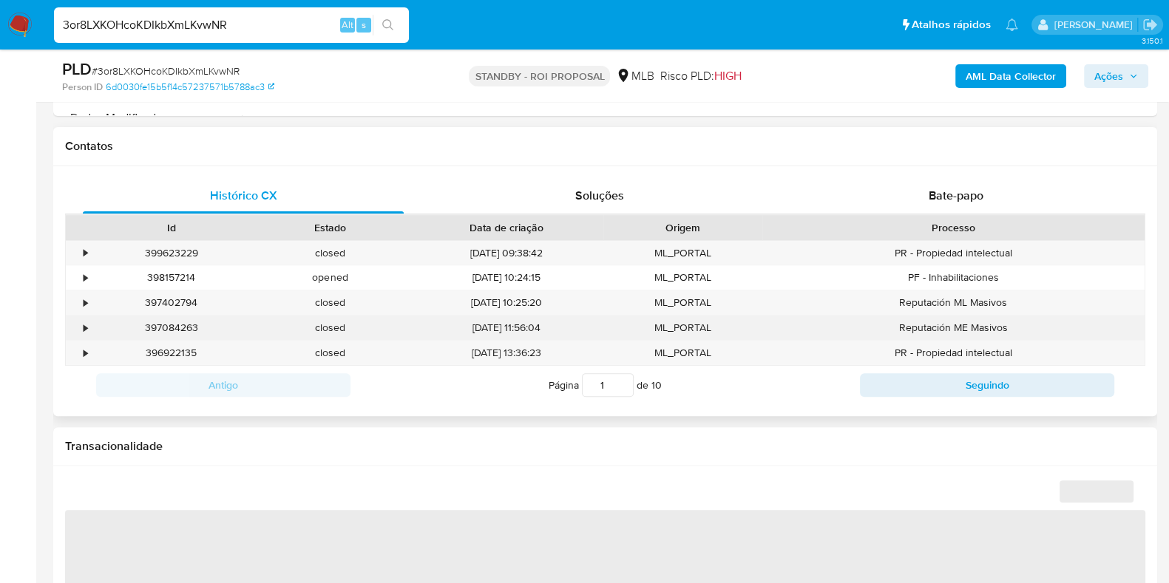
select select "10"
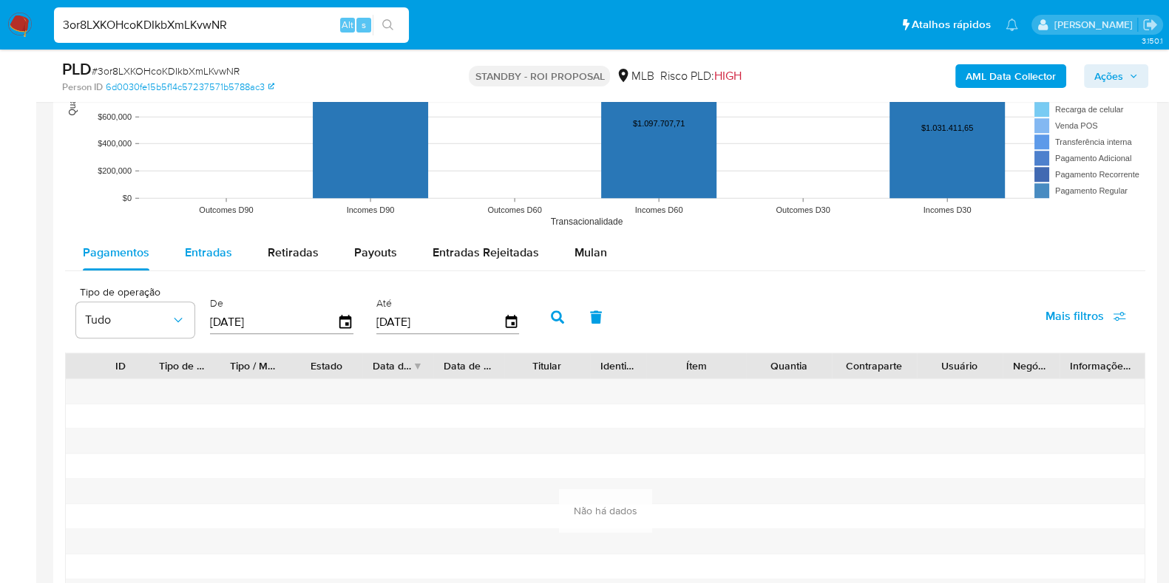
click at [209, 255] on span "Entradas" at bounding box center [208, 252] width 47 height 17
select select "10"
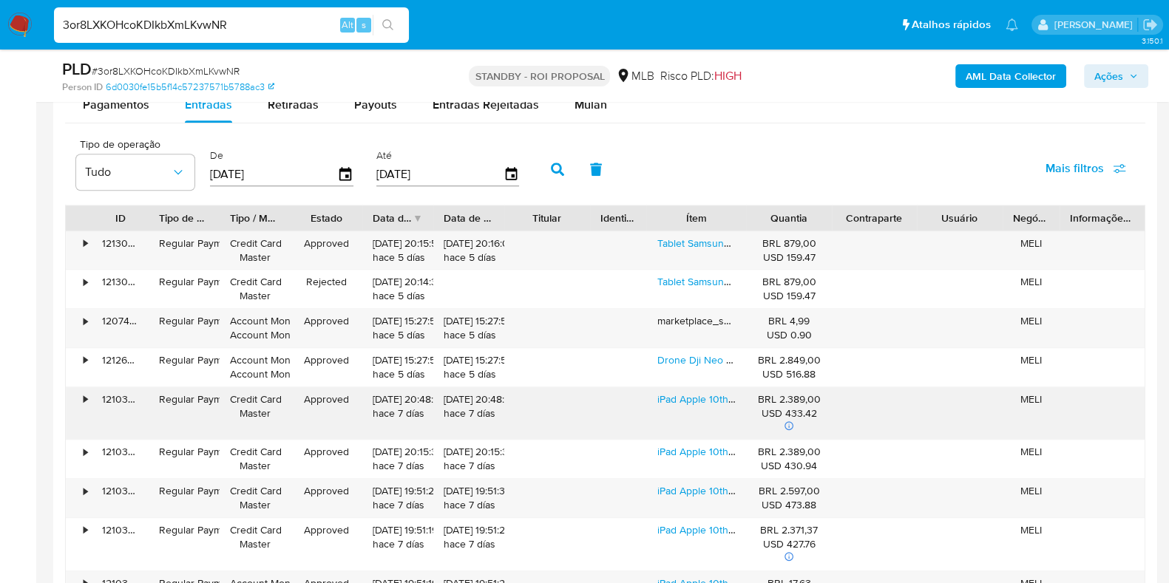
scroll to position [1756, 0]
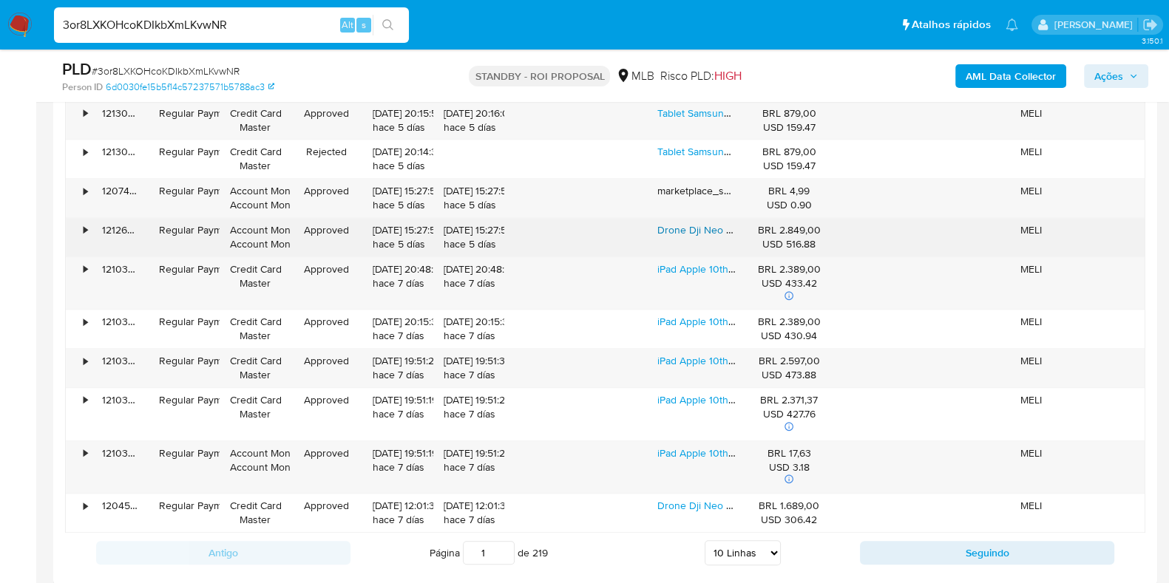
click at [702, 231] on link "Drone Dji Neo Fly More Combo ( Dji051 ) Cor Cinza Cor Cinza-escuro" at bounding box center [814, 230] width 315 height 15
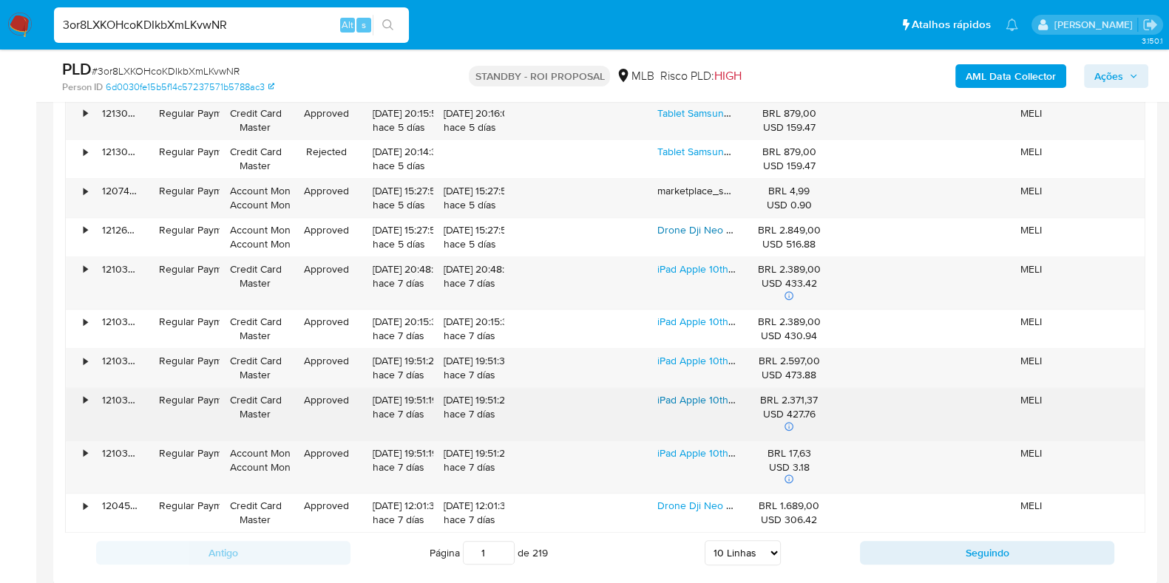
click at [682, 397] on link "iPad Apple 10th Generation 2022 A2696 10.9 64gb Prata" at bounding box center [787, 400] width 260 height 15
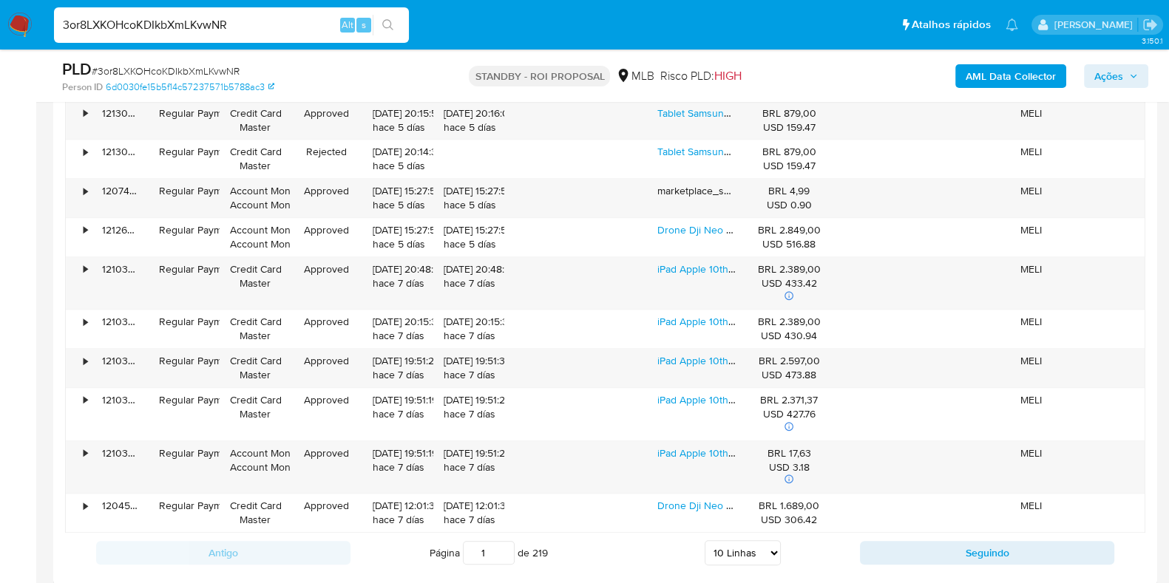
click at [192, 21] on input "3or8LXKOHcoKDIkbXmLKvwNR" at bounding box center [231, 25] width 355 height 19
paste input "108891093"
type input "108891093"
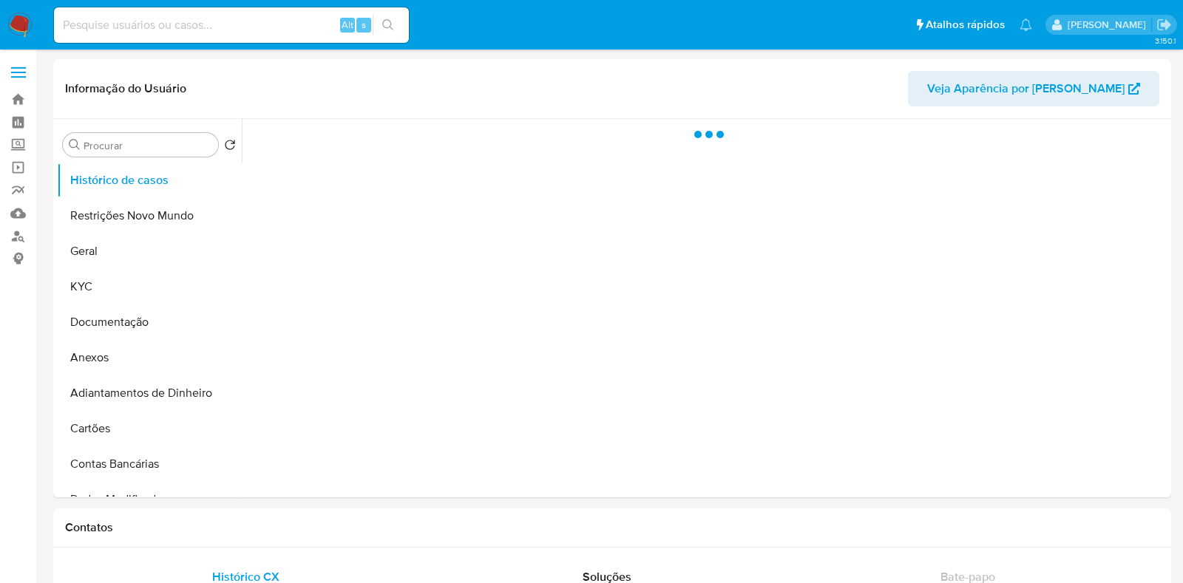
select select "10"
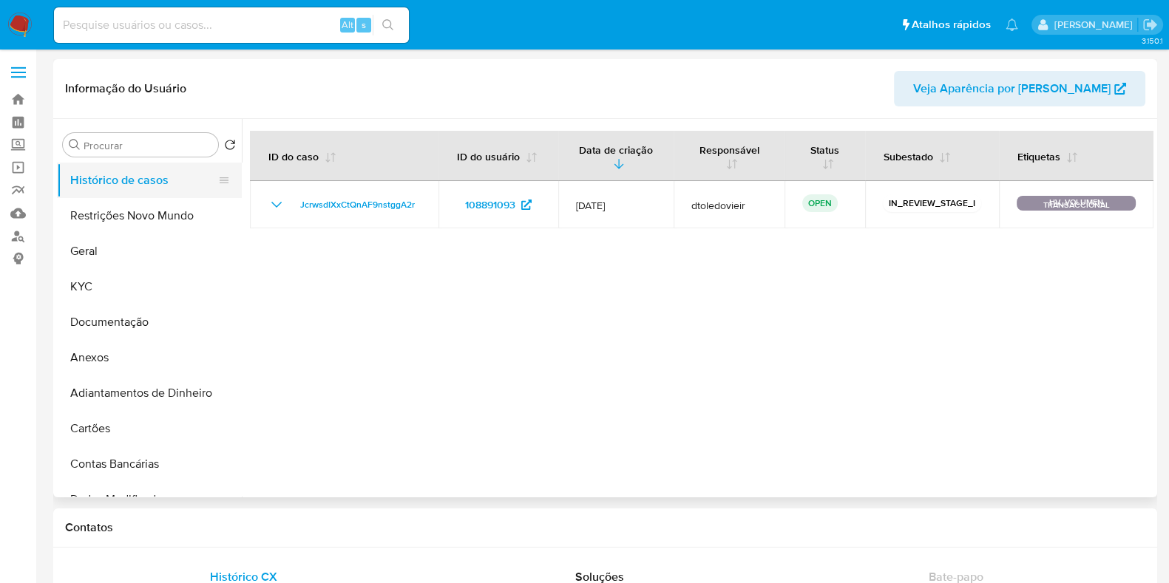
click at [104, 186] on button "Histórico de casos" at bounding box center [143, 180] width 173 height 35
click at [92, 301] on button "KYC" at bounding box center [143, 286] width 173 height 35
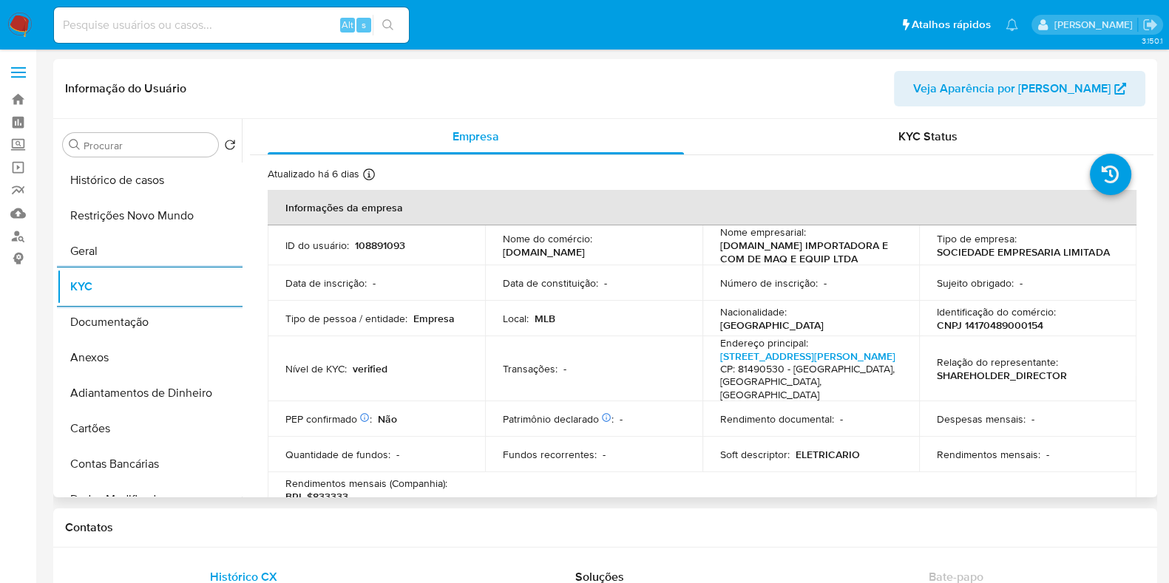
click at [1014, 332] on p "CNPJ 14170489000154" at bounding box center [990, 325] width 106 height 13
click at [1013, 332] on p "CNPJ 14170489000154" at bounding box center [990, 325] width 106 height 13
click at [1020, 332] on p "CNPJ 14170489000154" at bounding box center [990, 325] width 106 height 13
copy p "14170489000154"
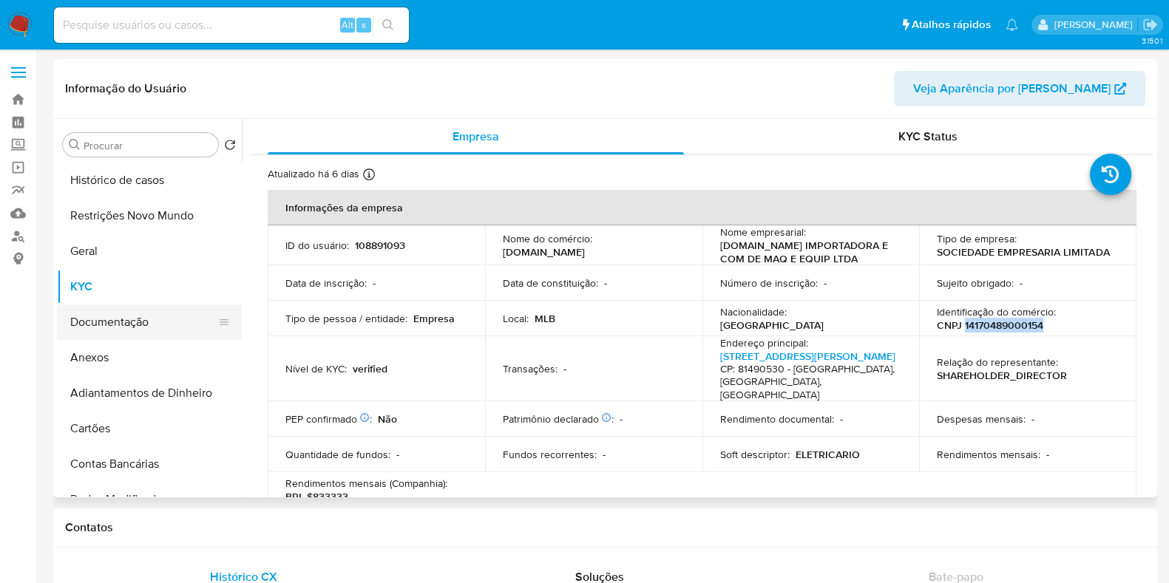
click at [129, 331] on button "Documentação" at bounding box center [143, 322] width 173 height 35
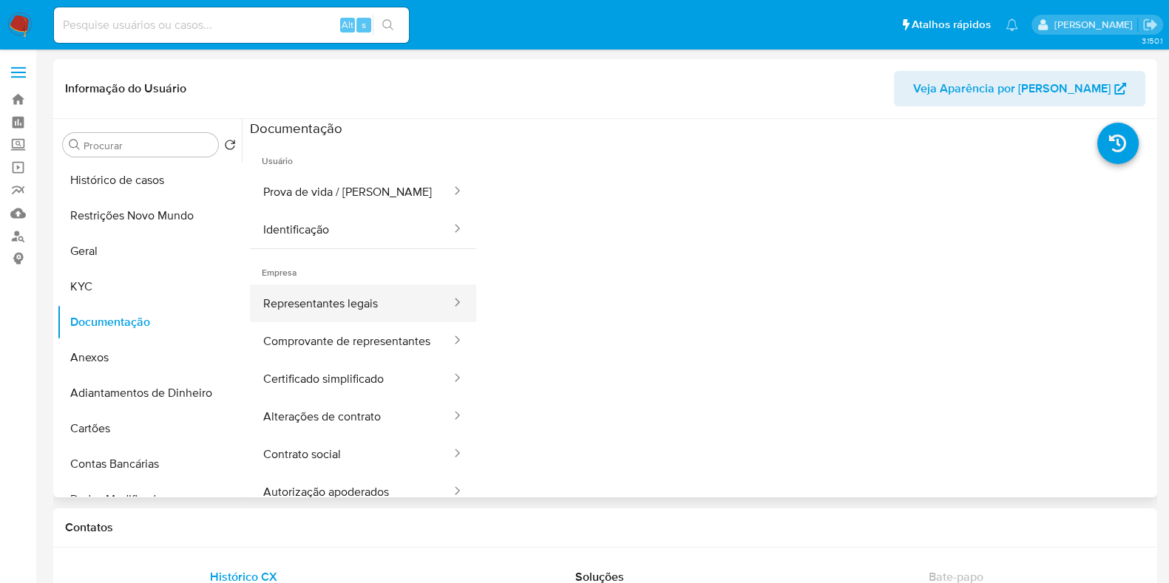
click at [387, 305] on button "Representantes legais" at bounding box center [351, 304] width 203 height 38
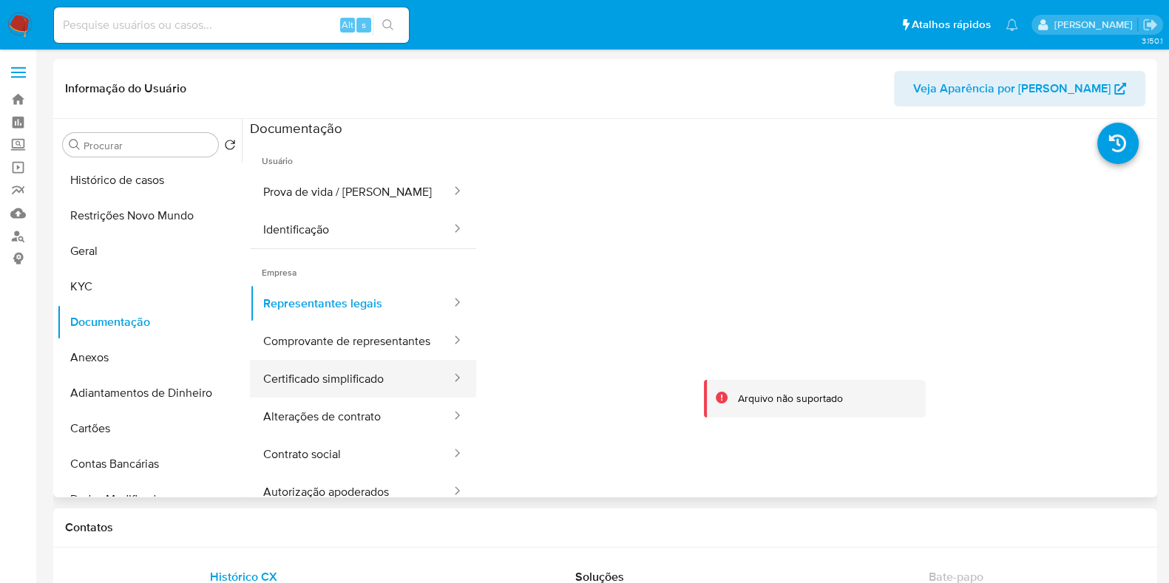
click at [363, 384] on button "Certificado simplificado" at bounding box center [351, 379] width 203 height 38
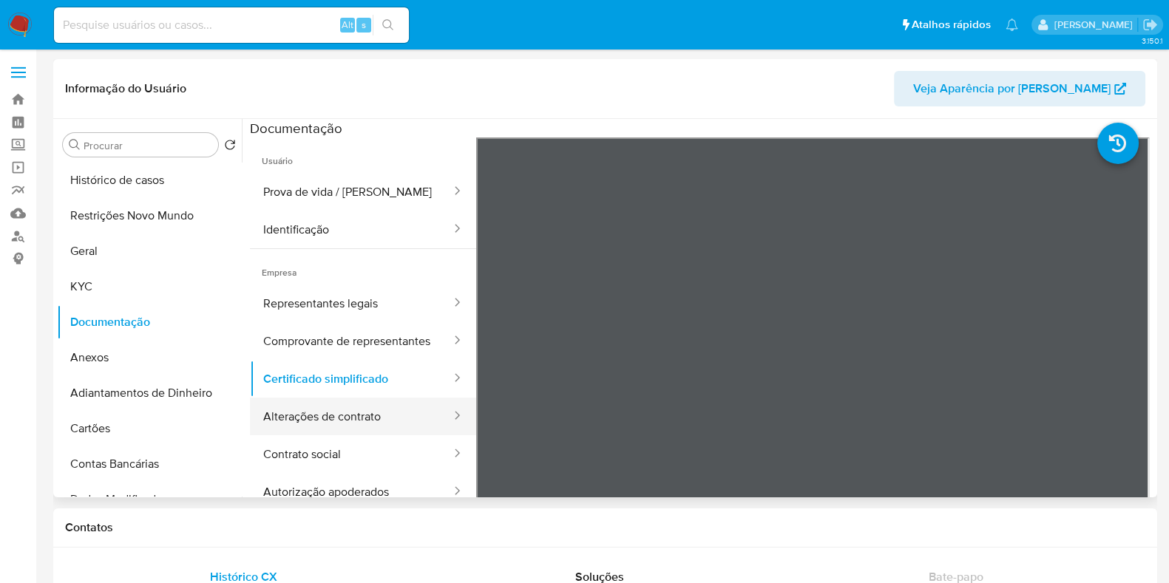
click at [373, 434] on button "Alterações de contrato" at bounding box center [351, 417] width 203 height 38
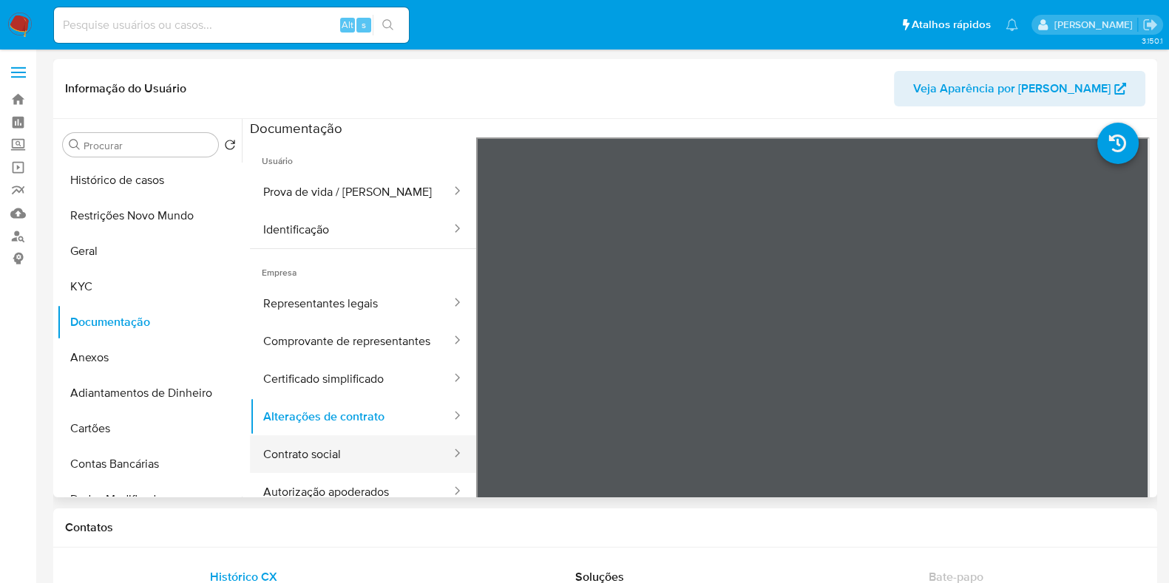
click at [356, 464] on button "Contrato social" at bounding box center [351, 455] width 203 height 38
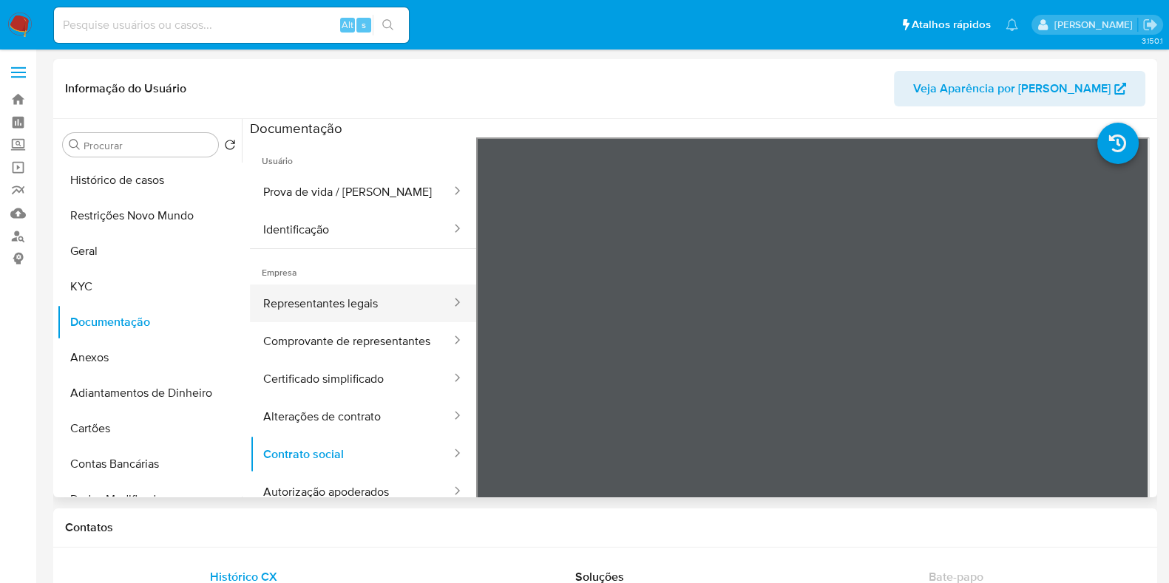
click at [359, 300] on button "Representantes legais" at bounding box center [351, 304] width 203 height 38
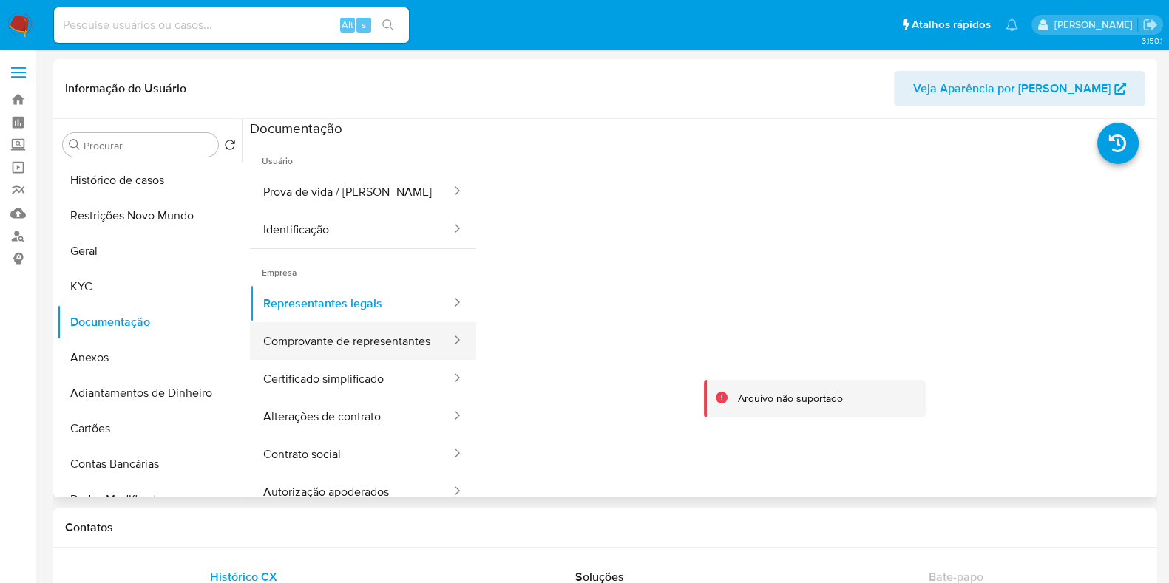
click at [351, 342] on button "Comprovante de representantes" at bounding box center [351, 341] width 203 height 38
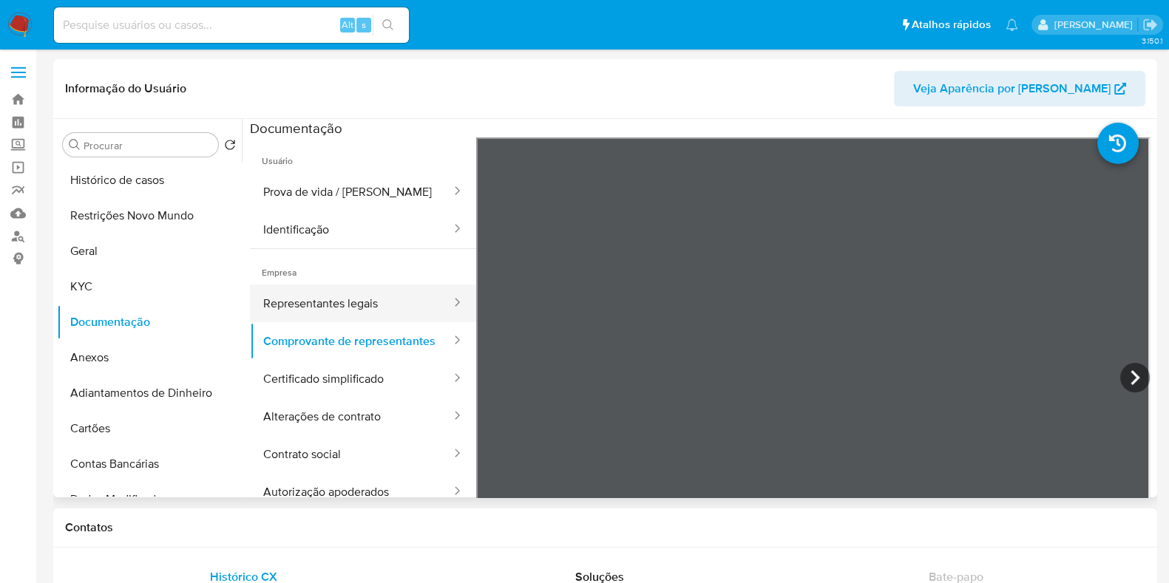
click at [371, 309] on button "Representantes legais" at bounding box center [351, 304] width 203 height 38
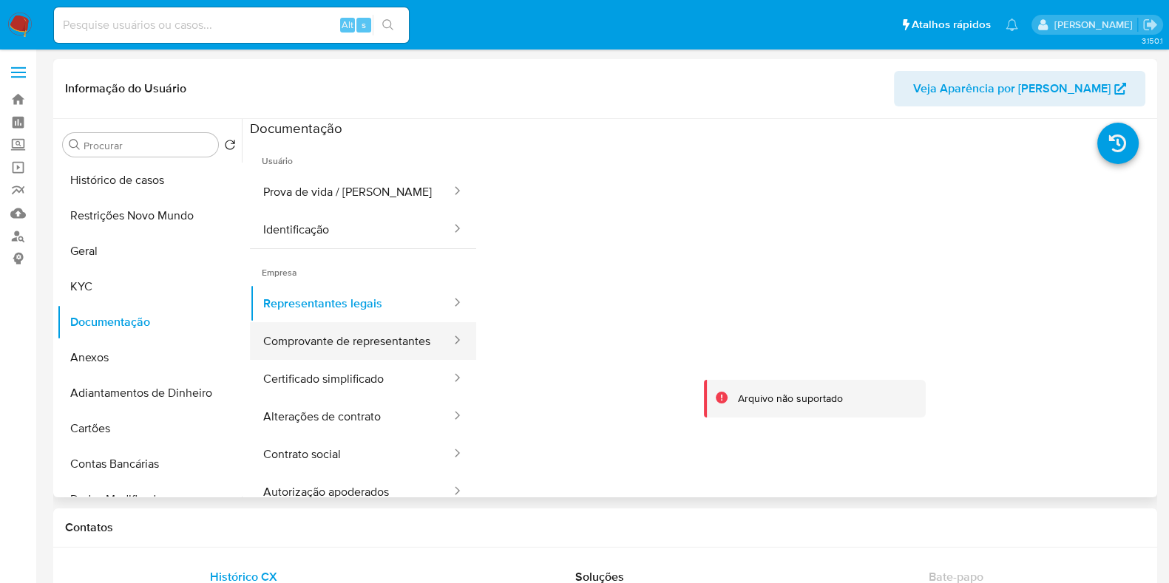
click at [339, 352] on button "Comprovante de representantes" at bounding box center [351, 341] width 203 height 38
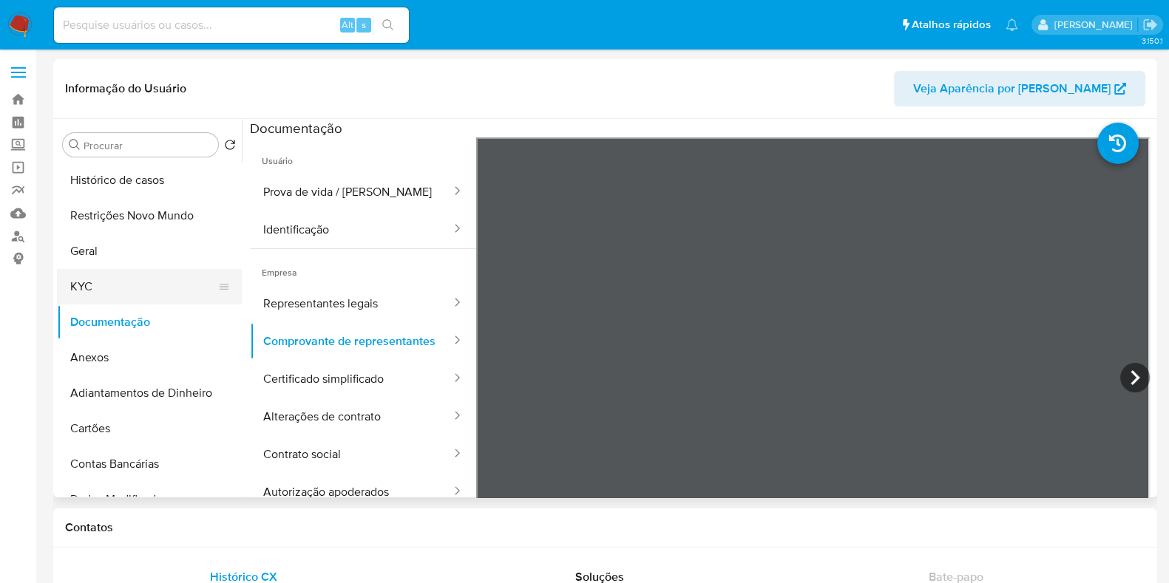
click at [140, 286] on button "KYC" at bounding box center [143, 286] width 173 height 35
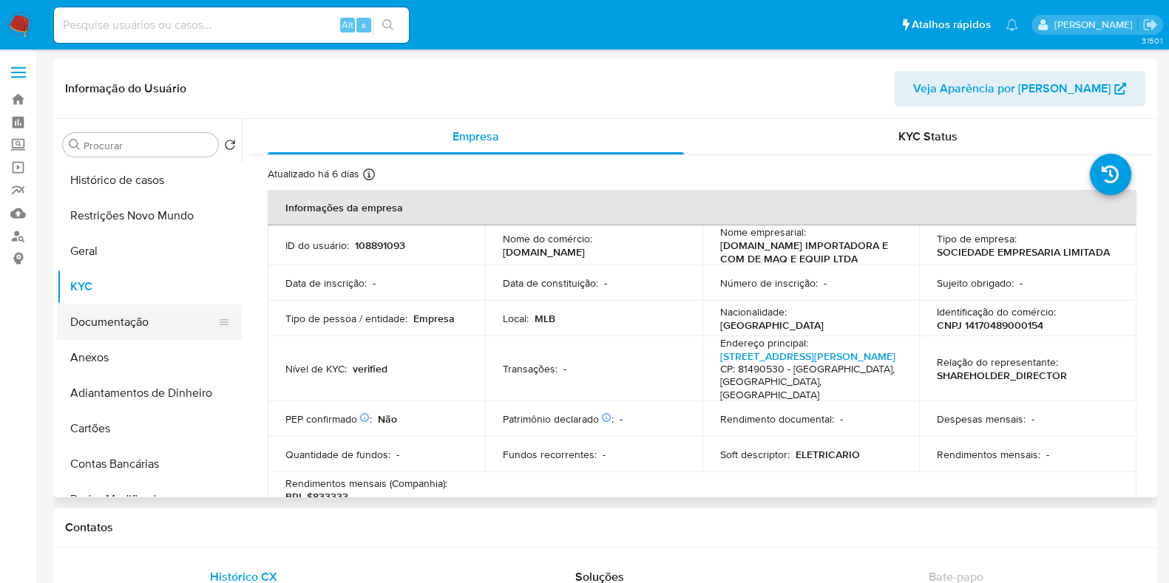
click at [177, 321] on button "Documentação" at bounding box center [143, 322] width 173 height 35
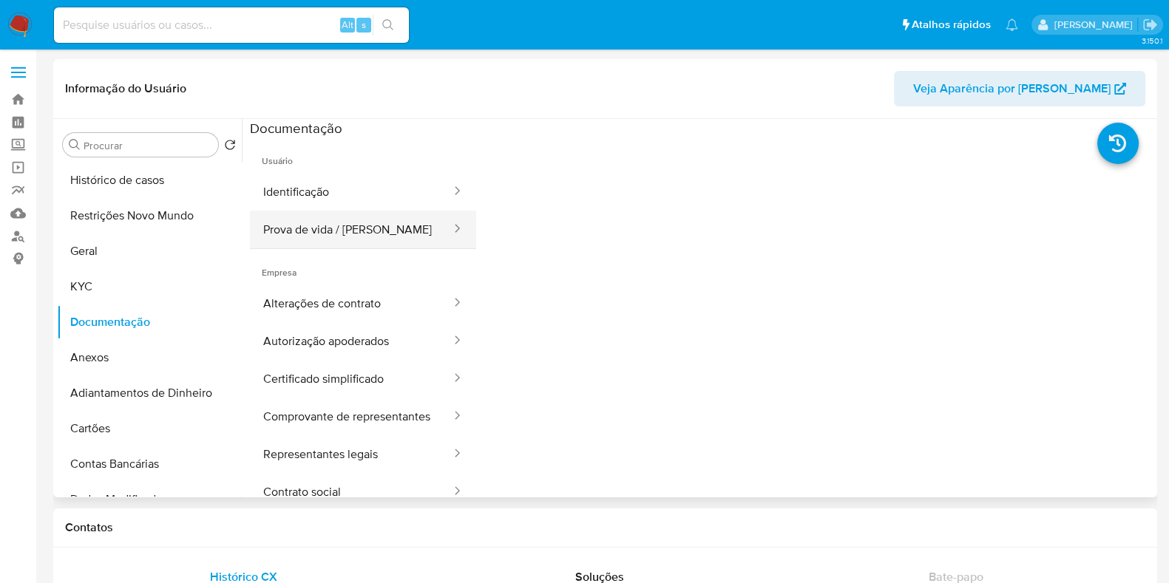
click at [359, 235] on button "Prova de vida / [PERSON_NAME]" at bounding box center [351, 230] width 203 height 38
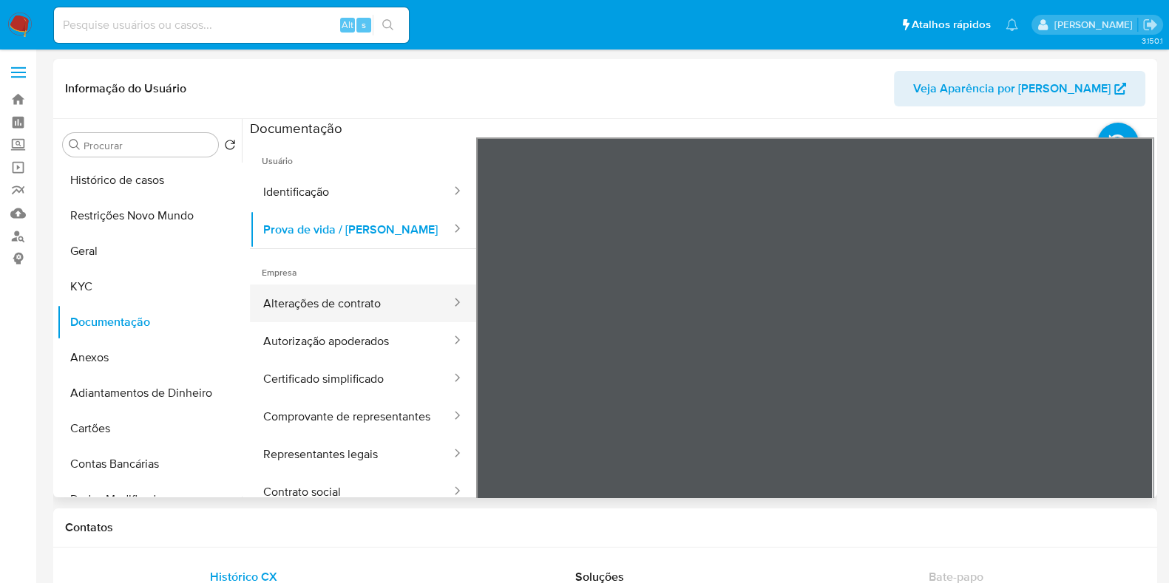
click at [368, 308] on button "Alterações de contrato" at bounding box center [351, 304] width 203 height 38
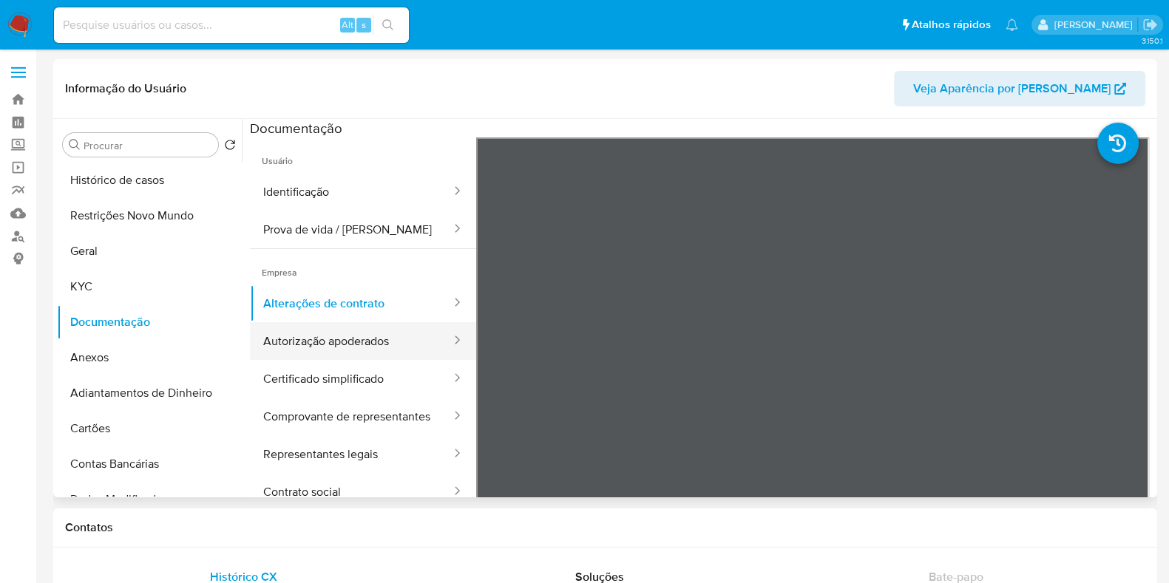
click at [341, 327] on button "Autorização apoderados" at bounding box center [351, 341] width 203 height 38
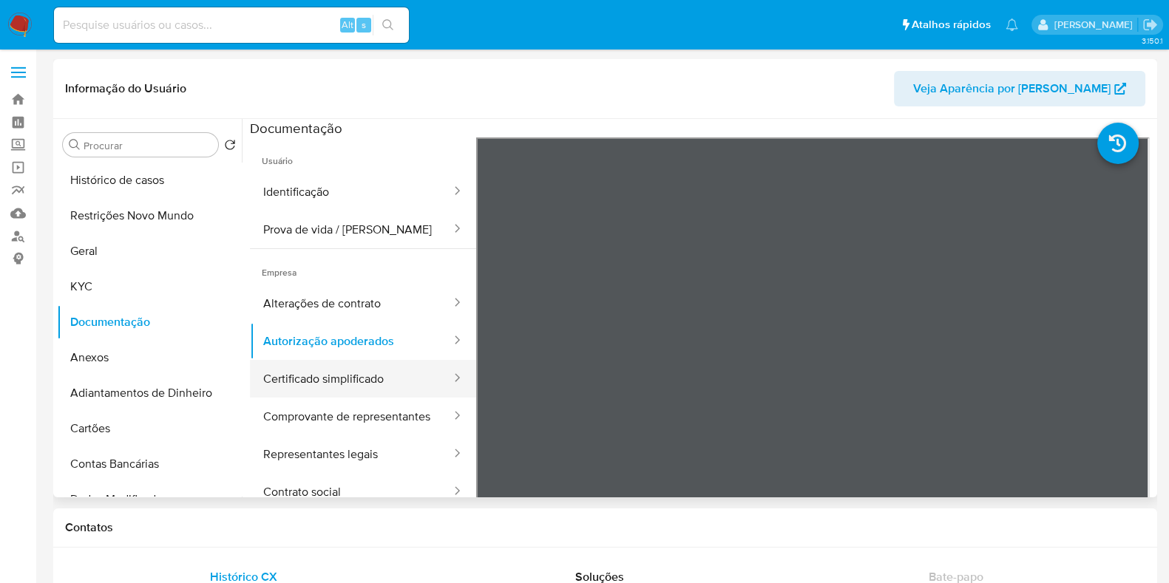
click at [376, 360] on button "Certificado simplificado" at bounding box center [351, 379] width 203 height 38
click at [367, 382] on button "Certificado simplificado" at bounding box center [351, 379] width 203 height 38
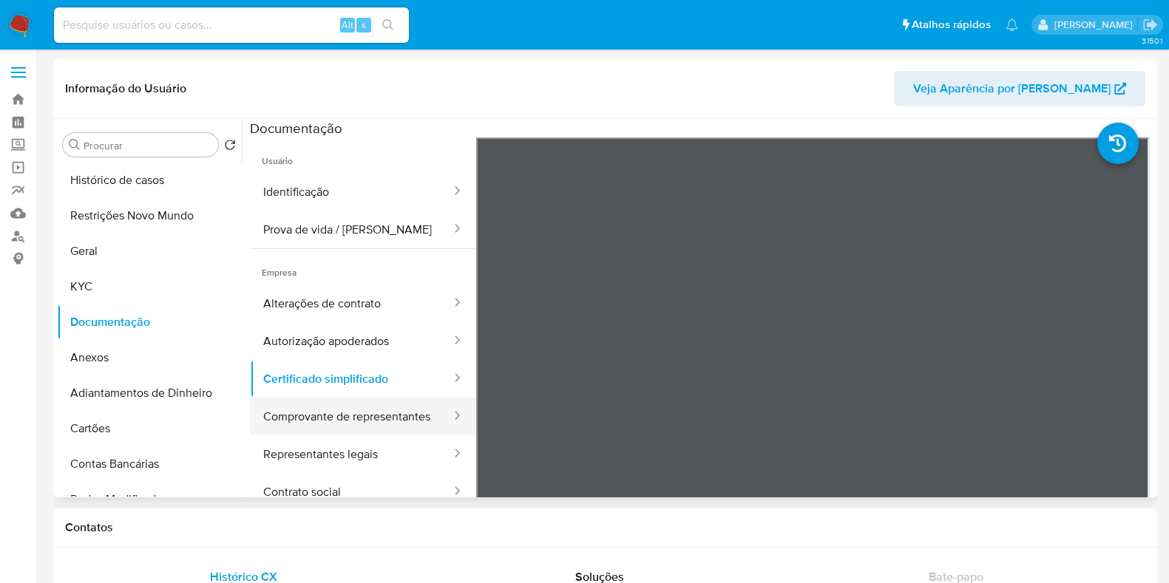
click at [383, 427] on button "Comprovante de representantes" at bounding box center [351, 417] width 203 height 38
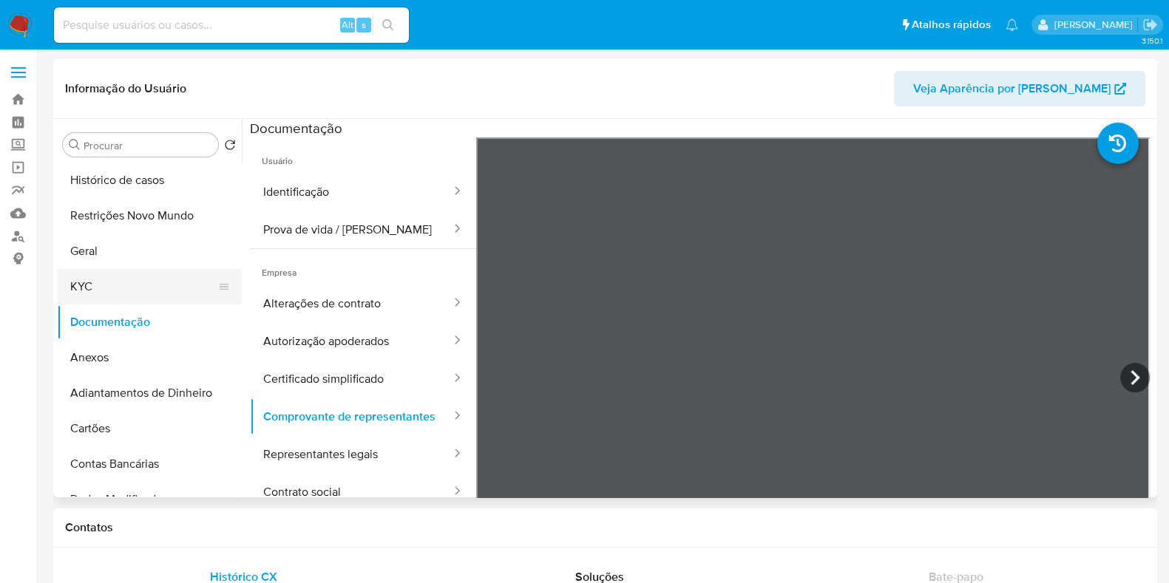
click at [138, 290] on button "KYC" at bounding box center [143, 286] width 173 height 35
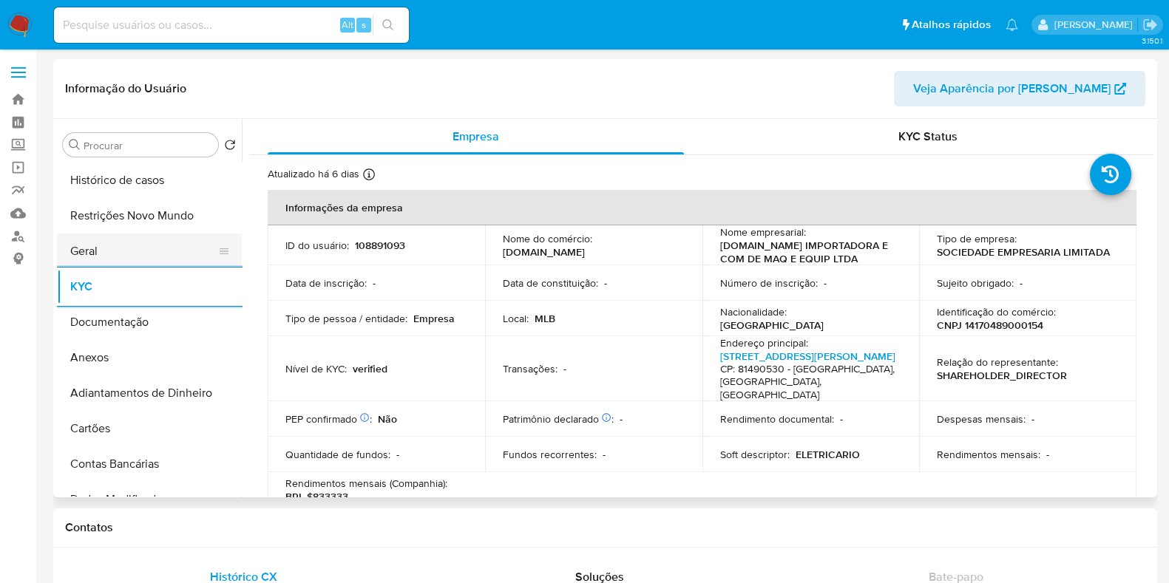
click at [90, 251] on button "Geral" at bounding box center [143, 251] width 173 height 35
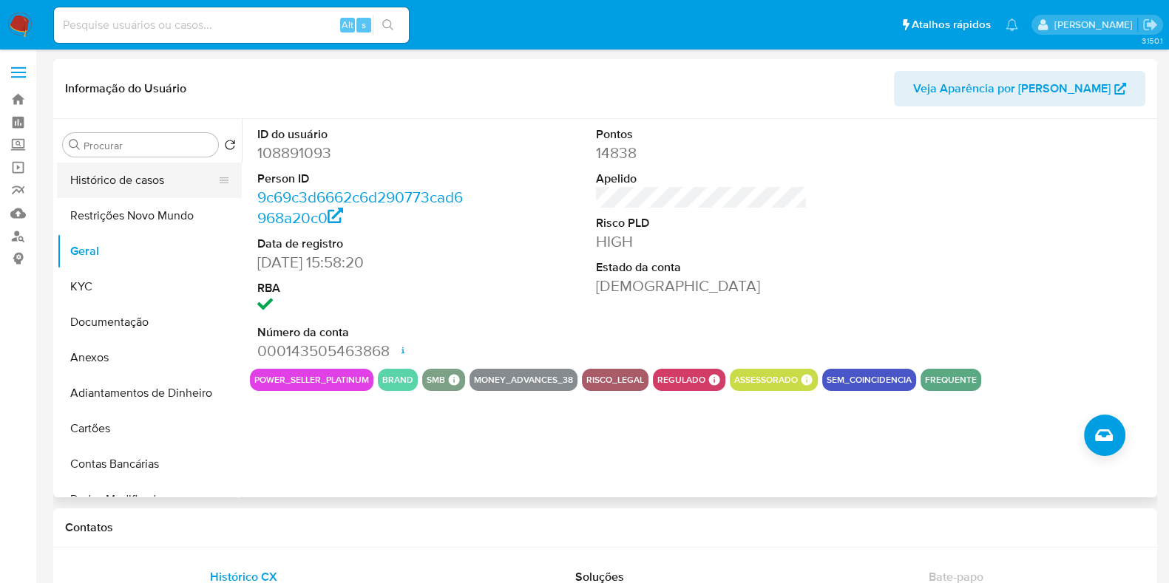
click at [118, 179] on button "Histórico de casos" at bounding box center [143, 180] width 173 height 35
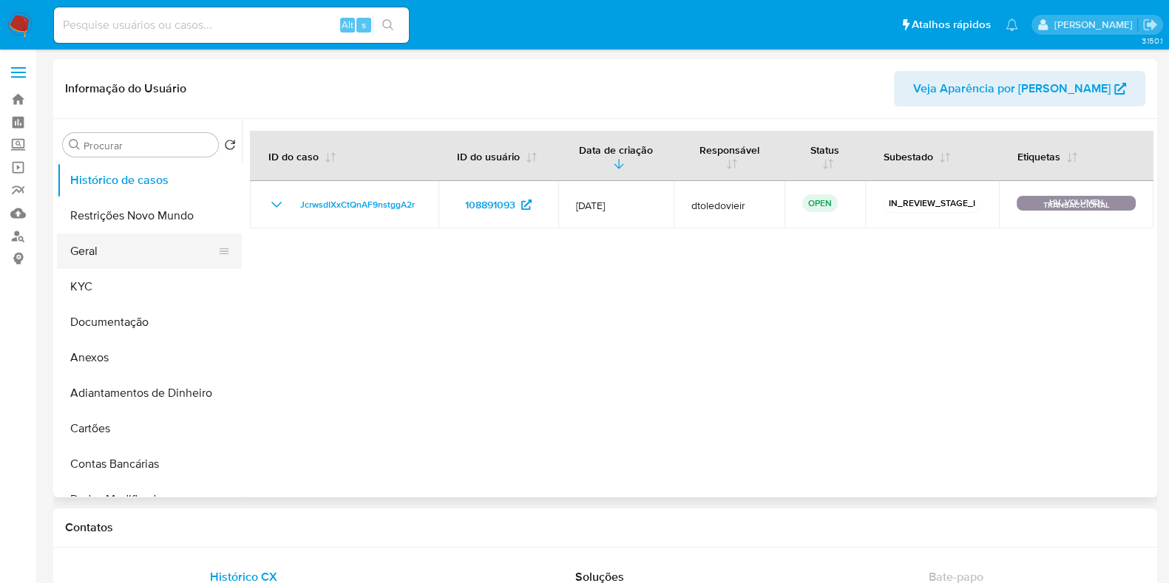
click at [106, 258] on button "Geral" at bounding box center [143, 251] width 173 height 35
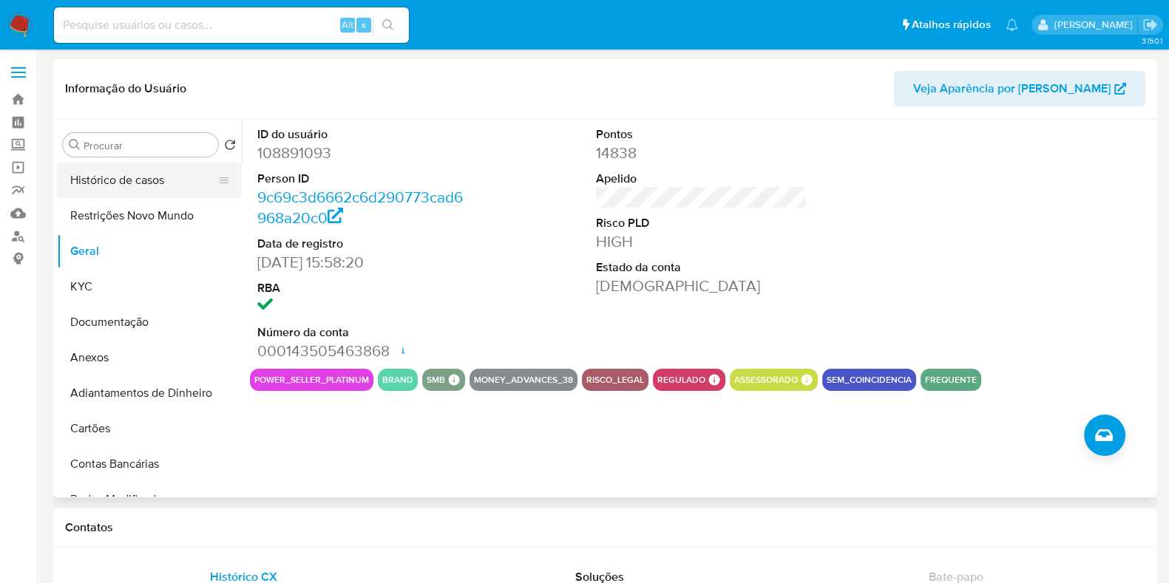
click at [149, 175] on button "Histórico de casos" at bounding box center [143, 180] width 173 height 35
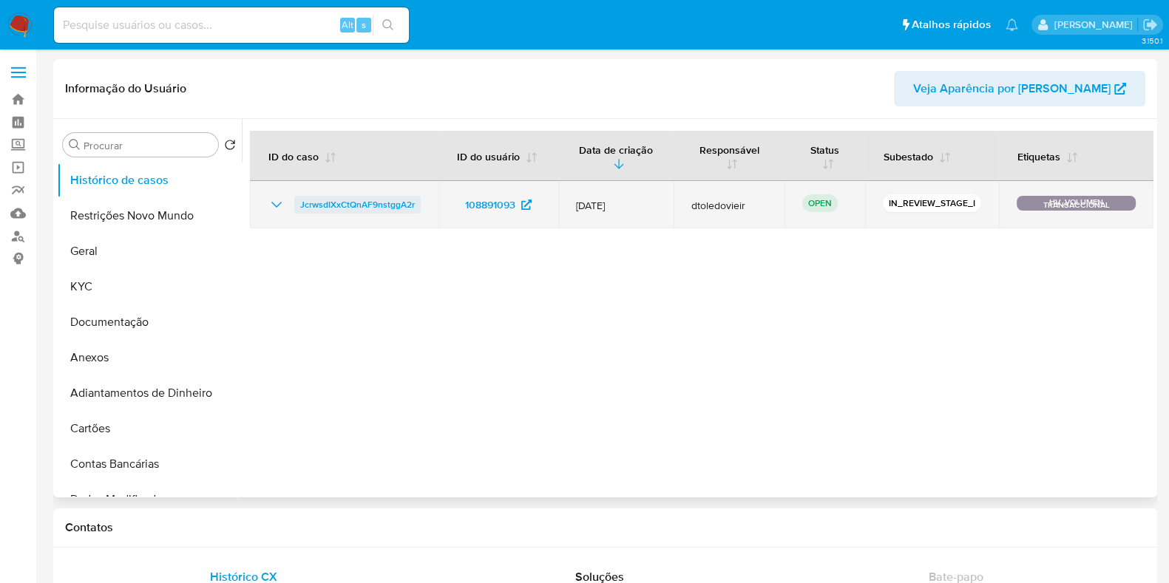
click at [338, 200] on span "JcrwsdIXxCtQnAF9nstggA2r" at bounding box center [357, 205] width 115 height 18
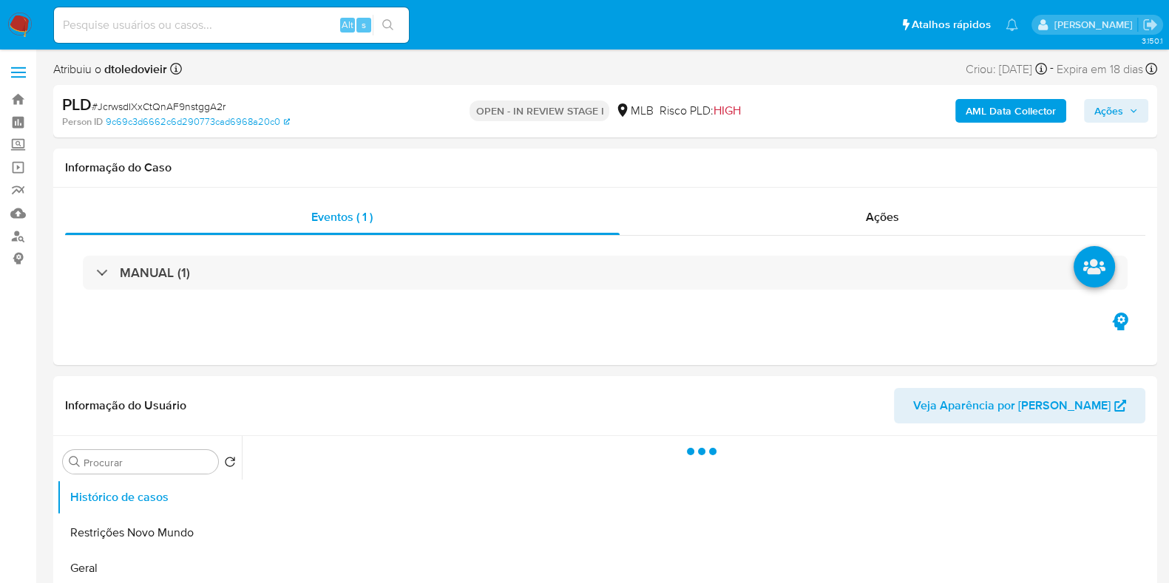
click at [1096, 101] on span "Ações" at bounding box center [1108, 111] width 29 height 24
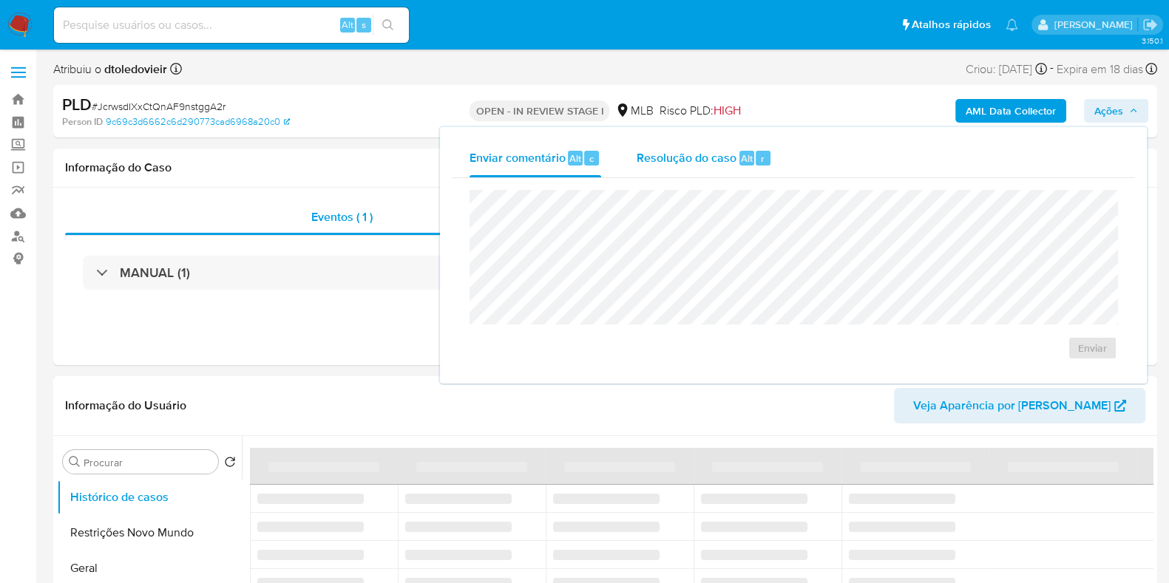
click at [700, 159] on span "Resolução do caso" at bounding box center [687, 157] width 100 height 17
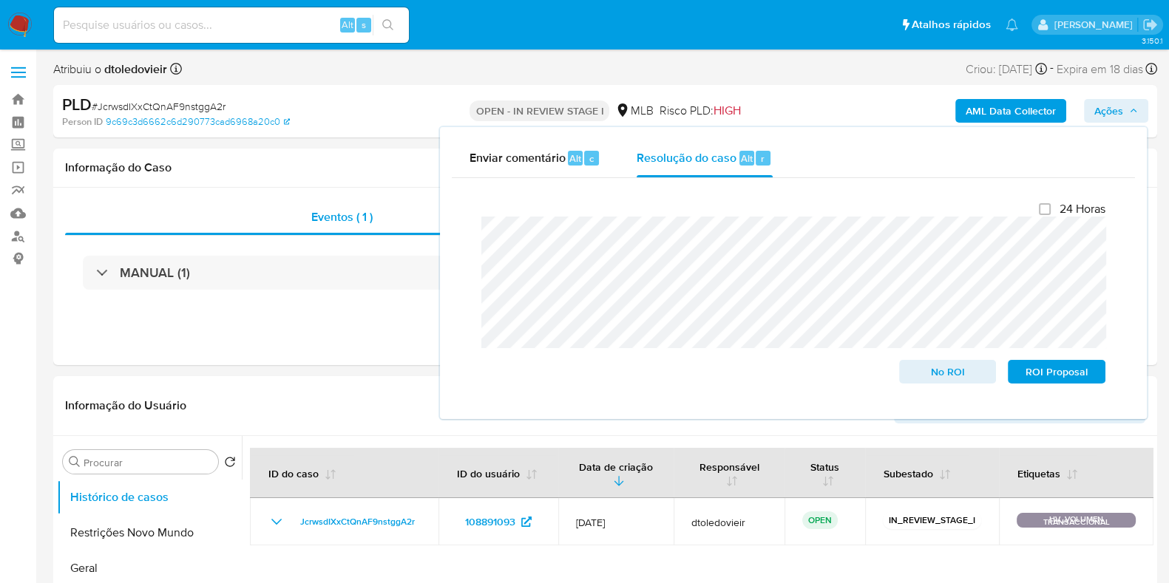
select select "10"
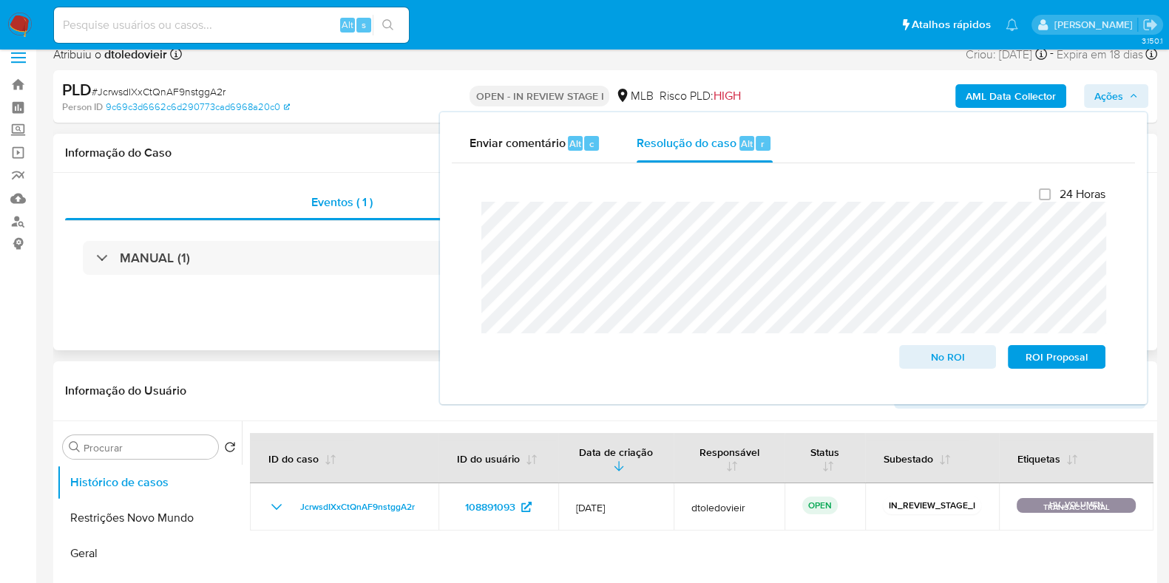
scroll to position [277, 0]
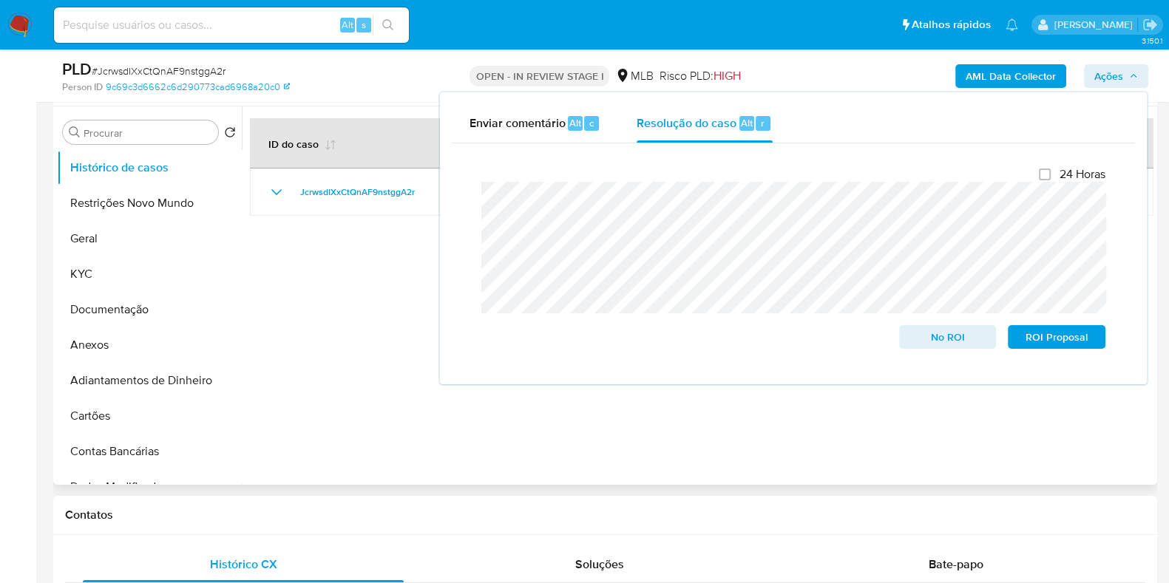
click at [286, 323] on div at bounding box center [698, 295] width 912 height 379
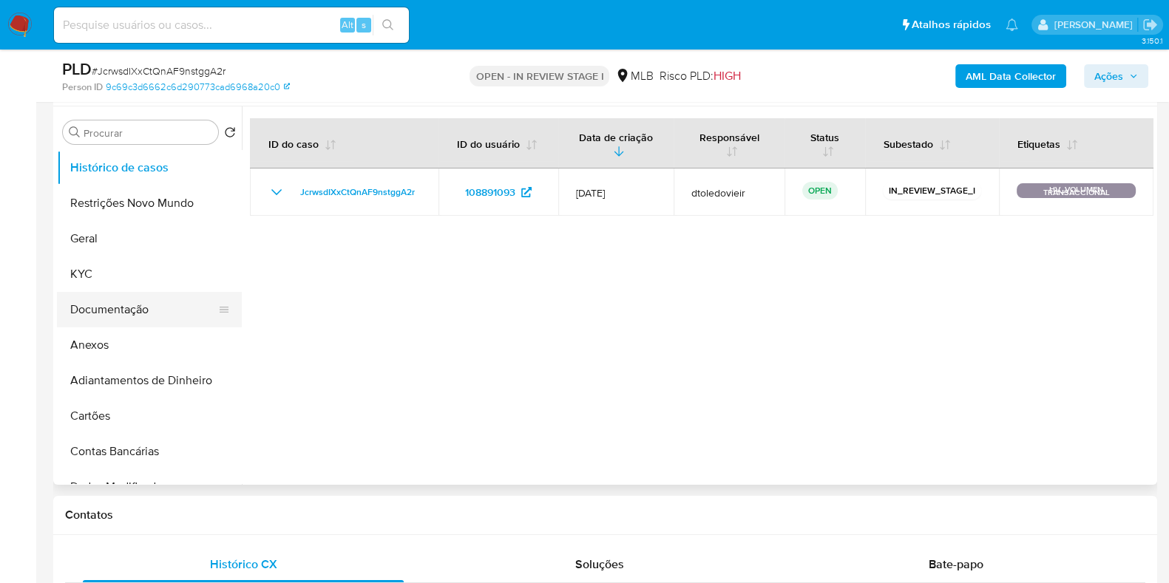
click at [151, 293] on button "Documentação" at bounding box center [143, 309] width 173 height 35
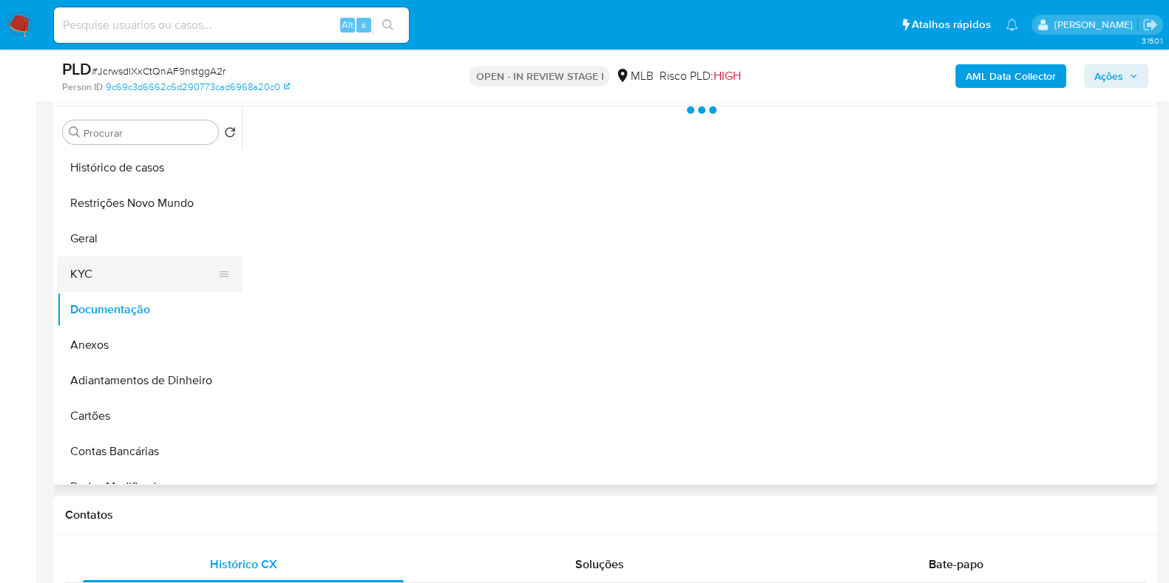
click at [148, 277] on button "KYC" at bounding box center [143, 274] width 173 height 35
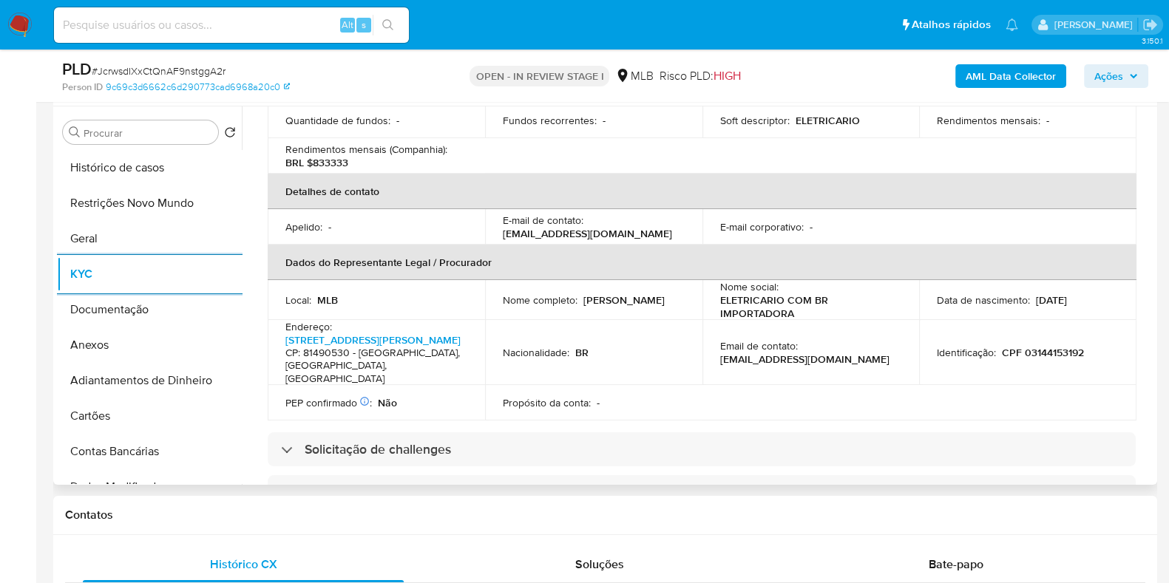
scroll to position [0, 0]
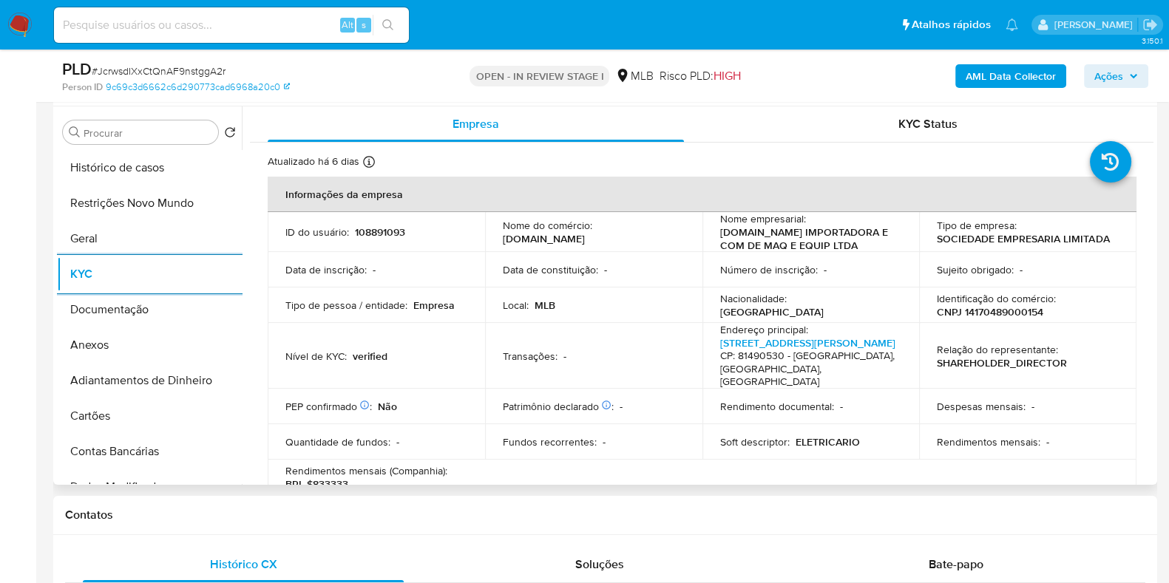
click at [1006, 319] on p "CNPJ 14170489000154" at bounding box center [990, 311] width 106 height 13
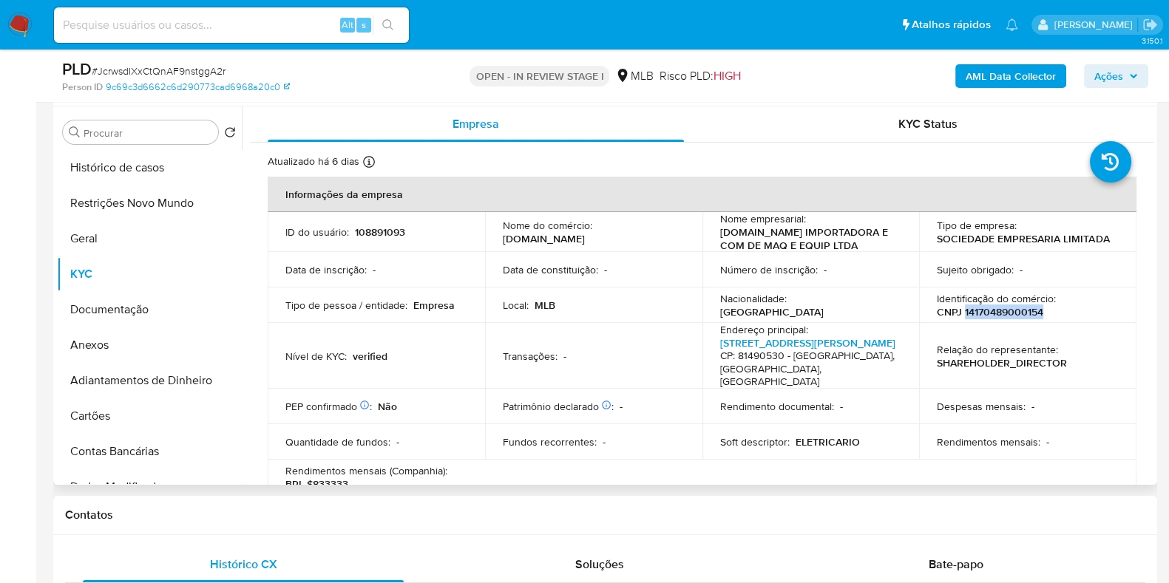
click at [1006, 319] on p "CNPJ 14170489000154" at bounding box center [990, 311] width 106 height 13
copy p "14170489000154"
click at [151, 205] on button "Restrições Novo Mundo" at bounding box center [143, 203] width 173 height 35
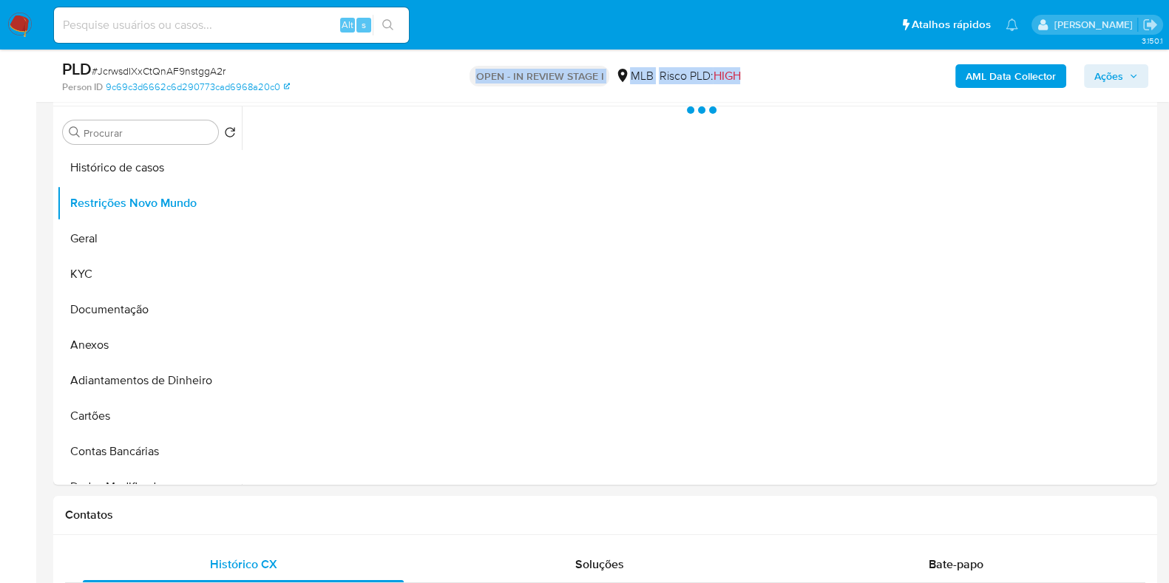
drag, startPoint x: 745, startPoint y: 77, endPoint x: 451, endPoint y: 68, distance: 293.7
click at [451, 68] on div "OPEN - IN REVIEW STAGE I MLB Risco PLD: HIGH" at bounding box center [605, 75] width 358 height 35
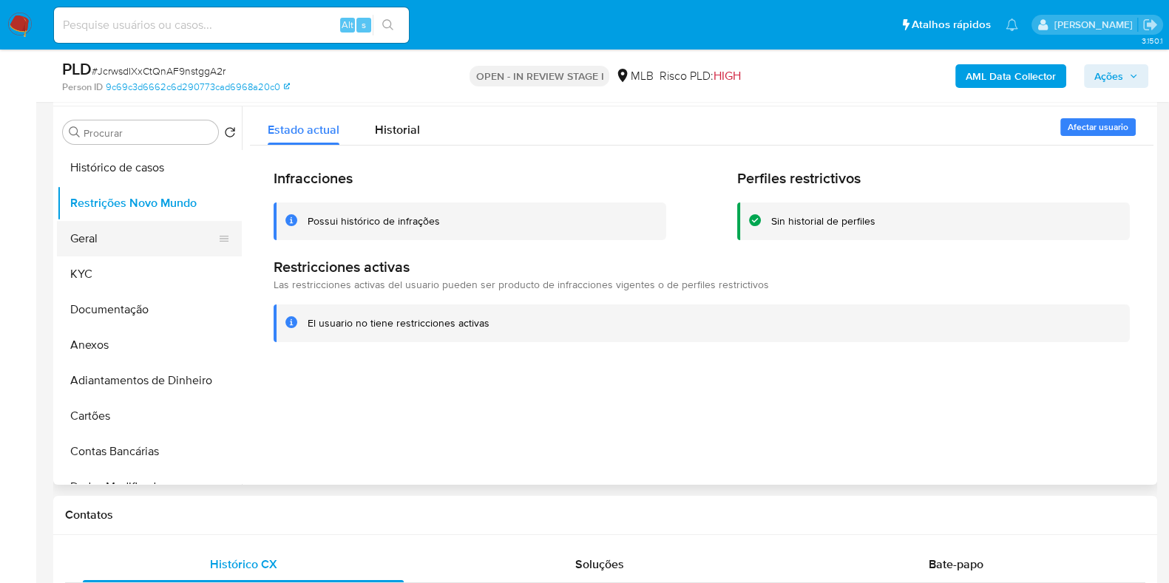
click at [81, 245] on button "Geral" at bounding box center [143, 238] width 173 height 35
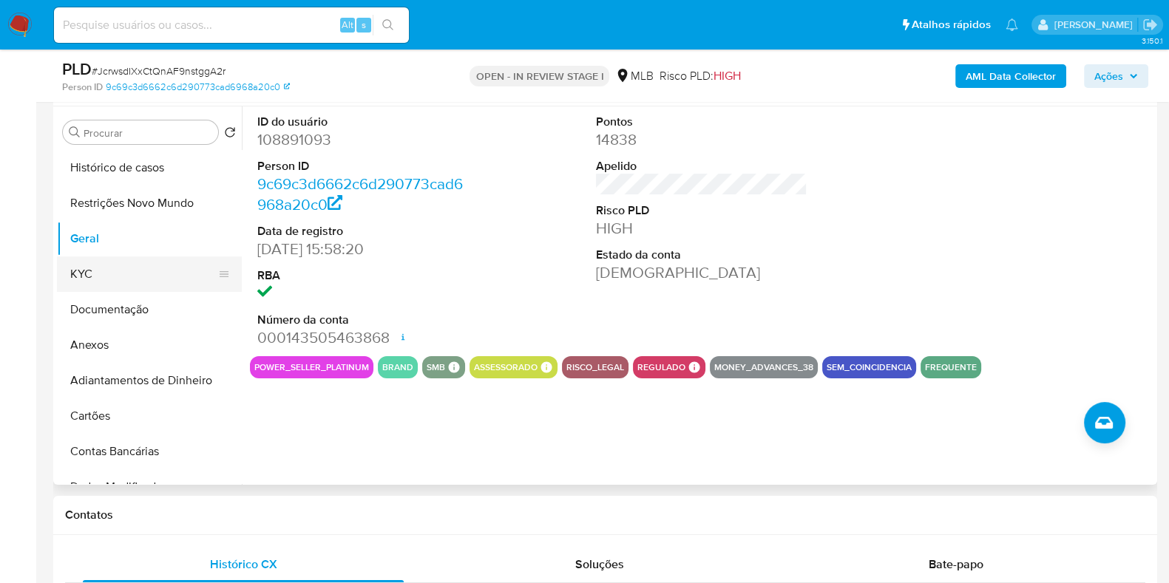
click at [112, 282] on button "KYC" at bounding box center [143, 274] width 173 height 35
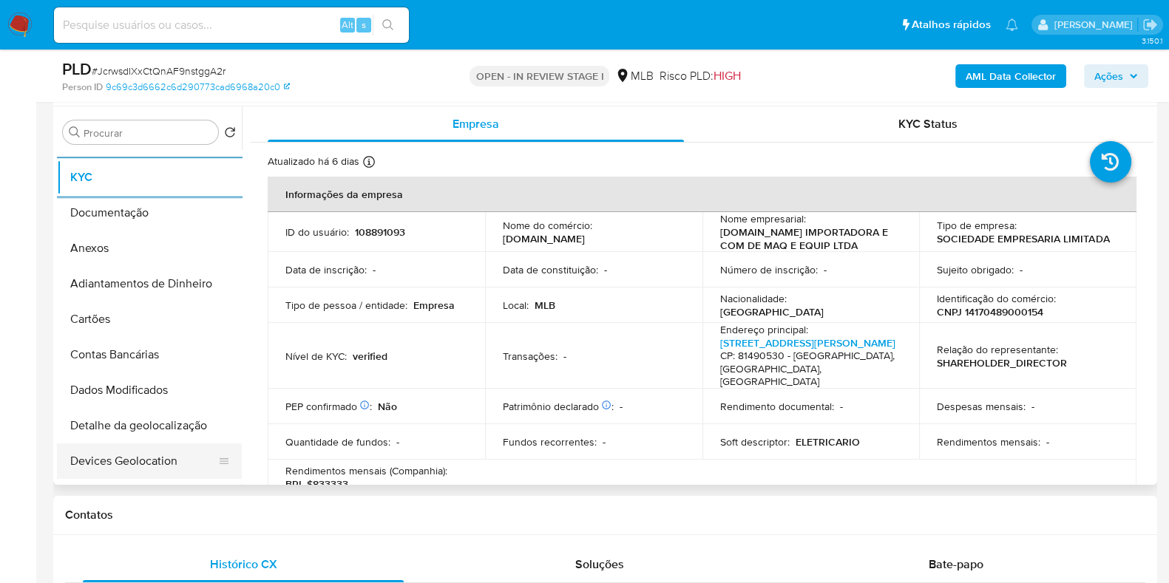
scroll to position [277, 0]
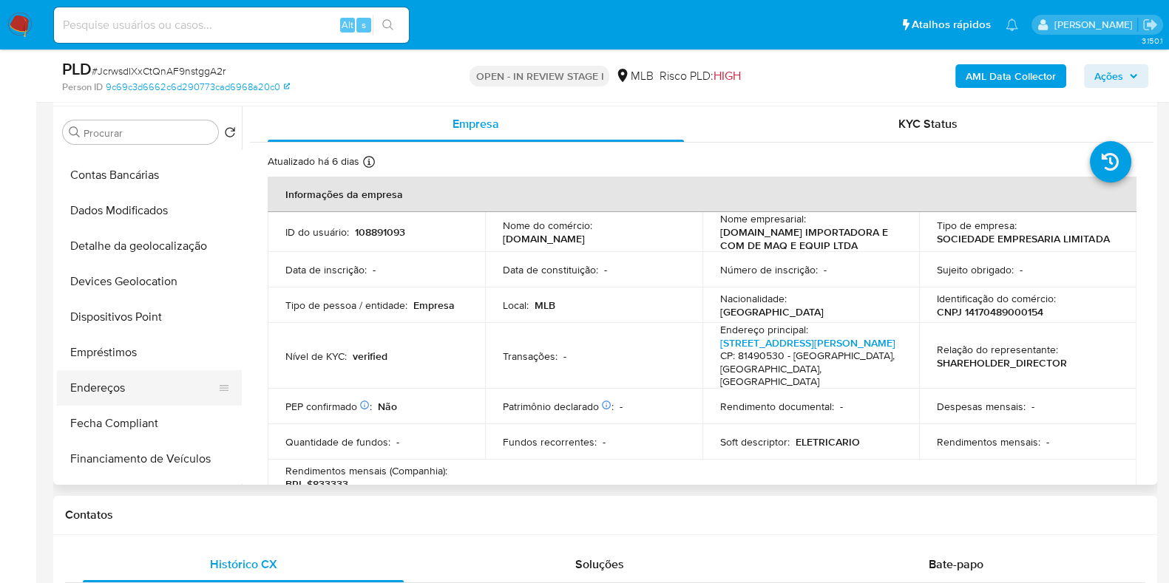
drag, startPoint x: 111, startPoint y: 360, endPoint x: 115, endPoint y: 390, distance: 30.5
click at [111, 366] on button "Empréstimos" at bounding box center [149, 352] width 185 height 35
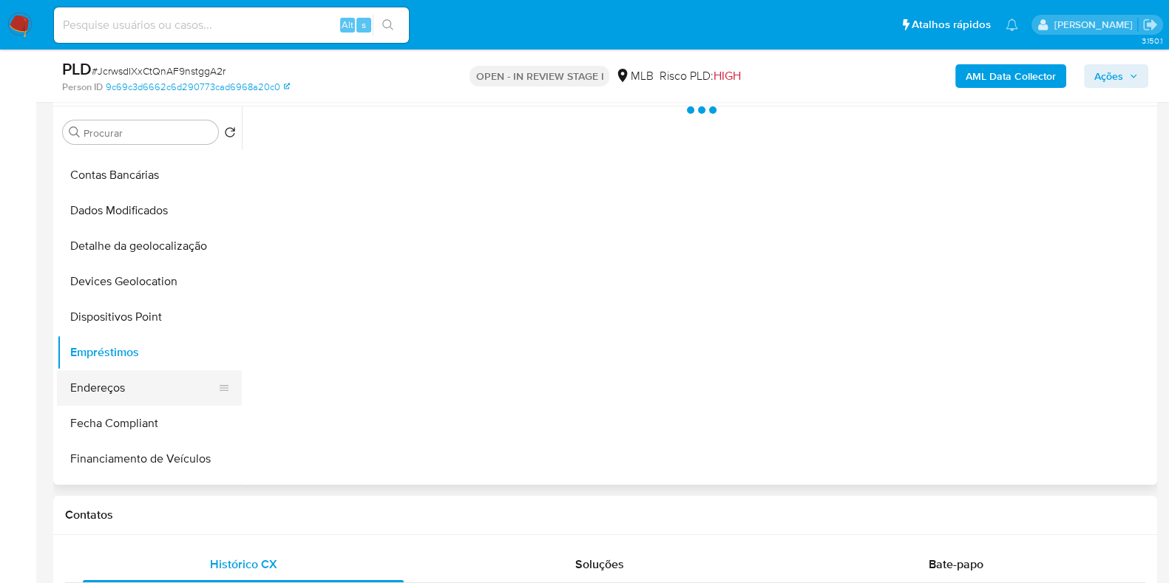
click at [115, 393] on button "Endereços" at bounding box center [143, 387] width 173 height 35
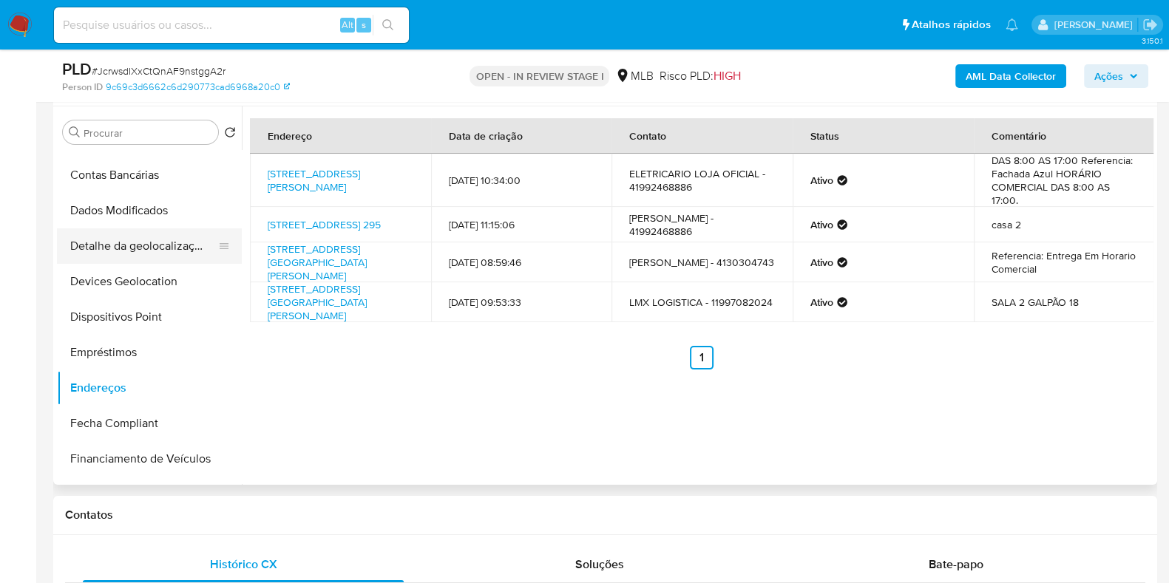
click at [152, 249] on button "Detalhe da geolocalização" at bounding box center [143, 245] width 173 height 35
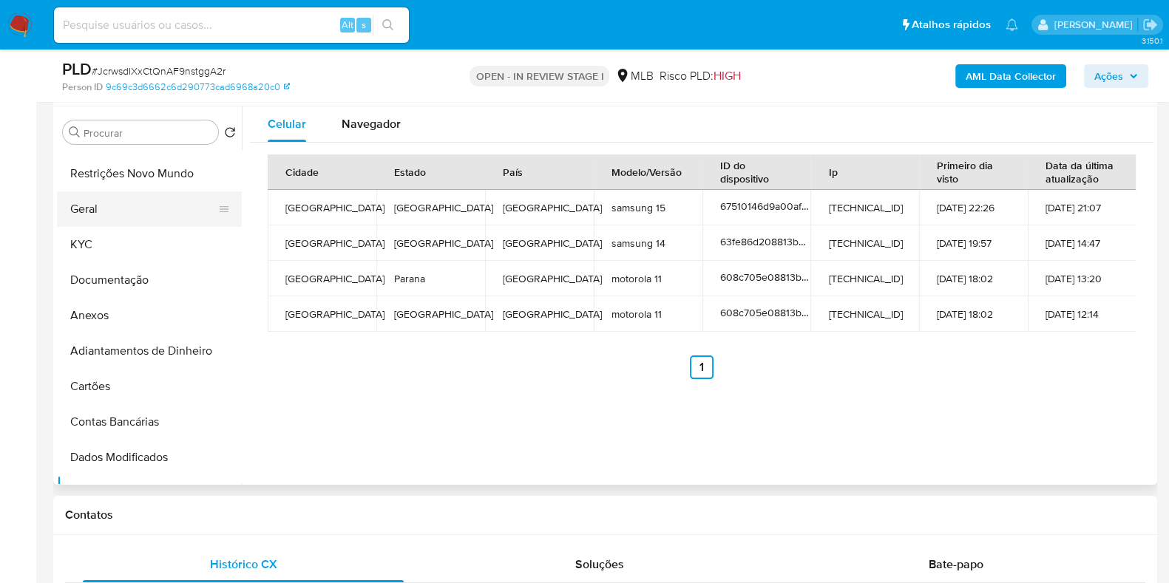
scroll to position [0, 0]
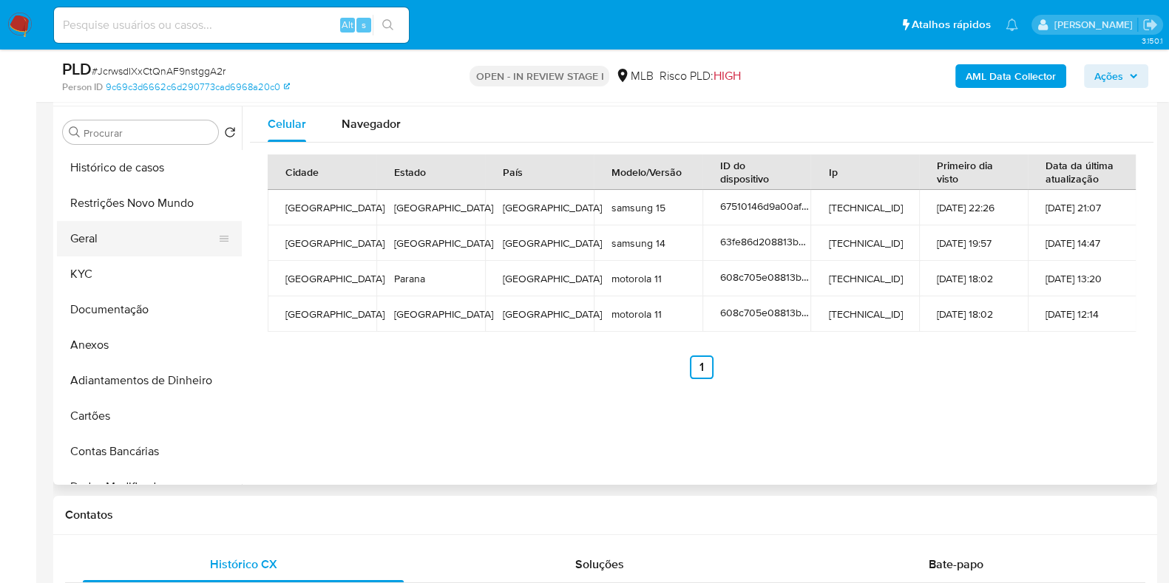
click at [143, 222] on button "Geral" at bounding box center [143, 238] width 173 height 35
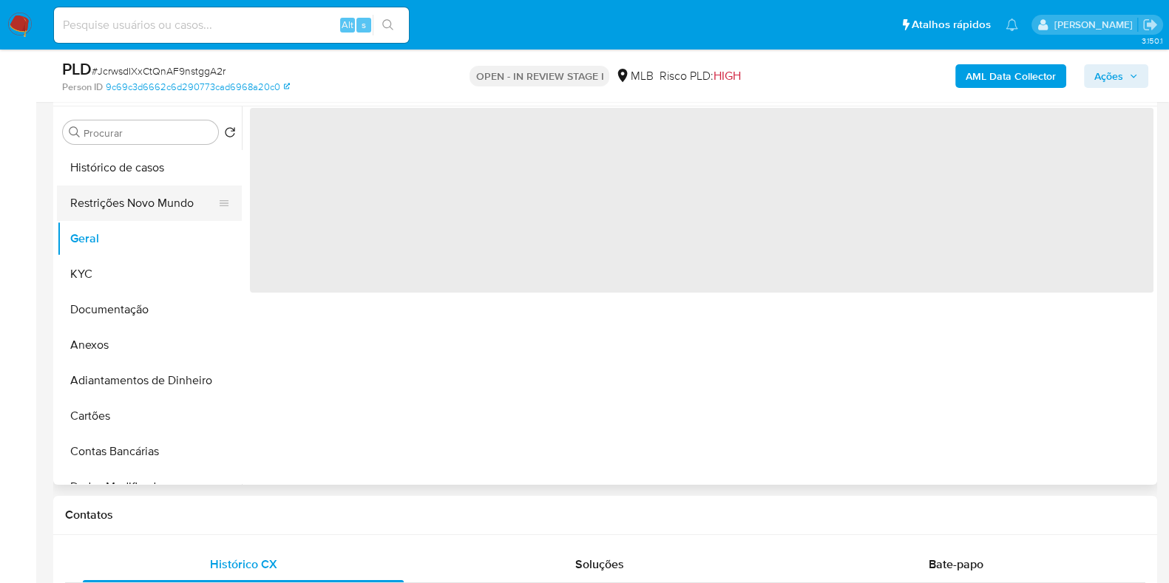
click at [148, 201] on button "Restrições Novo Mundo" at bounding box center [143, 203] width 173 height 35
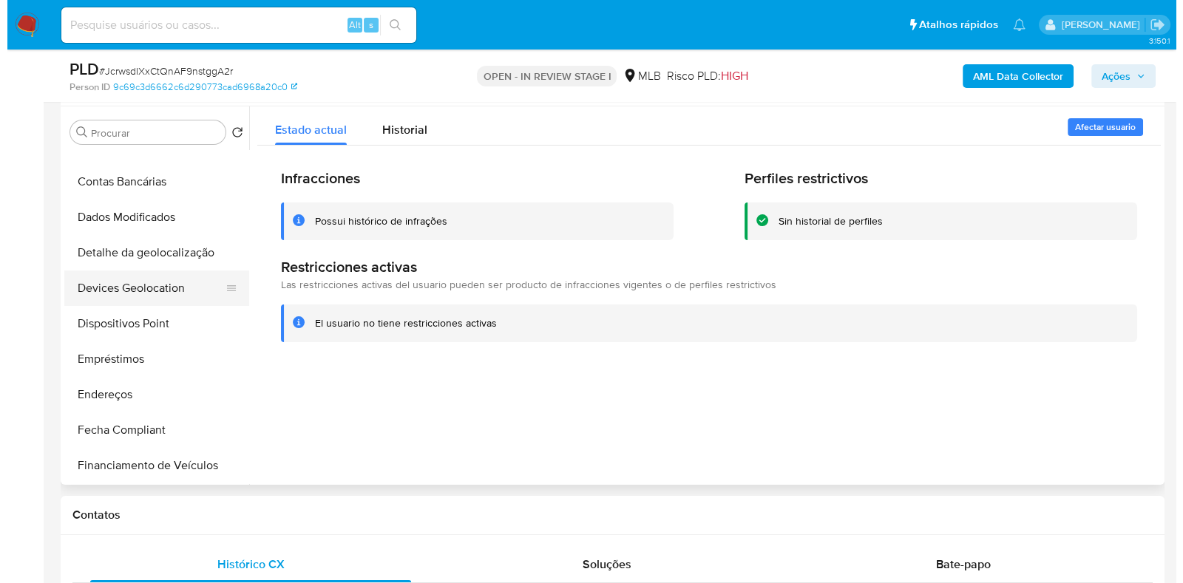
scroll to position [277, 0]
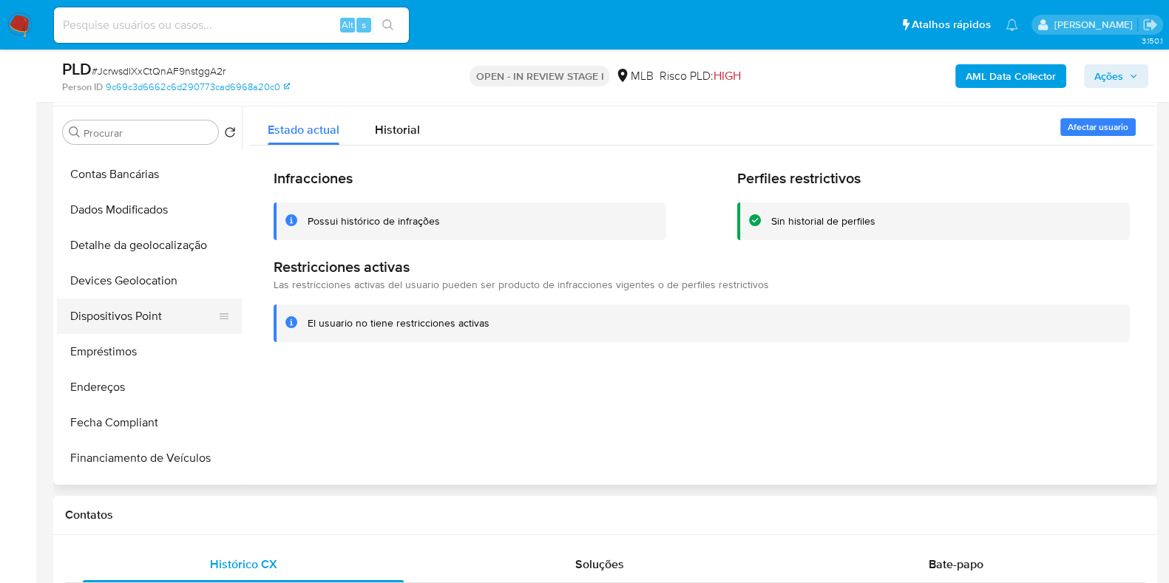
click at [129, 316] on button "Dispositivos Point" at bounding box center [143, 316] width 173 height 35
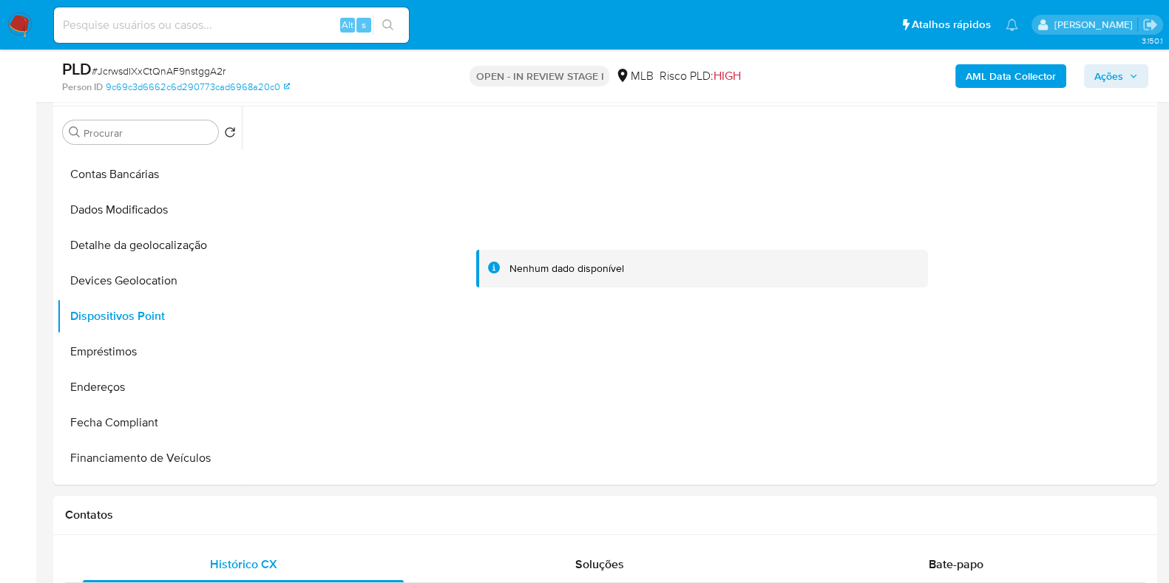
click at [998, 81] on b "AML Data Collector" at bounding box center [1011, 76] width 90 height 24
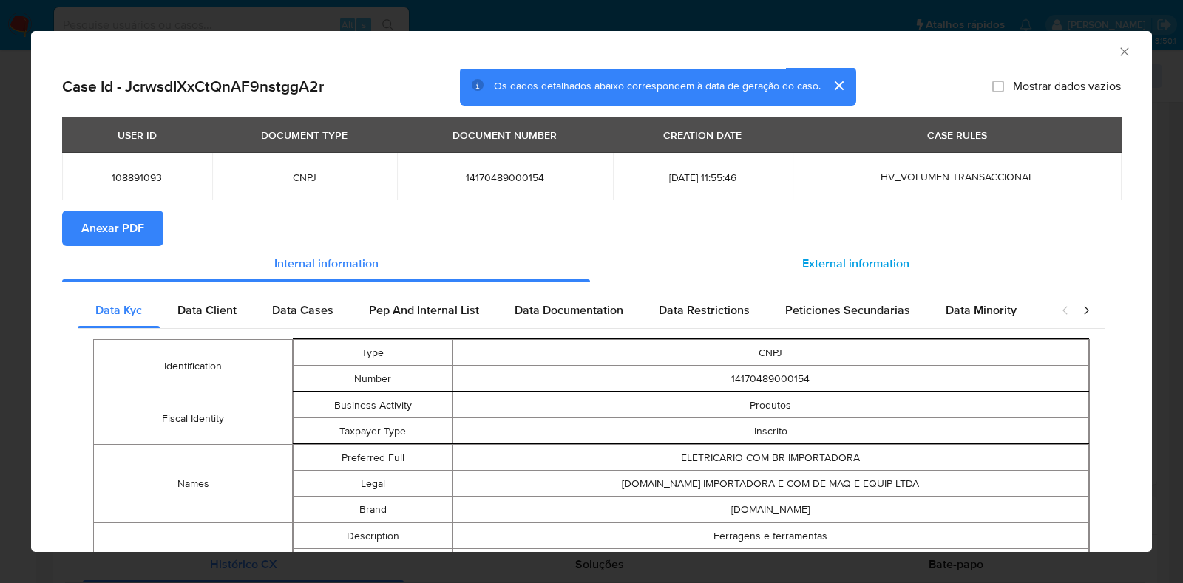
click at [873, 246] on div "External information" at bounding box center [855, 263] width 531 height 35
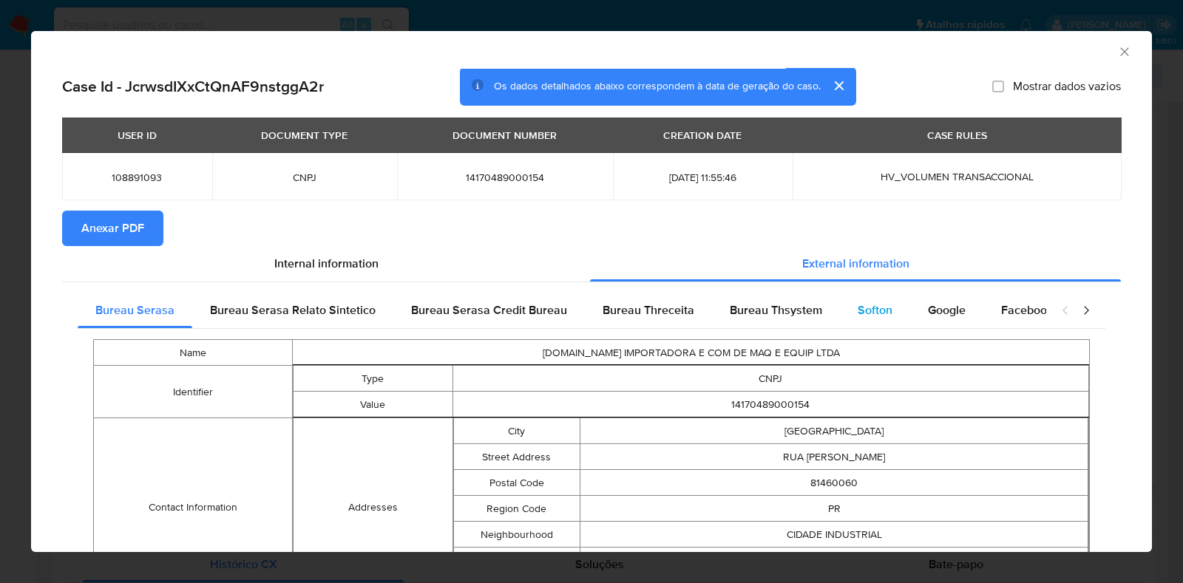
click at [869, 316] on span "Softon" at bounding box center [875, 310] width 35 height 17
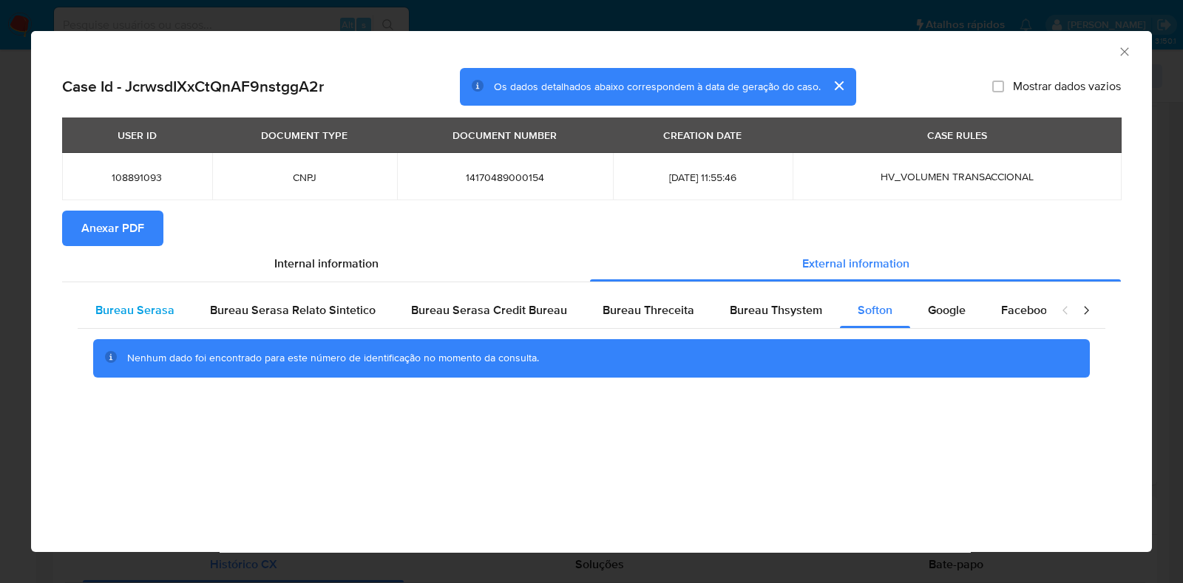
click at [161, 311] on span "Bureau Serasa" at bounding box center [134, 310] width 79 height 17
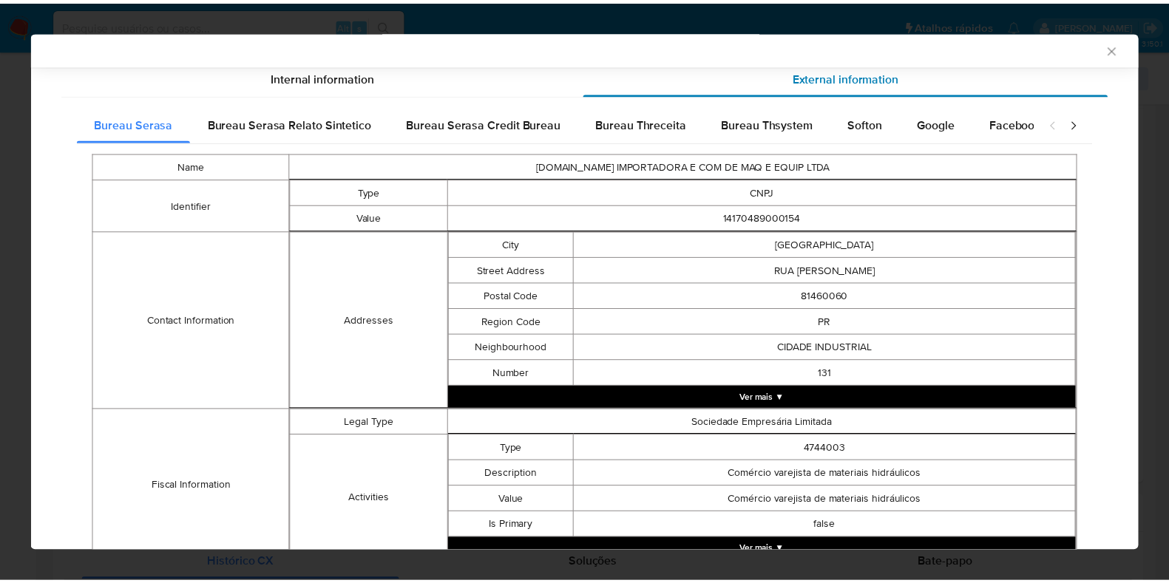
scroll to position [0, 0]
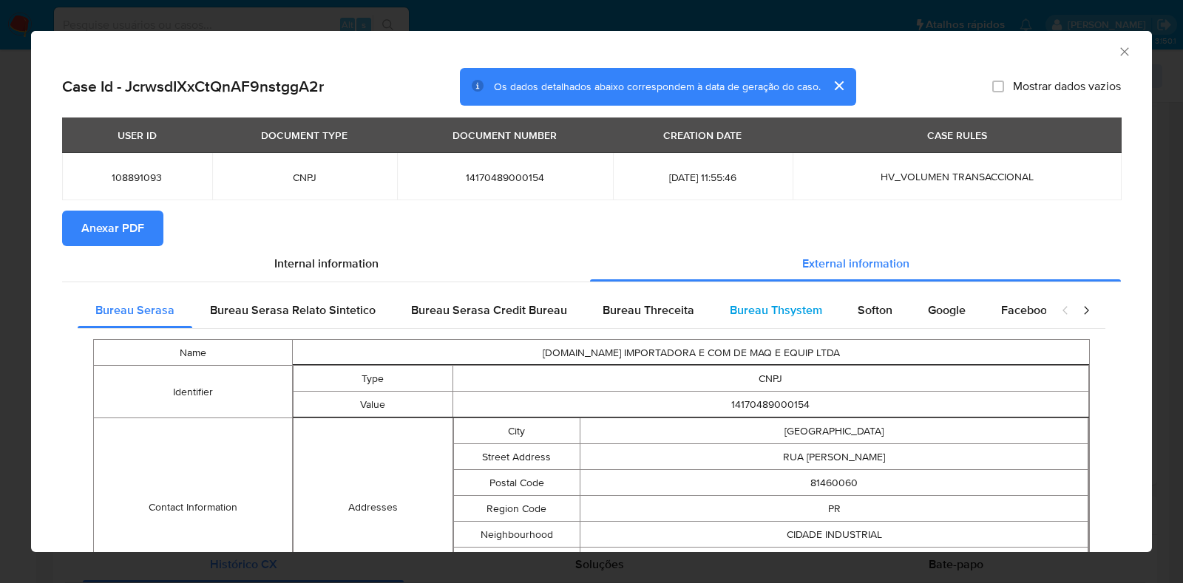
click at [808, 317] on span "Bureau Thsystem" at bounding box center [776, 310] width 92 height 17
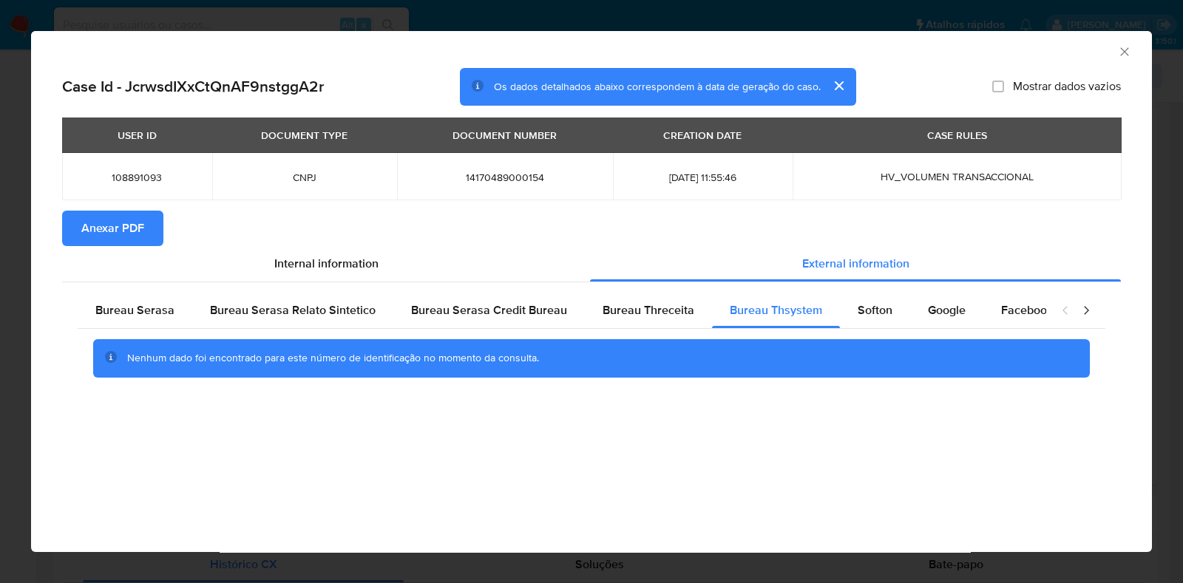
click at [25, 272] on div "AML Data Collector Case Id - JcrwsdIXxCtQnAF9nstggA2r Os dados detalhados abaix…" at bounding box center [591, 291] width 1183 height 583
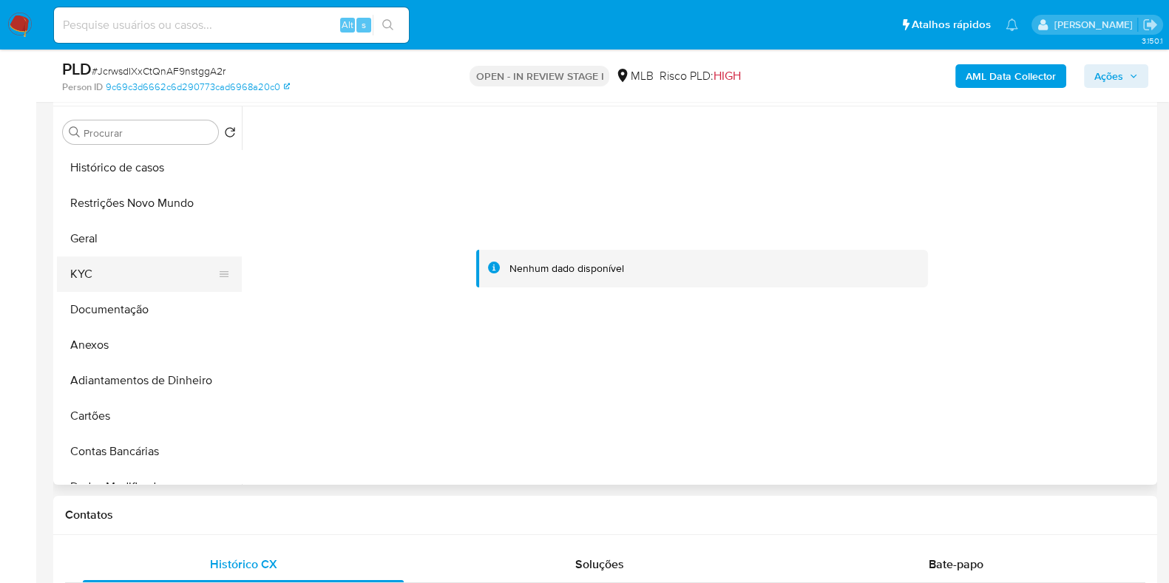
click at [122, 277] on button "KYC" at bounding box center [143, 274] width 173 height 35
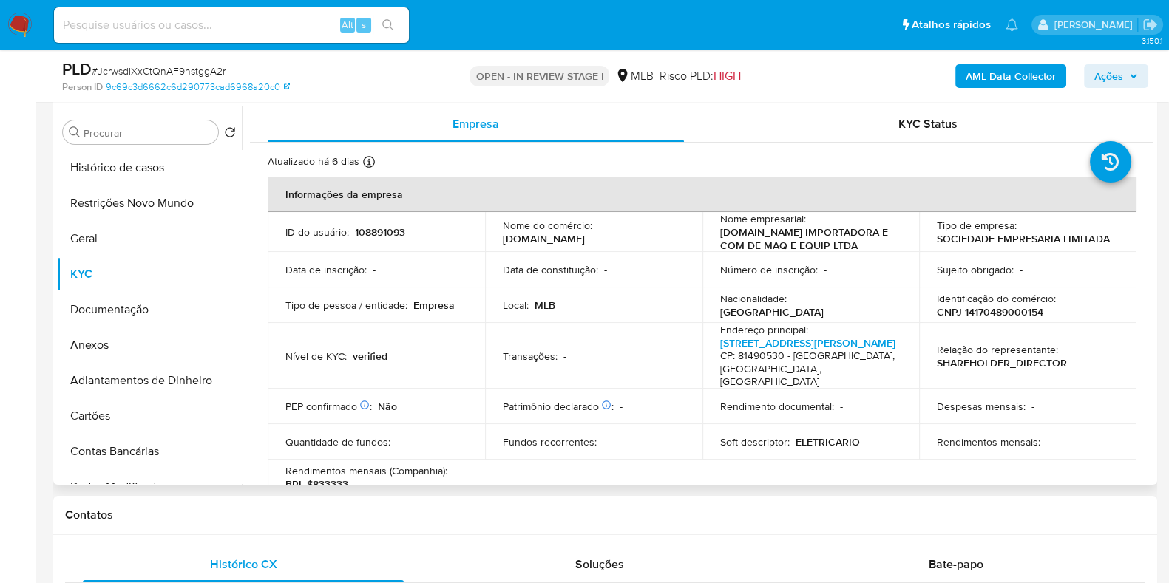
drag, startPoint x: 813, startPoint y: 263, endPoint x: 709, endPoint y: 236, distance: 107.8
click at [709, 236] on td "Nome empresarial : ELETRICARIO.COM.BR IMPORTADORA E COM DE MAQ E EQUIP LTDA" at bounding box center [810, 232] width 217 height 40
copy p "ELETRICARIO.COM.BR IMPORTADORA E COM DE MAQ E EQUIP LTDA"
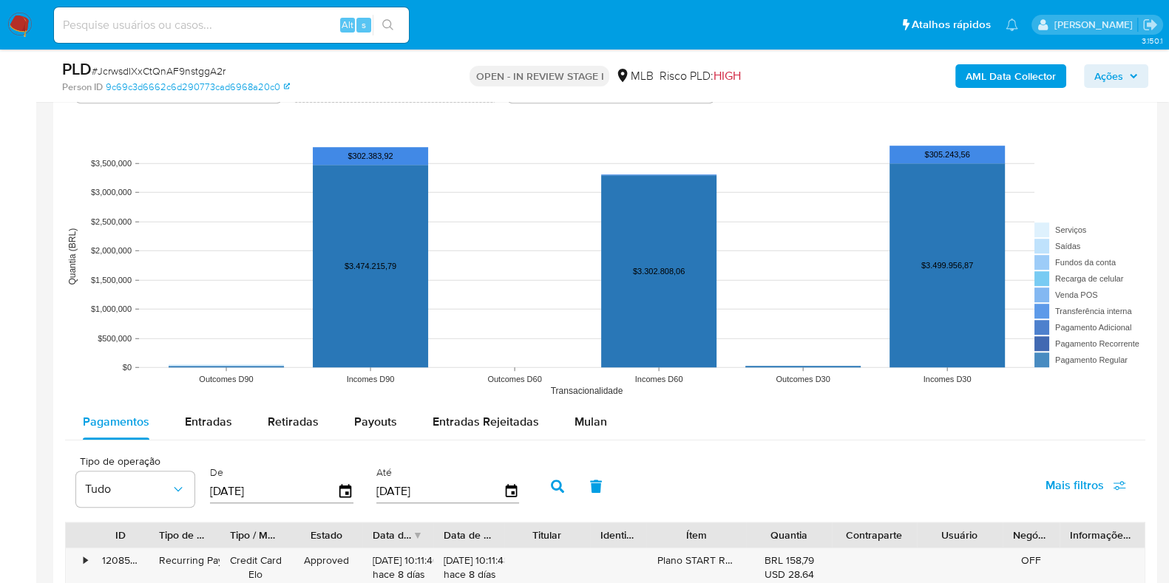
scroll to position [1664, 0]
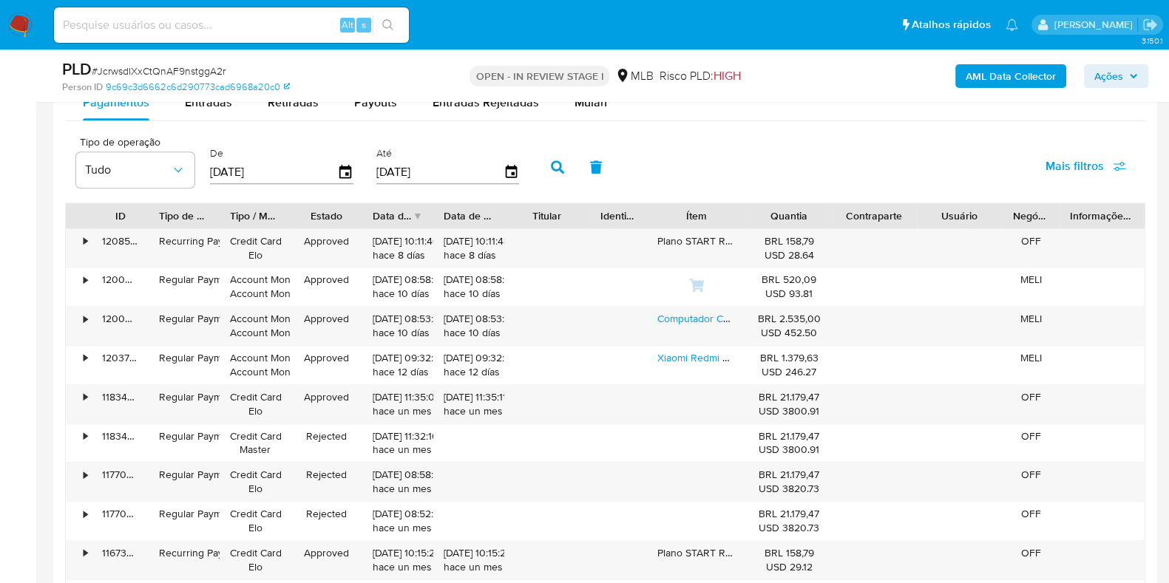
click at [211, 123] on div "Pagamentos Entradas Retiradas Payouts Entradas Rejeitadas Mulan Tipo de operaçã…" at bounding box center [605, 372] width 1080 height 575
click at [215, 115] on div "Entradas" at bounding box center [208, 102] width 47 height 35
select select "10"
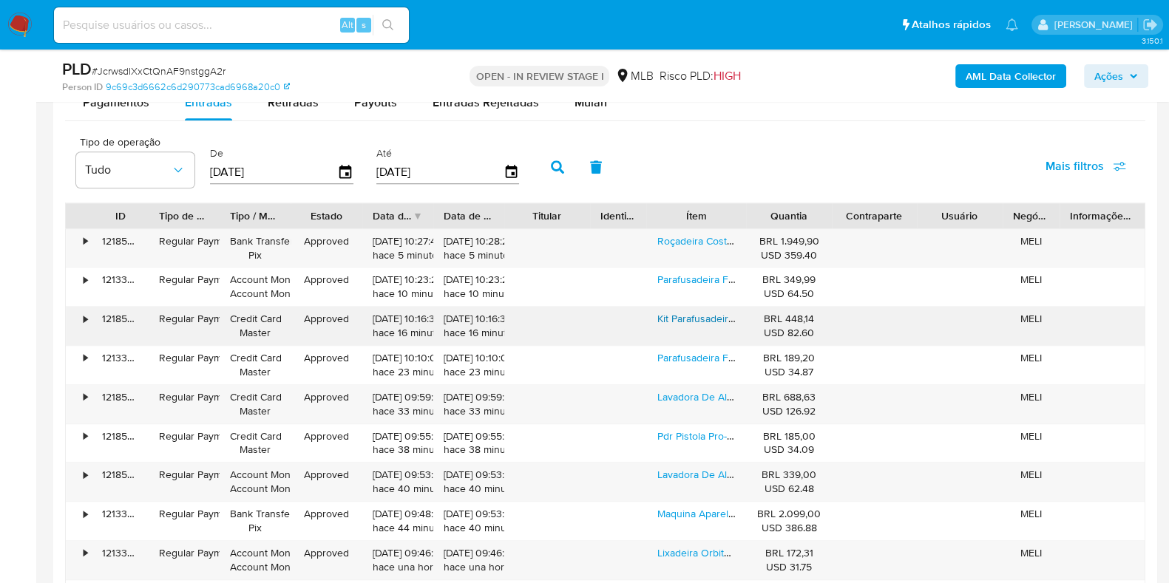
click at [721, 322] on link "Kit Parafusadeira Furadeira De Impacto Reverso 10mm 30nm Led" at bounding box center [806, 318] width 298 height 15
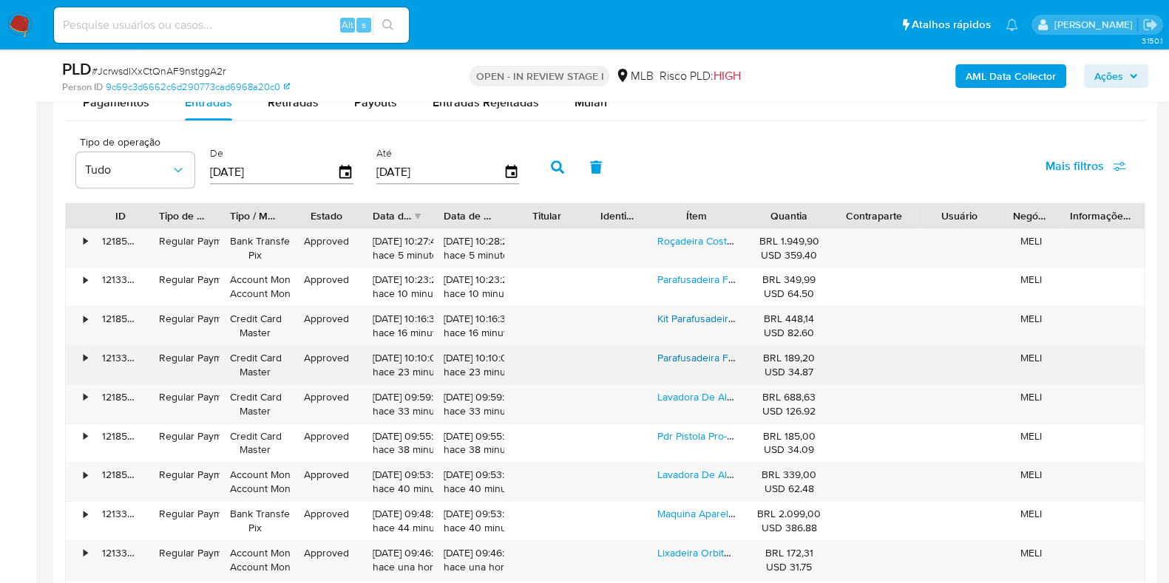
click at [690, 362] on link "Parafusadeira Furadeira Bateria 12v 3/8'' Bpf 12k3 Wap" at bounding box center [781, 357] width 248 height 15
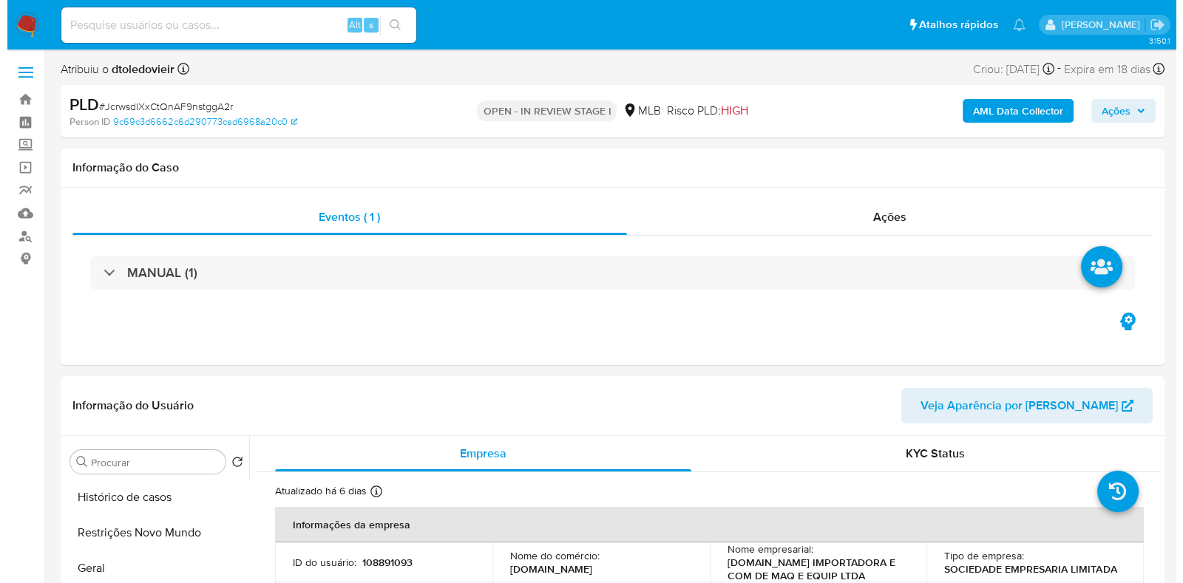
scroll to position [277, 0]
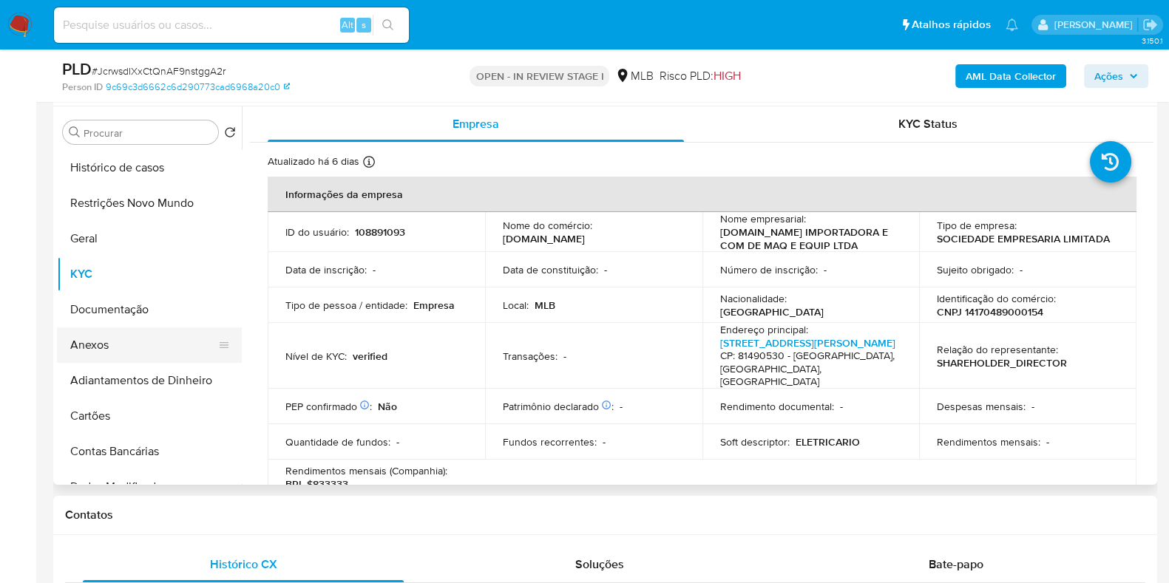
click at [115, 347] on button "Anexos" at bounding box center [143, 345] width 173 height 35
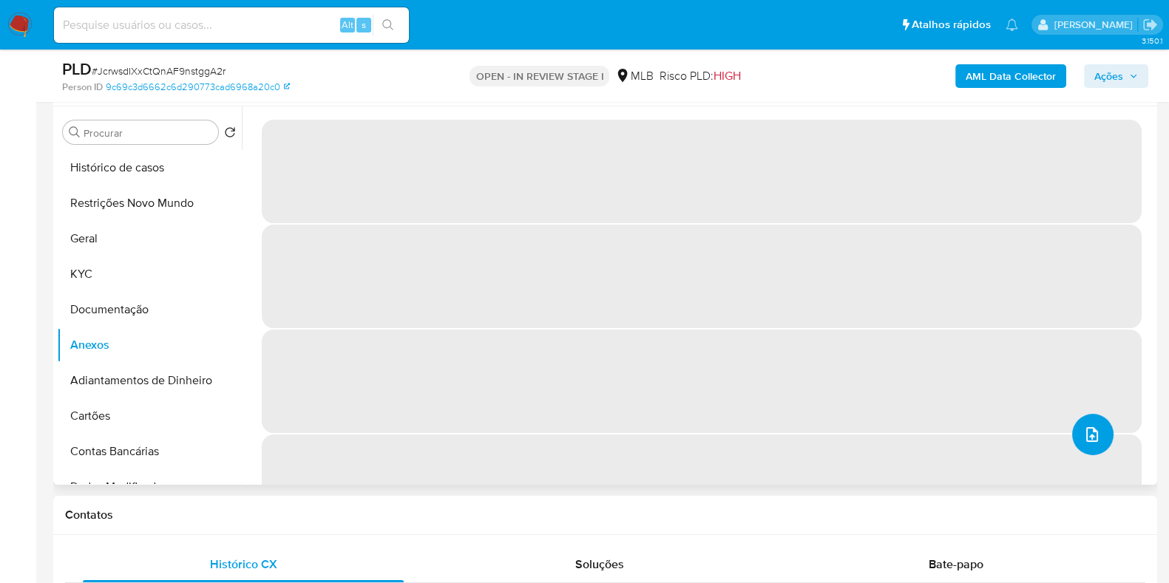
click at [1092, 436] on icon "upload-file" at bounding box center [1092, 435] width 18 height 18
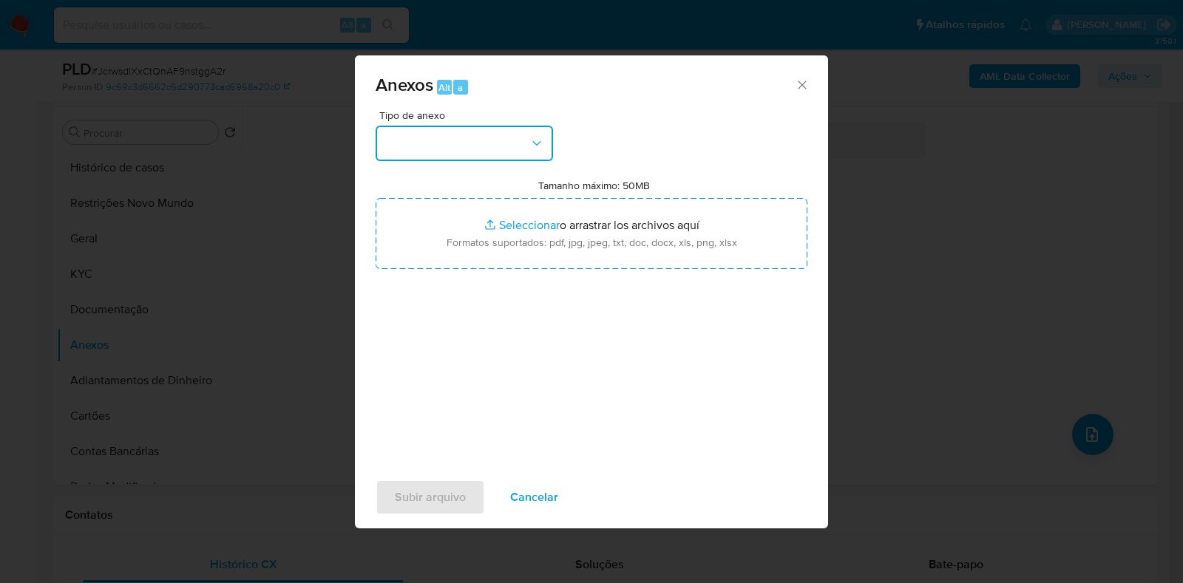
click at [494, 149] on button "button" at bounding box center [464, 143] width 177 height 35
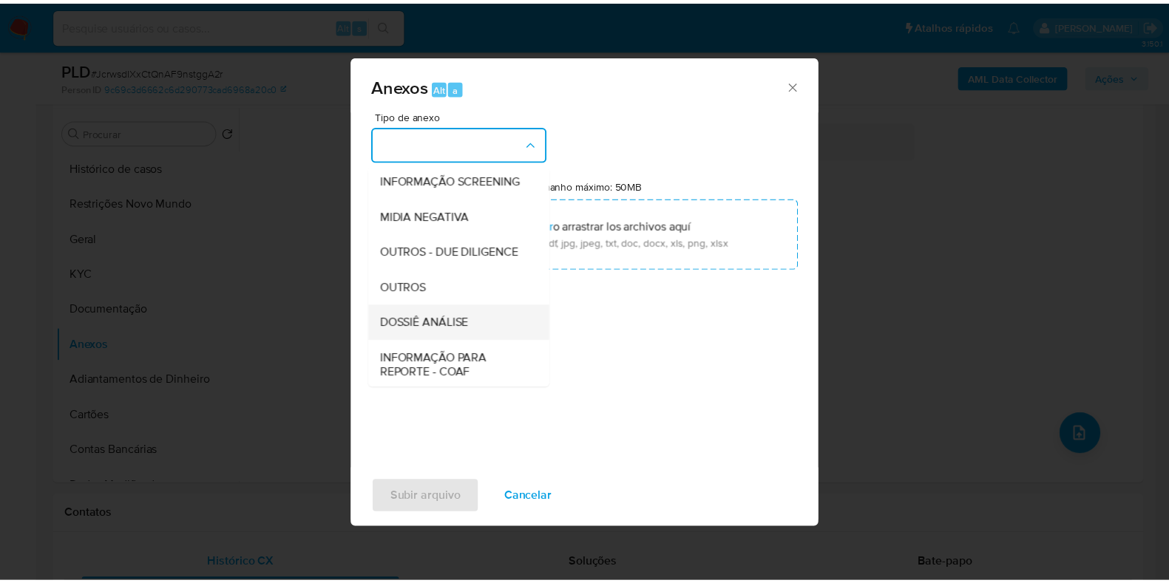
scroll to position [228, 0]
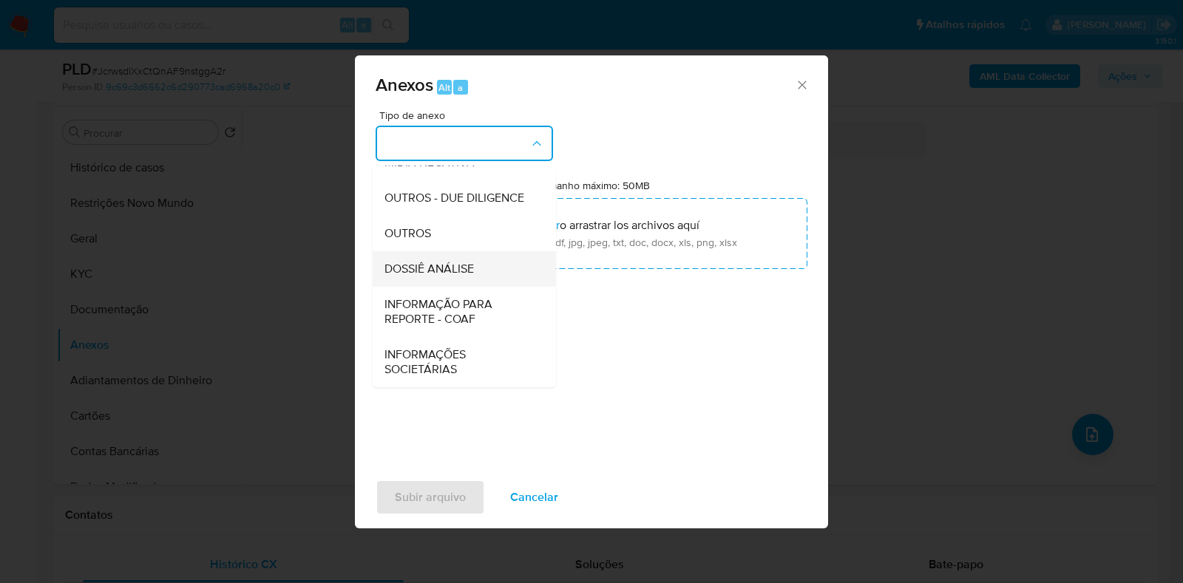
click at [458, 271] on span "DOSSIÊ ANÁLISE" at bounding box center [429, 269] width 89 height 15
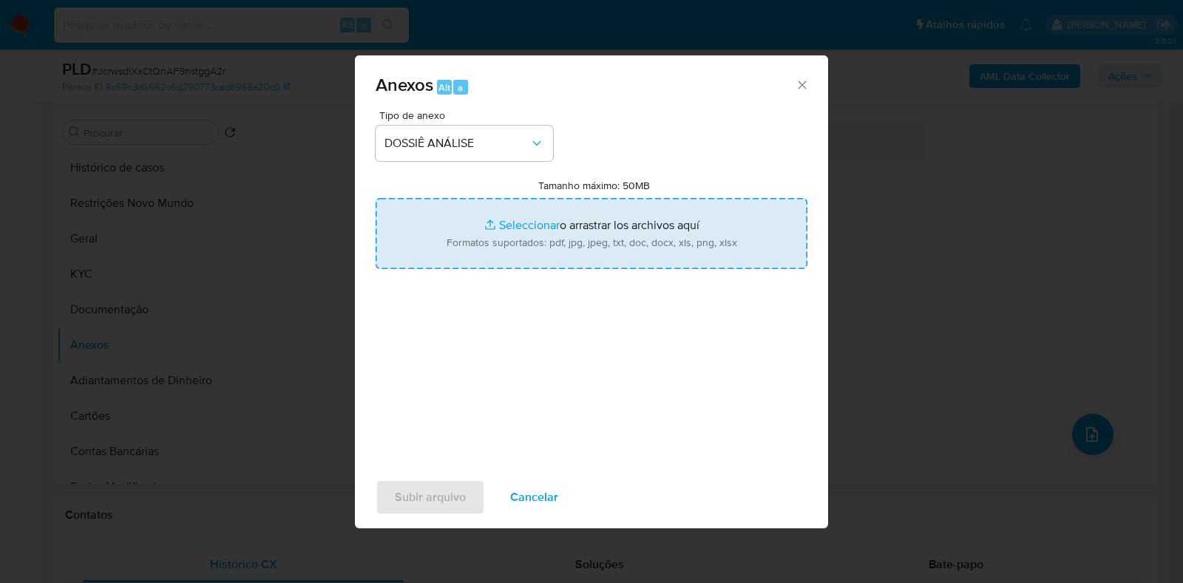
type input "C:\fakepath\CNPJ 14170489000154 - ELETRICARIO.COM.BR IMPORTADORA E COM DE MAQ E…"
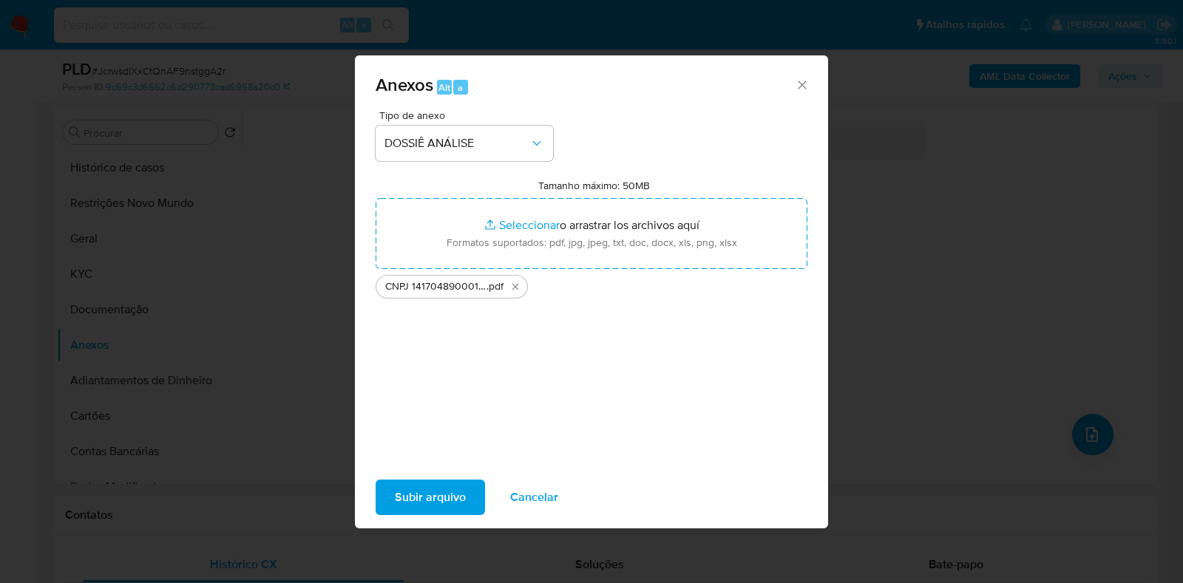
click at [414, 504] on span "Subir arquivo" at bounding box center [430, 497] width 71 height 33
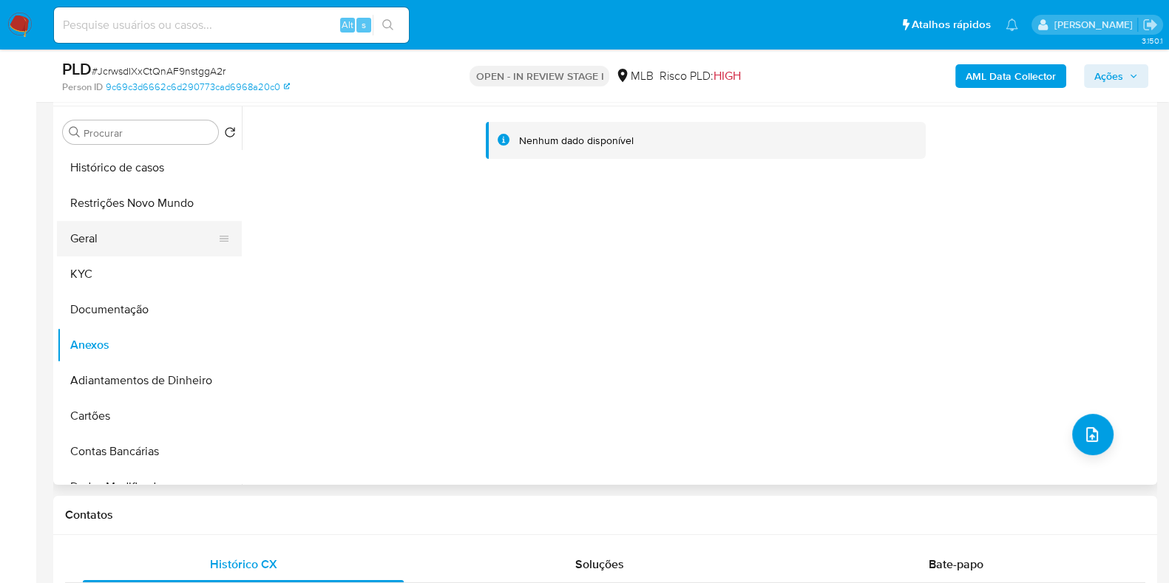
click at [156, 254] on button "Geral" at bounding box center [143, 238] width 173 height 35
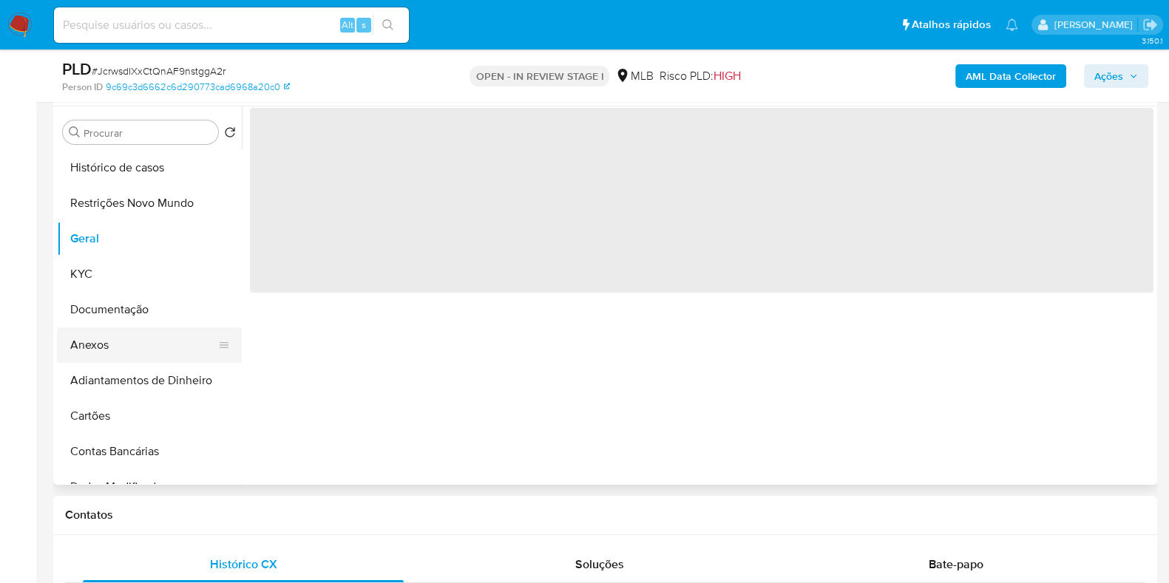
click at [122, 343] on button "Anexos" at bounding box center [143, 345] width 173 height 35
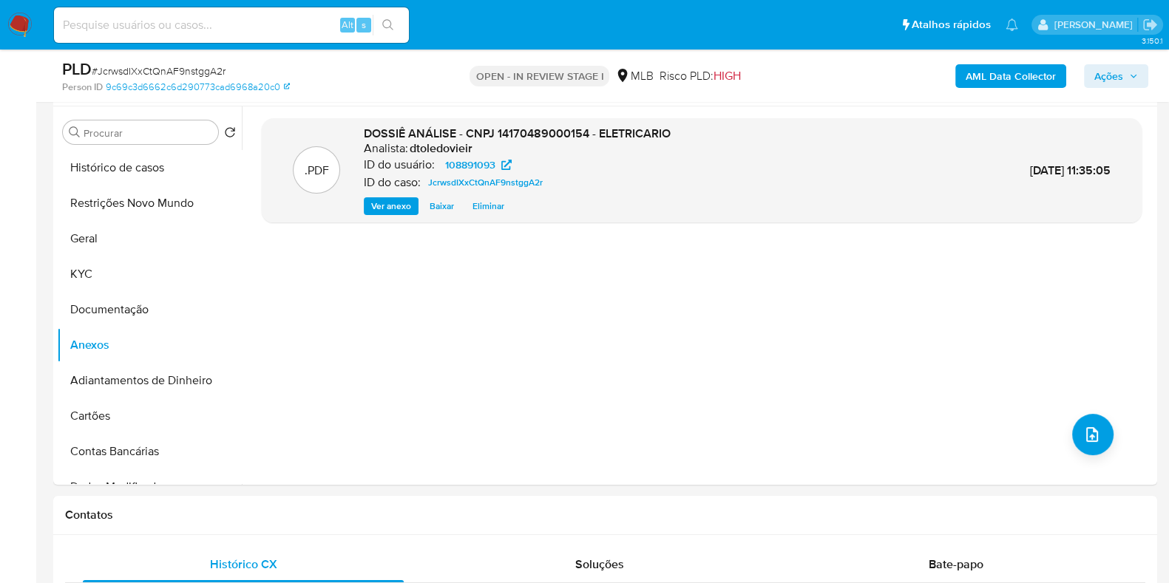
click at [1105, 76] on span "Ações" at bounding box center [1108, 76] width 29 height 24
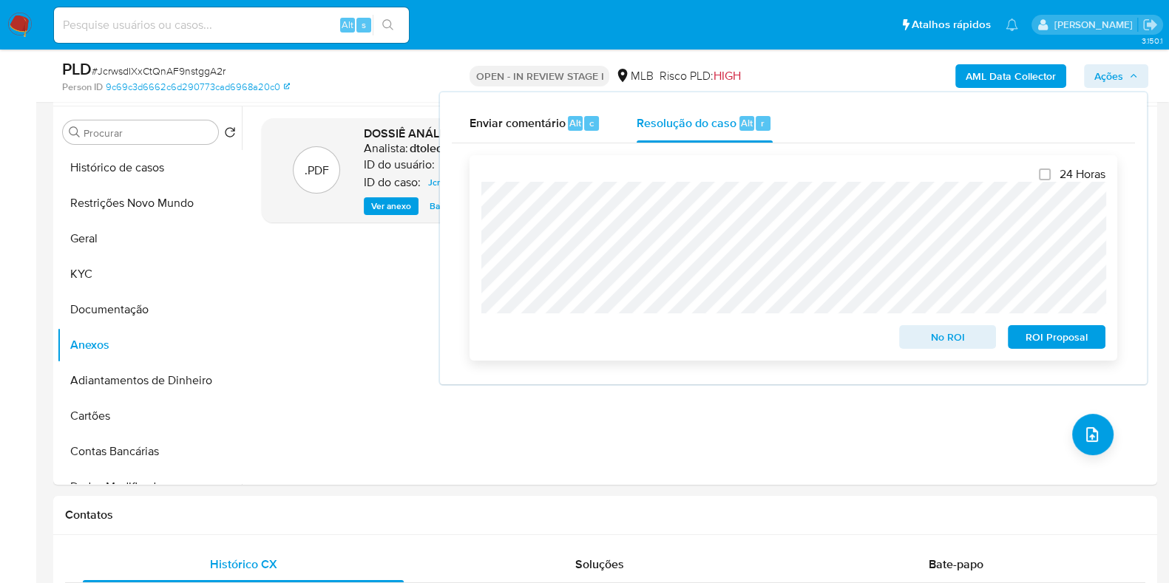
click at [939, 334] on span "No ROI" at bounding box center [947, 337] width 77 height 21
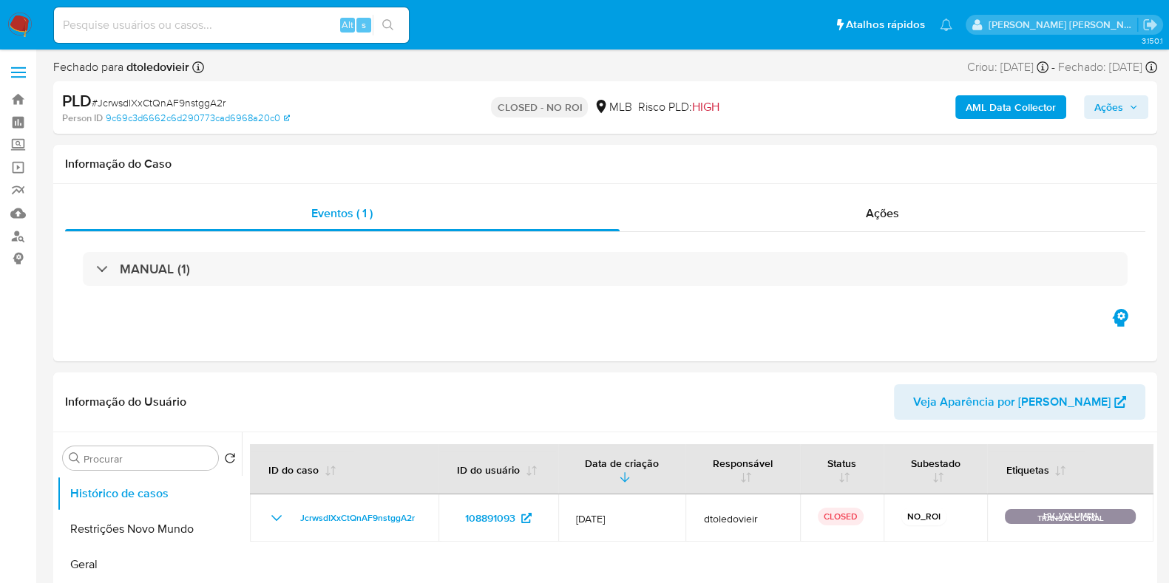
select select "10"
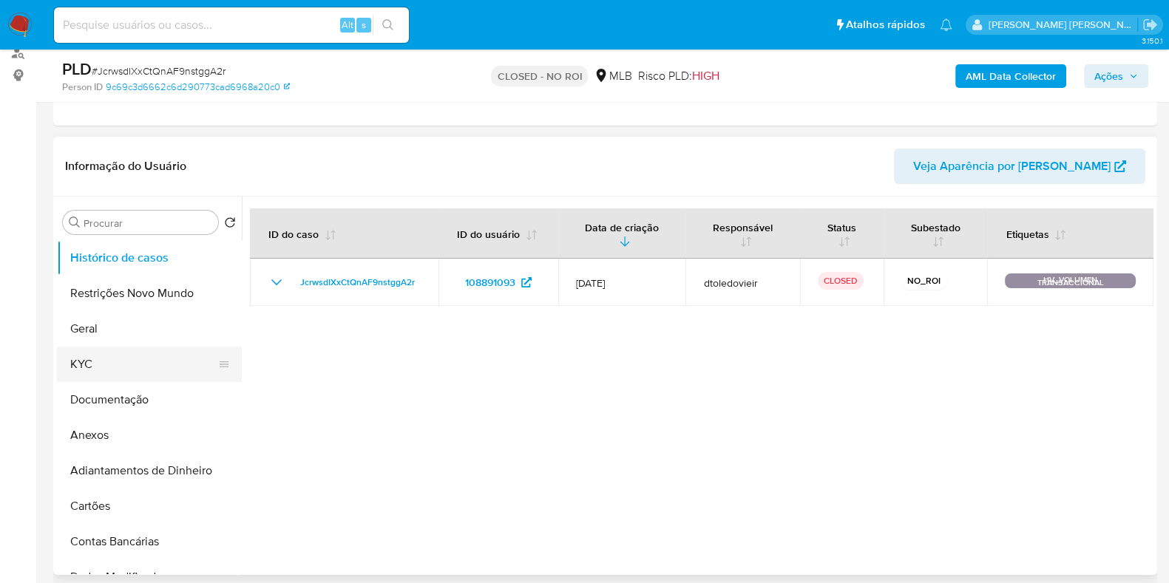
scroll to position [184, 0]
click at [100, 338] on button "Geral" at bounding box center [143, 328] width 173 height 35
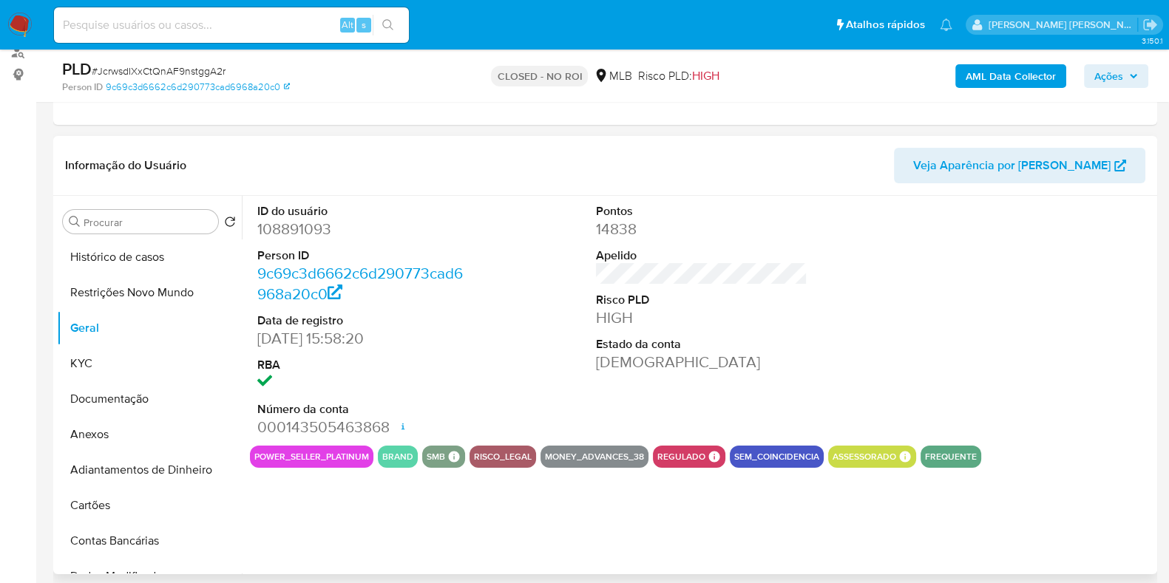
click at [305, 227] on dd "108891093" at bounding box center [362, 229] width 211 height 21
click at [303, 227] on dd "108891093" at bounding box center [362, 229] width 211 height 21
click at [293, 224] on dd "108891093" at bounding box center [362, 229] width 211 height 21
copy dd "108891093"
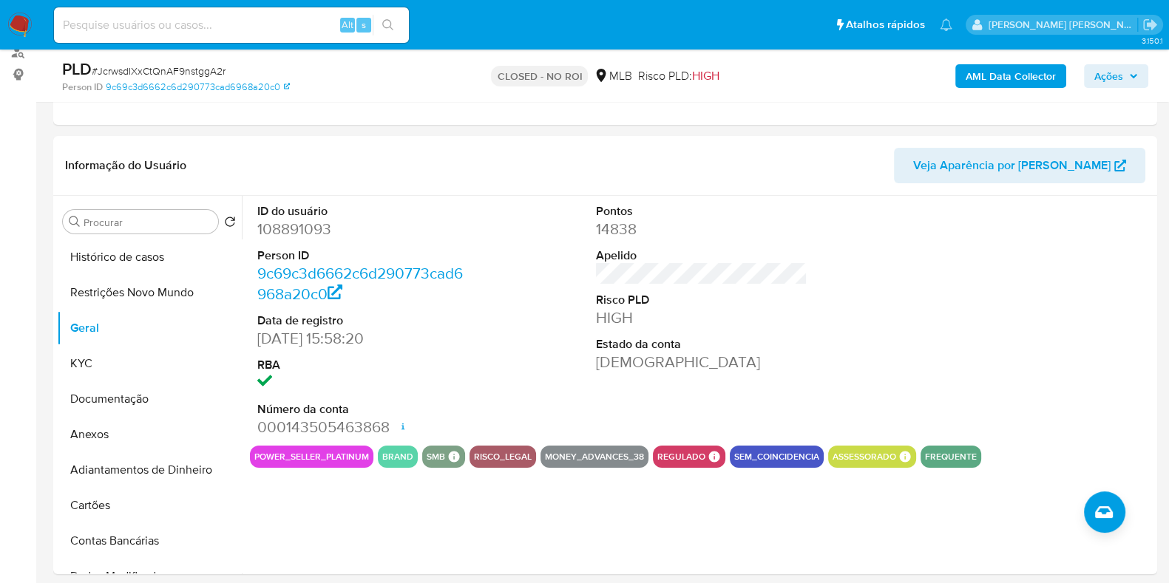
click at [163, 24] on input at bounding box center [231, 25] width 355 height 19
paste input "1051515898"
type input "1051515898"
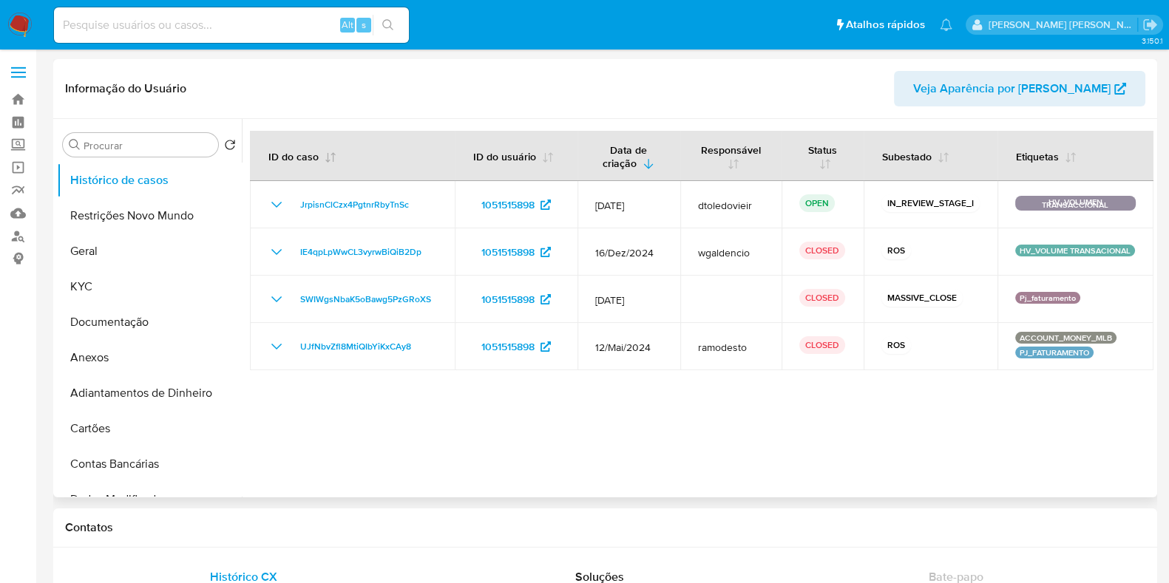
select select "10"
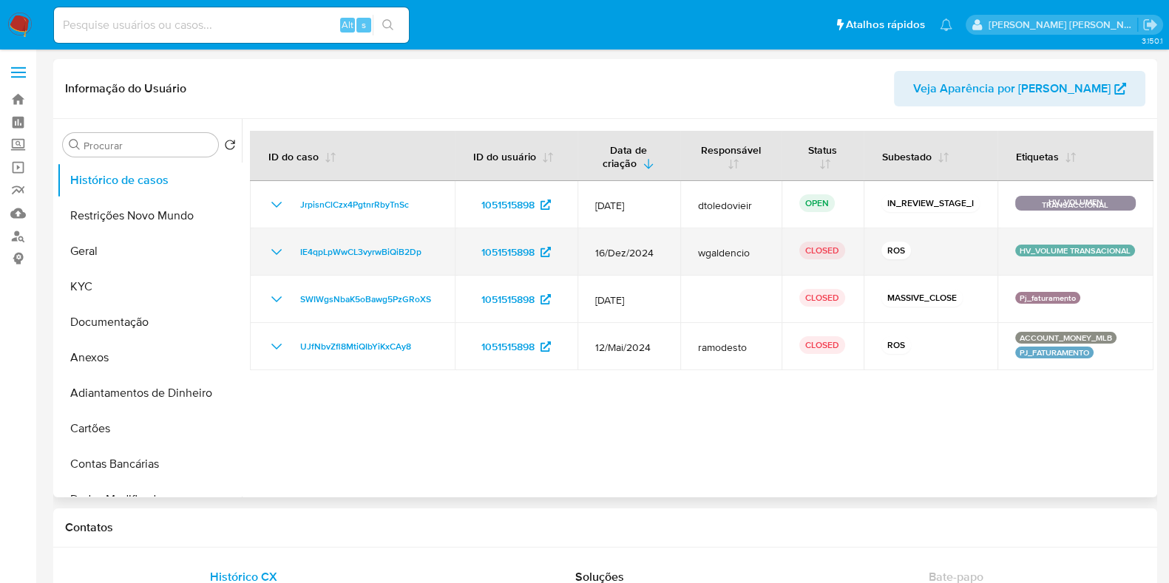
click at [271, 246] on icon "Mostrar/Ocultar" at bounding box center [277, 252] width 18 height 18
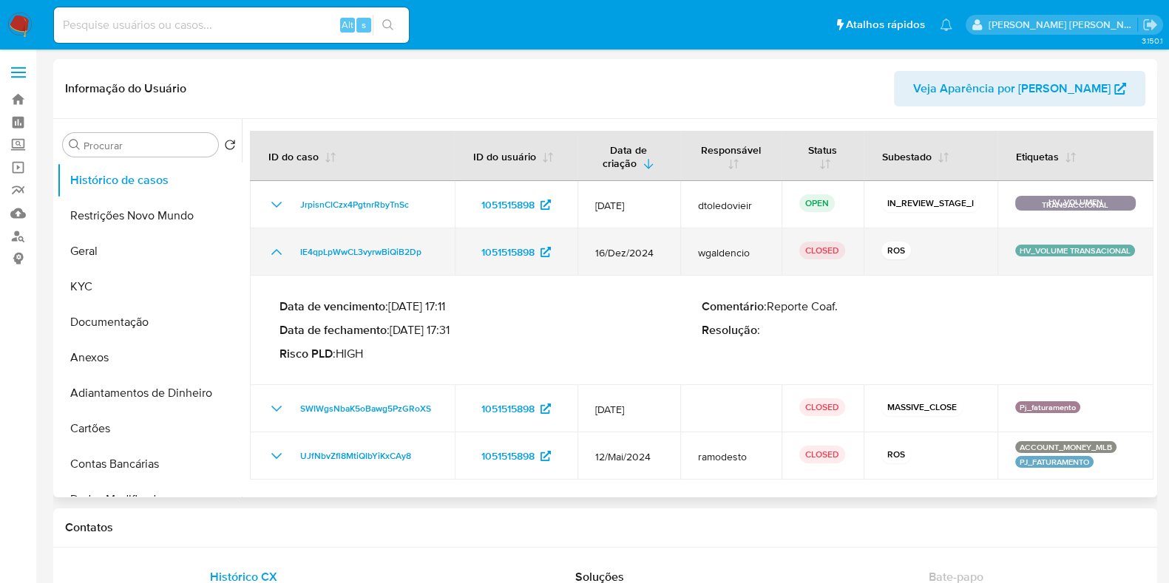
click at [271, 246] on icon "Mostrar/Ocultar" at bounding box center [277, 252] width 18 height 18
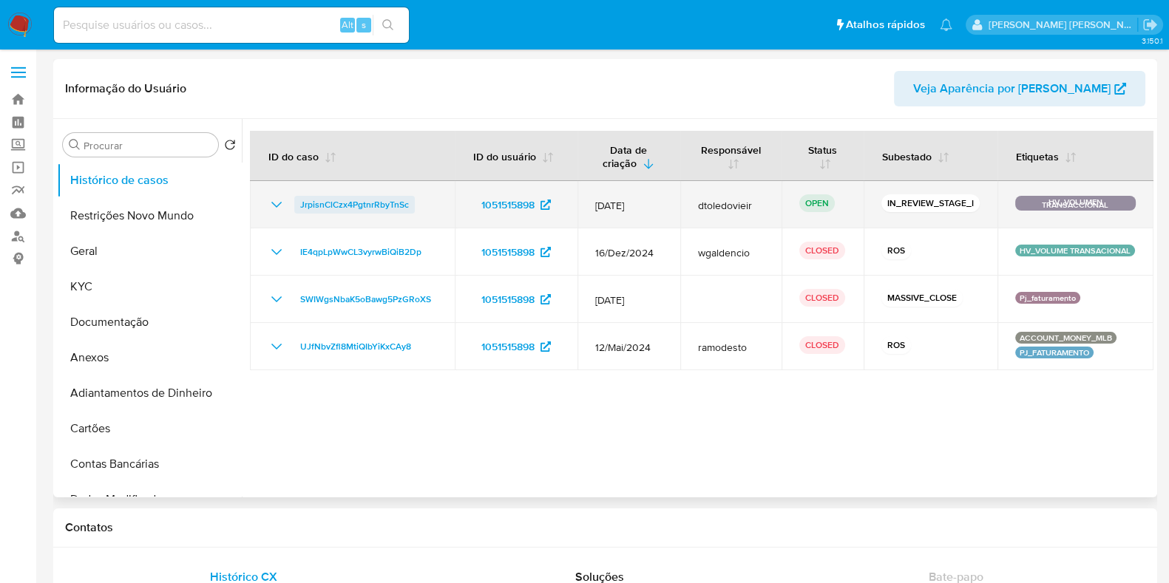
click at [344, 200] on span "JrpisnClCzx4PgtnrRbyTnSc" at bounding box center [354, 205] width 109 height 18
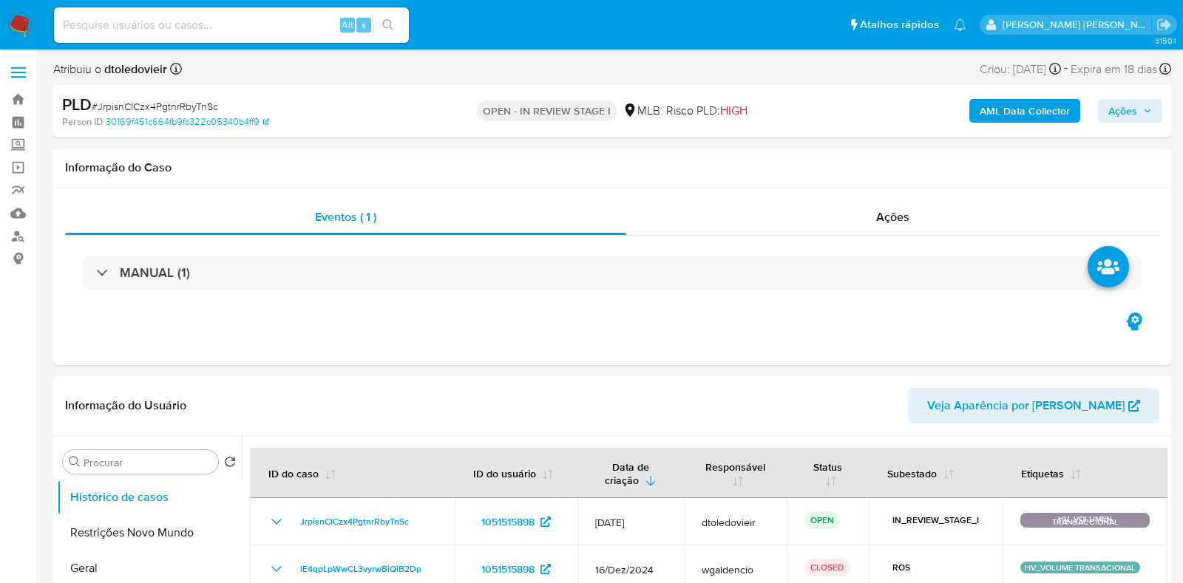
select select "10"
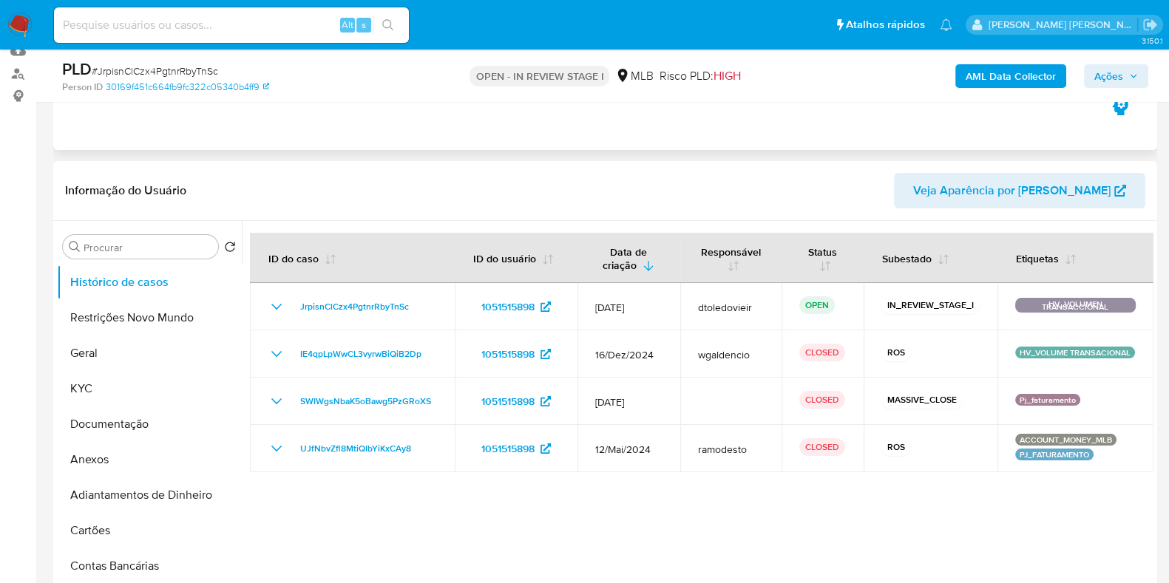
scroll to position [184, 0]
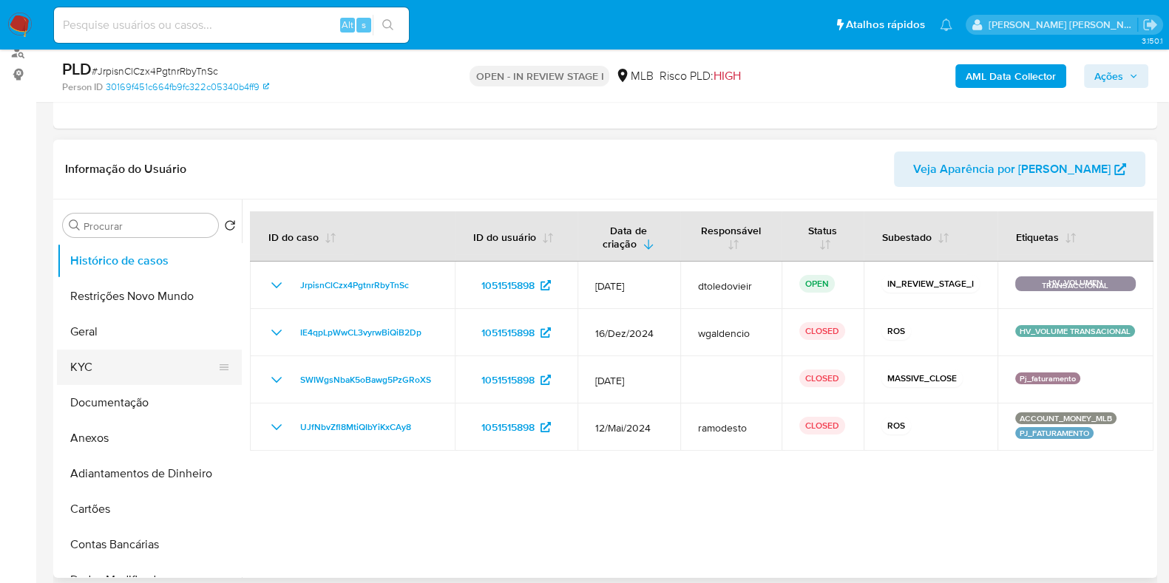
click at [101, 373] on button "KYC" at bounding box center [143, 367] width 173 height 35
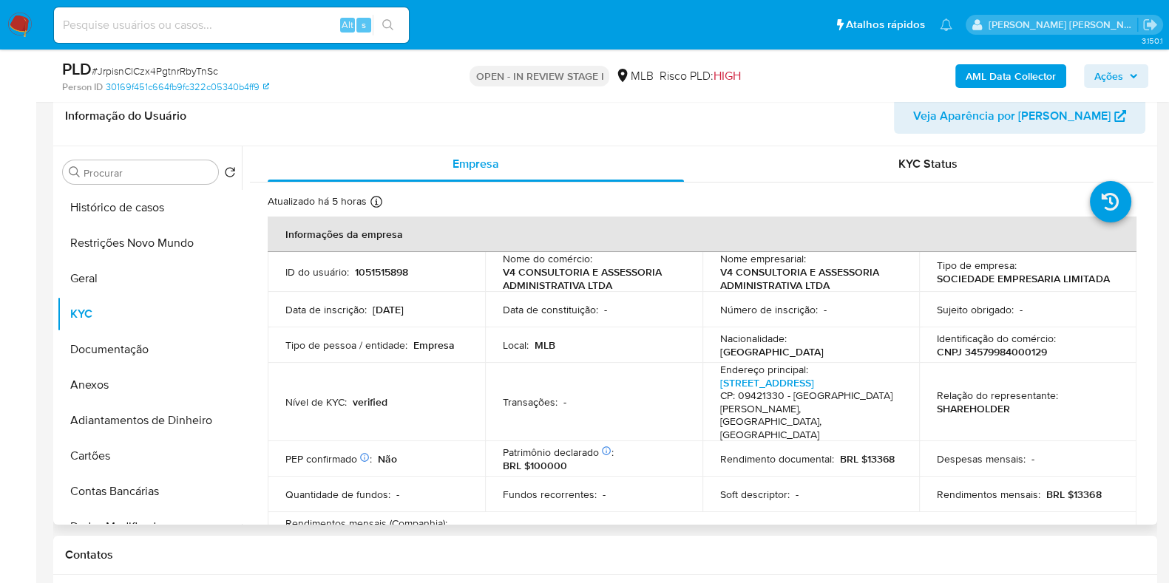
scroll to position [277, 0]
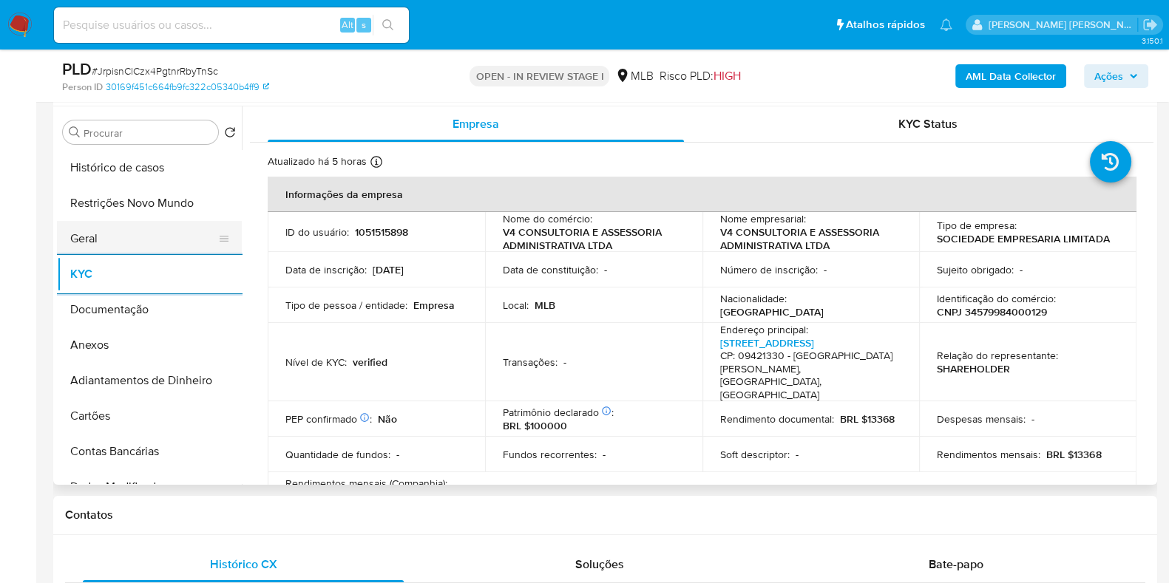
click at [164, 250] on button "Geral" at bounding box center [143, 238] width 173 height 35
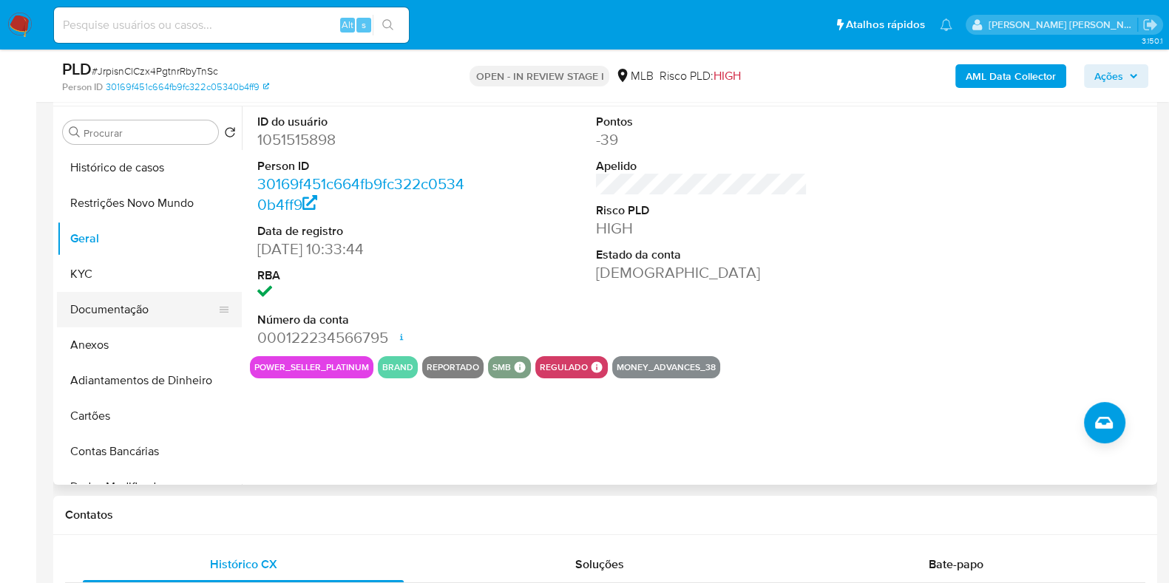
click at [143, 319] on button "Documentação" at bounding box center [143, 309] width 173 height 35
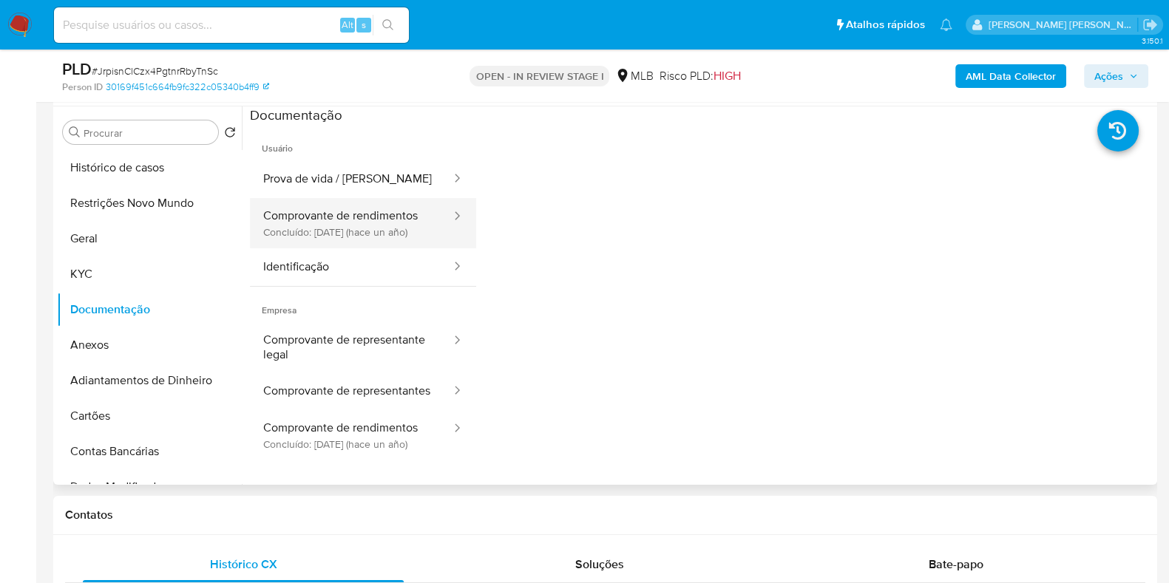
click at [364, 241] on button "Comprovante de rendimentos Concluído: [DATE] (hace un año)" at bounding box center [351, 223] width 203 height 50
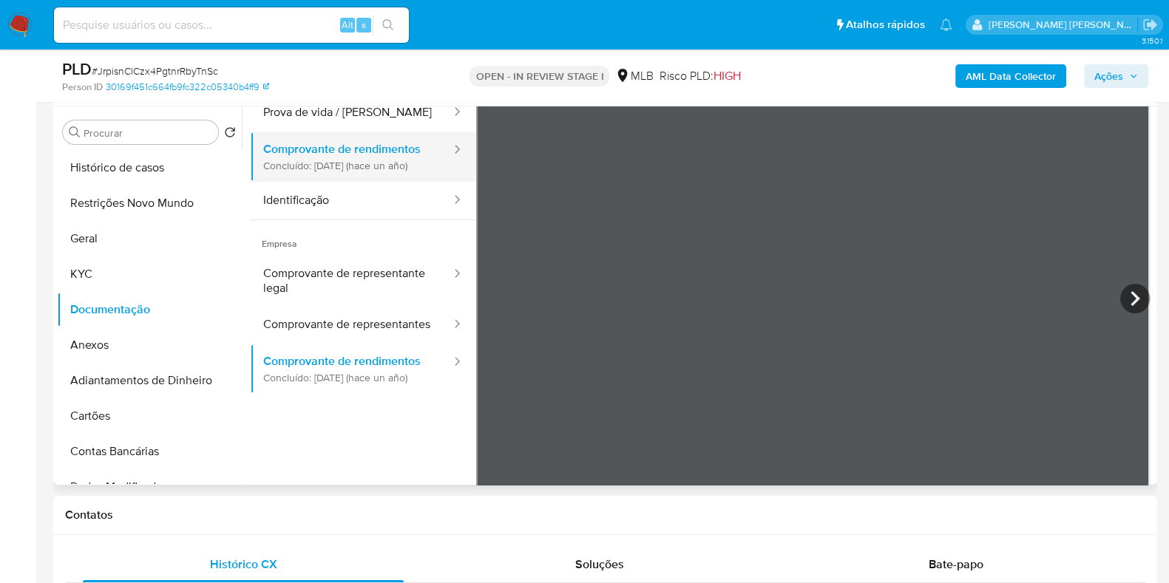
scroll to position [92, 0]
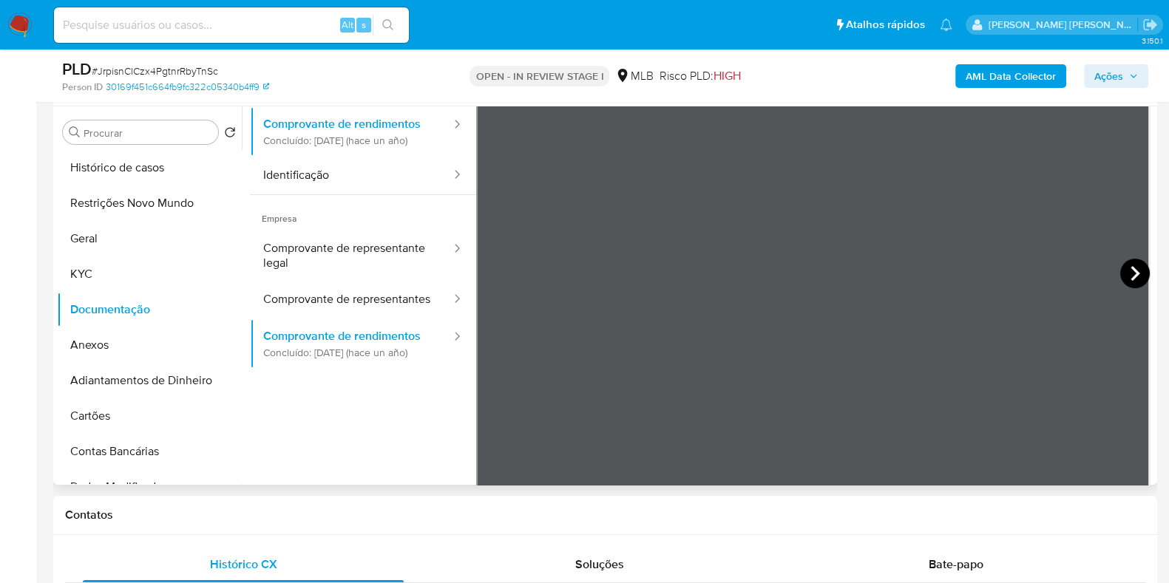
click at [1120, 268] on icon at bounding box center [1135, 274] width 30 height 30
click at [490, 270] on icon at bounding box center [494, 273] width 9 height 15
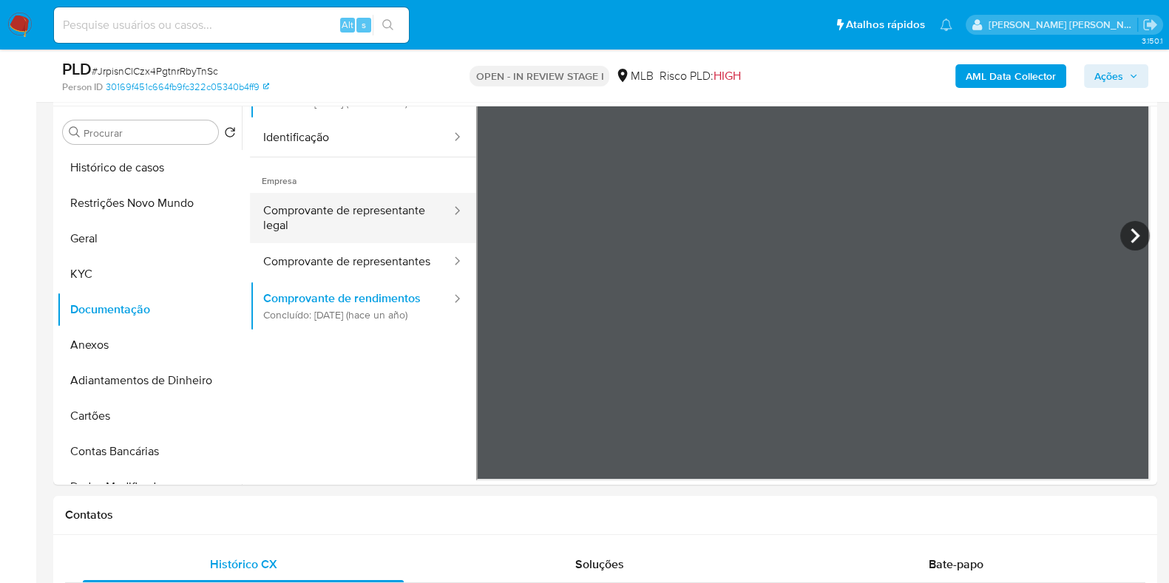
click at [352, 234] on button "Comprovante de representante legal" at bounding box center [351, 218] width 203 height 50
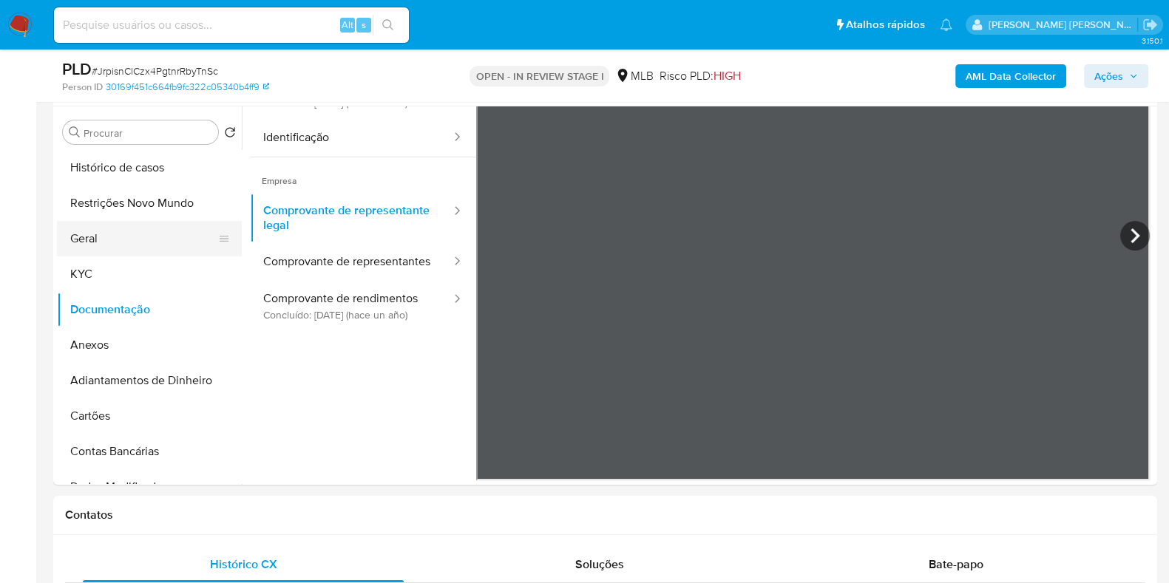
click at [112, 245] on button "Geral" at bounding box center [143, 238] width 173 height 35
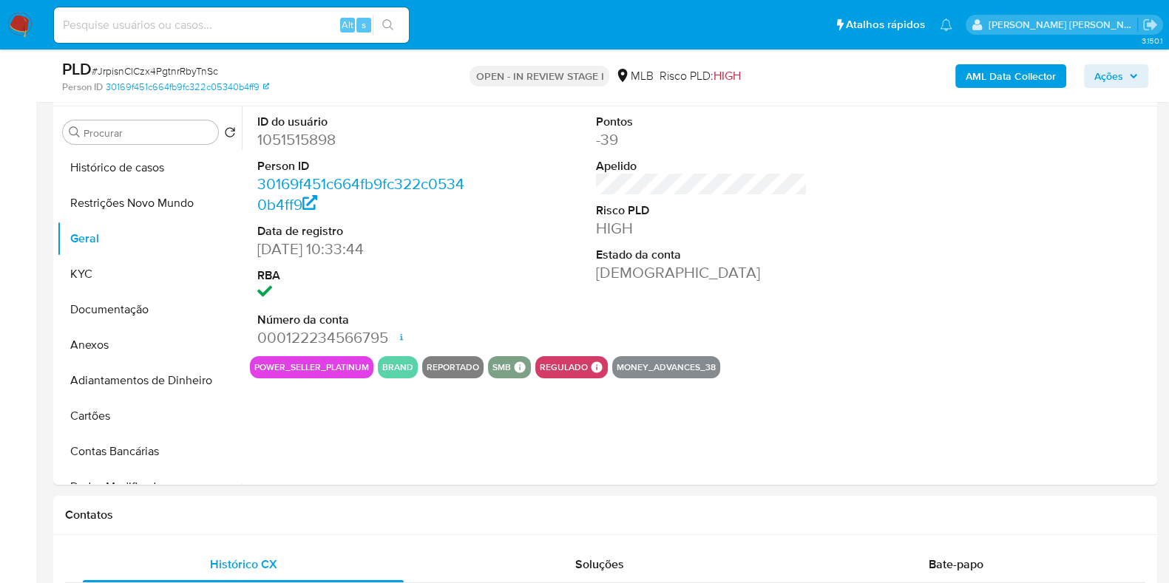
click at [304, 126] on dt "ID do usuário" at bounding box center [362, 122] width 211 height 16
click at [288, 147] on dd "1051515898" at bounding box center [362, 139] width 211 height 21
click at [289, 146] on dd "1051515898" at bounding box center [362, 139] width 211 height 21
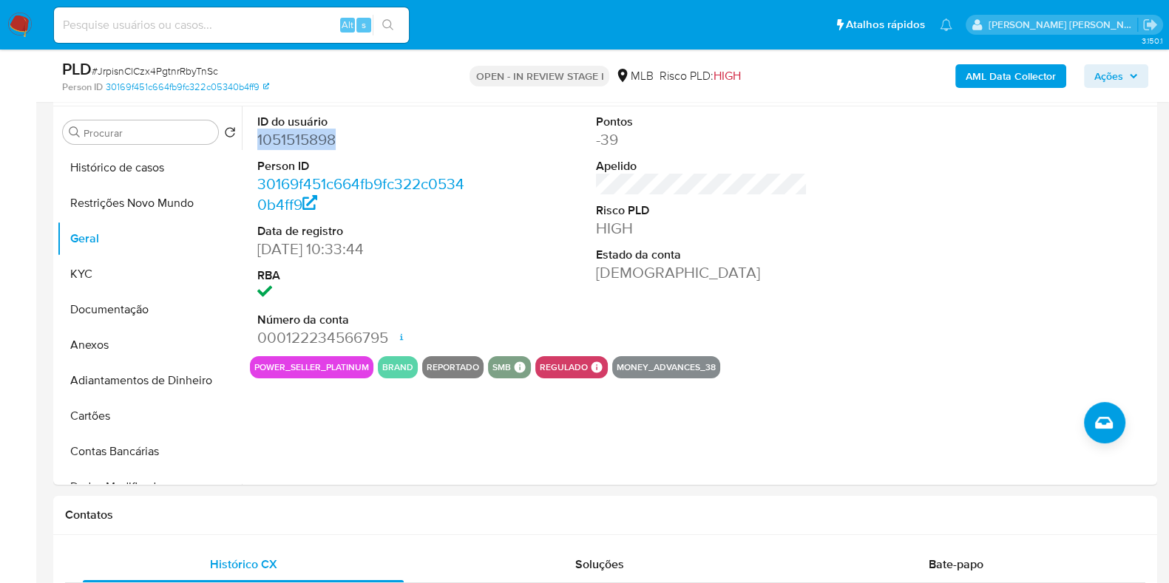
copy dd "1051515898"
click at [164, 172] on button "Histórico de casos" at bounding box center [143, 167] width 173 height 35
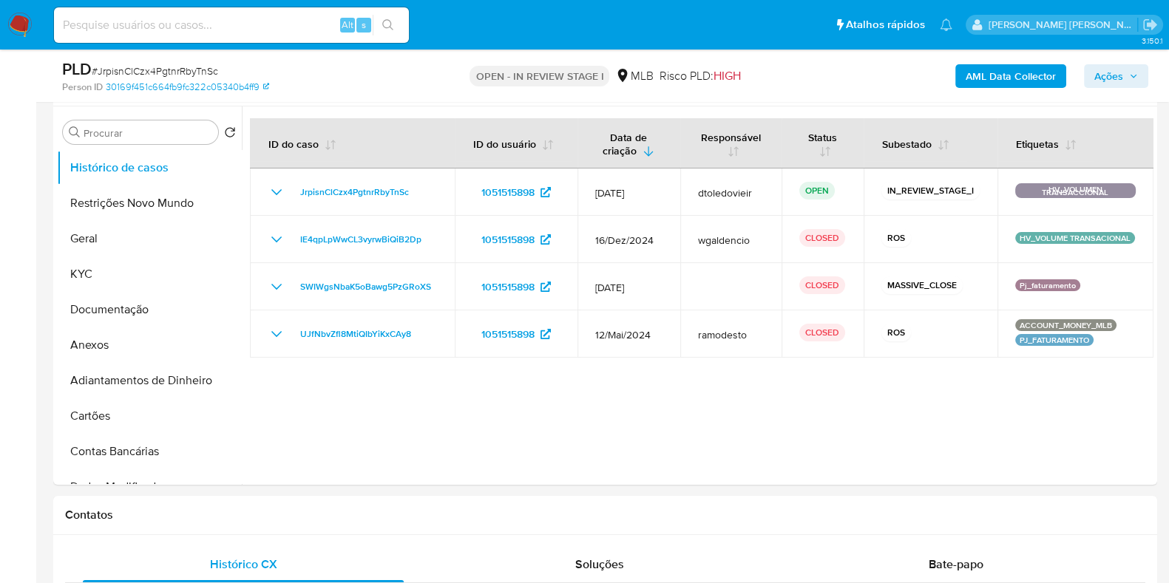
click at [1112, 70] on span "Ações" at bounding box center [1108, 76] width 29 height 24
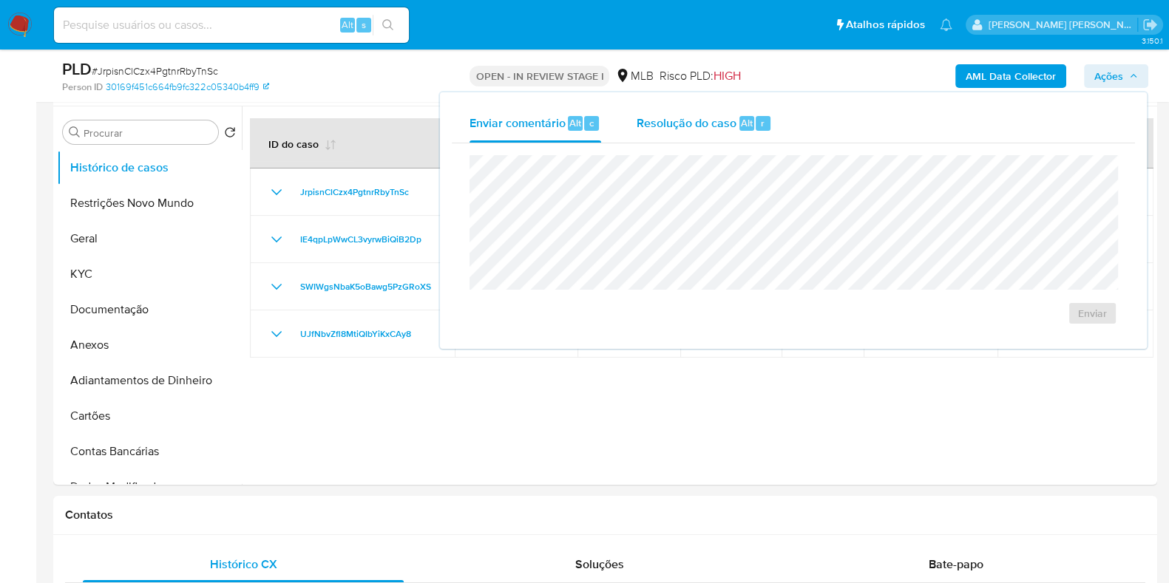
click at [651, 132] on div "Resolução do caso Alt r" at bounding box center [704, 123] width 135 height 38
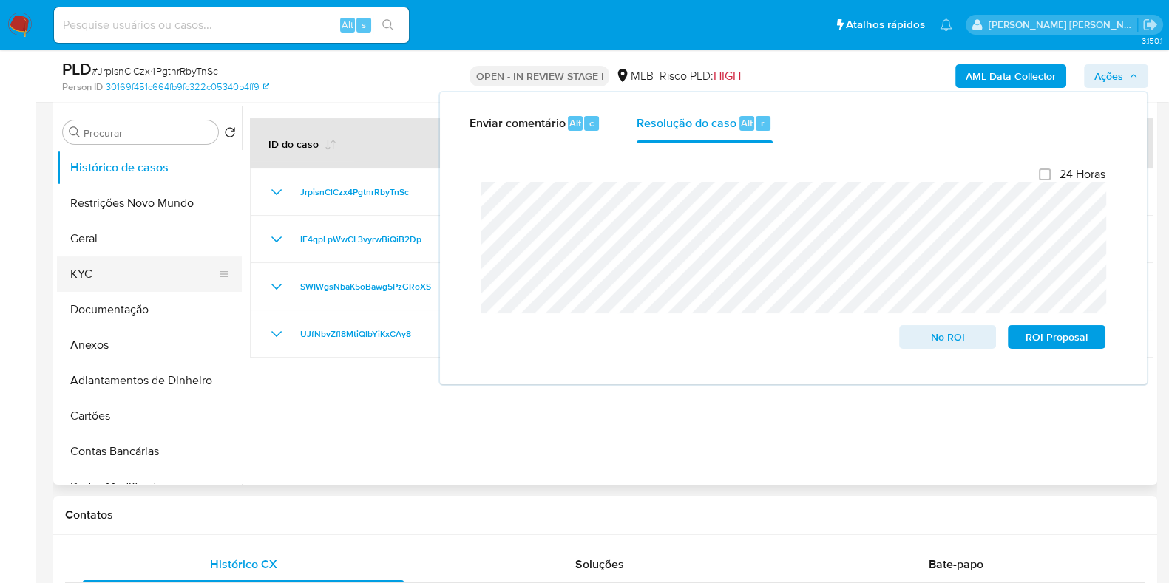
click at [141, 282] on button "KYC" at bounding box center [143, 274] width 173 height 35
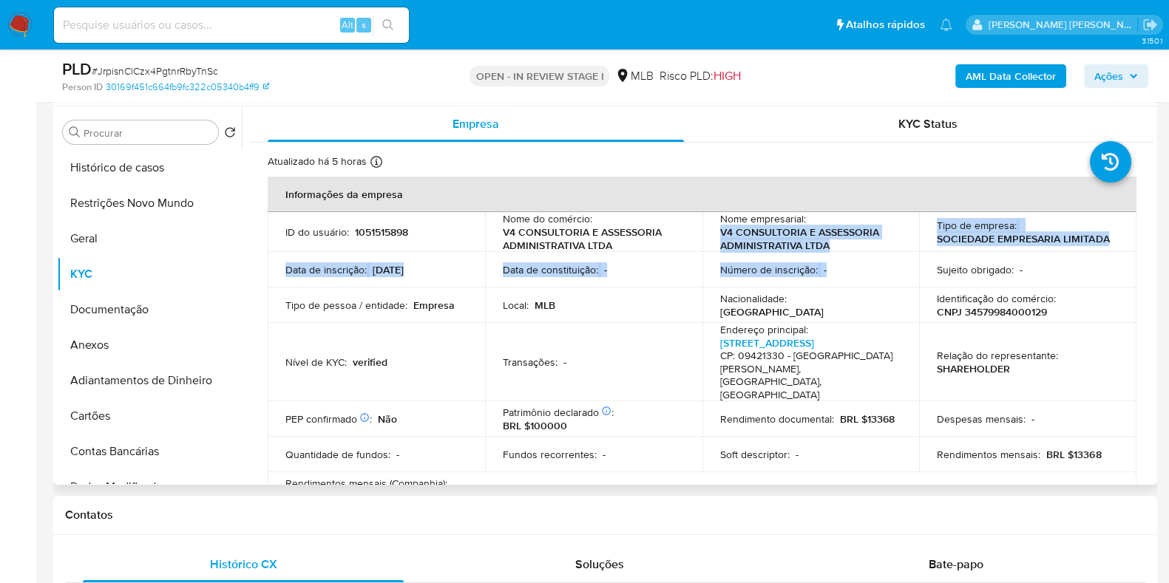
drag, startPoint x: 846, startPoint y: 253, endPoint x: 728, endPoint y: 234, distance: 119.7
click at [715, 234] on tbody "ID do usuário : 1051515898 Nome do comércio : V4 CONSULTORIA E ASSESSORIA ADMIN…" at bounding box center [702, 360] width 869 height 296
click at [763, 234] on p "V4 CONSULTORIA E ASSESSORIA ADMINISTRATIVA LTDA" at bounding box center [808, 239] width 176 height 27
click at [839, 250] on p "V4 CONSULTORIA E ASSESSORIA ADMINISTRATIVA LTDA" at bounding box center [808, 239] width 176 height 27
click at [845, 241] on p "V4 CONSULTORIA E ASSESSORIA ADMINISTRATIVA LTDA" at bounding box center [808, 239] width 176 height 27
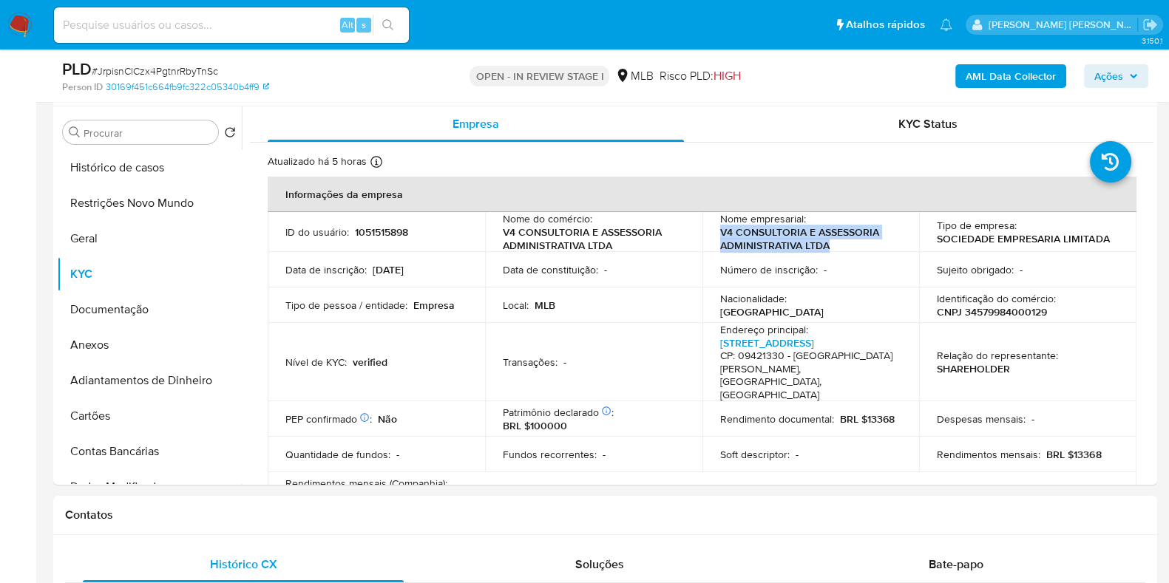
drag, startPoint x: 831, startPoint y: 244, endPoint x: 821, endPoint y: 97, distance: 147.5
click at [720, 231] on p "V4 CONSULTORIA E ASSESSORIA ADMINISTRATIVA LTDA" at bounding box center [808, 239] width 176 height 27
copy p "V4 CONSULTORIA E ASSESSORIA ADMINISTRATIVA LTDA"
click at [978, 308] on p "CNPJ 34579984000129" at bounding box center [992, 311] width 110 height 13
click at [978, 307] on p "CNPJ 34579984000129" at bounding box center [992, 311] width 110 height 13
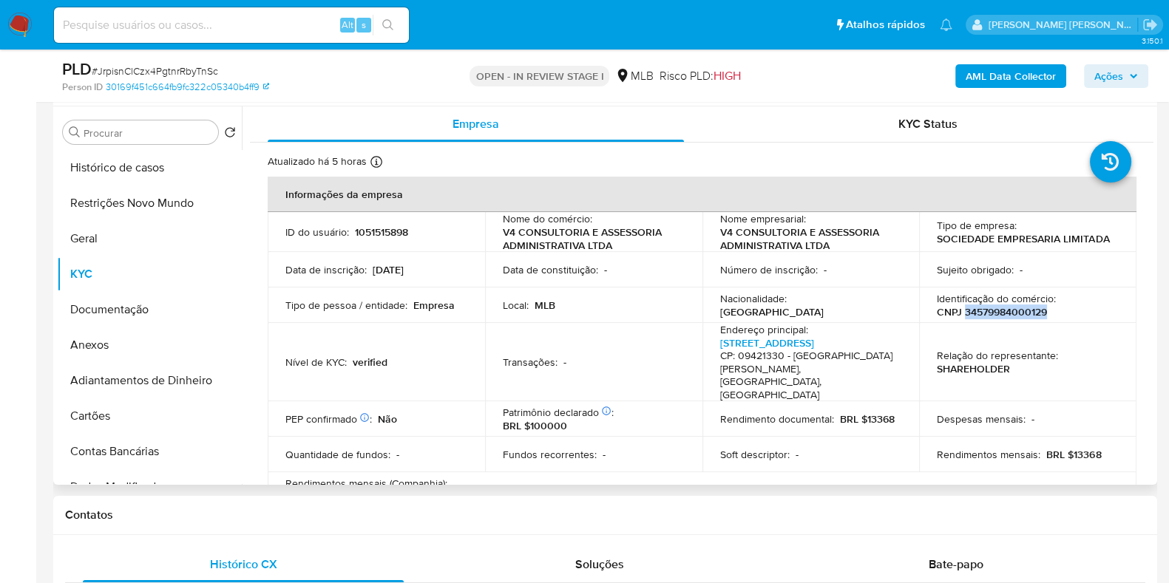
copy p "34579984000129"
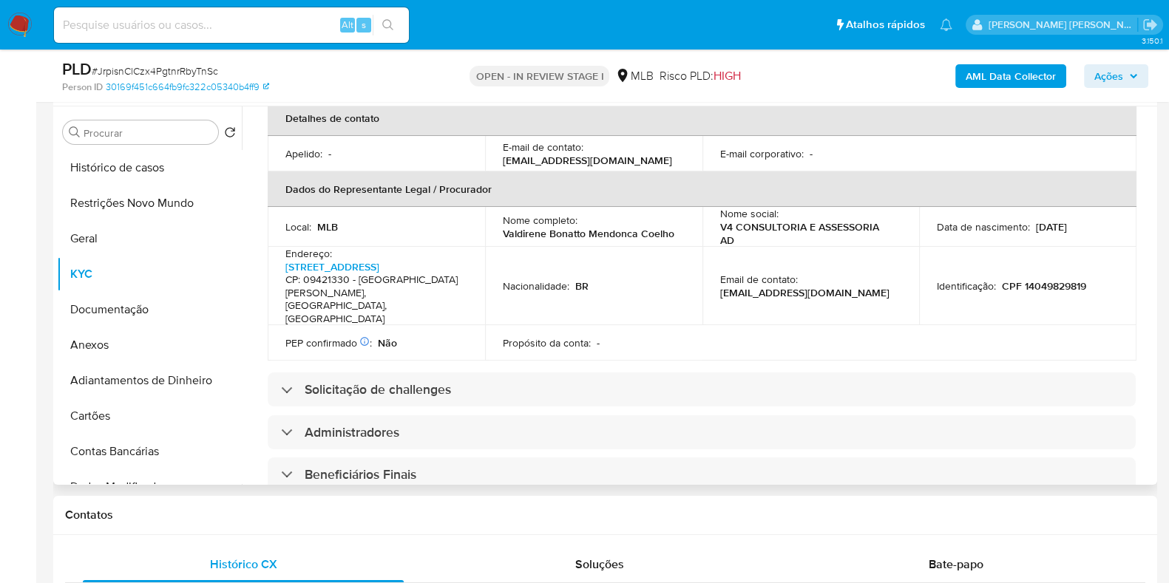
scroll to position [847, 0]
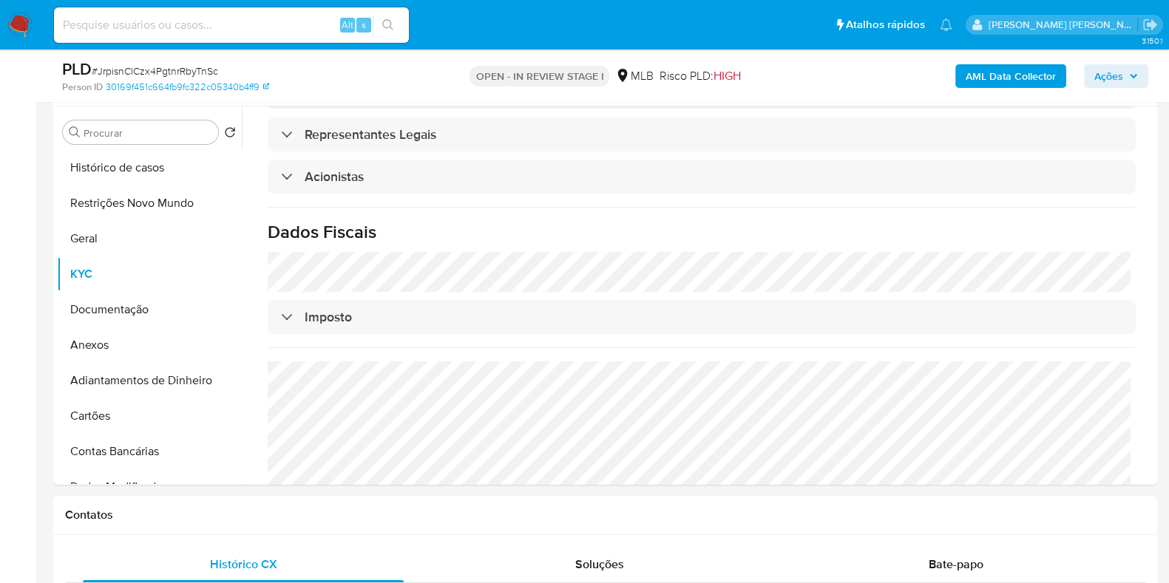
copy p "34579984000129"
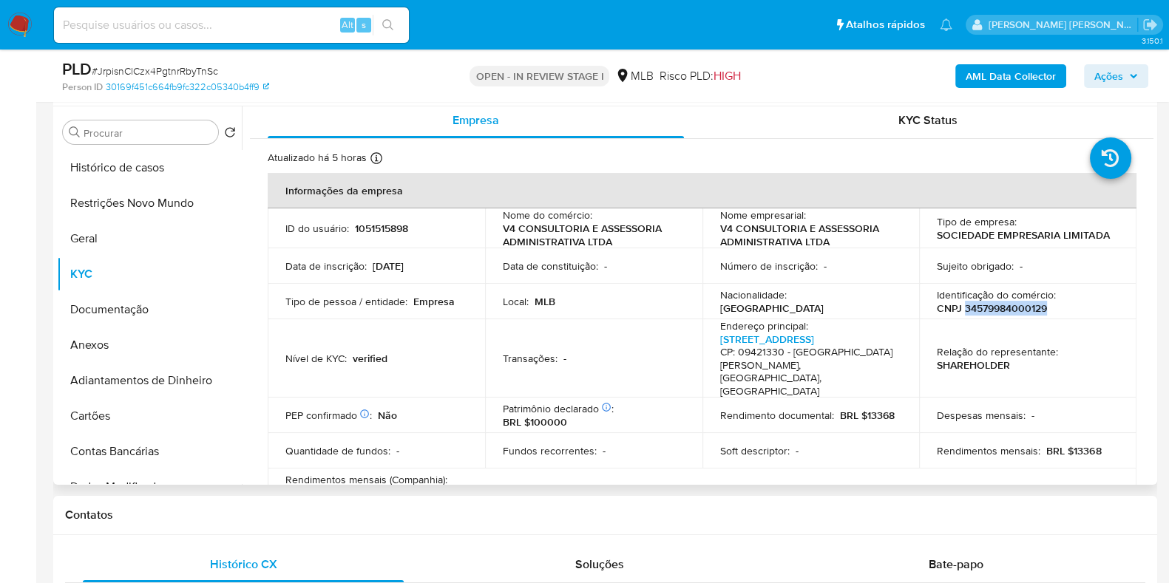
scroll to position [0, 0]
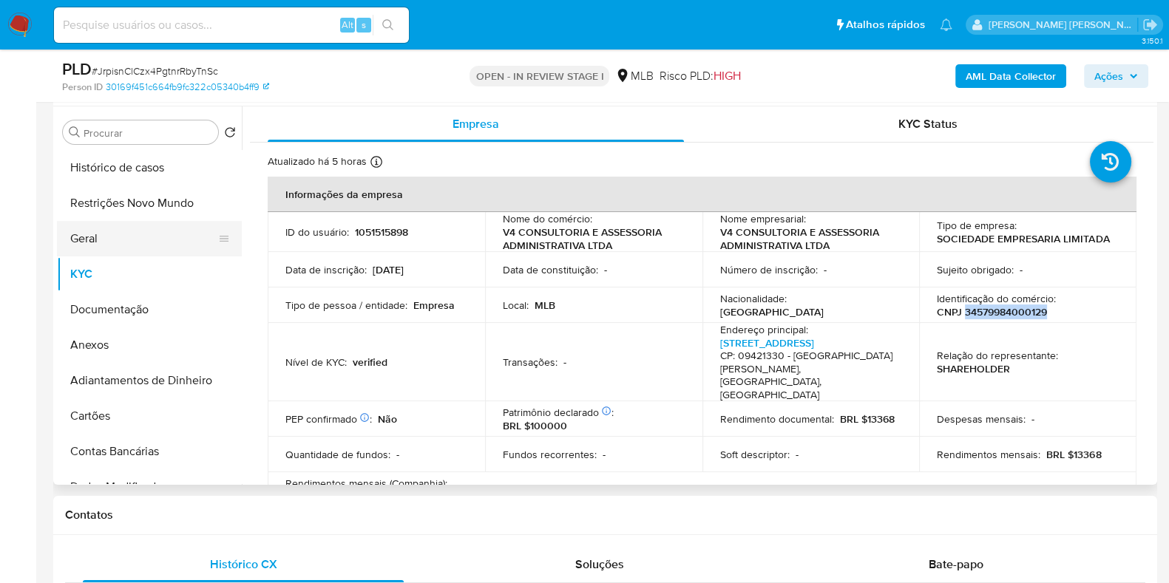
click at [78, 234] on button "Geral" at bounding box center [143, 238] width 173 height 35
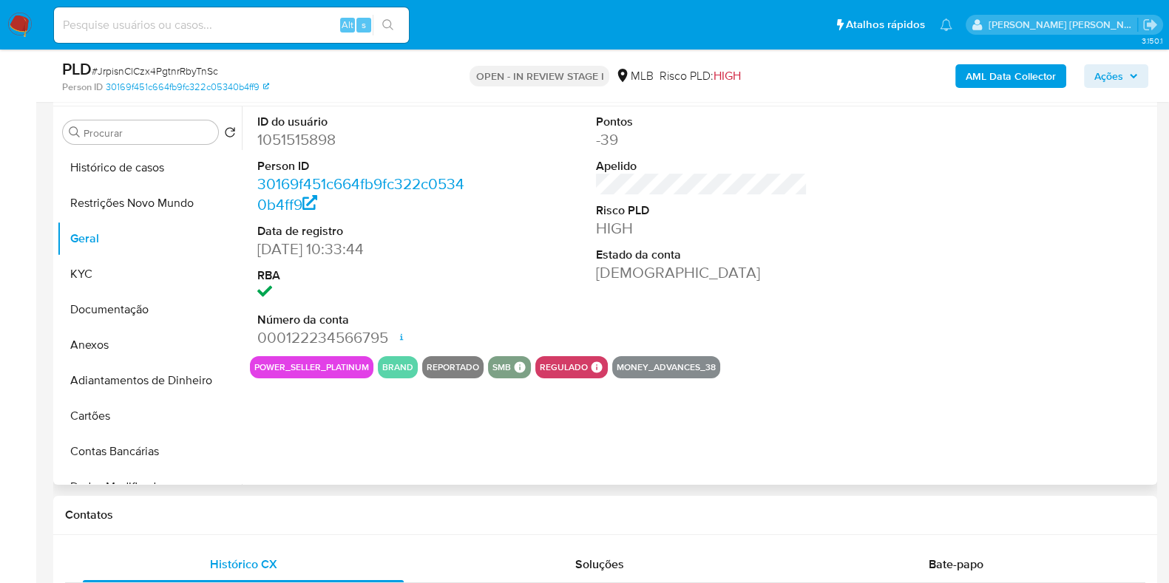
click at [296, 143] on dd "1051515898" at bounding box center [362, 139] width 211 height 21
copy dd "1051515898"
click at [153, 208] on button "Restrições Novo Mundo" at bounding box center [143, 203] width 173 height 35
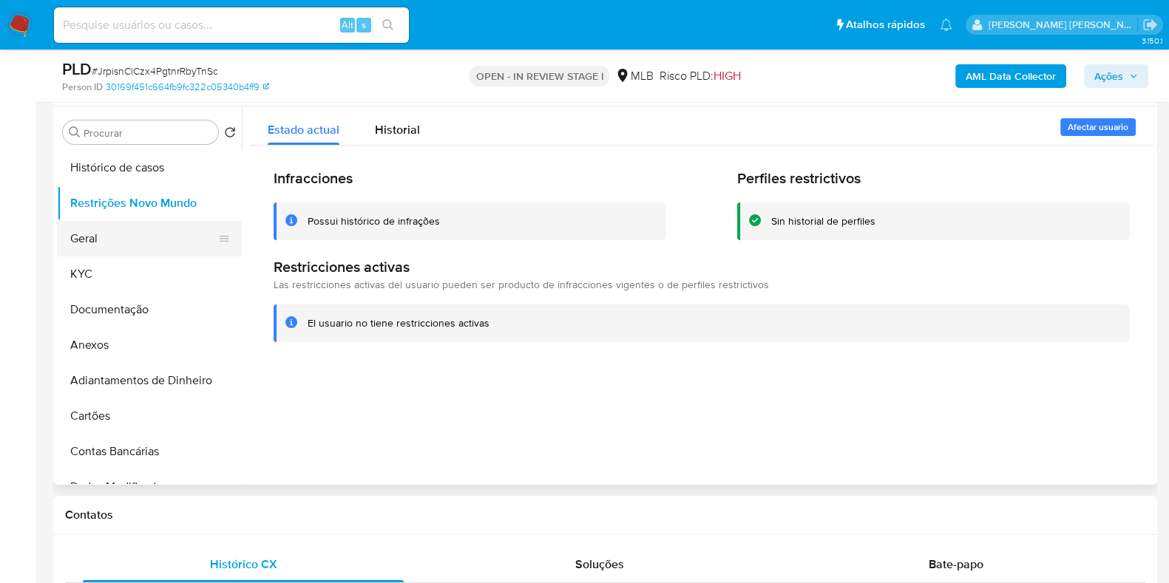
click at [102, 235] on button "Geral" at bounding box center [143, 238] width 173 height 35
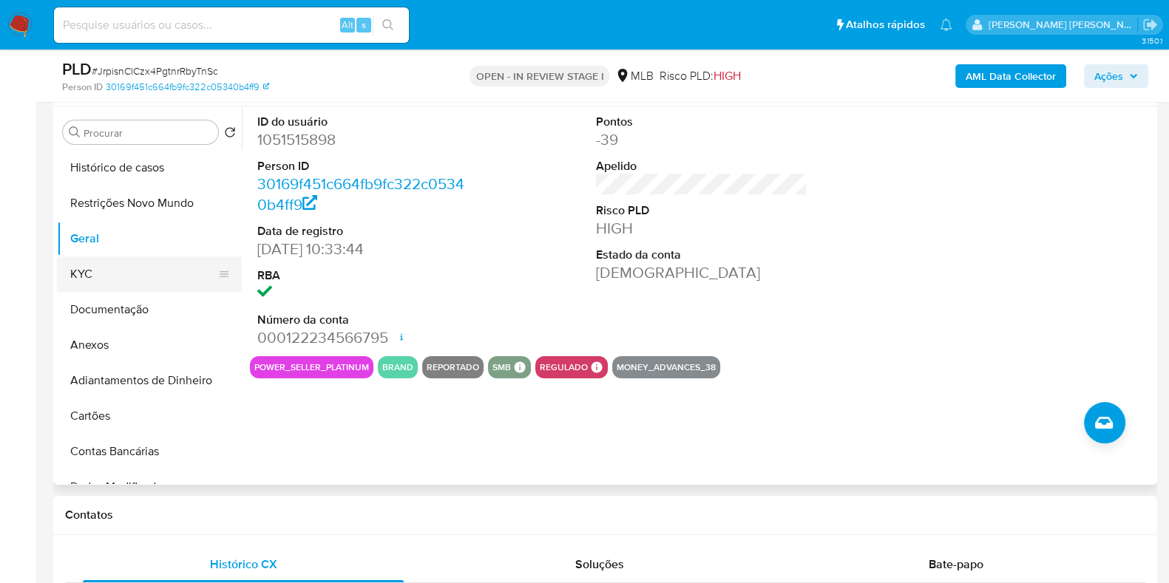
click at [108, 263] on button "KYC" at bounding box center [143, 274] width 173 height 35
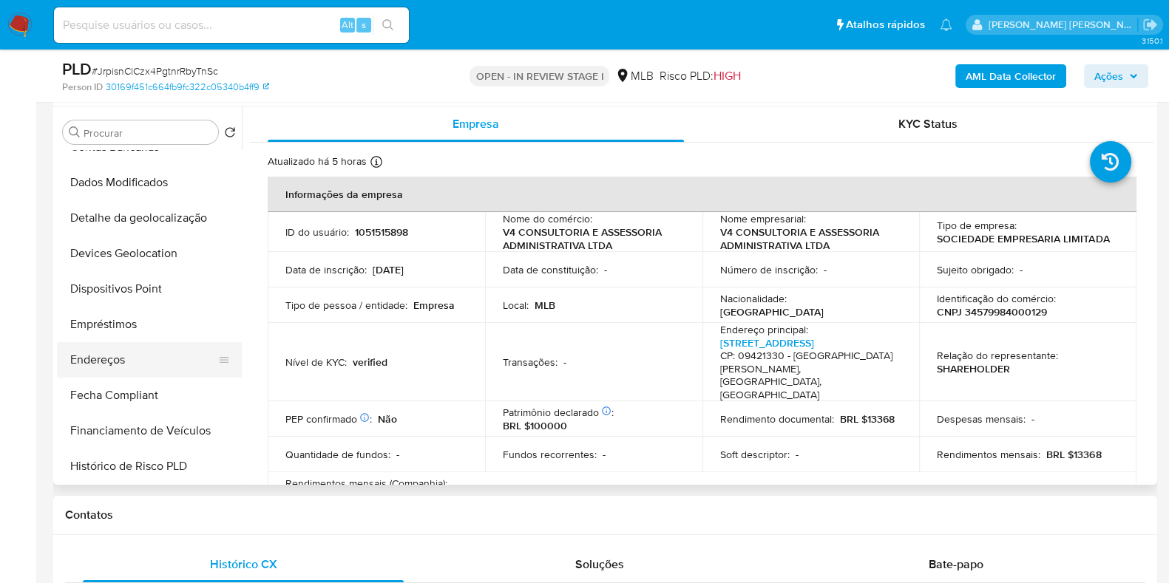
scroll to position [369, 0]
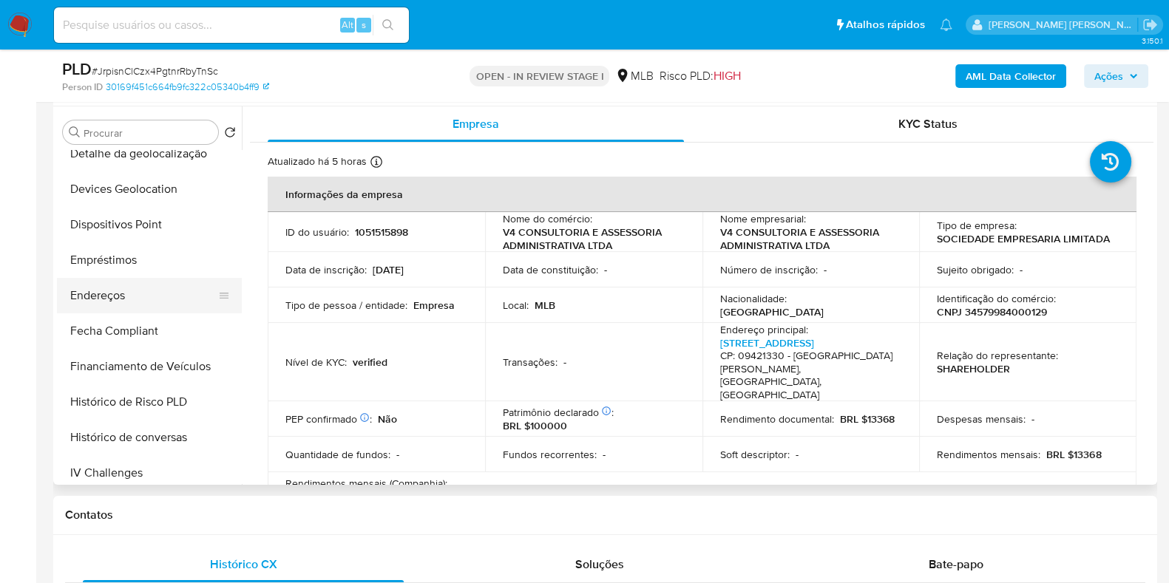
click at [146, 302] on button "Endereços" at bounding box center [143, 295] width 173 height 35
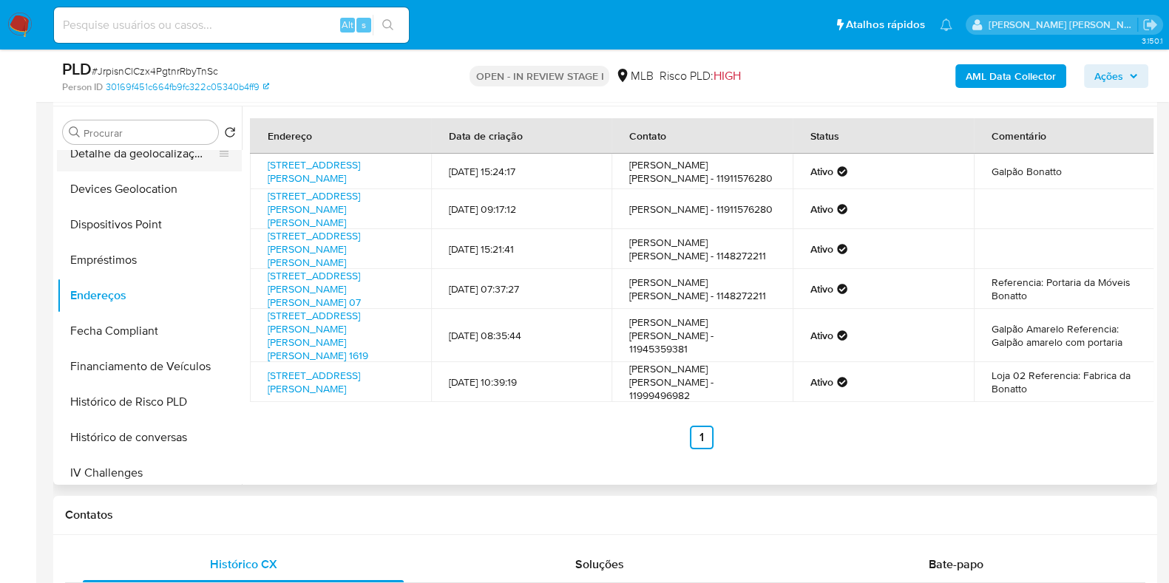
click at [167, 157] on button "Detalhe da geolocalização" at bounding box center [143, 153] width 173 height 35
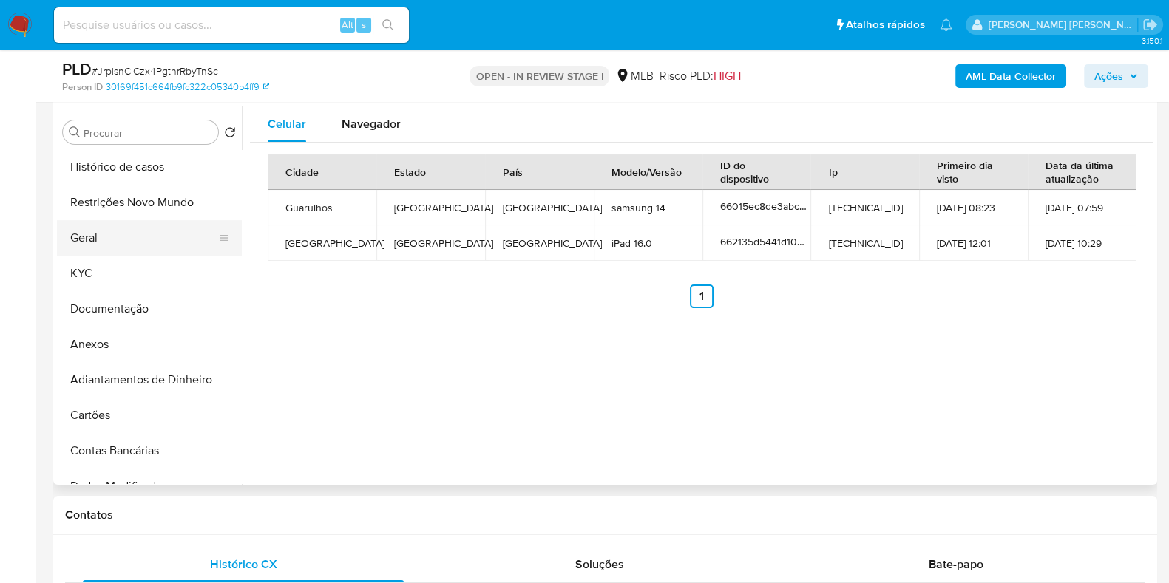
scroll to position [0, 0]
click at [170, 216] on button "Restrições Novo Mundo" at bounding box center [143, 203] width 173 height 35
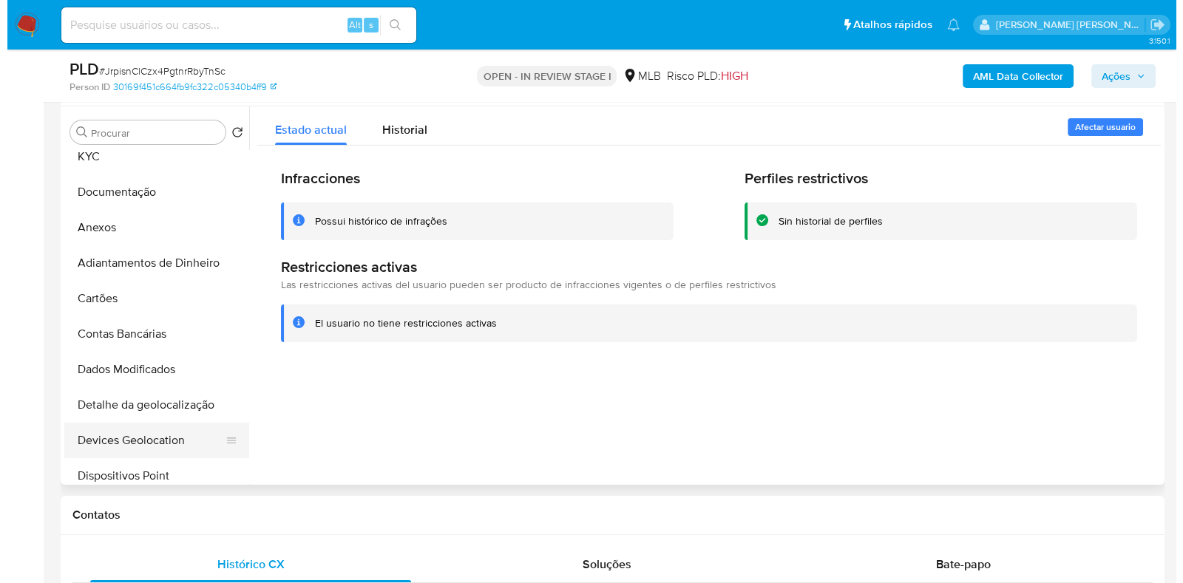
scroll to position [277, 0]
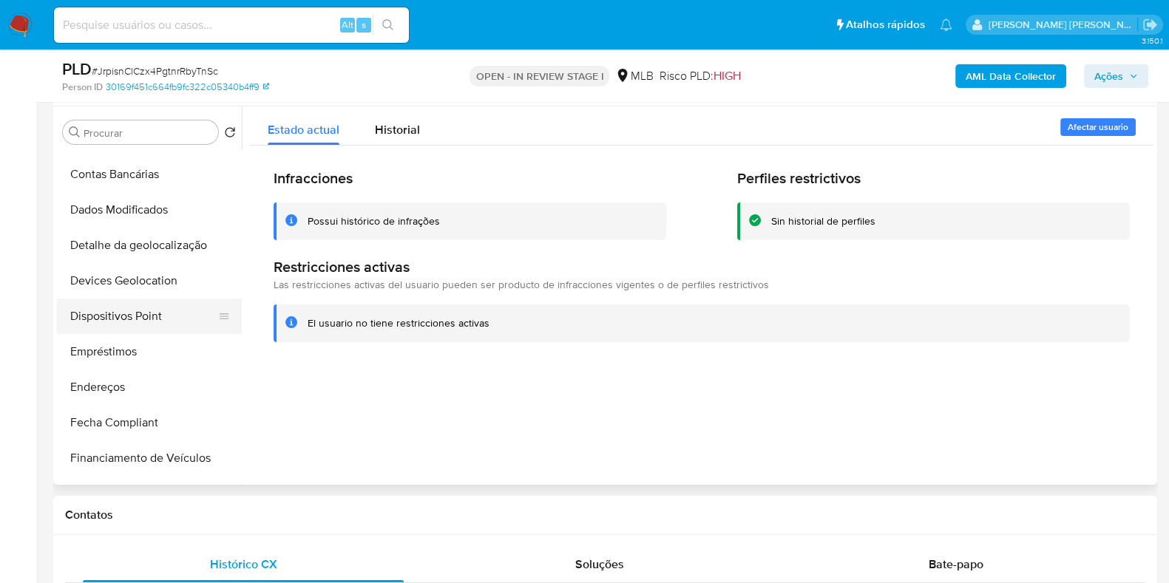
click at [161, 316] on button "Dispositivos Point" at bounding box center [143, 316] width 173 height 35
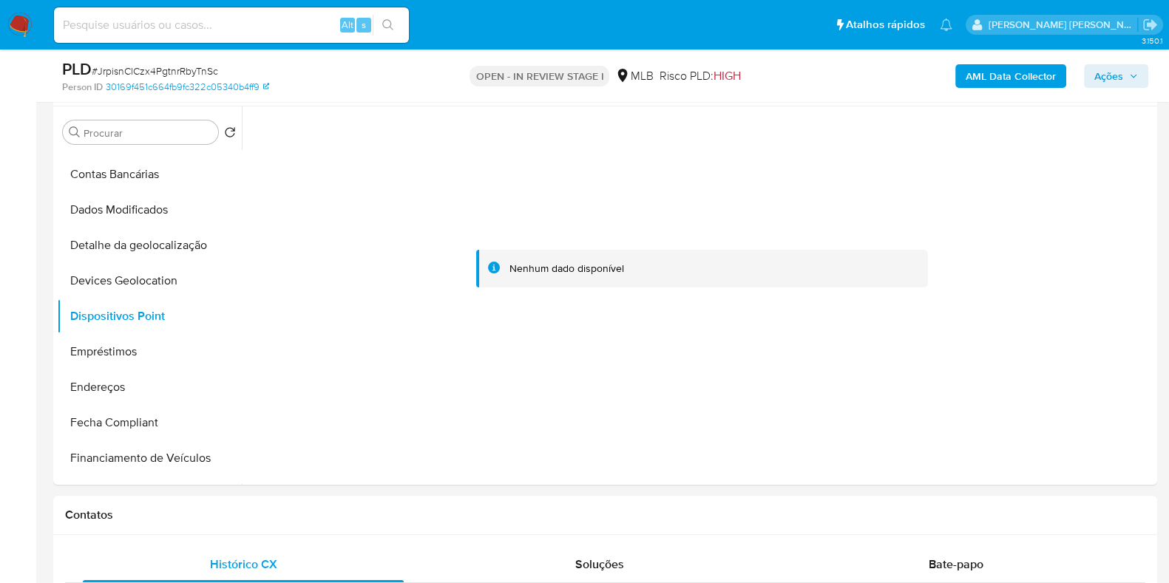
click at [1029, 73] on b "AML Data Collector" at bounding box center [1011, 76] width 90 height 24
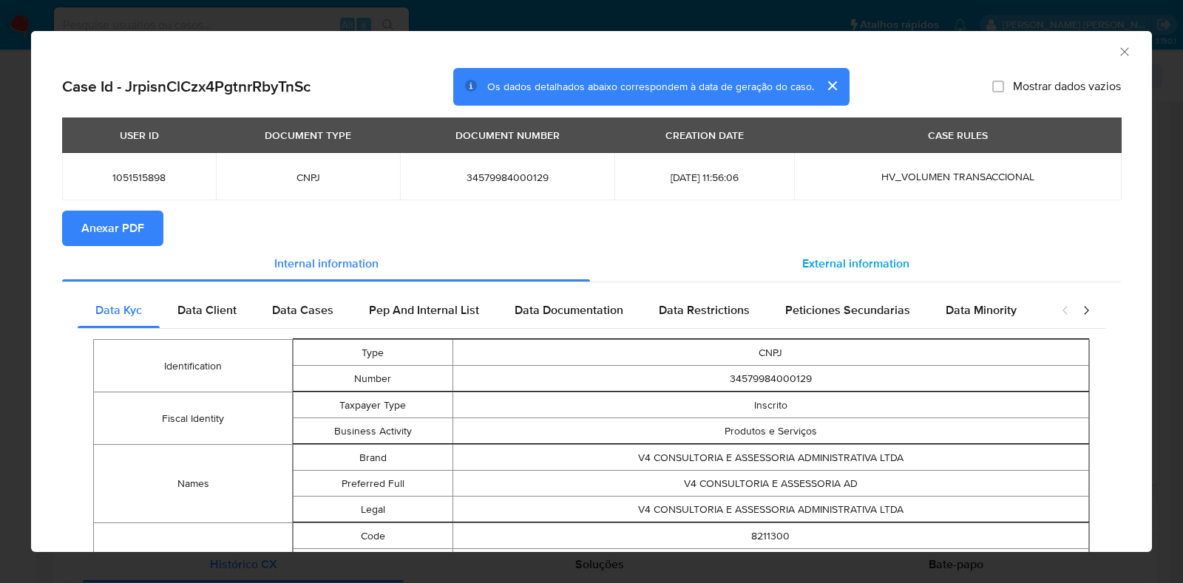
click at [853, 262] on span "External information" at bounding box center [855, 263] width 107 height 17
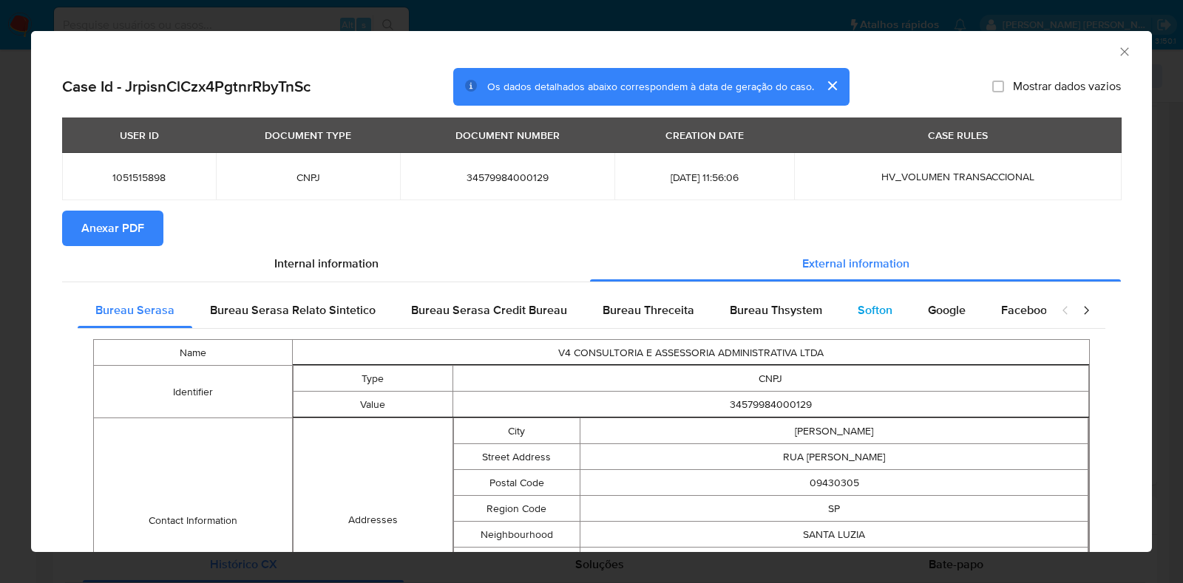
click at [867, 316] on span "Softon" at bounding box center [875, 310] width 35 height 17
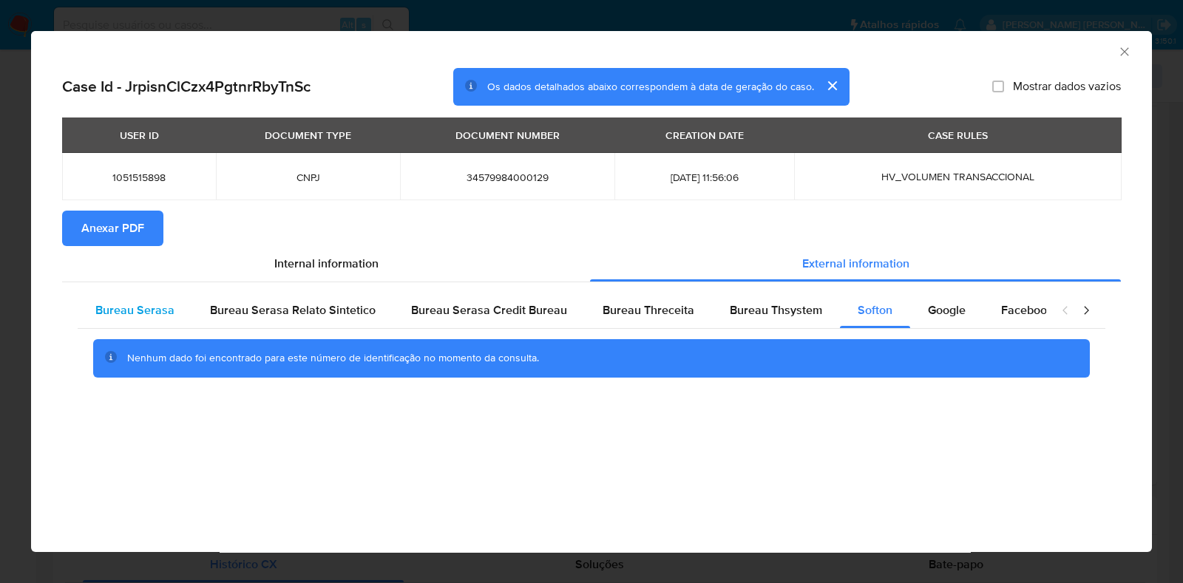
click at [135, 311] on span "Bureau Serasa" at bounding box center [134, 310] width 79 height 17
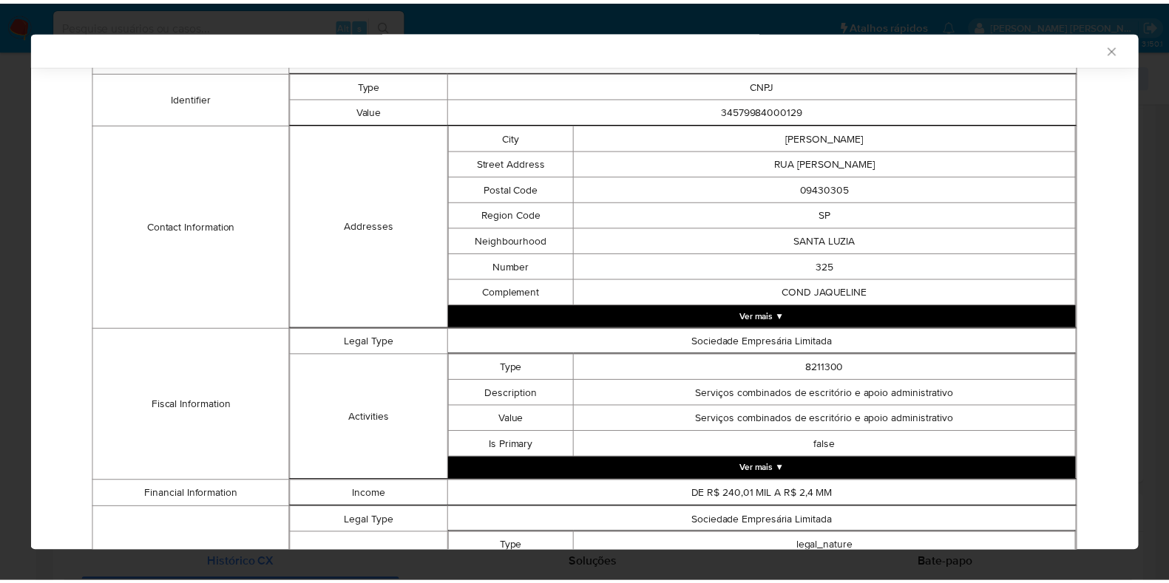
scroll to position [0, 0]
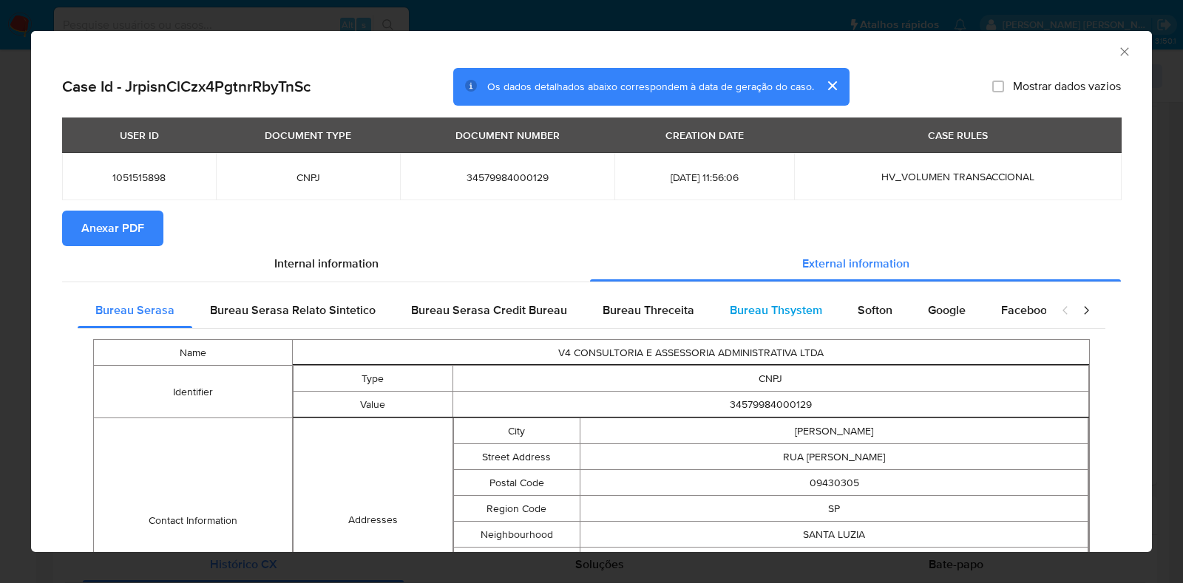
drag, startPoint x: 821, startPoint y: 329, endPoint x: 799, endPoint y: 311, distance: 28.4
click at [796, 310] on span "Bureau Thsystem" at bounding box center [776, 310] width 92 height 17
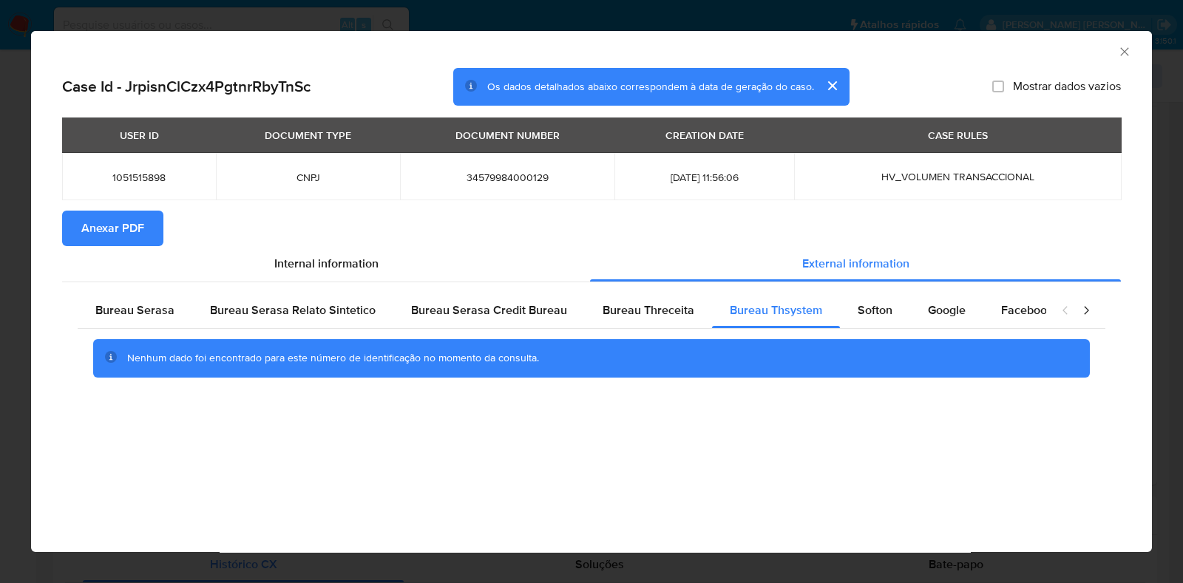
click at [23, 276] on div "AML Data Collector Case Id - JrpisnClCzx4PgtnrRbyTnSc Os dados detalhados abaix…" at bounding box center [591, 291] width 1183 height 583
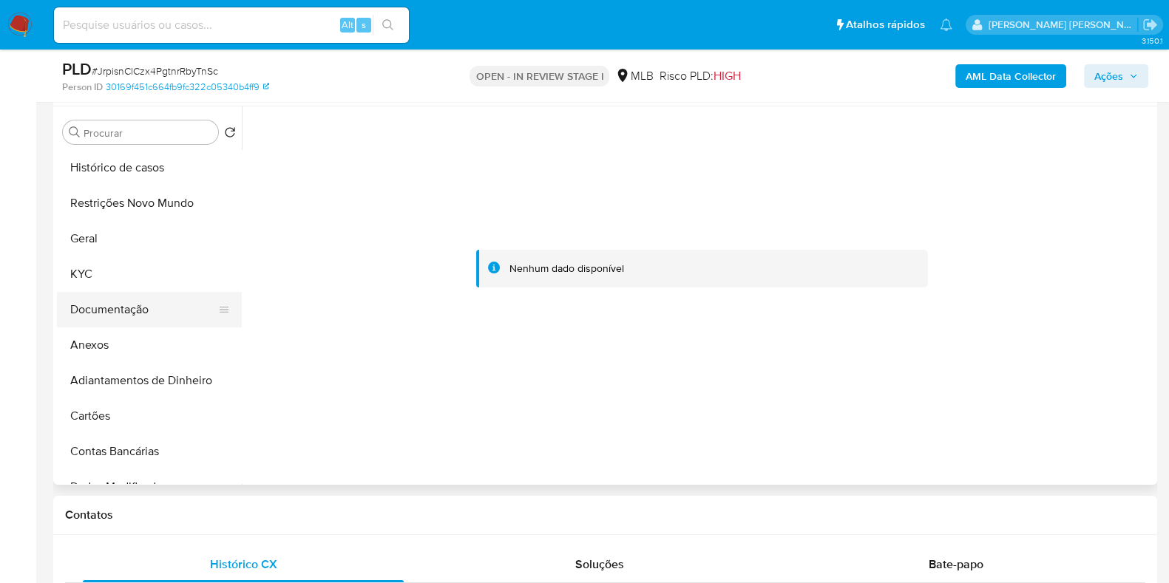
click at [132, 292] on button "Documentação" at bounding box center [143, 309] width 173 height 35
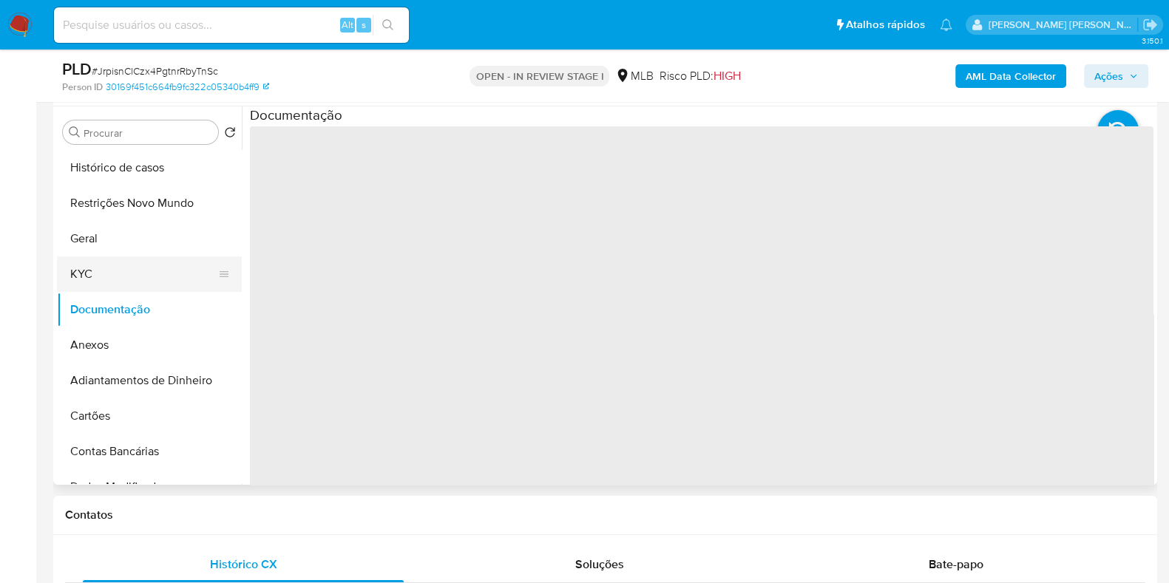
click at [139, 269] on button "KYC" at bounding box center [143, 274] width 173 height 35
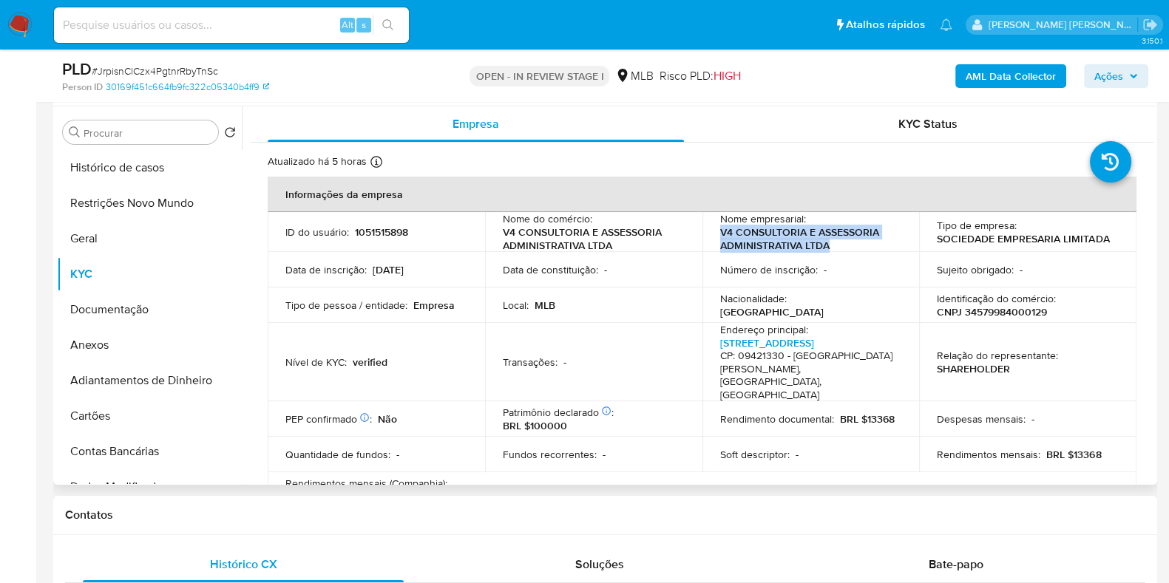
drag, startPoint x: 829, startPoint y: 248, endPoint x: 716, endPoint y: 234, distance: 114.1
click at [716, 234] on td "Nome empresarial : V4 CONSULTORIA E ASSESSORIA ADMINISTRATIVA LTDA" at bounding box center [810, 232] width 217 height 40
copy p "V4 CONSULTORIA E ASSESSORIA ADMINISTRATIVA LTDA"
click at [1105, 87] on span "Ações" at bounding box center [1108, 76] width 29 height 24
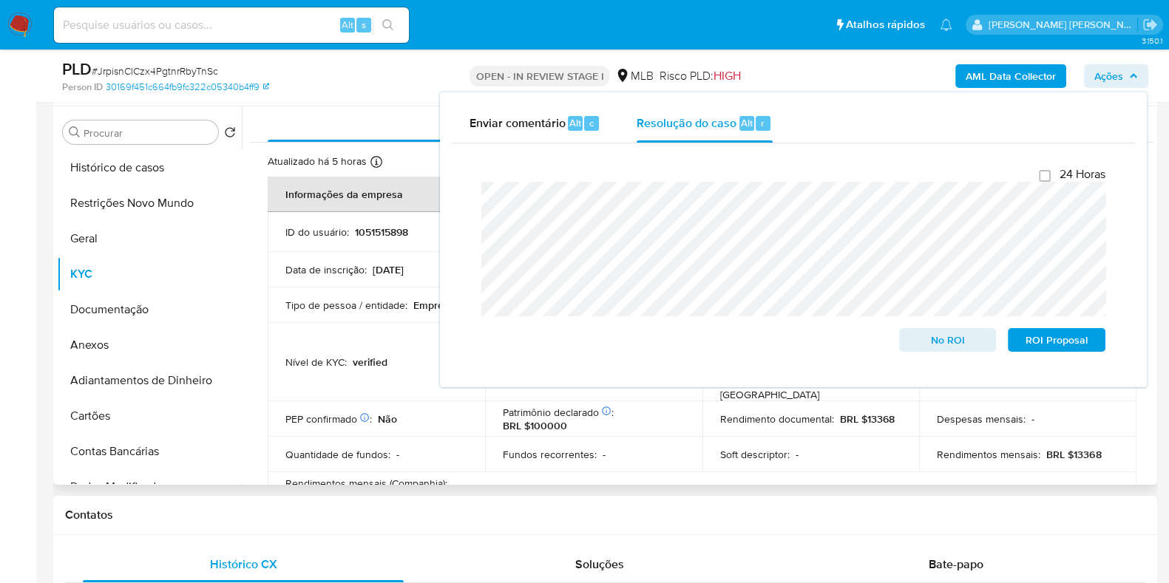
click at [584, 437] on td "Fundos recorrentes : -" at bounding box center [593, 454] width 217 height 35
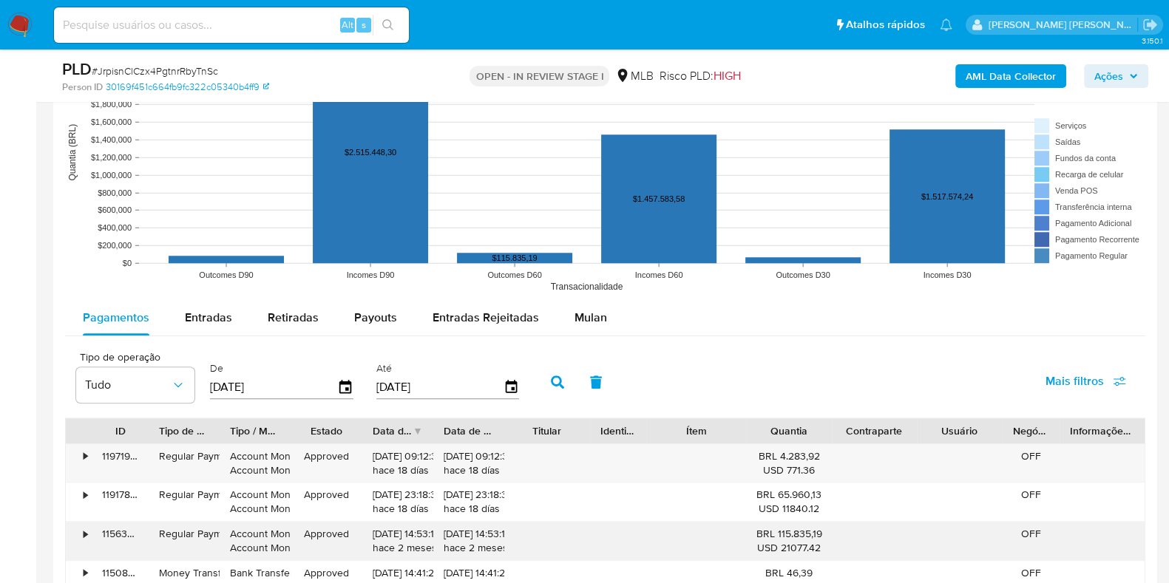
scroll to position [1664, 0]
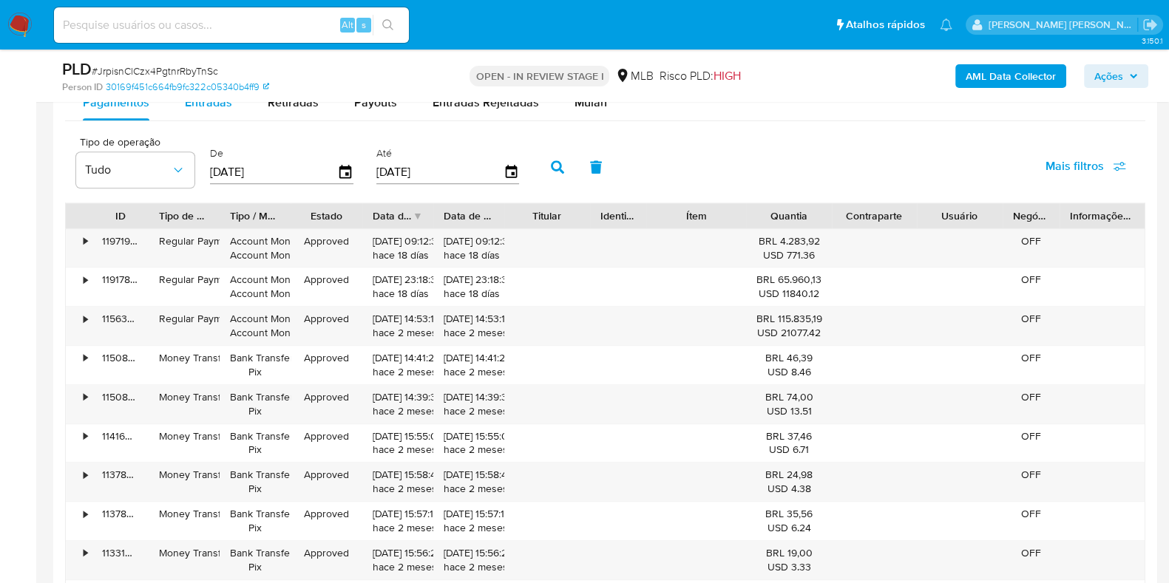
click at [205, 114] on div "Entradas" at bounding box center [208, 102] width 47 height 35
select select "10"
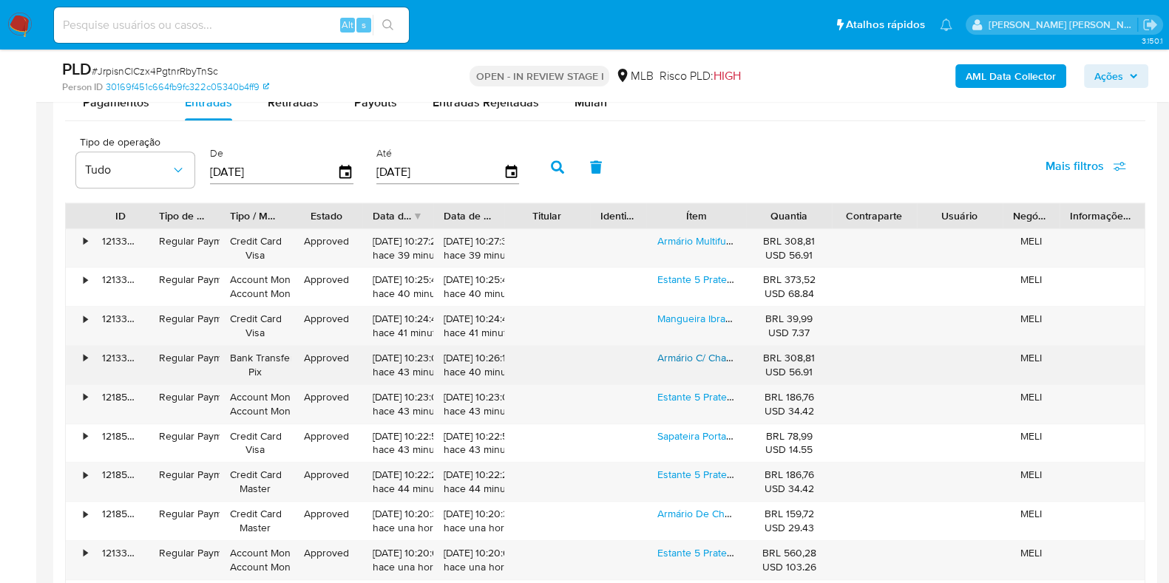
click at [707, 353] on link "Armário C/ Chave Multifunções Ideal Para Cozinha Escritório." at bounding box center [795, 357] width 277 height 15
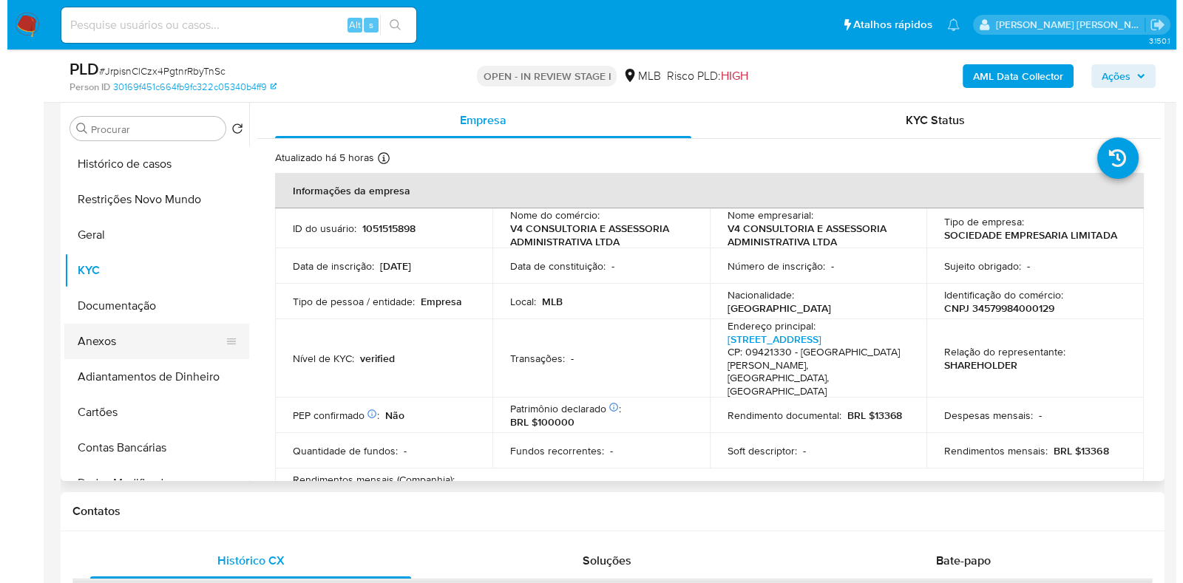
scroll to position [277, 0]
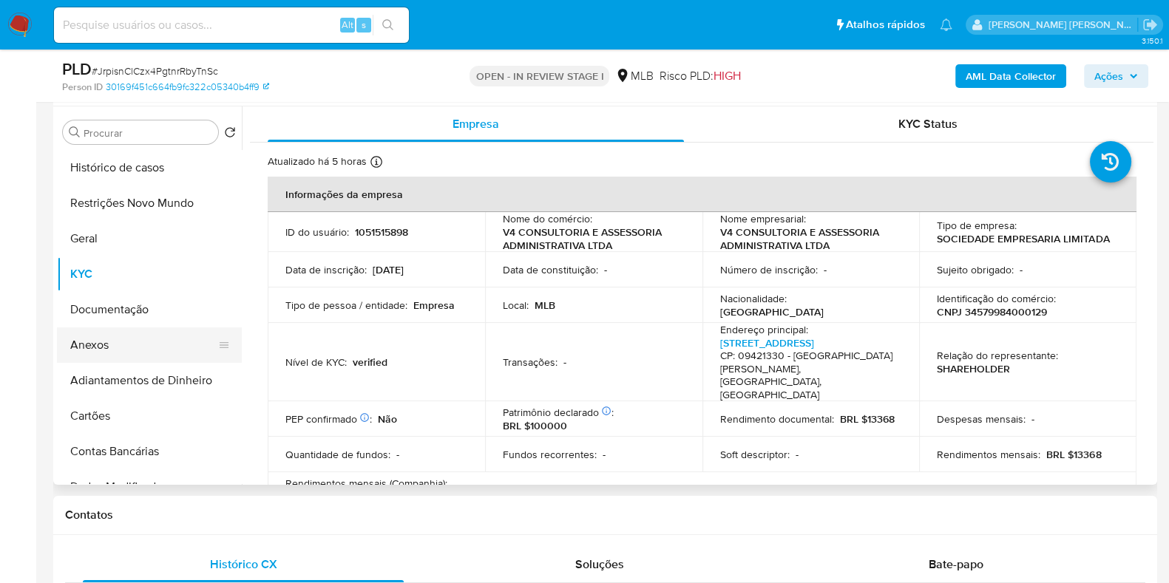
drag, startPoint x: 132, startPoint y: 338, endPoint x: 140, endPoint y: 333, distance: 8.6
click at [132, 338] on button "Anexos" at bounding box center [143, 345] width 173 height 35
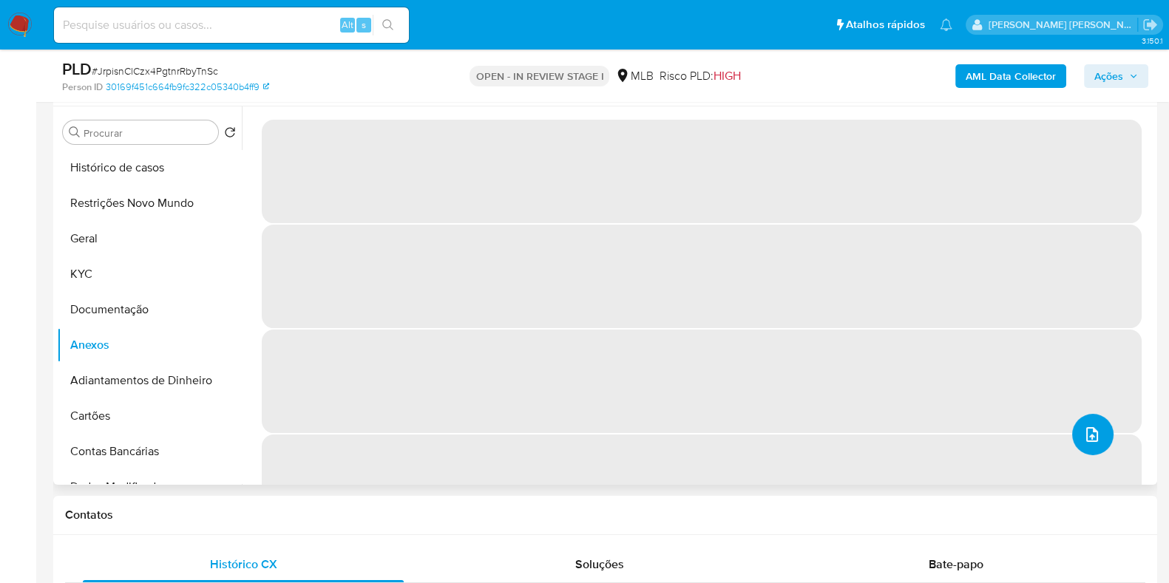
click at [1094, 429] on span "upload-file" at bounding box center [1092, 435] width 18 height 18
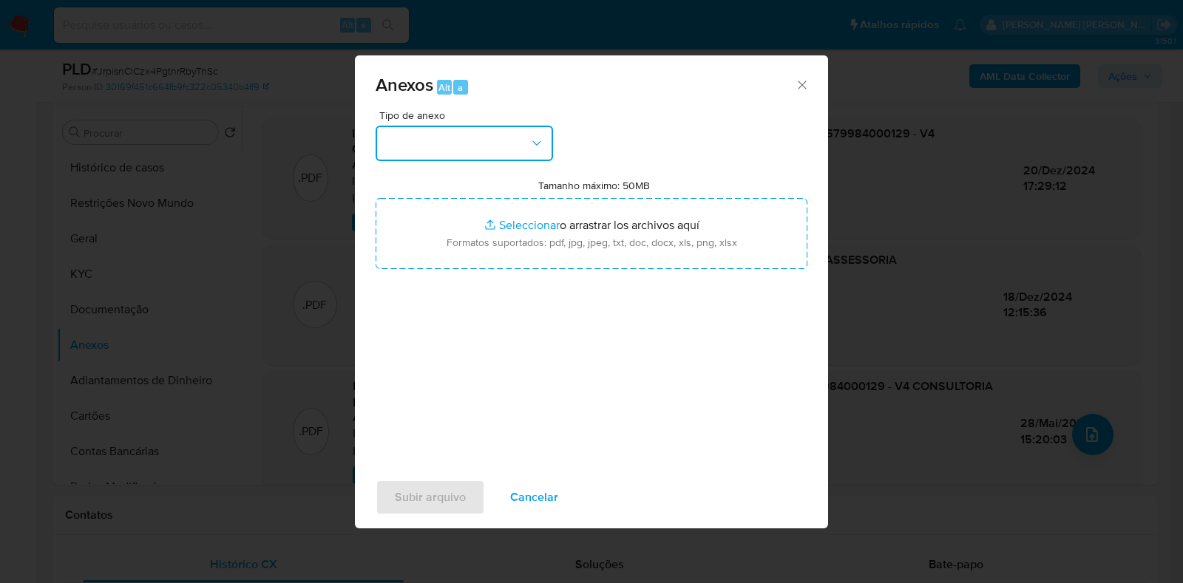
click at [410, 138] on button "button" at bounding box center [464, 143] width 177 height 35
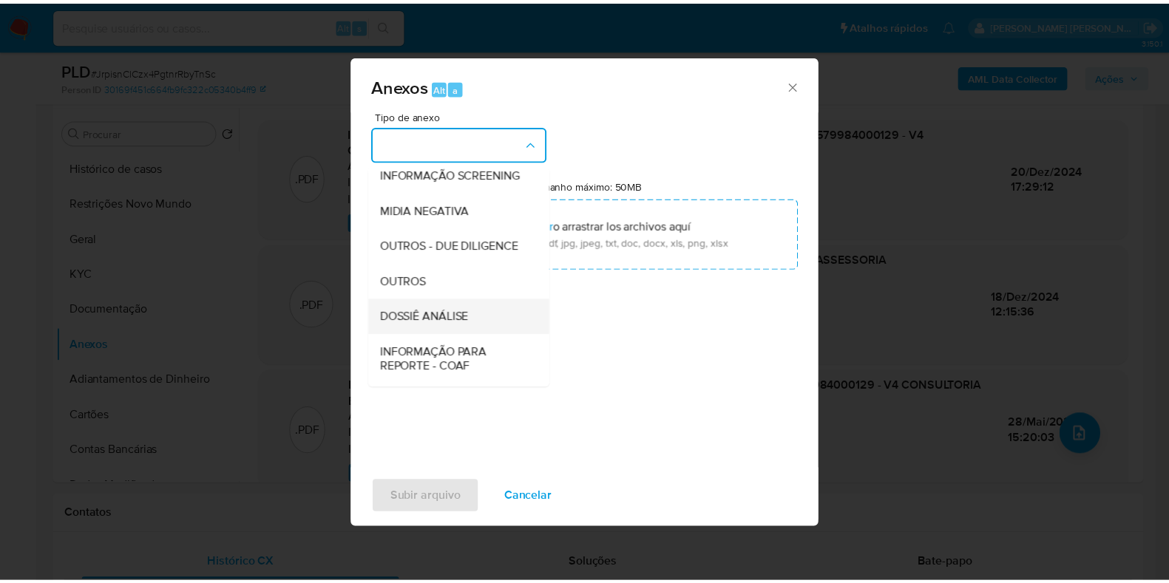
scroll to position [228, 0]
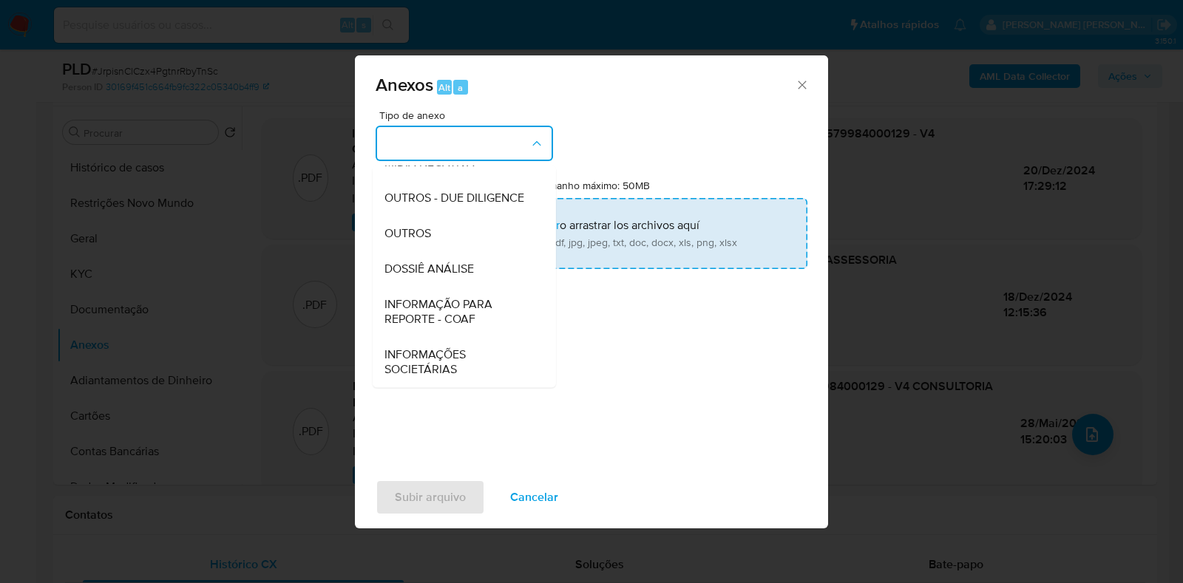
click at [427, 270] on span "DOSSIÊ ANÁLISE" at bounding box center [429, 269] width 89 height 15
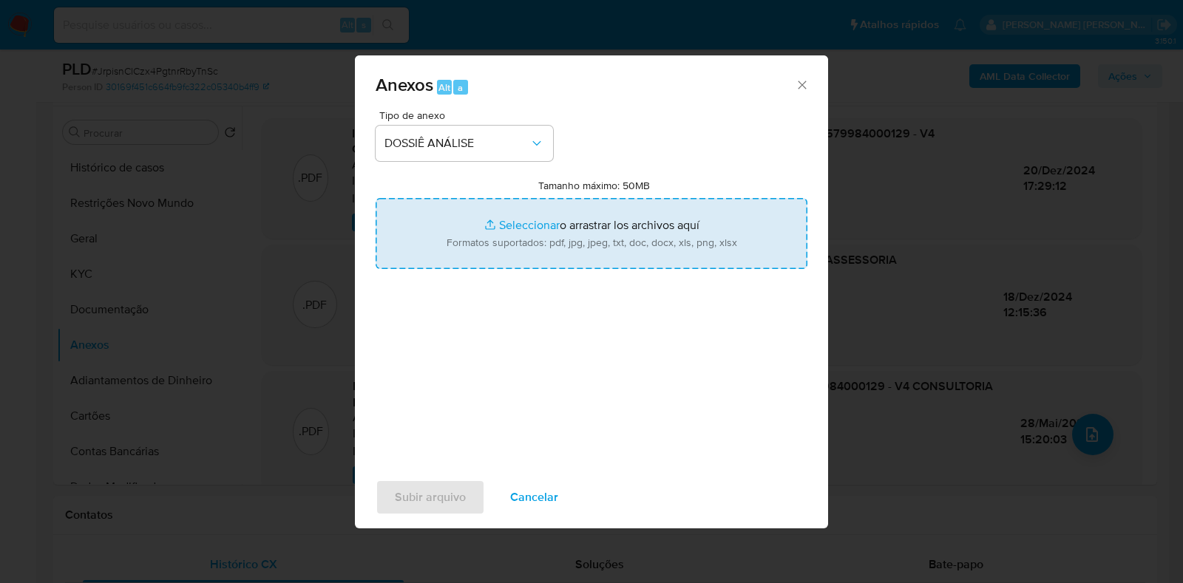
type input "C:\fakepath\CNPJ 34579984000129 - V4 CONSULTORIA E ASSESSORIA ADMINISTRATIVA LT…"
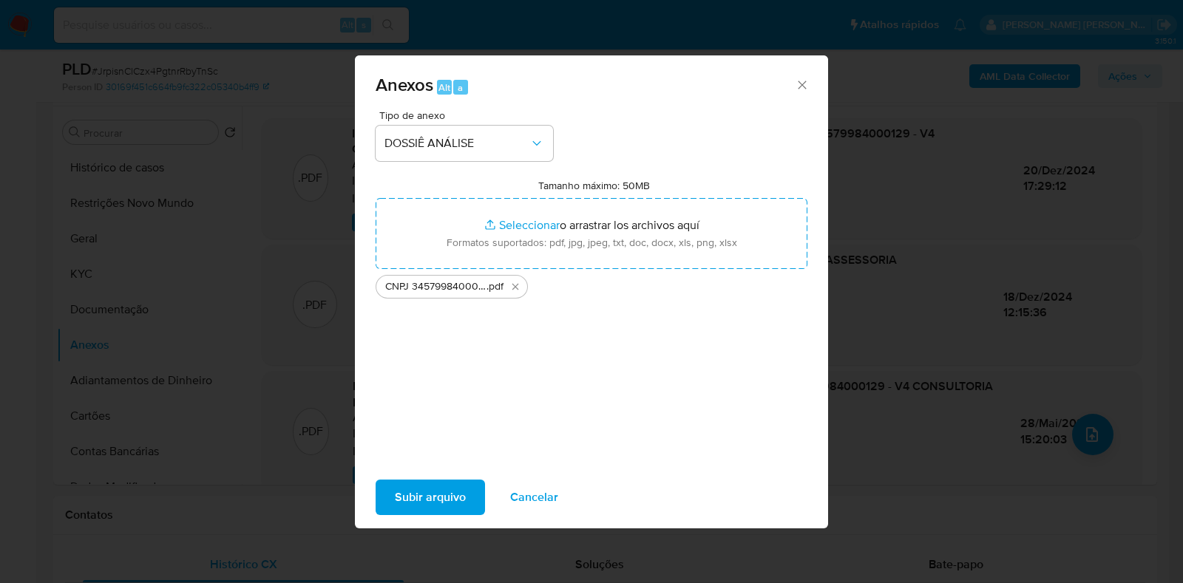
click at [440, 492] on span "Subir arquivo" at bounding box center [430, 497] width 71 height 33
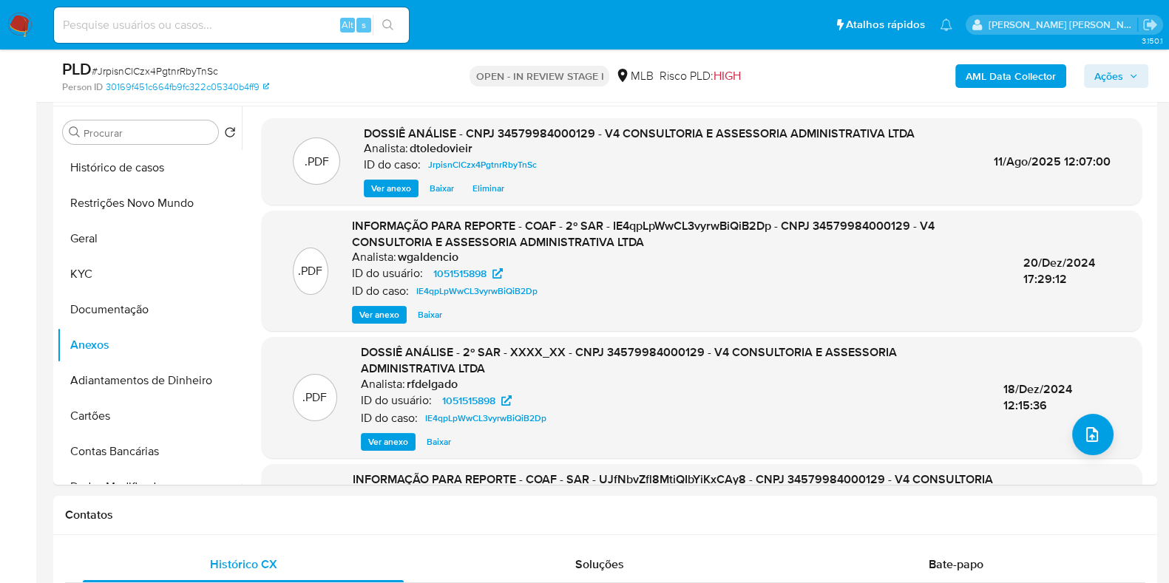
click at [1109, 71] on span "Ações" at bounding box center [1108, 76] width 29 height 24
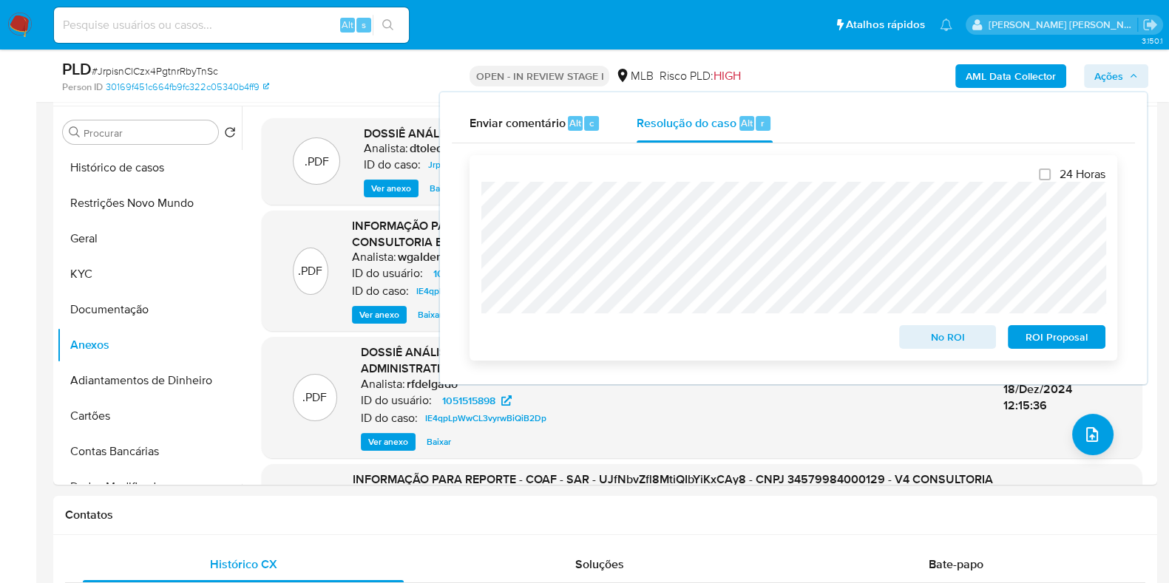
click at [935, 348] on span "No ROI" at bounding box center [947, 337] width 77 height 21
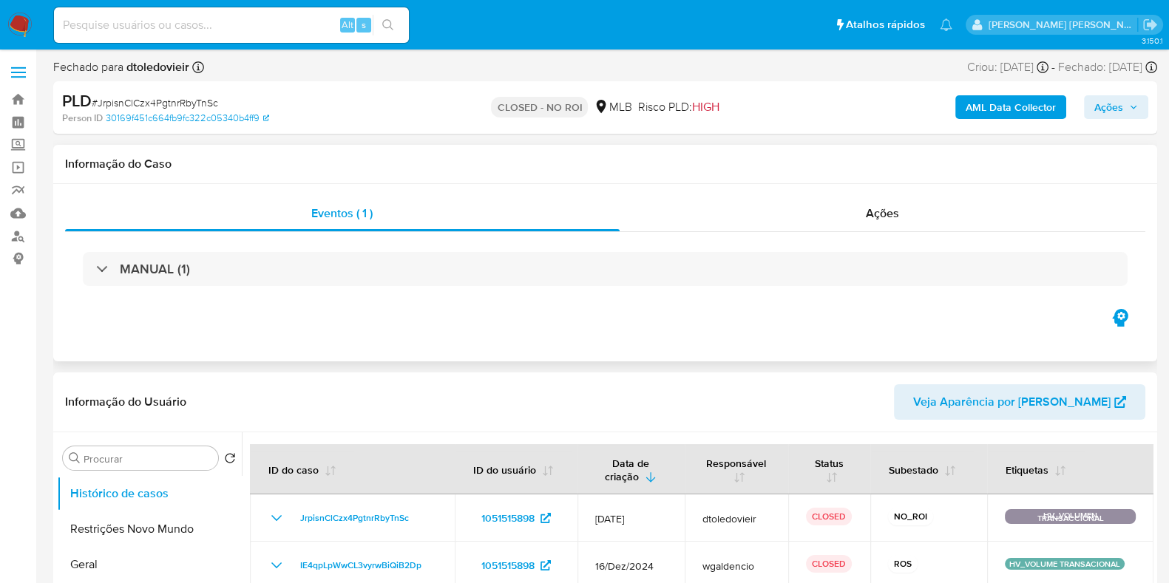
select select "10"
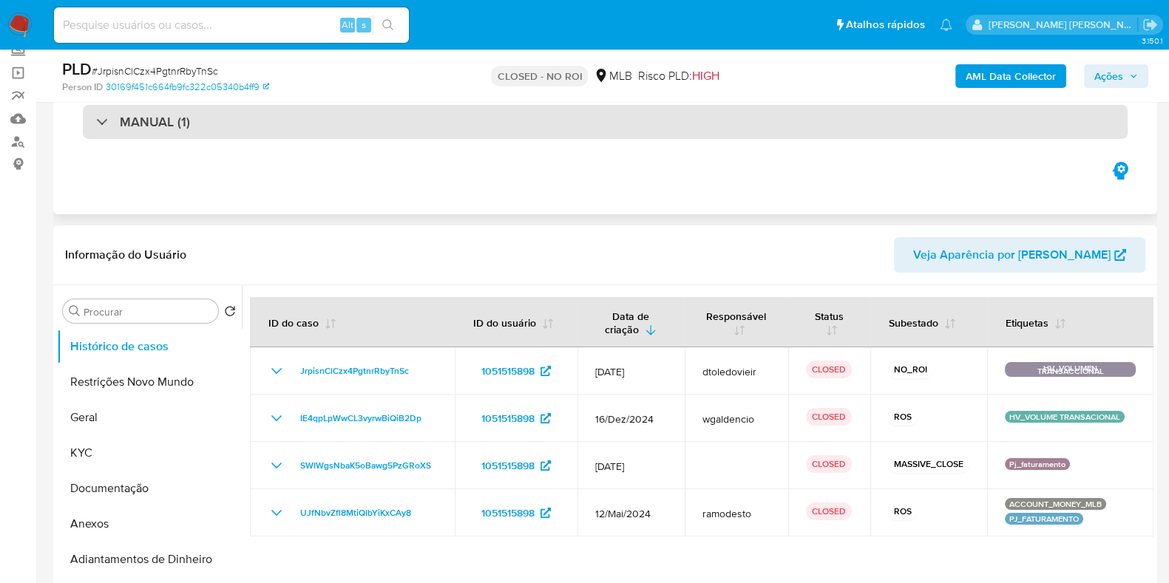
scroll to position [277, 0]
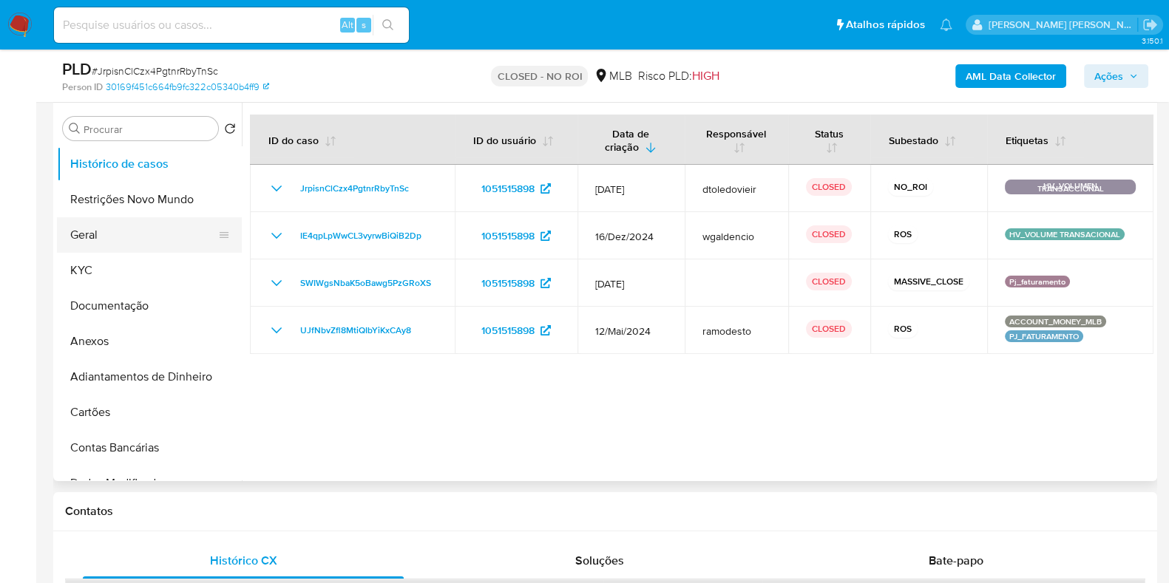
click at [112, 224] on button "Geral" at bounding box center [143, 234] width 173 height 35
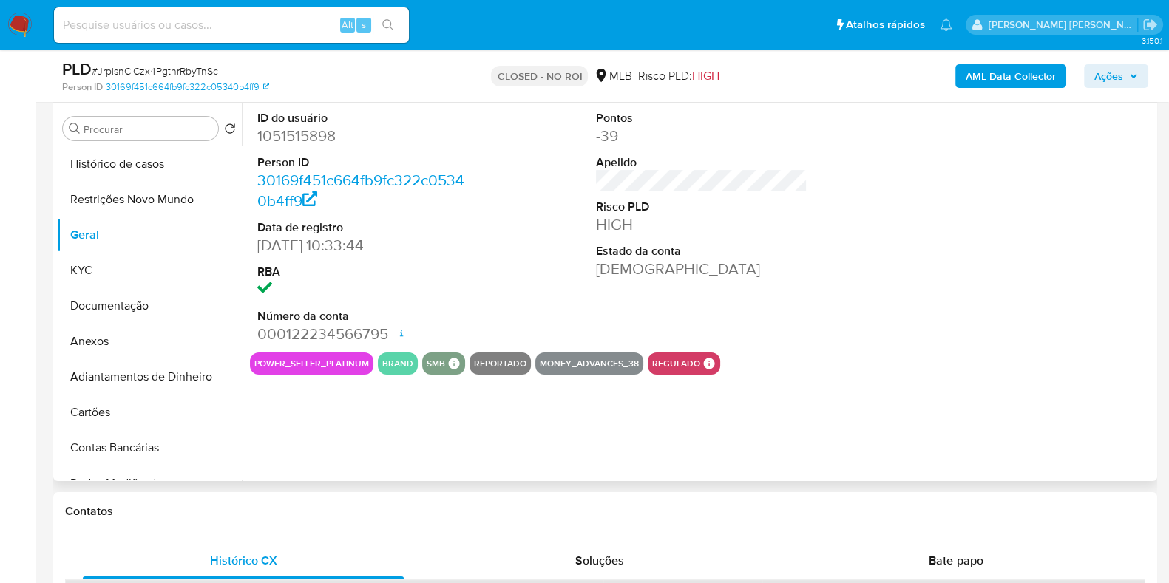
click at [304, 138] on dd "1051515898" at bounding box center [362, 136] width 211 height 21
click at [305, 138] on dd "1051515898" at bounding box center [362, 136] width 211 height 21
copy dd "1051515898"
click at [271, 21] on input at bounding box center [231, 25] width 355 height 19
paste input "1401808429"
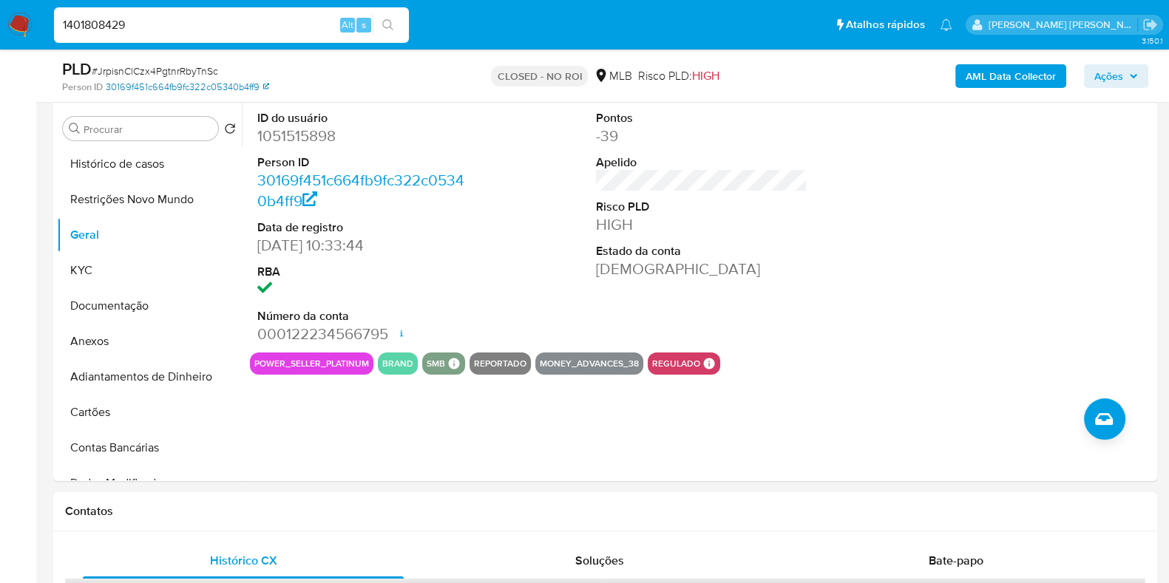
type input "1401808429"
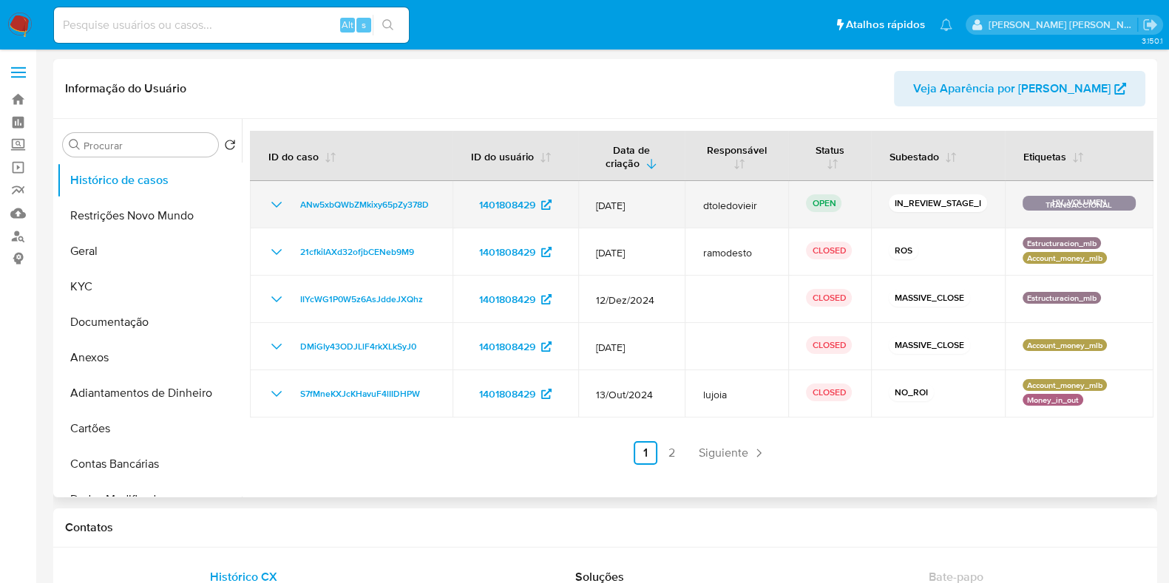
select select "10"
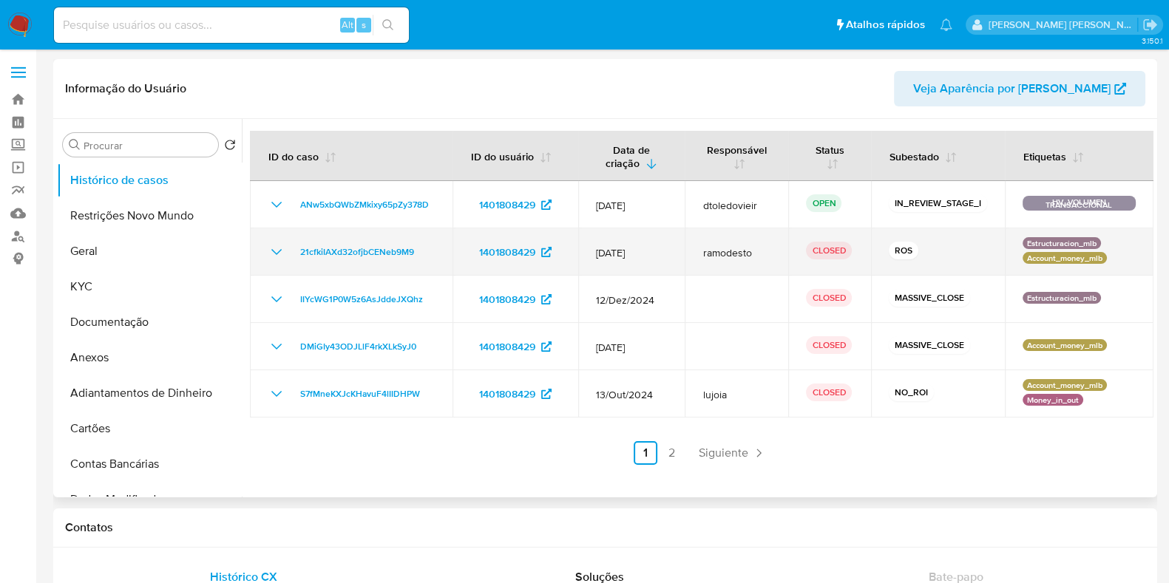
click at [272, 244] on icon "Mostrar/Ocultar" at bounding box center [277, 252] width 18 height 18
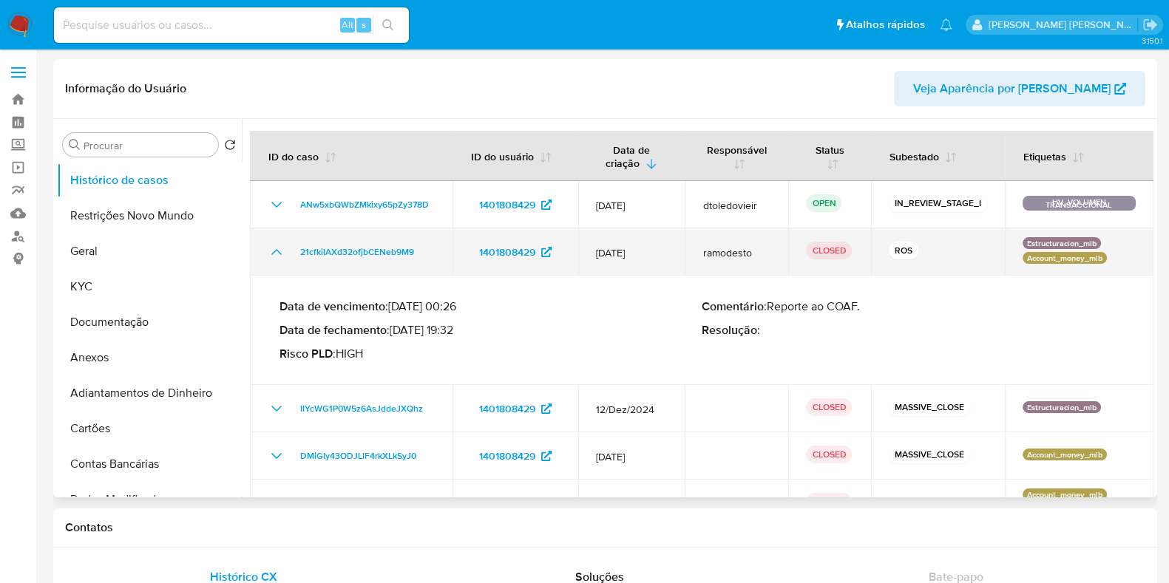
click at [273, 244] on icon "Mostrar/Ocultar" at bounding box center [277, 252] width 18 height 18
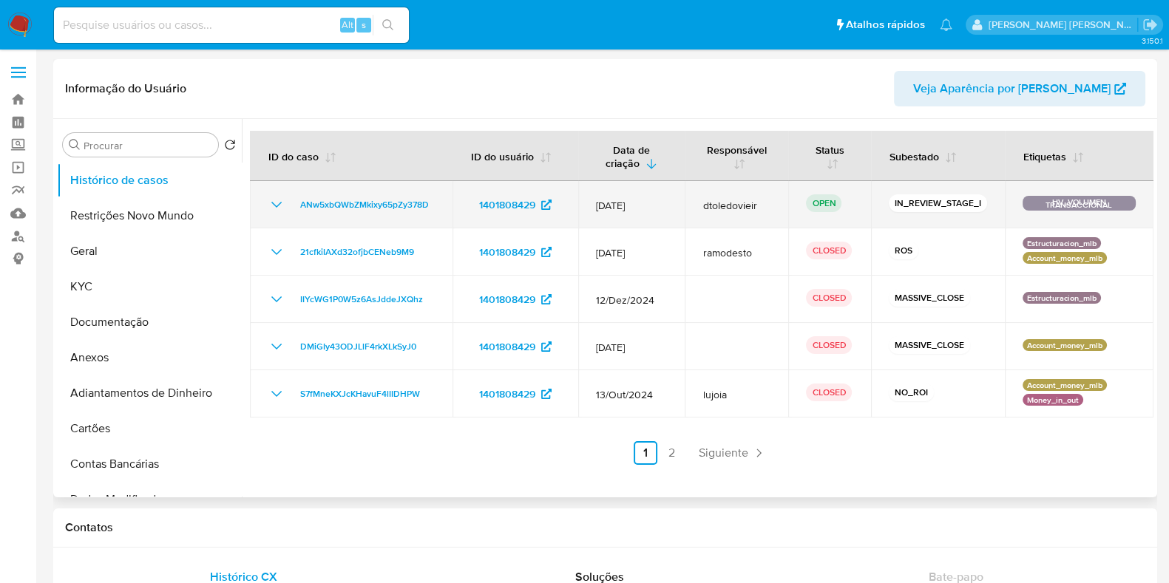
click at [372, 194] on td "ANw5xbQWbZMkixy65pZy378D" at bounding box center [351, 204] width 203 height 47
click at [342, 196] on span "ANw5xbQWbZMkixy65pZy378D" at bounding box center [364, 205] width 129 height 18
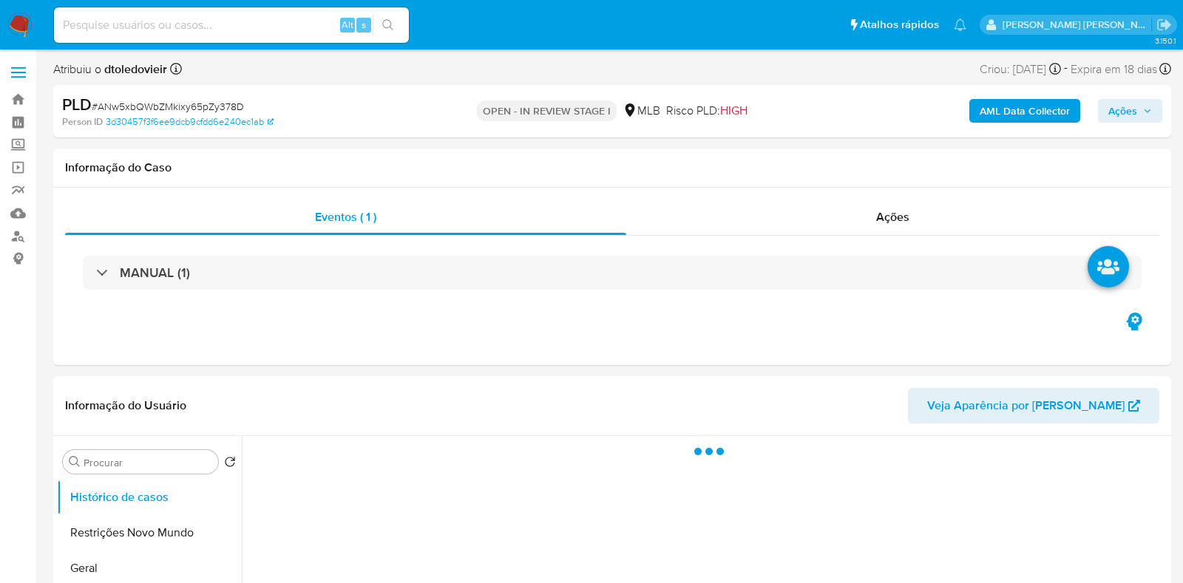
select select "10"
